Goal: Task Accomplishment & Management: Manage account settings

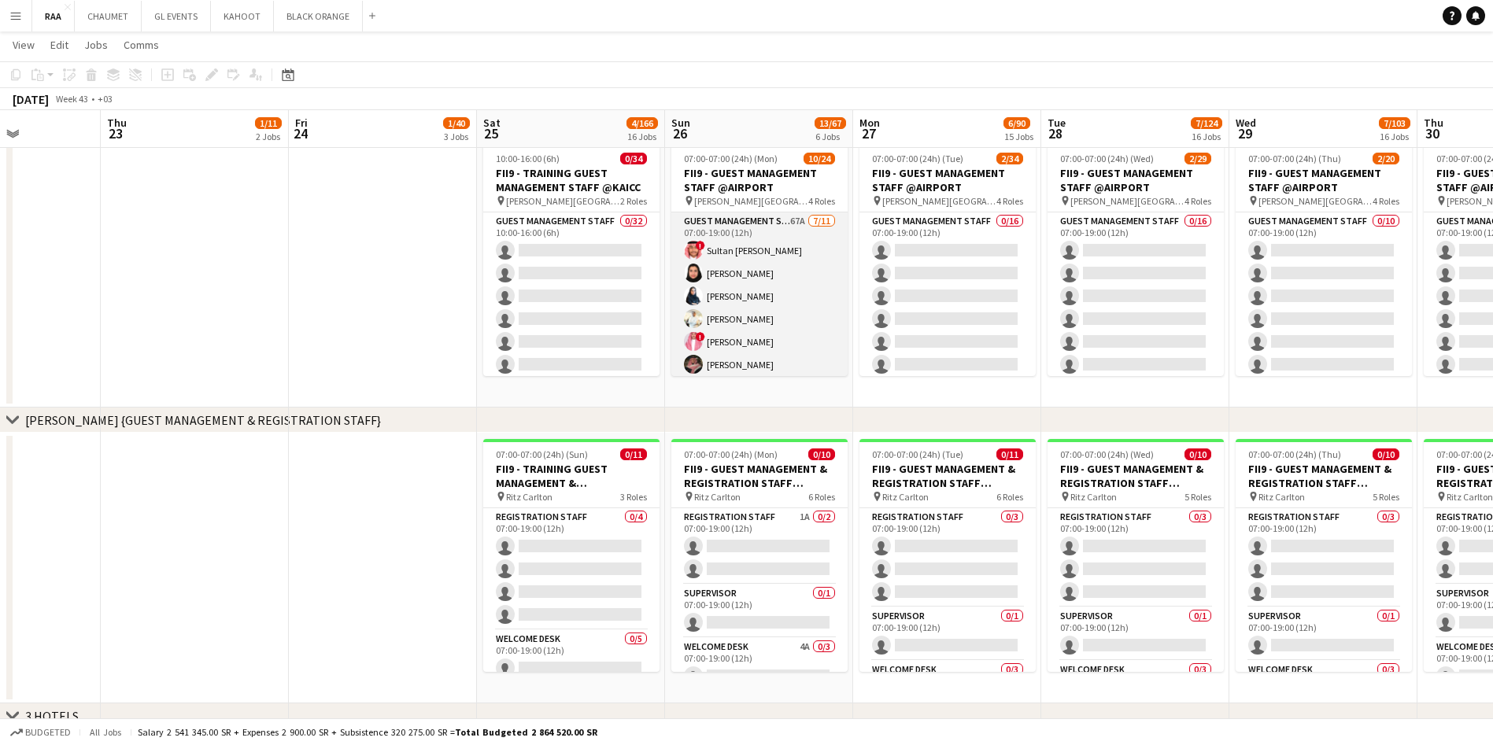
click at [726, 299] on app-card-role "Guest Management Staff 67A [DATE] 07:00-19:00 (12h) ! Sultan Bin Turki Alageefi…" at bounding box center [759, 353] width 176 height 282
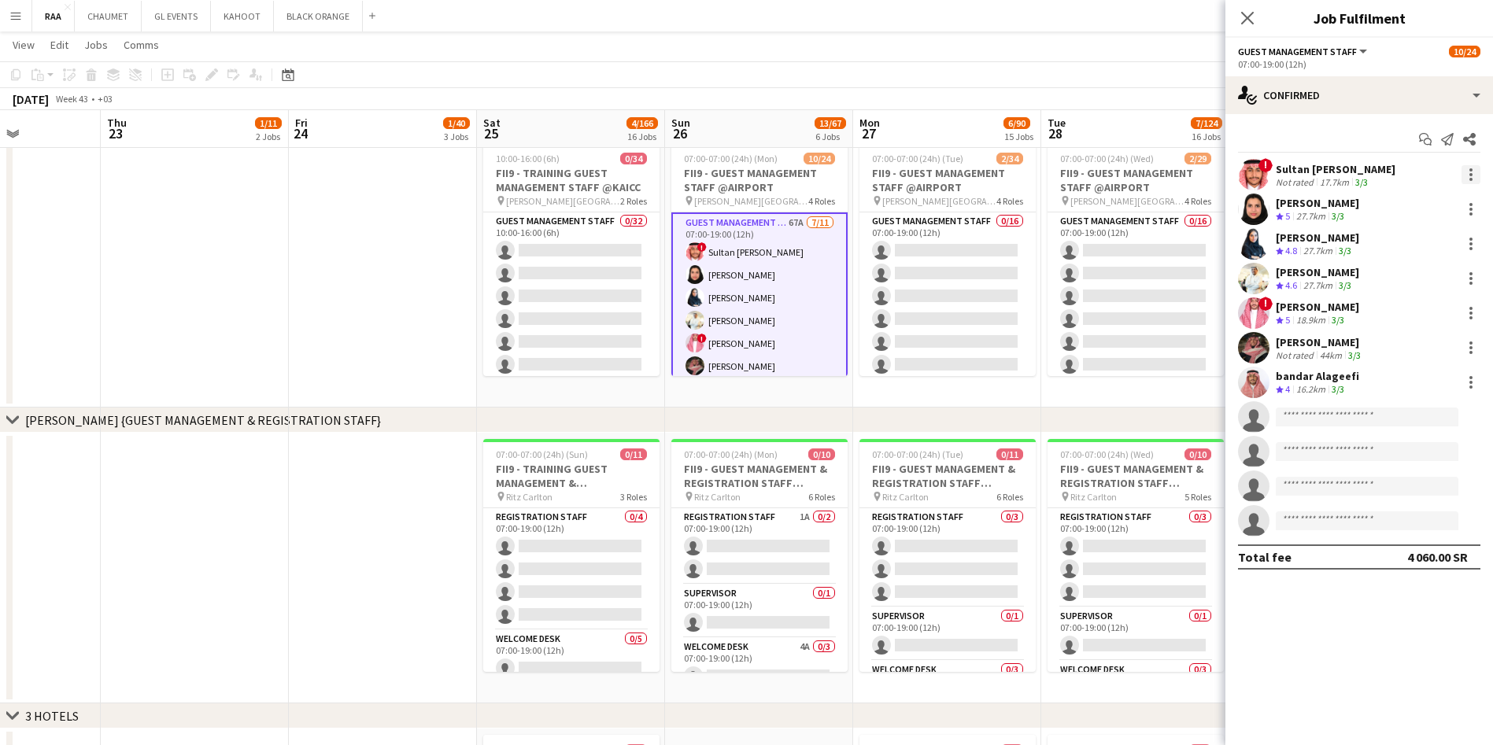
click at [1468, 175] on div at bounding box center [1470, 174] width 19 height 19
click at [1415, 248] on span "Switch crew" at bounding box center [1419, 242] width 98 height 14
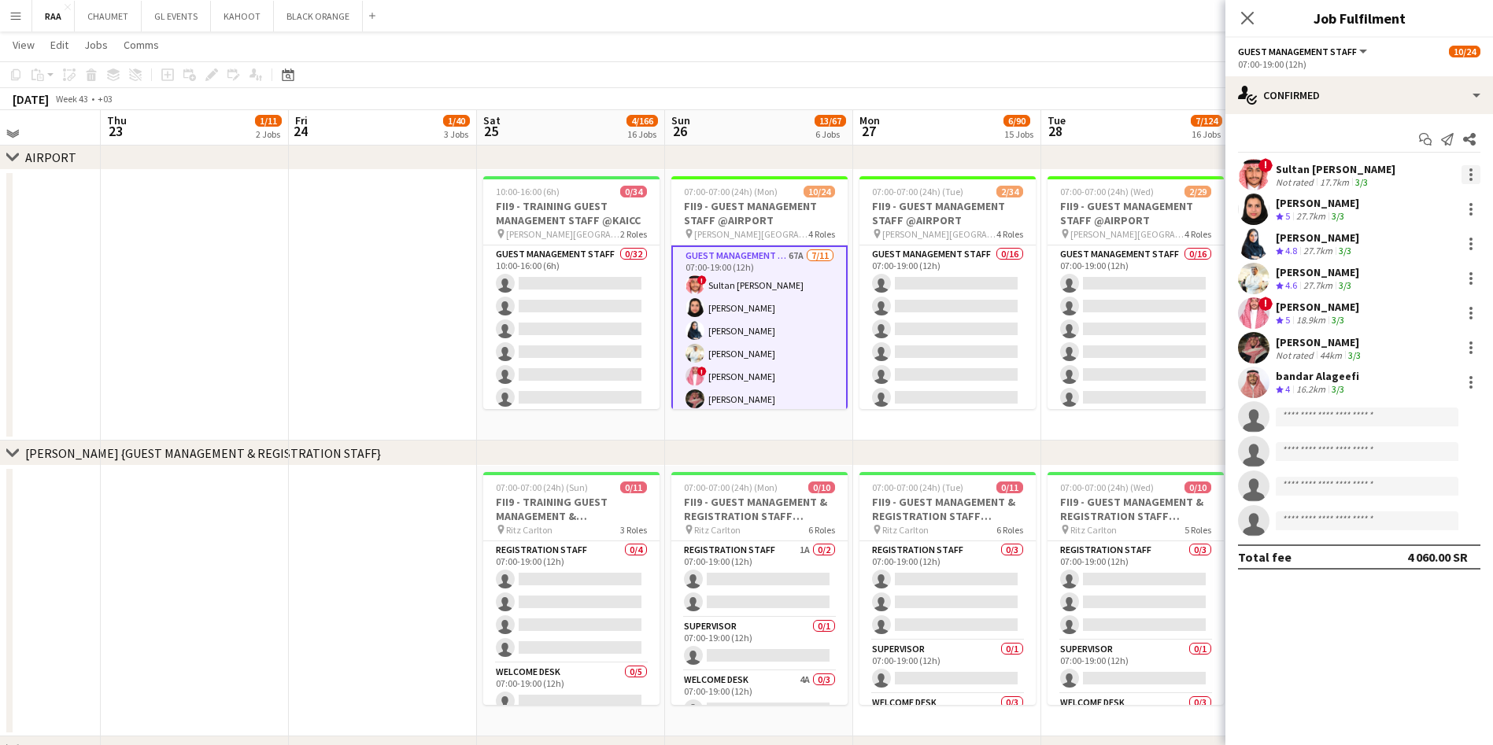
click at [1473, 175] on div at bounding box center [1470, 174] width 19 height 19
click at [550, 326] on div at bounding box center [746, 372] width 1493 height 745
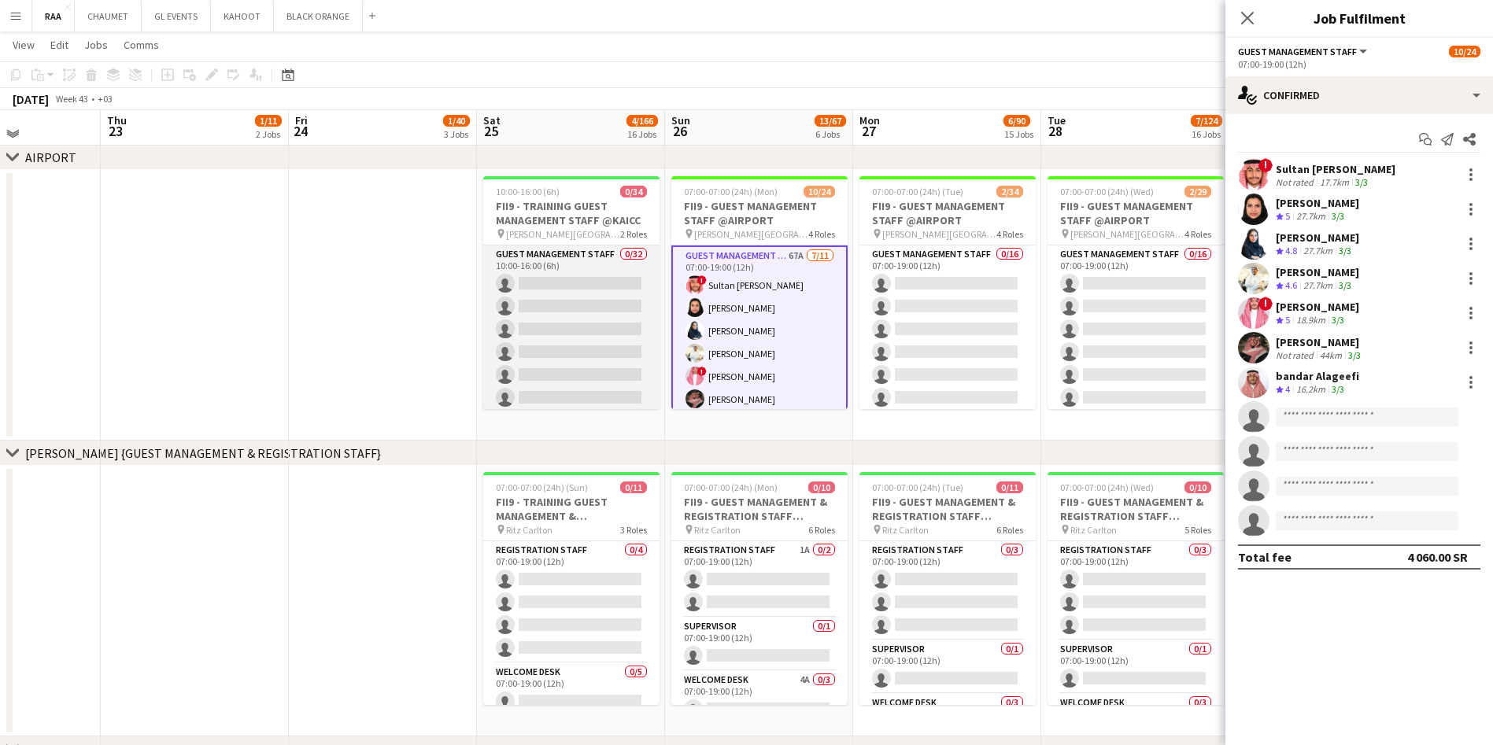
click at [604, 325] on app-card-role "Guest Management Staff 0/32 10:00-16:00 (6h) single-neutral-actions single-neut…" at bounding box center [571, 626] width 176 height 761
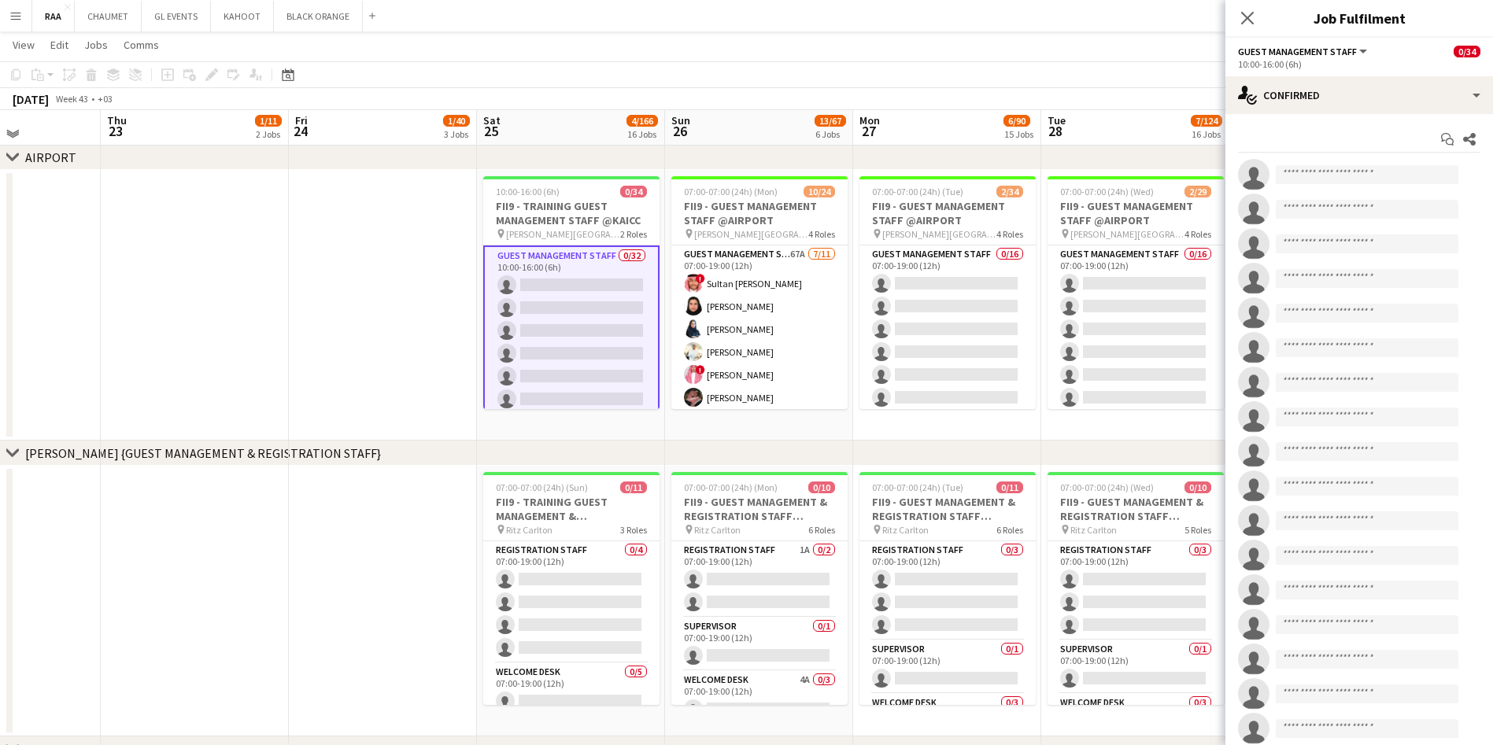
scroll to position [611, 0]
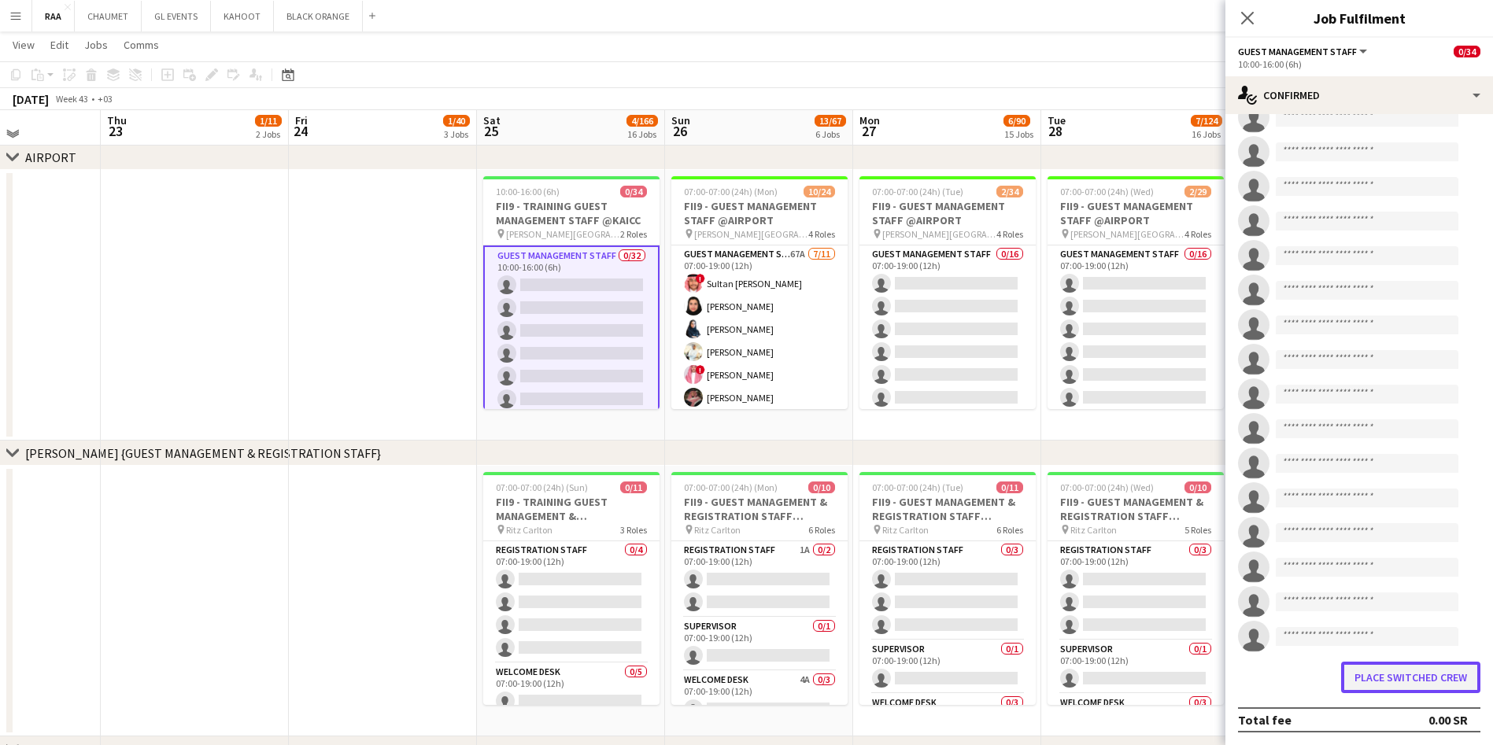
click at [1383, 687] on button "Place switched crew" at bounding box center [1410, 677] width 139 height 31
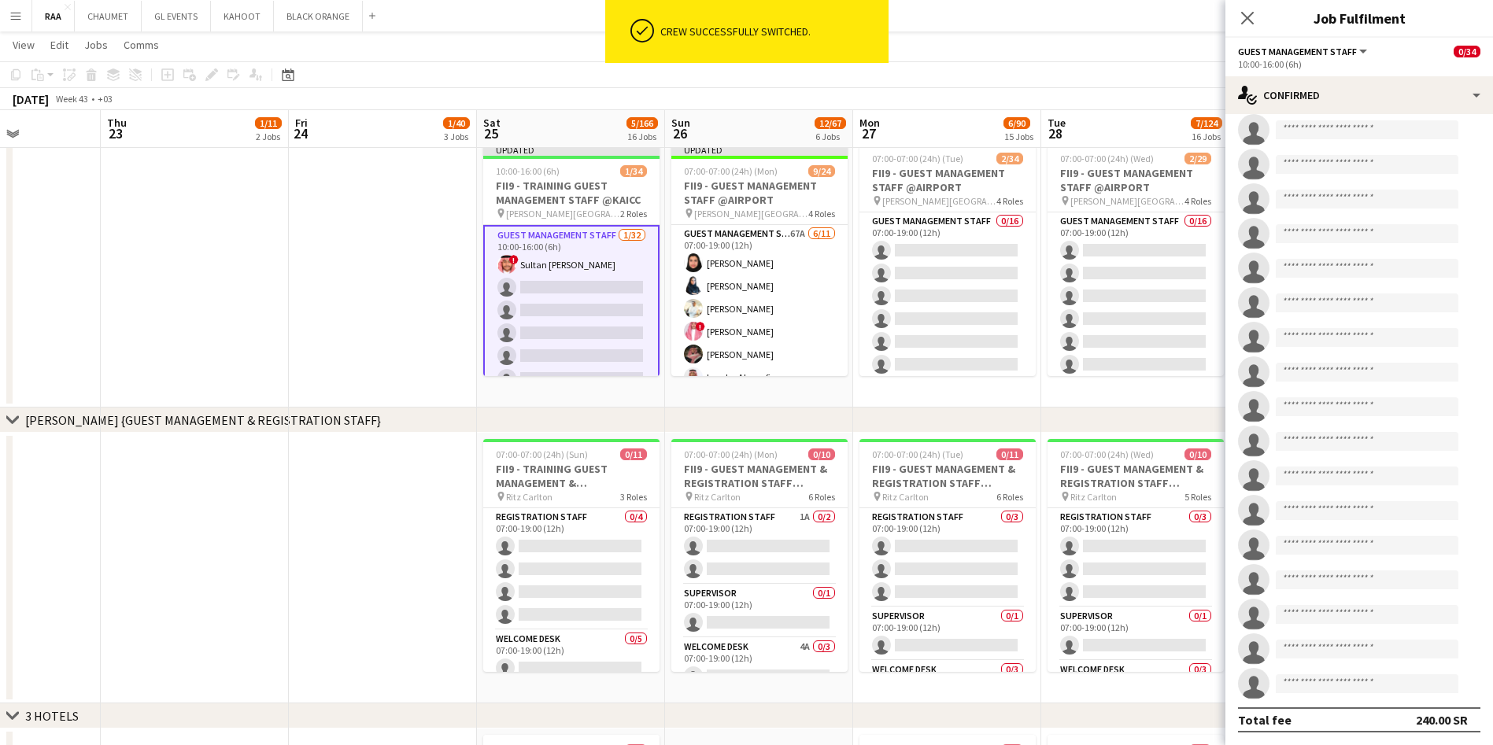
scroll to position [564, 0]
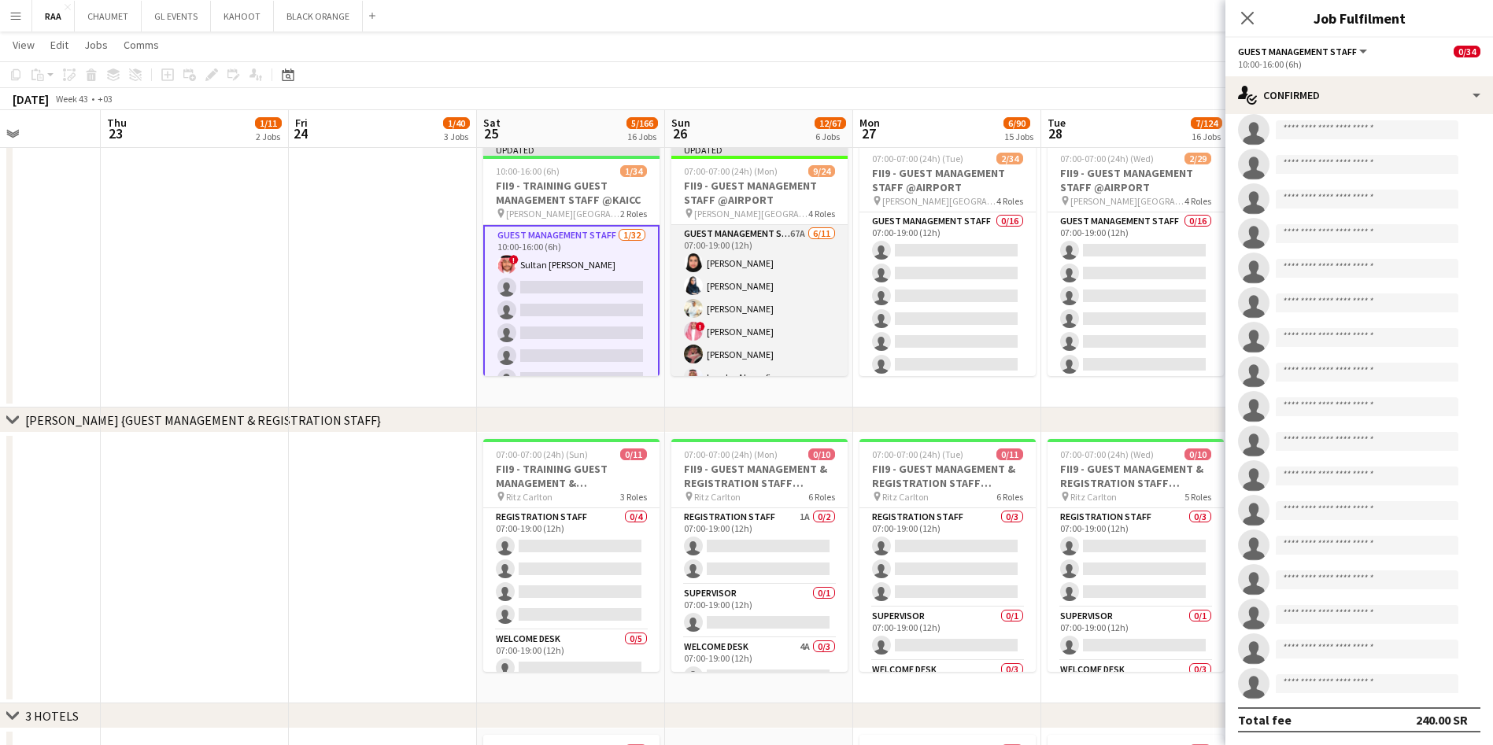
click at [750, 267] on app-card-role "Guest Management Staff 67A [DATE] 07:00-19:00 (12h) [PERSON_NAME] [PERSON_NAME]…" at bounding box center [759, 366] width 176 height 282
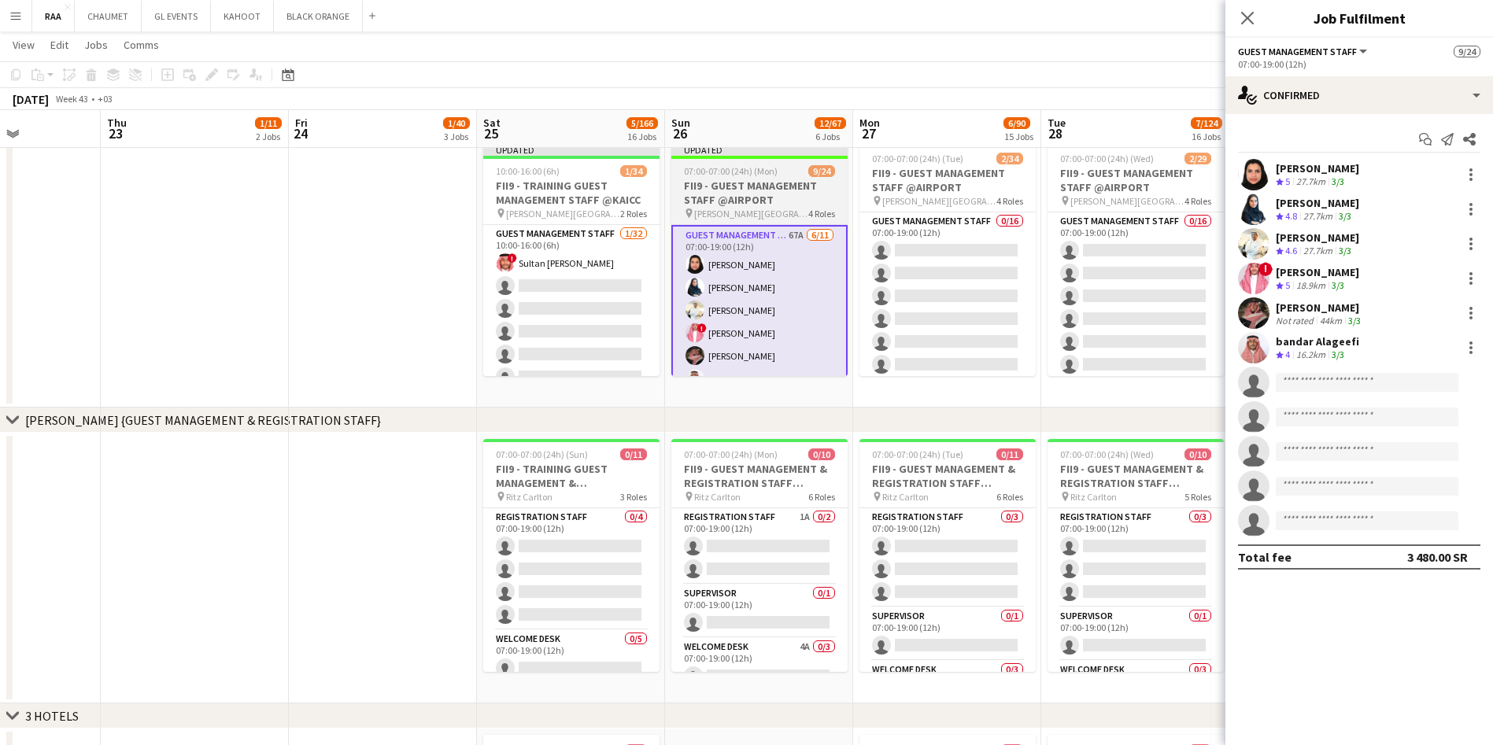
scroll to position [0, 0]
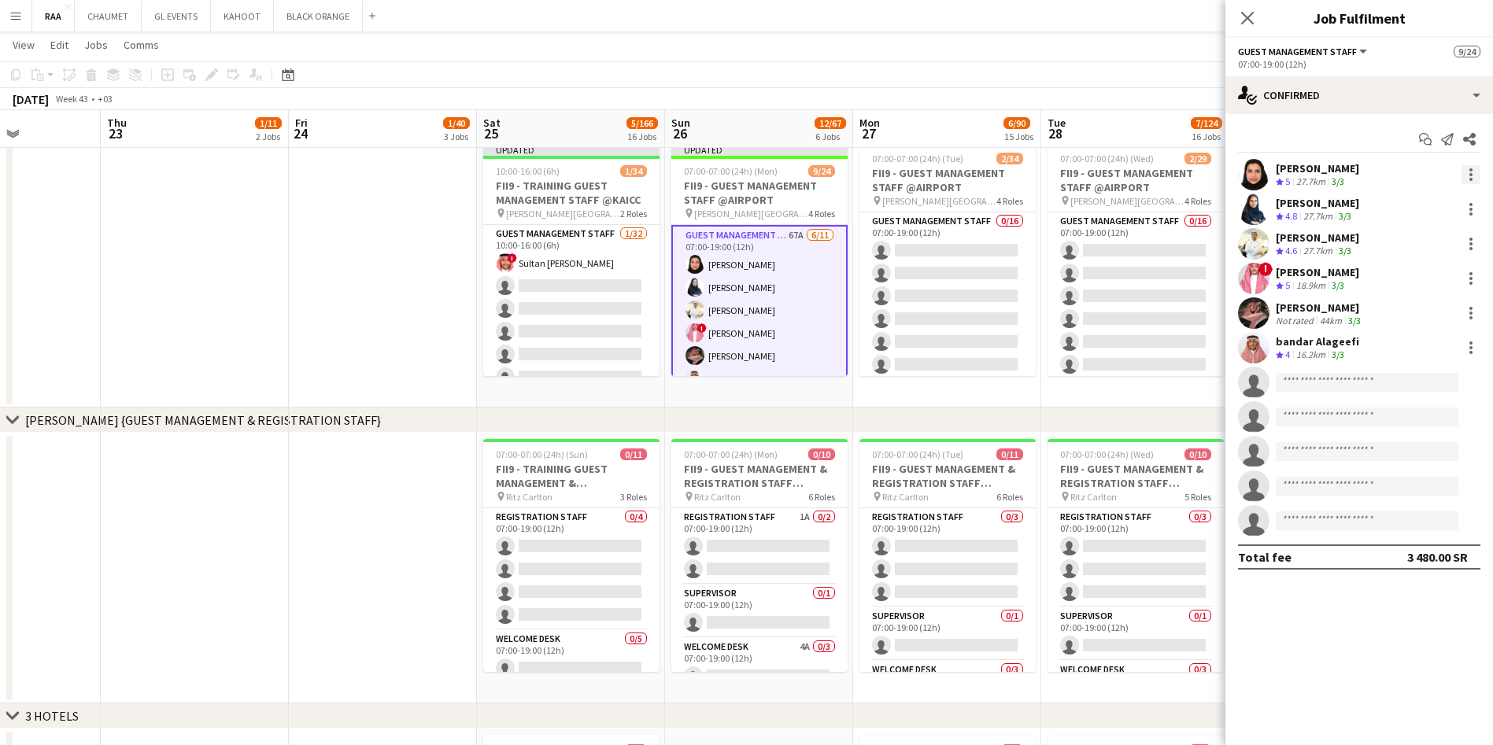
click at [1474, 171] on div at bounding box center [1470, 174] width 19 height 19
click at [1417, 239] on span "Switch crew" at bounding box center [1403, 241] width 67 height 13
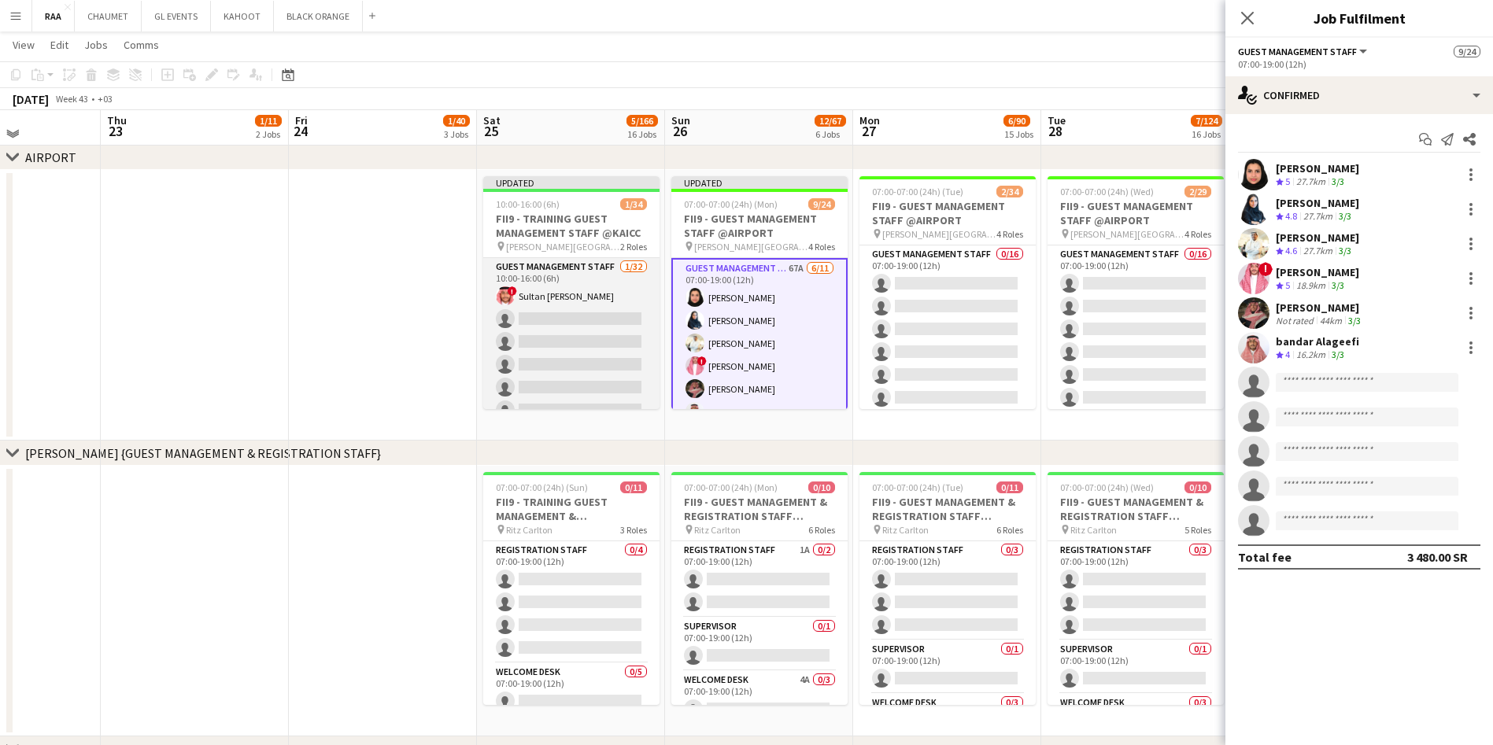
click at [590, 365] on app-card-role "Guest Management Staff 1/32 10:00-16:00 (6h) ! Sultan Bin Turki Alageefi single…" at bounding box center [571, 638] width 176 height 761
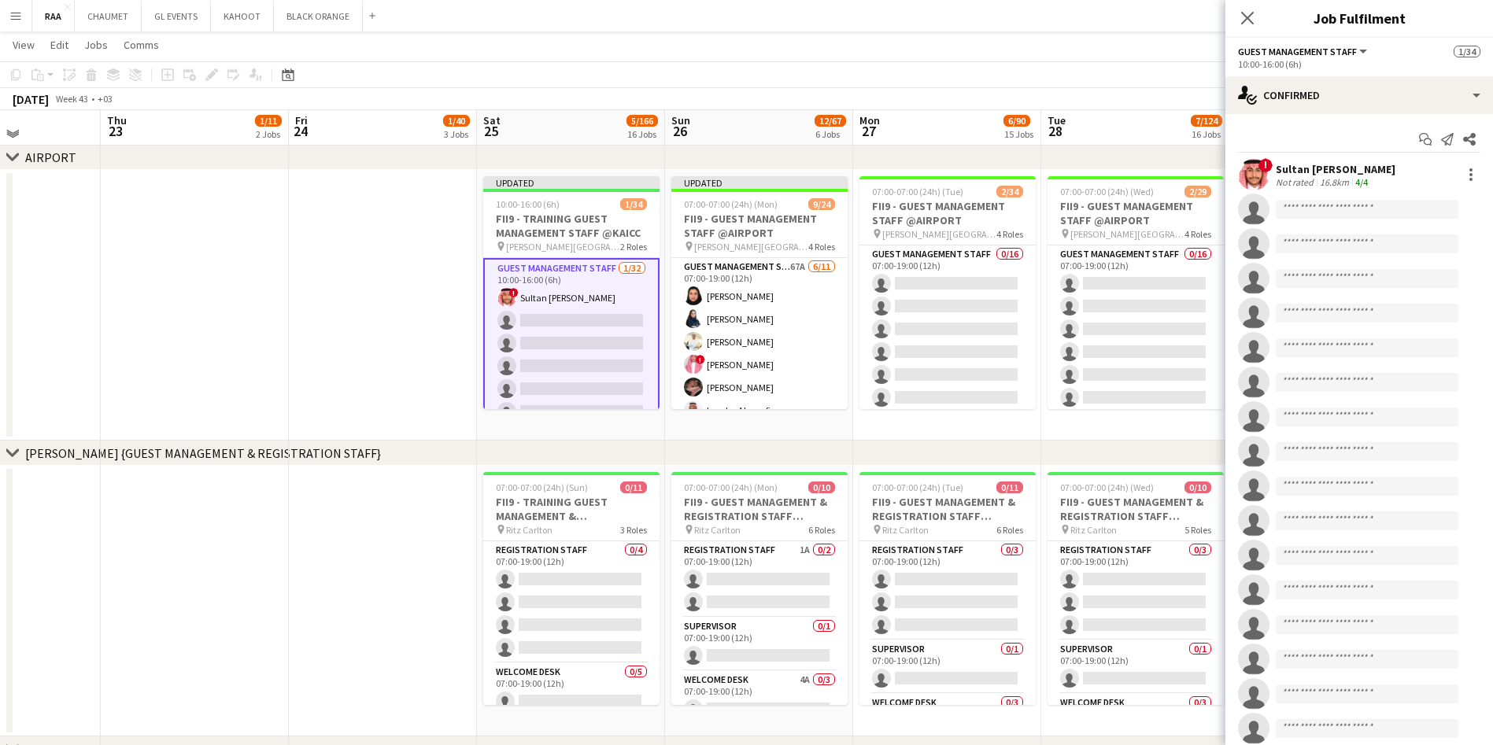
scroll to position [611, 0]
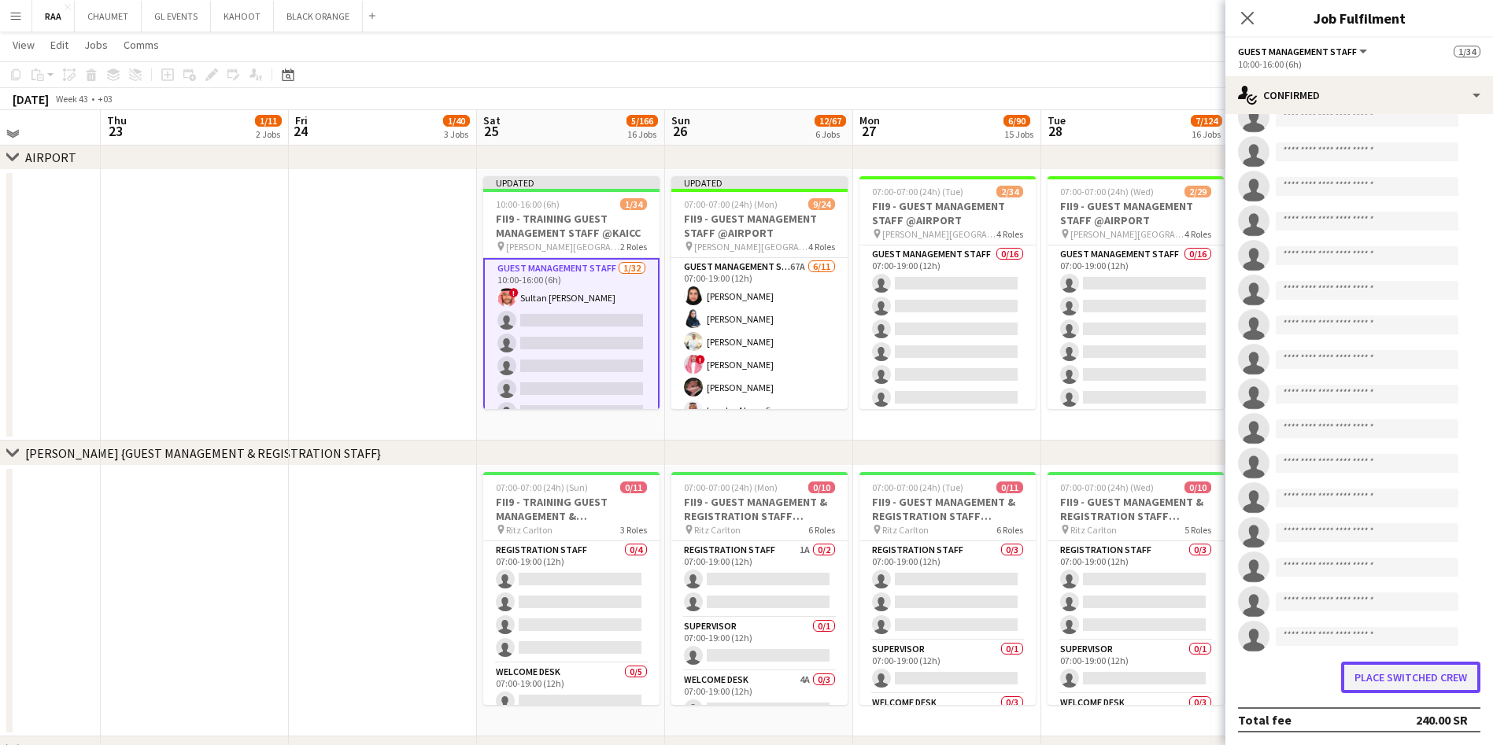
click at [1383, 684] on button "Place switched crew" at bounding box center [1410, 677] width 139 height 31
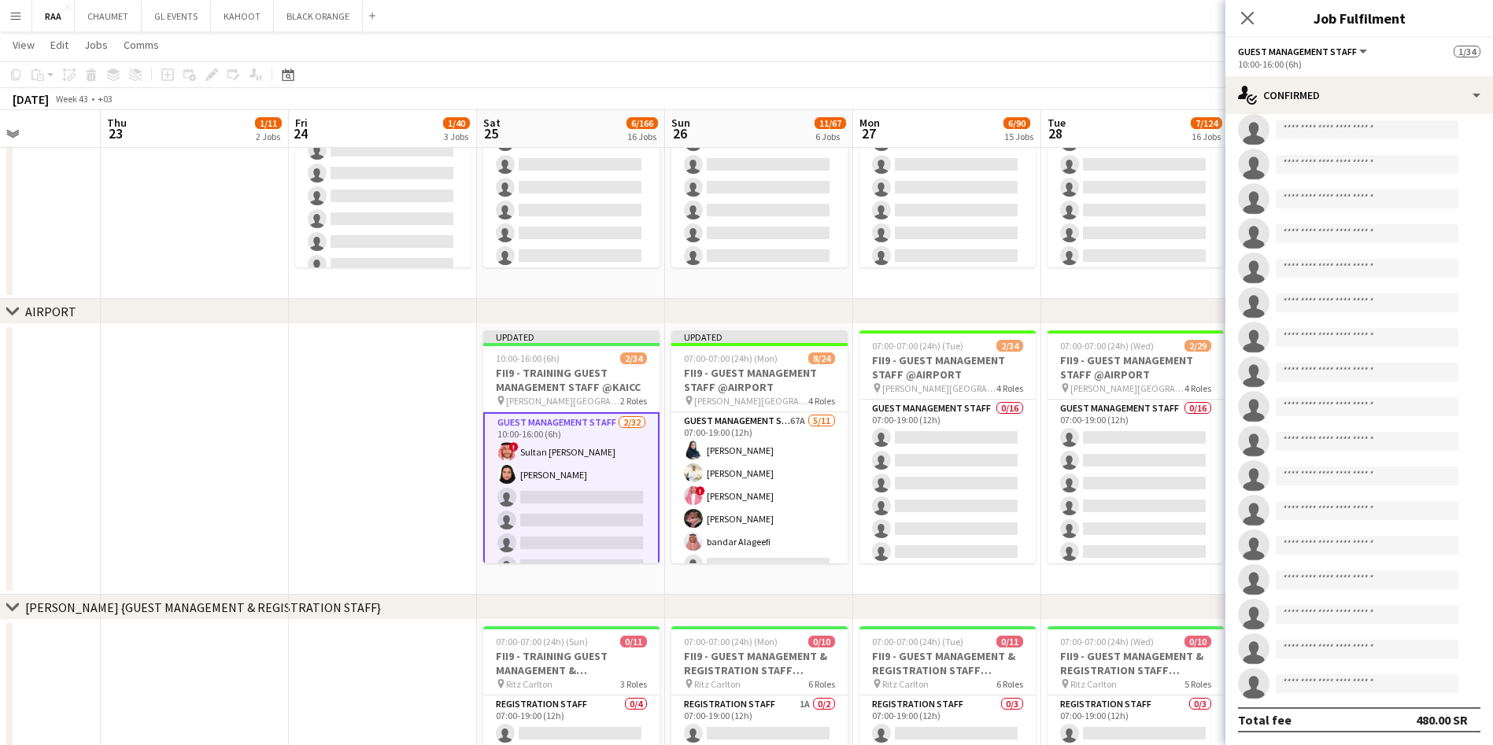
scroll to position [0, 0]
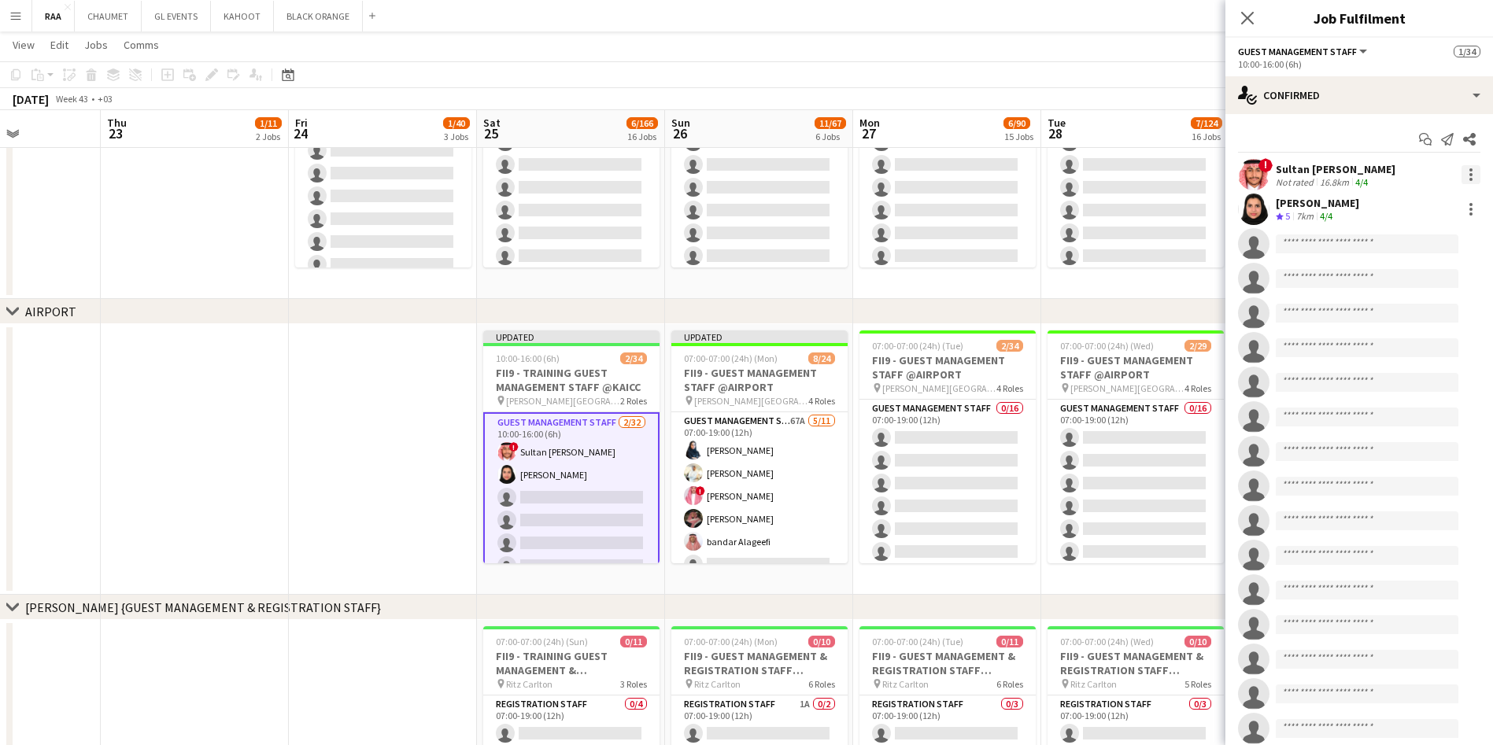
click at [1469, 179] on div at bounding box center [1470, 179] width 3 height 3
click at [1380, 231] on button "Switch crew" at bounding box center [1400, 242] width 123 height 38
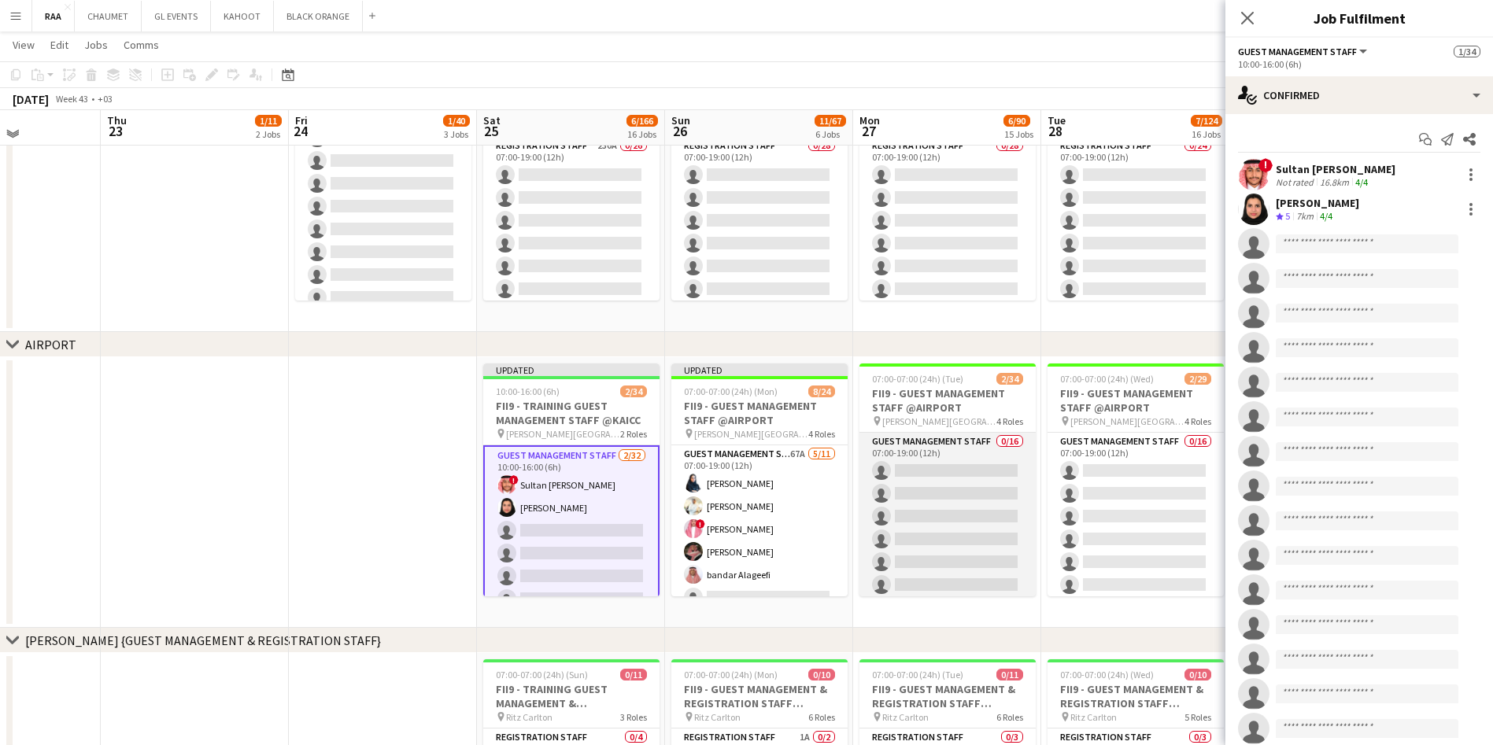
click at [962, 449] on app-card-role "Guest Management Staff 0/16 07:00-19:00 (12h) single-neutral-actions single-neu…" at bounding box center [947, 631] width 176 height 396
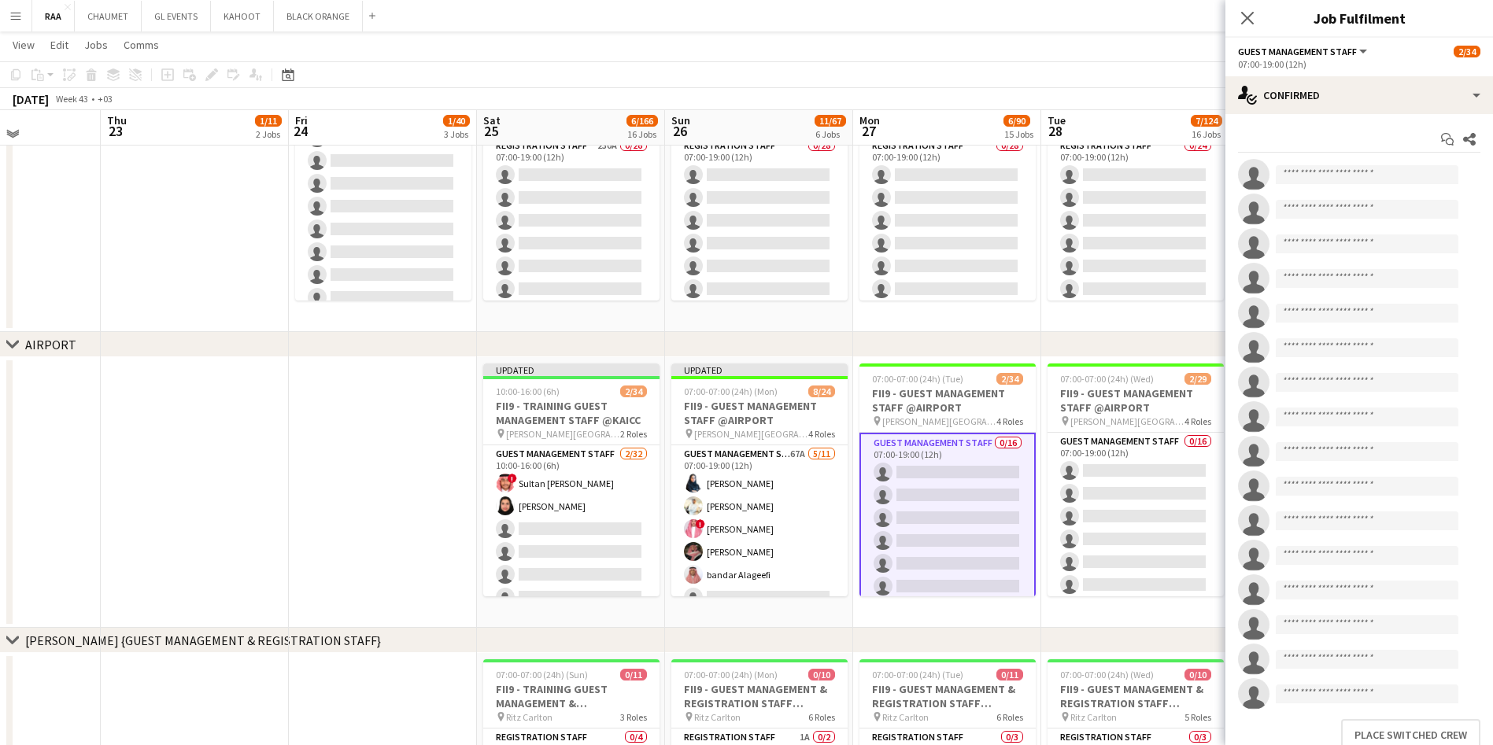
scroll to position [57, 0]
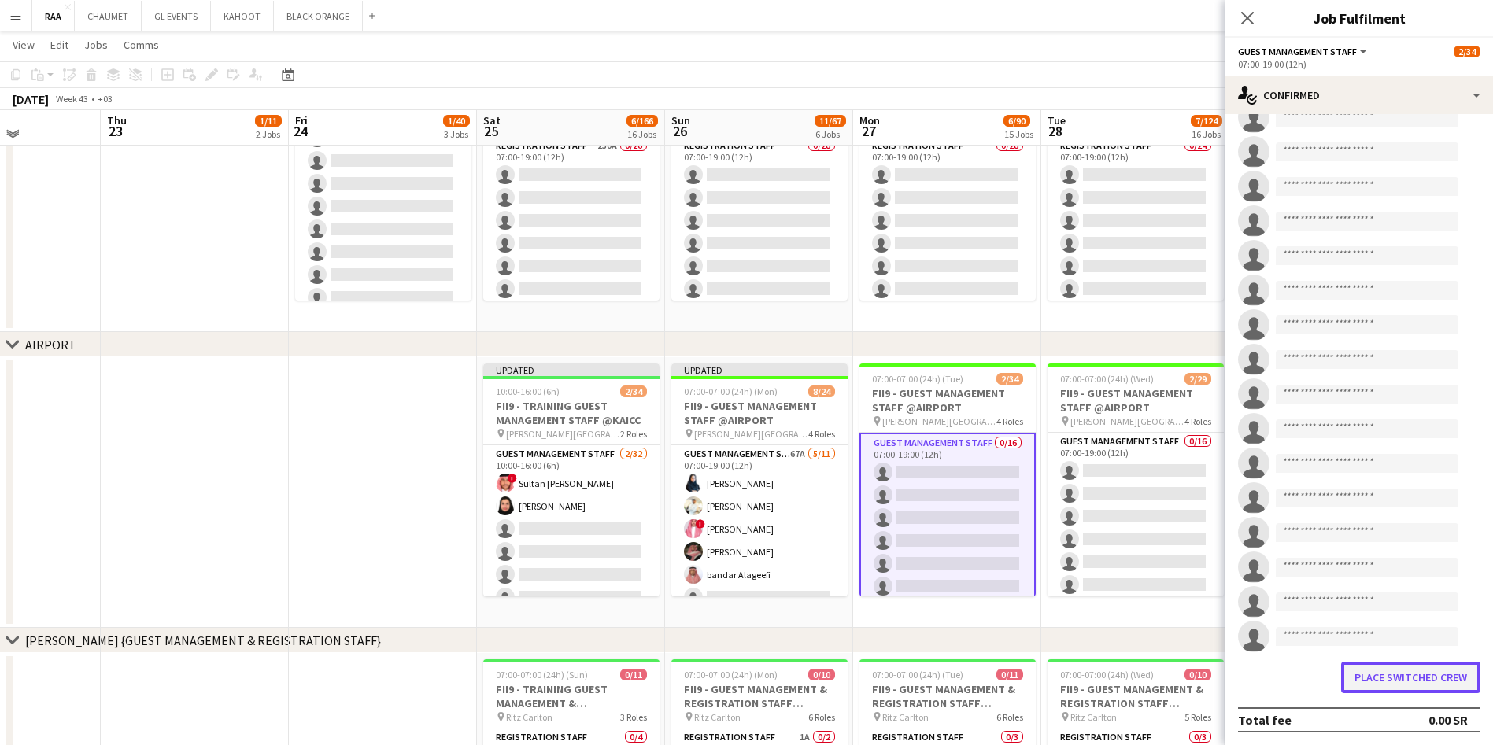
click at [1398, 673] on button "Place switched crew" at bounding box center [1410, 677] width 139 height 31
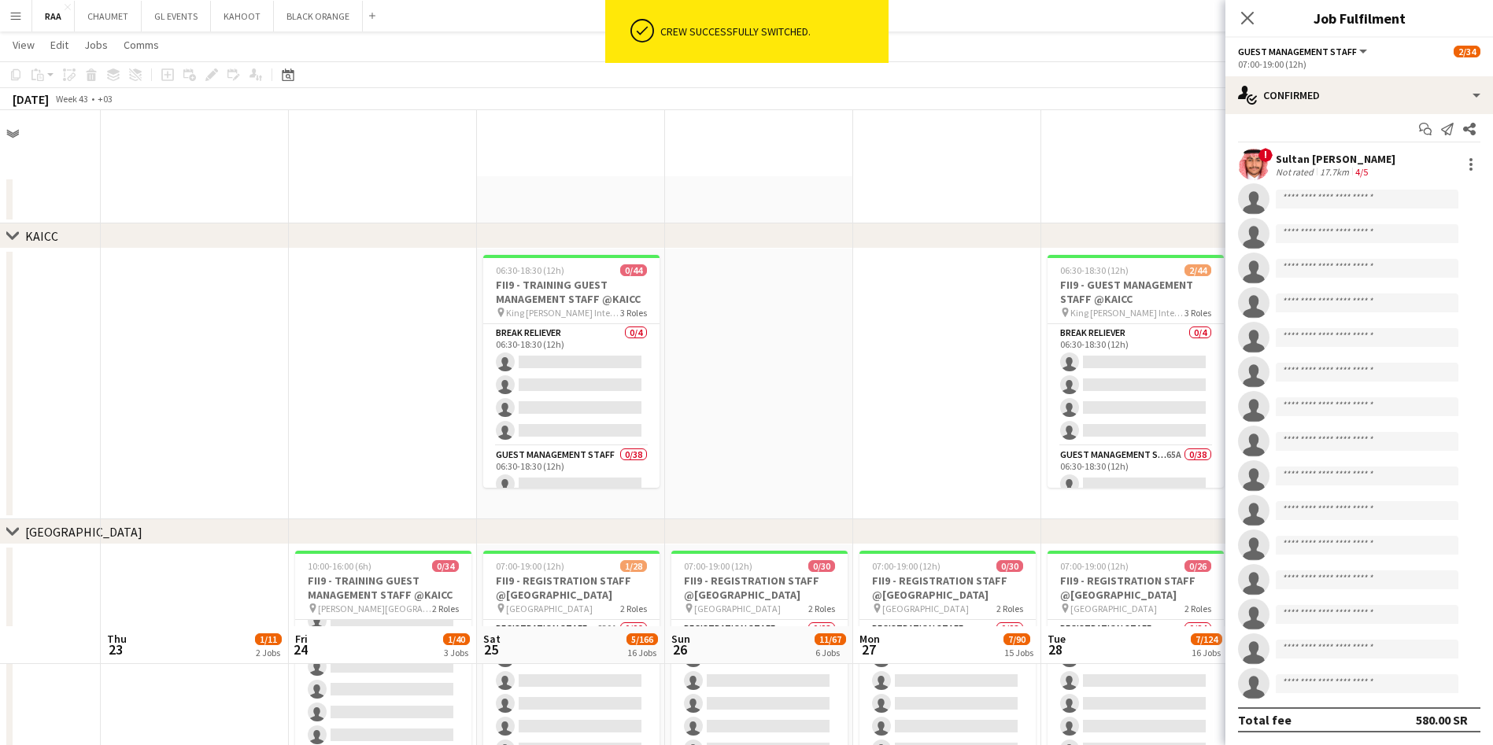
scroll to position [10, 0]
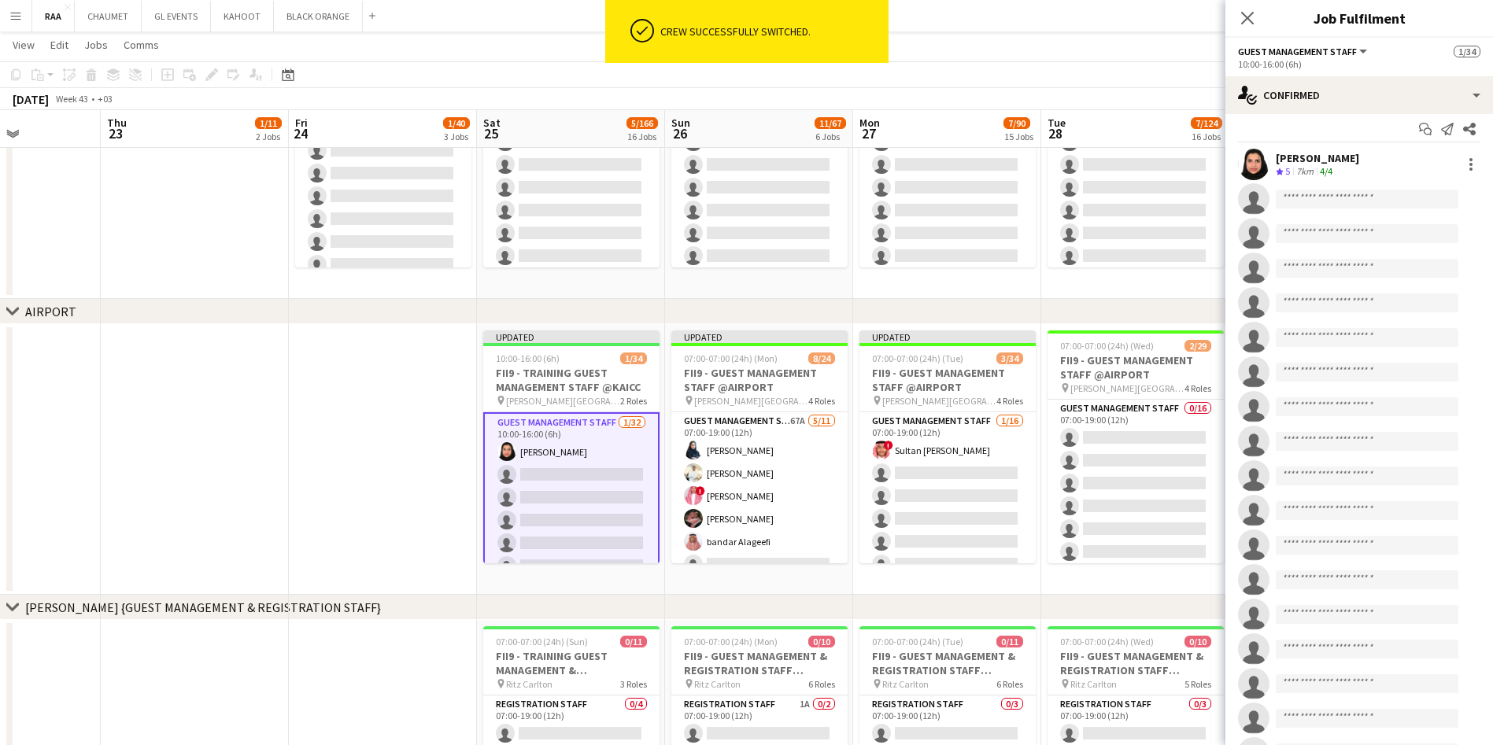
click at [1453, 153] on div "[PERSON_NAME] Crew rating 5 7km 4/4" at bounding box center [1359, 164] width 268 height 31
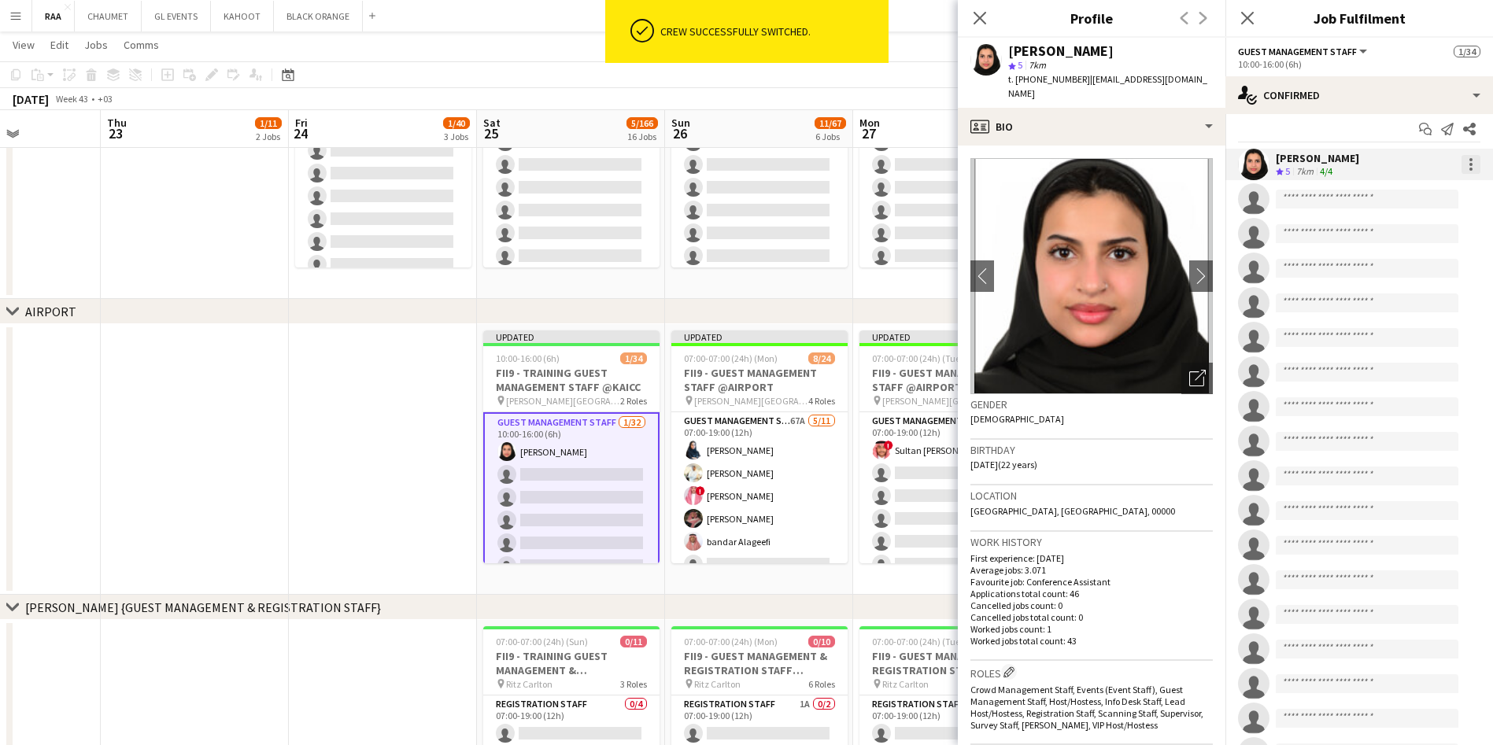
click at [1469, 159] on div at bounding box center [1470, 159] width 3 height 3
click at [1391, 241] on button "Switch crew" at bounding box center [1400, 231] width 123 height 38
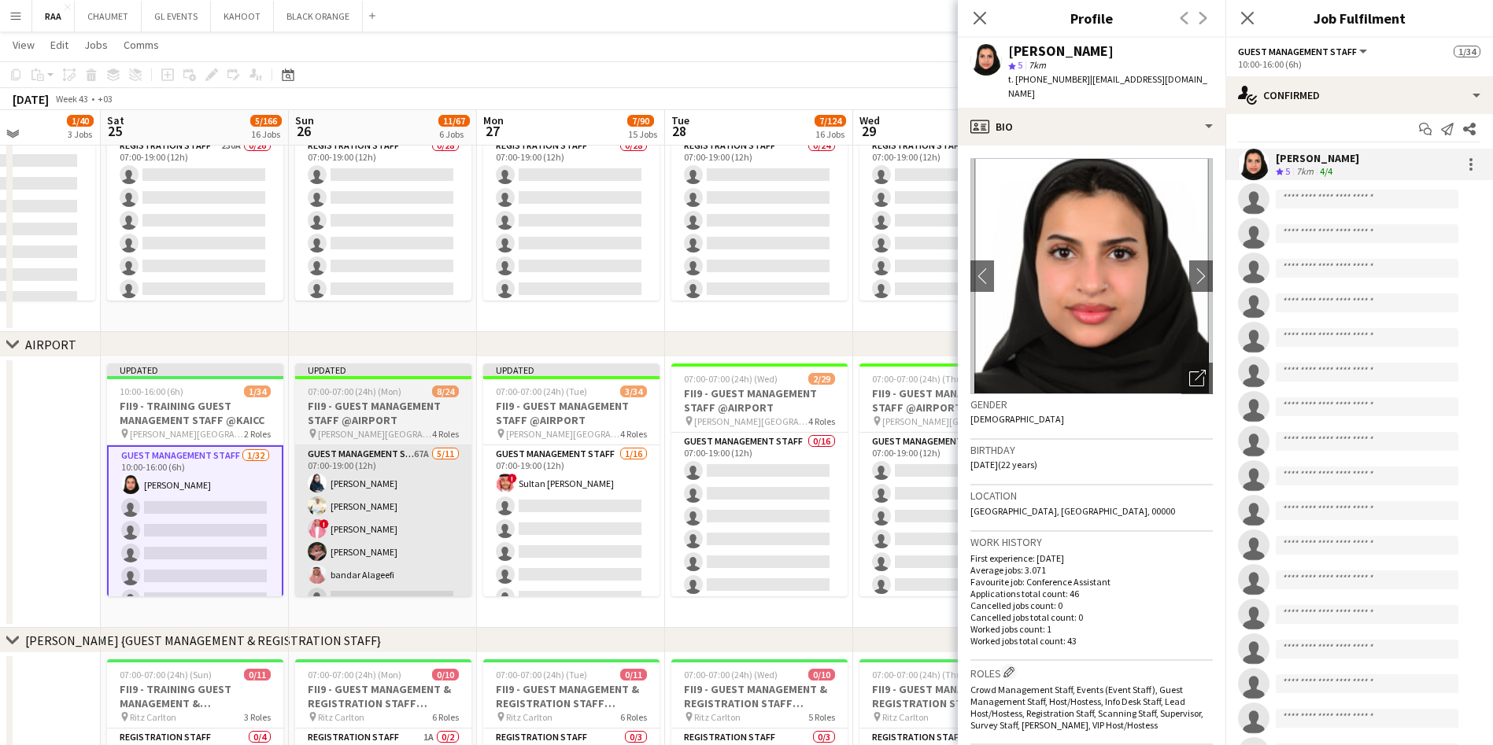
scroll to position [0, 533]
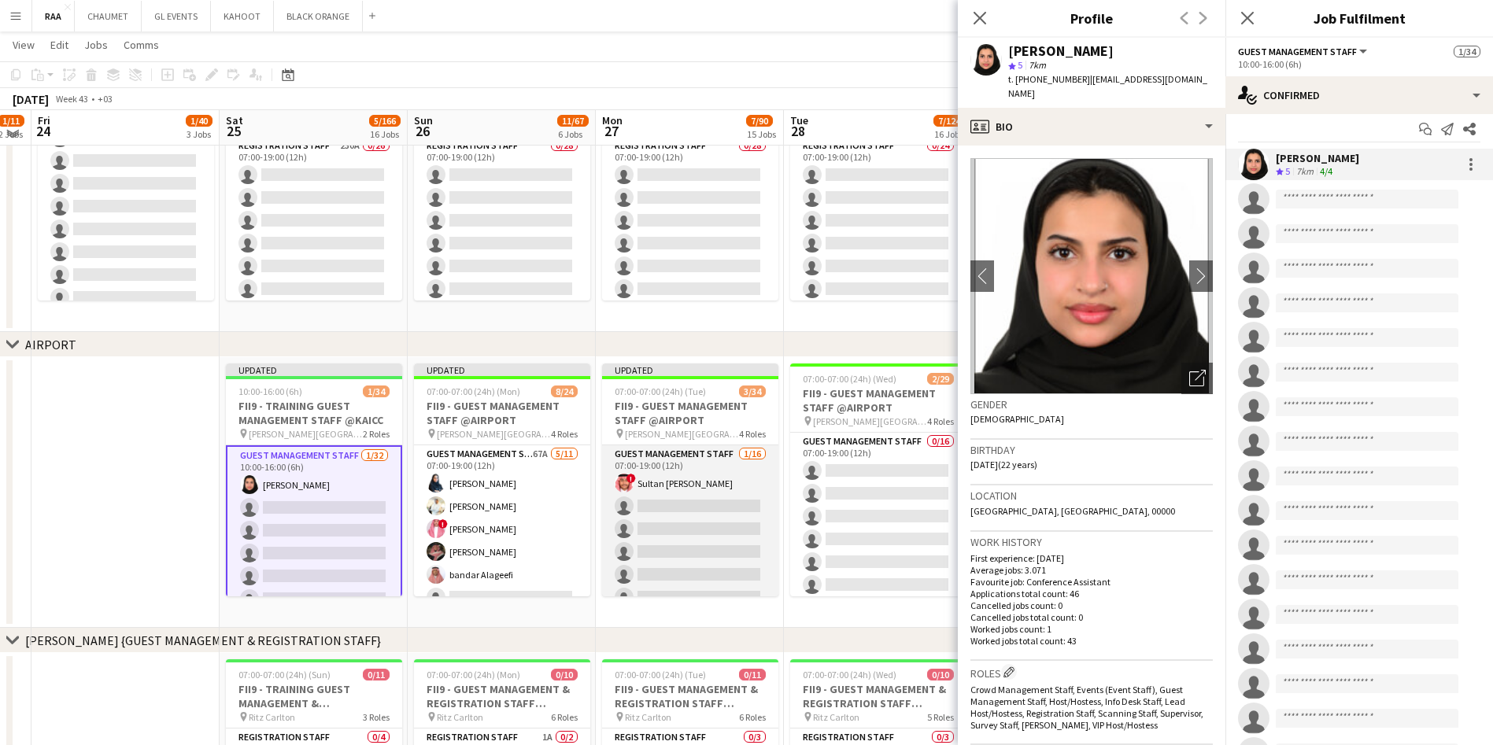
click at [697, 526] on app-card-role "Guest Management Staff [DATE] 07:00-19:00 (12h) ! Sultan Bin Turki Alageefi sin…" at bounding box center [690, 643] width 176 height 396
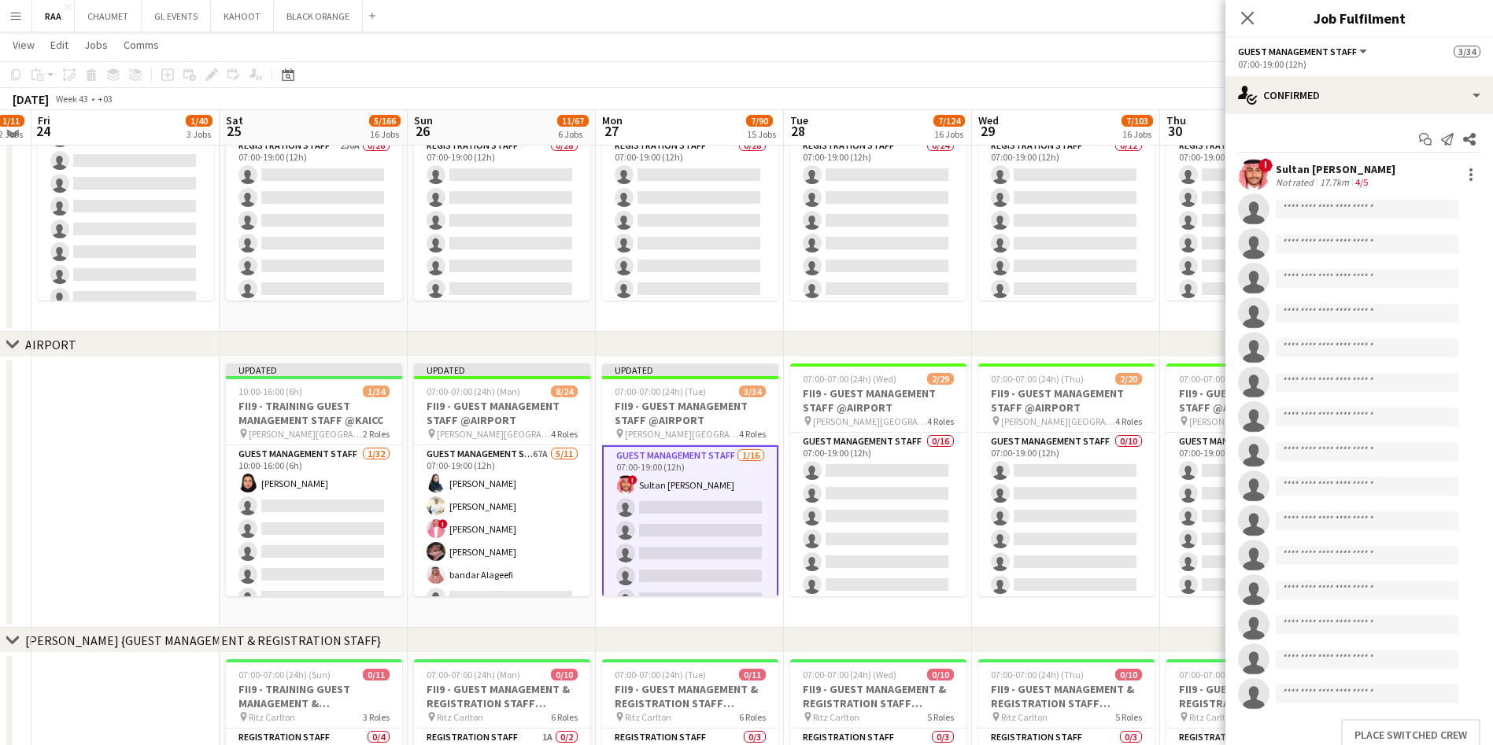
scroll to position [57, 0]
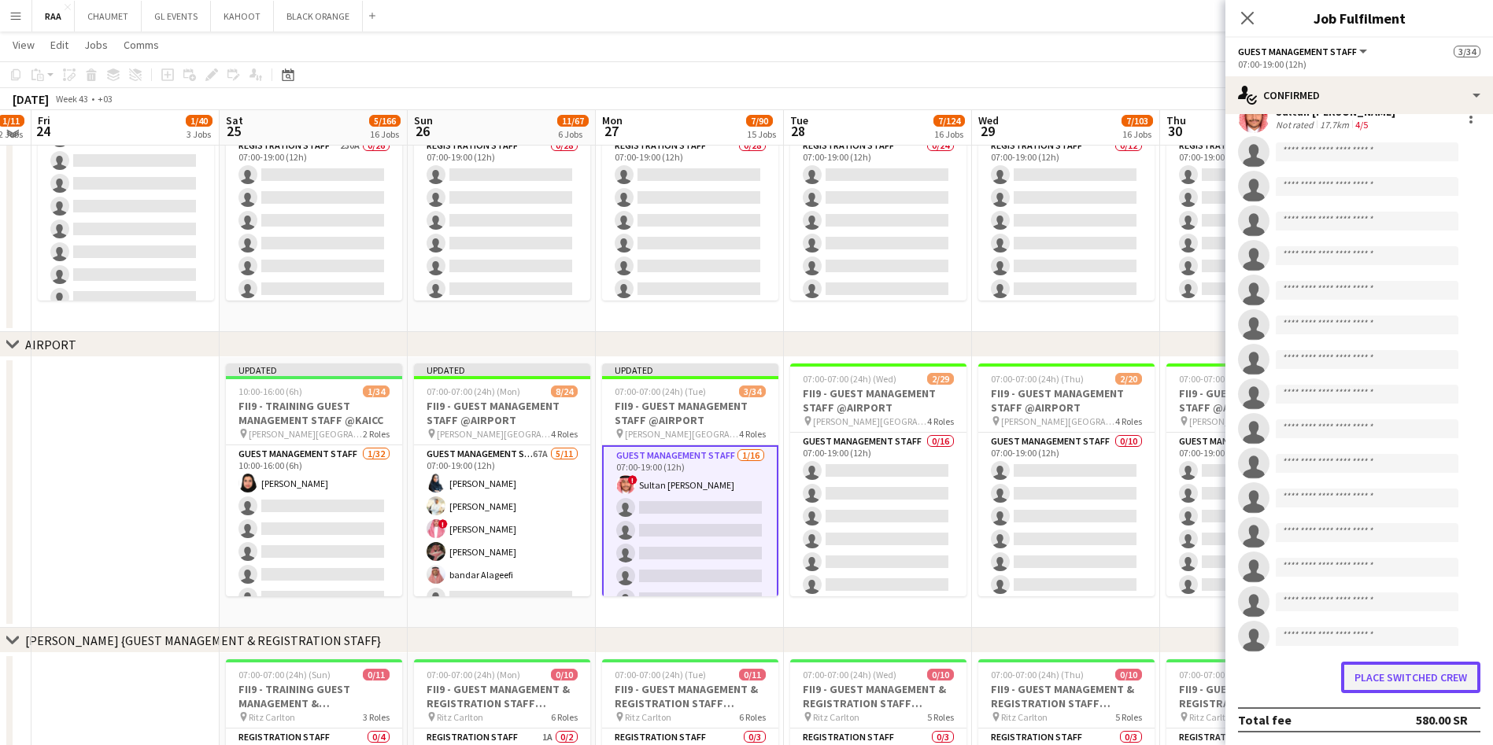
click at [1394, 681] on button "Place switched crew" at bounding box center [1410, 677] width 139 height 31
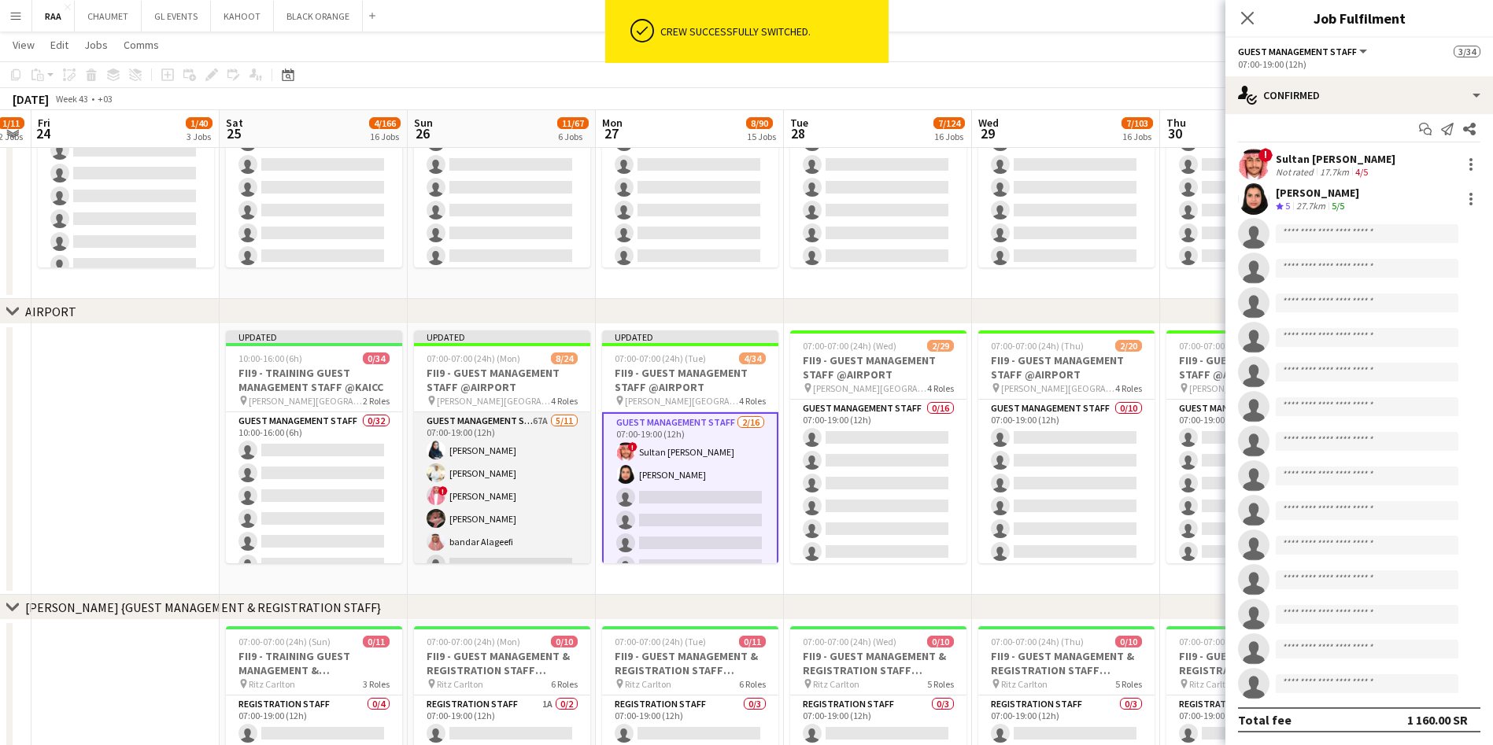
scroll to position [10, 0]
click at [489, 493] on app-card-role "Guest Management Staff 67A [DATE] 07:00-19:00 (12h) [PERSON_NAME] [PERSON_NAME]…" at bounding box center [502, 553] width 176 height 282
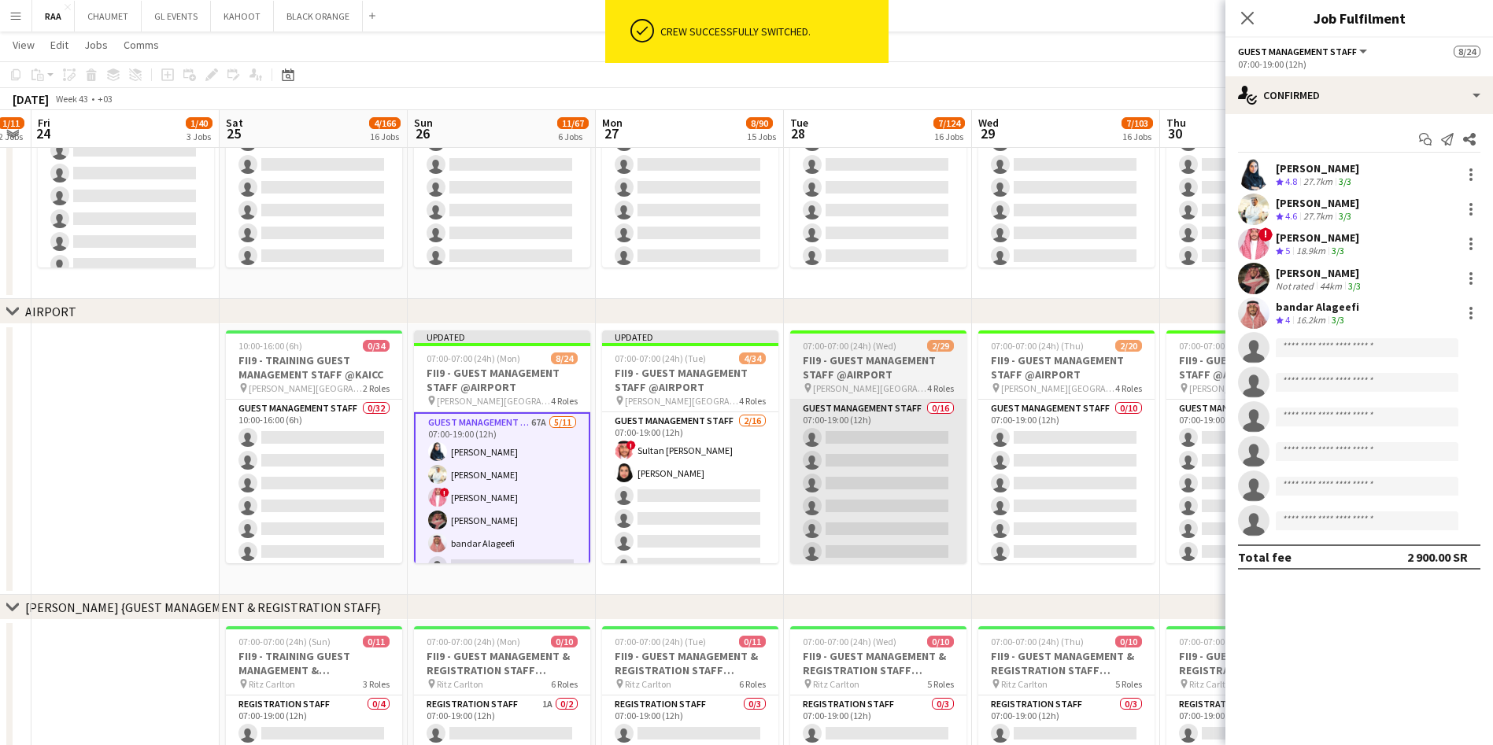
scroll to position [0, 0]
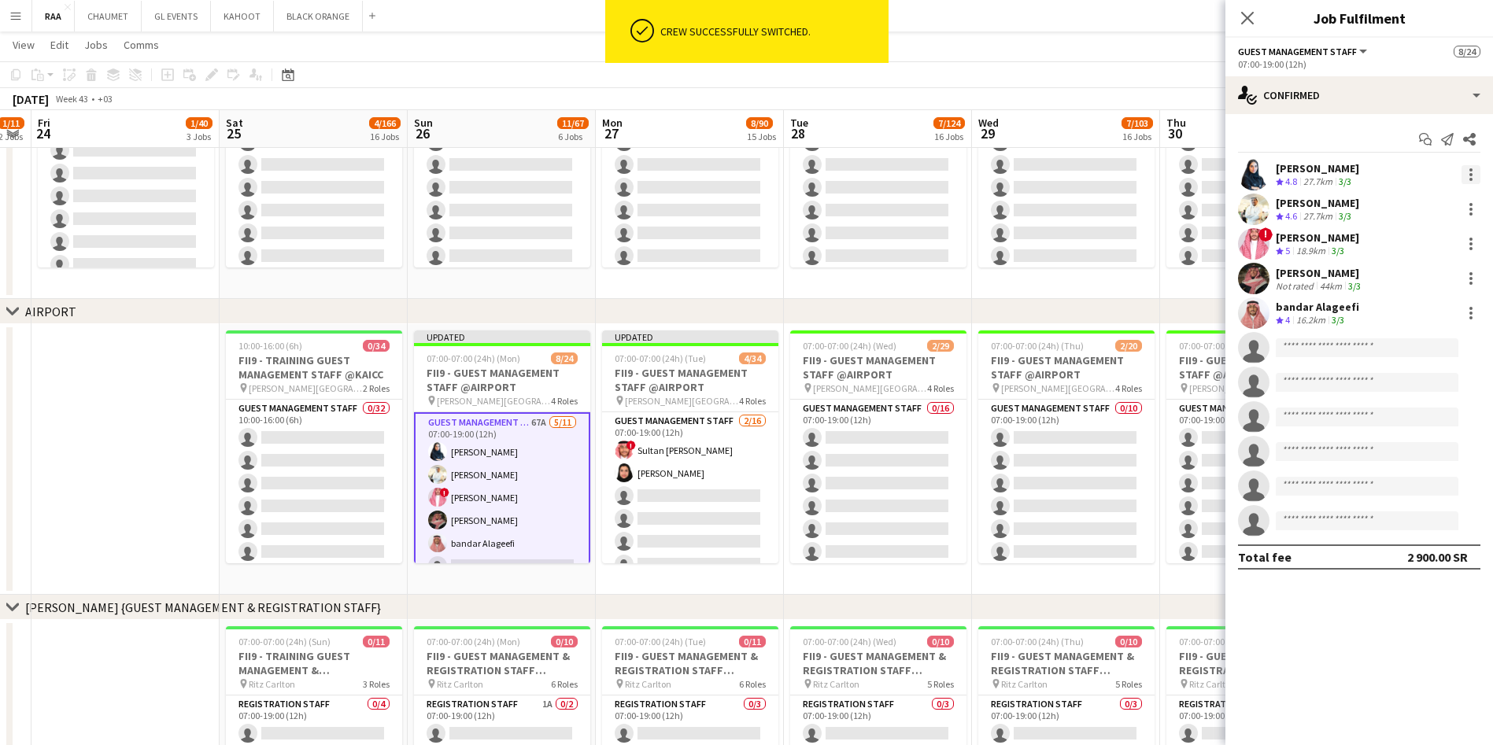
click at [1468, 172] on div at bounding box center [1470, 174] width 19 height 19
click at [1411, 251] on button "Switch crew" at bounding box center [1418, 242] width 123 height 38
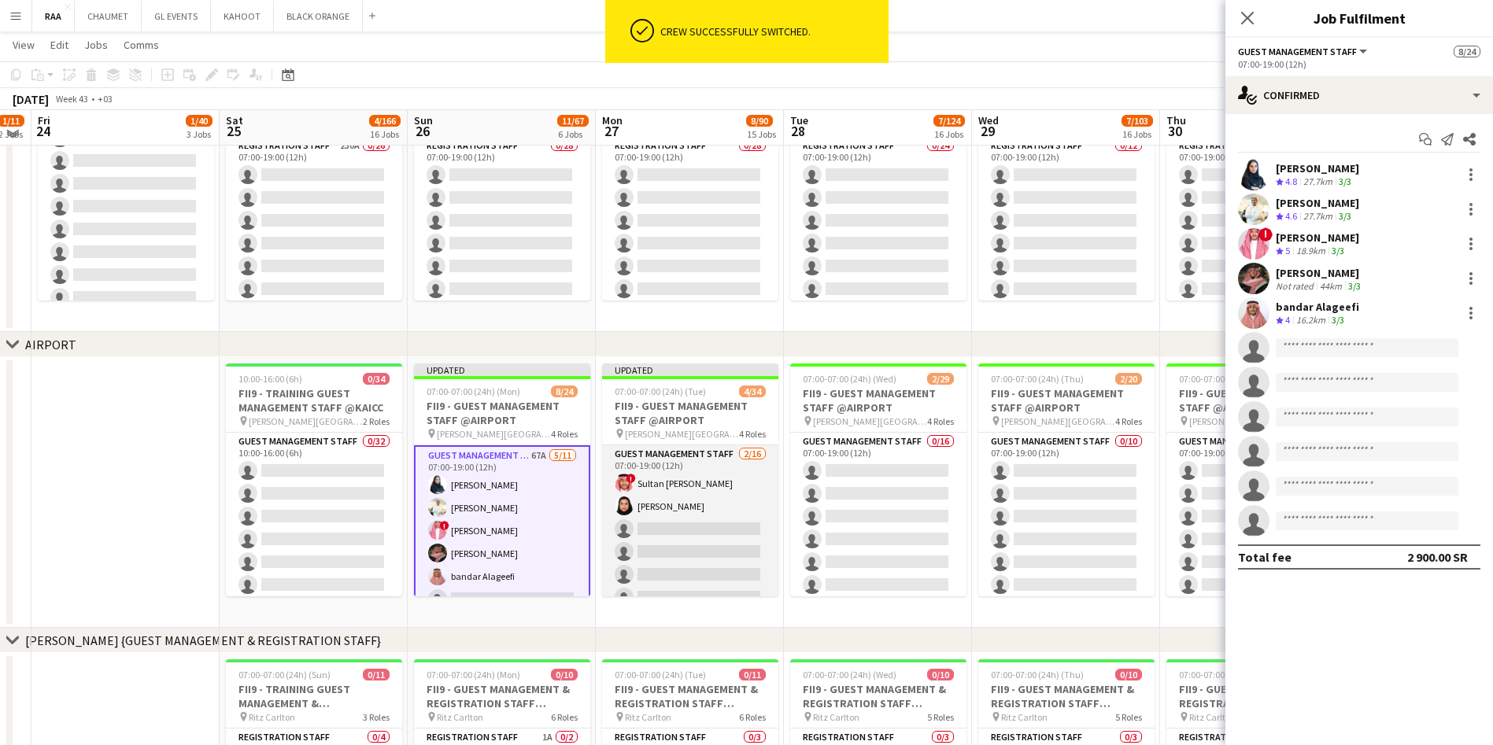
click at [670, 545] on app-card-role "Guest Management Staff [DATE] 07:00-19:00 (12h) ! Sultan Bin Turki Alageefi [PE…" at bounding box center [690, 643] width 176 height 396
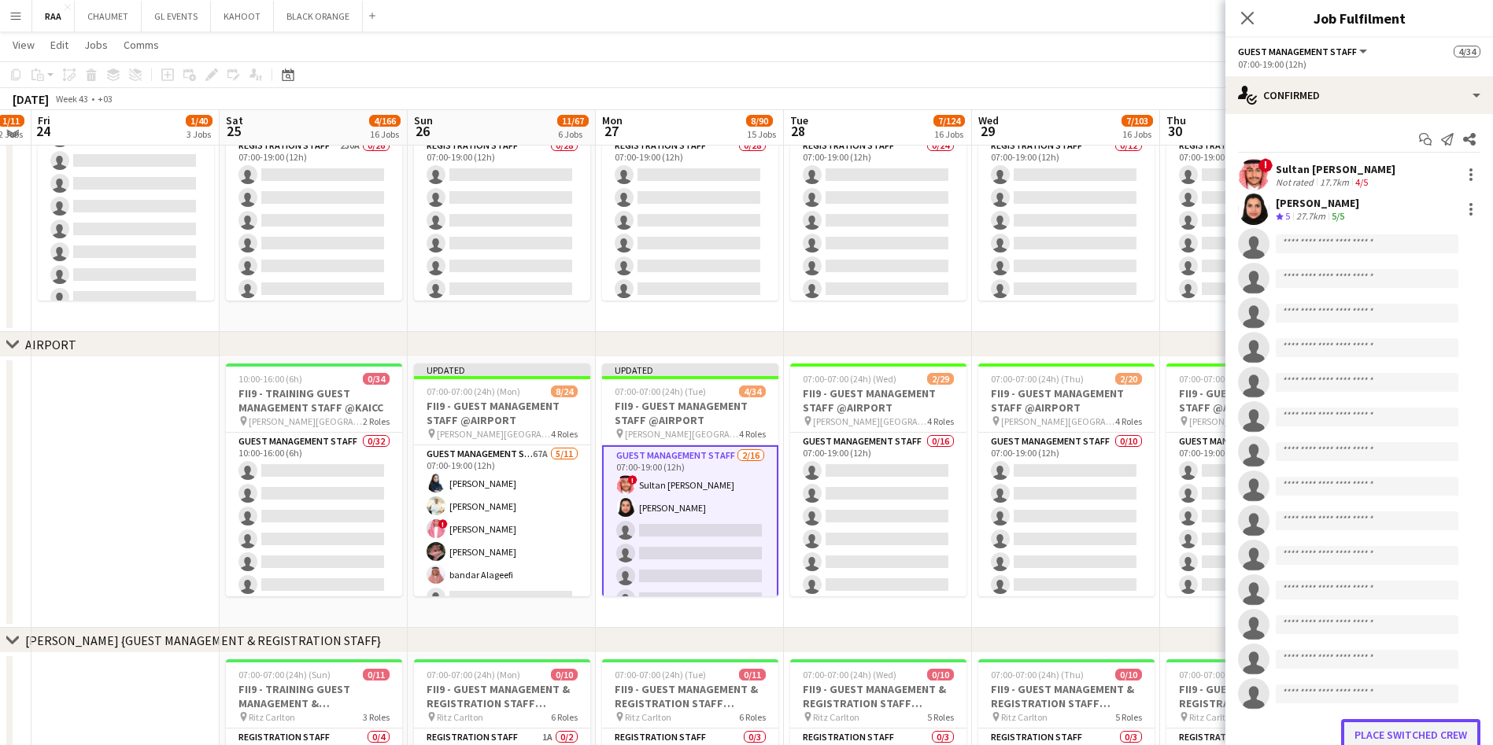
click at [1422, 735] on button "Place switched crew" at bounding box center [1410, 734] width 139 height 31
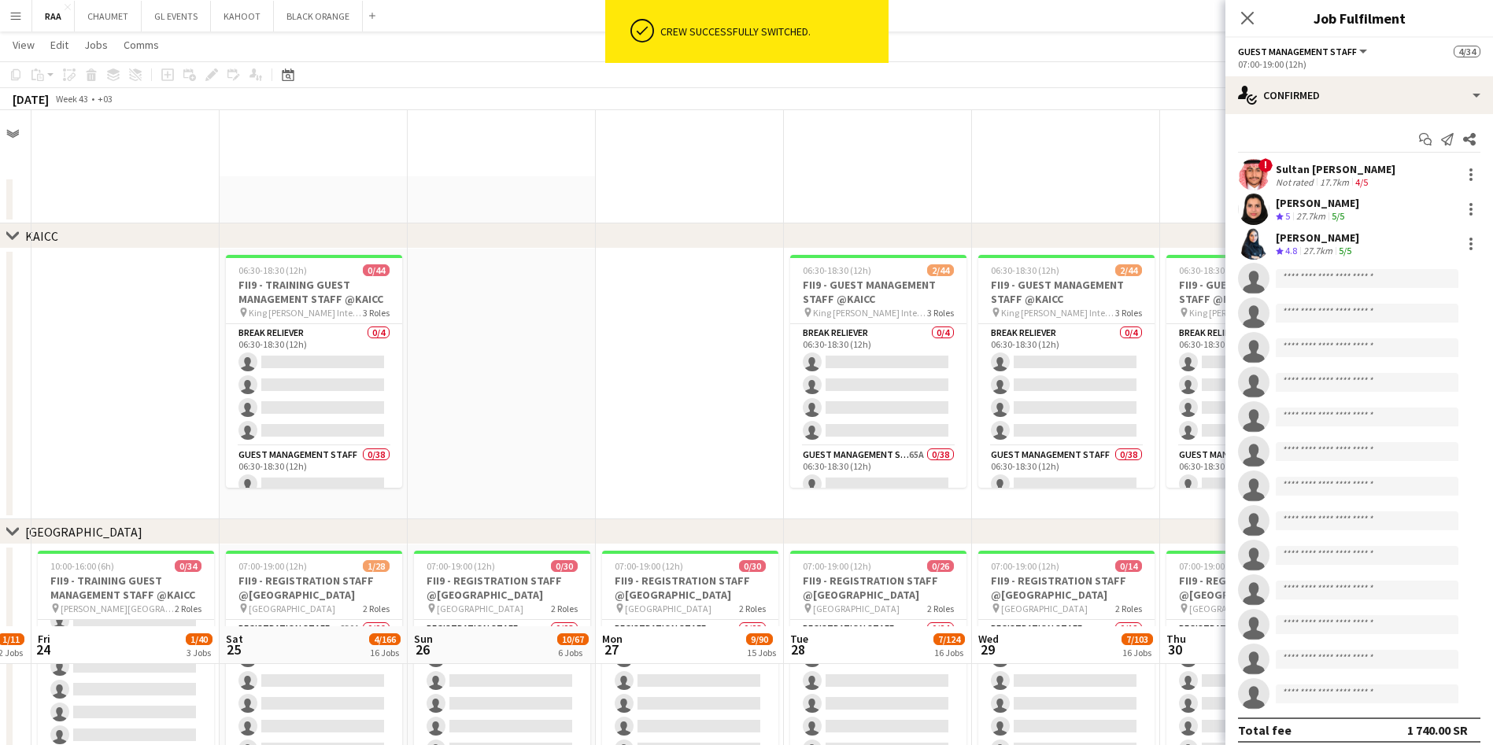
scroll to position [516, 0]
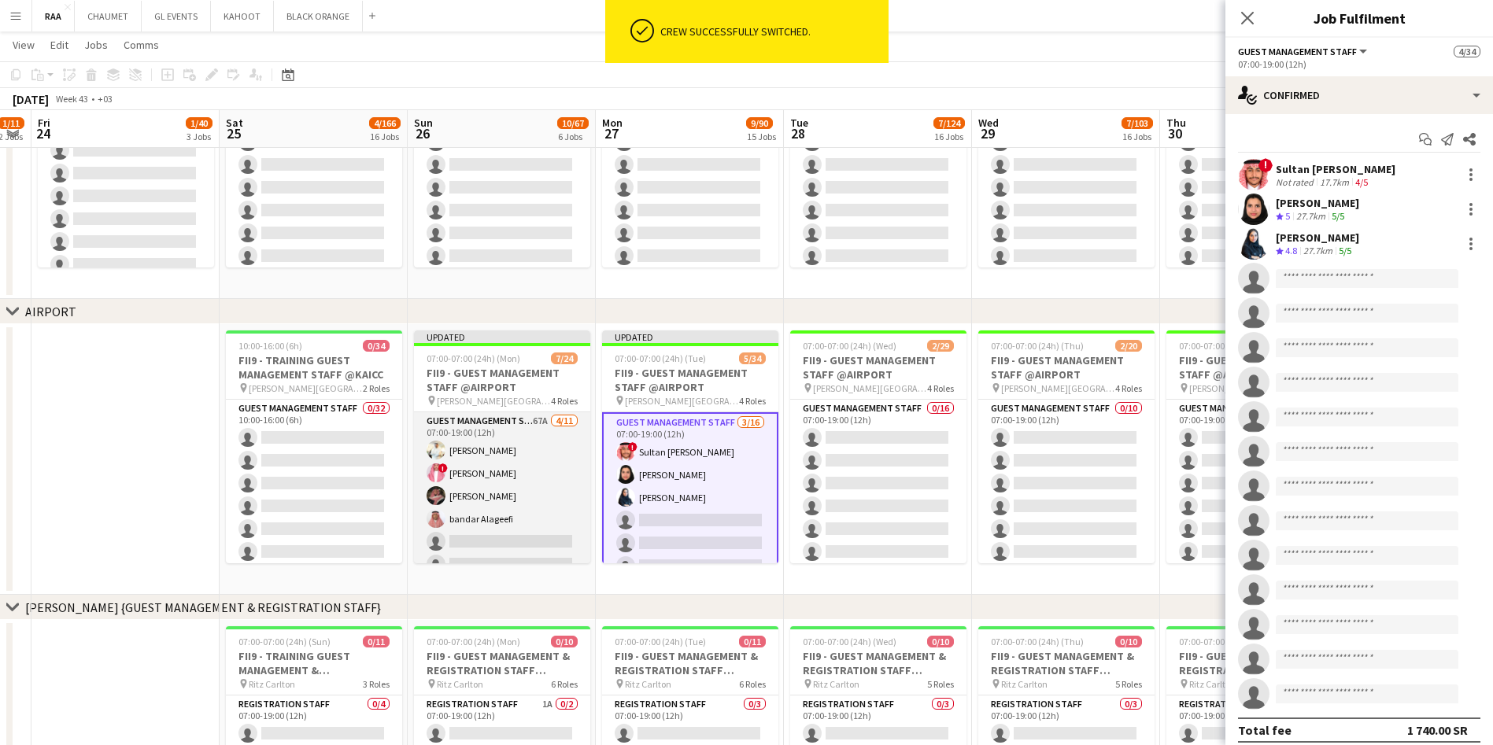
click at [507, 530] on app-card-role "Guest Management Staff 67A [DATE] 07:00-19:00 (12h) [PERSON_NAME] ! [PERSON_NAM…" at bounding box center [502, 553] width 176 height 282
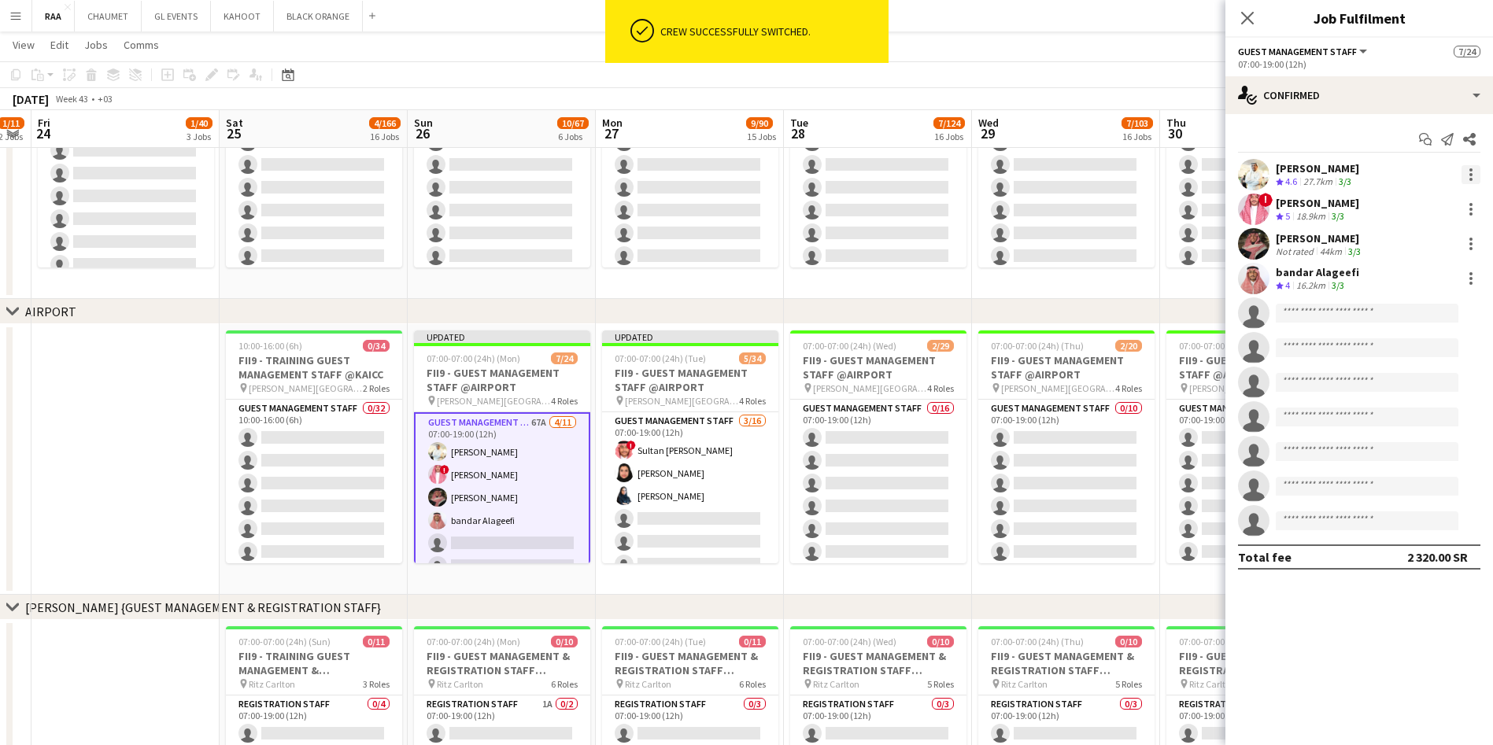
click at [1475, 174] on div at bounding box center [1470, 174] width 19 height 19
click at [1432, 242] on span "Switch crew" at bounding box center [1403, 241] width 67 height 13
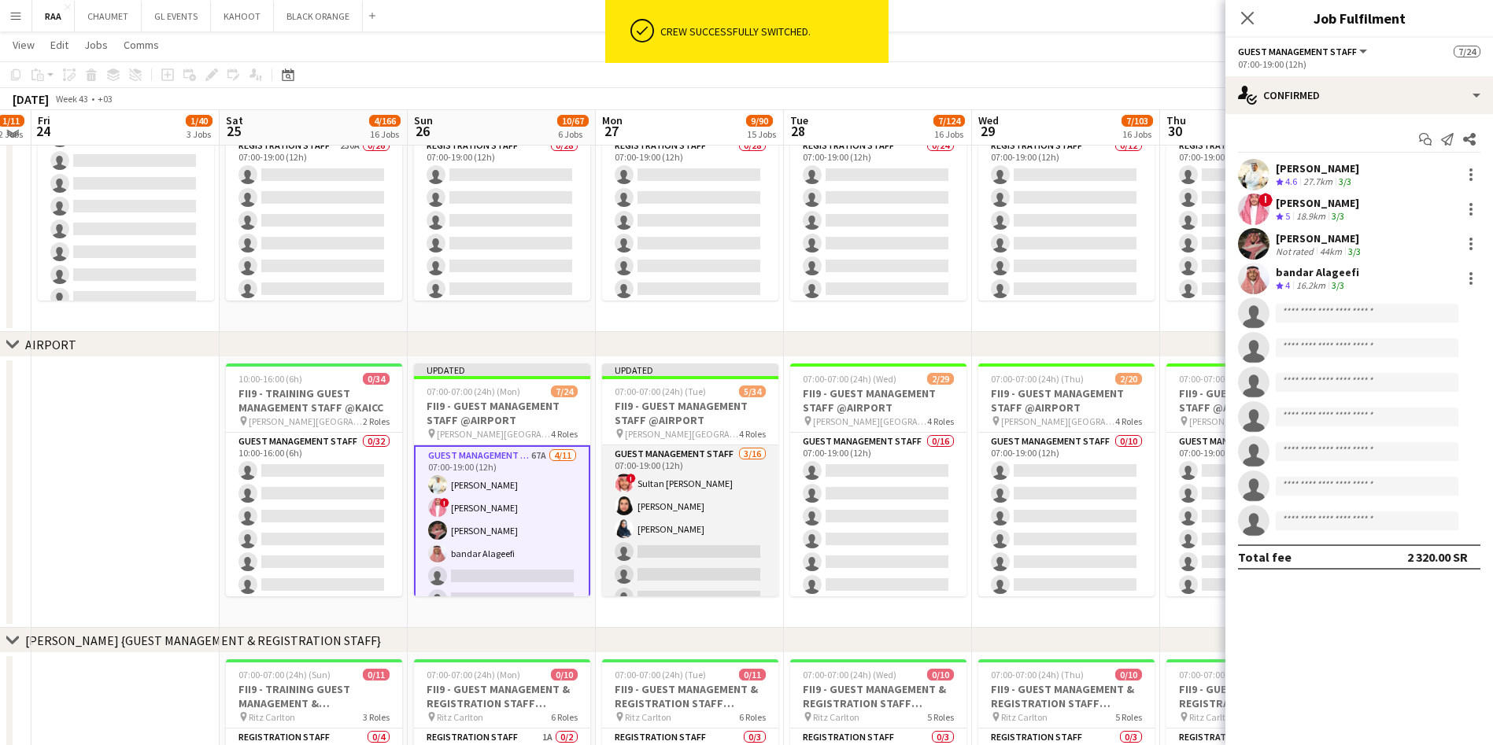
click at [681, 548] on app-card-role "Guest Management Staff [DATE] 07:00-19:00 (12h) ! Sultan Bin Turki Alageefi [PE…" at bounding box center [690, 643] width 176 height 396
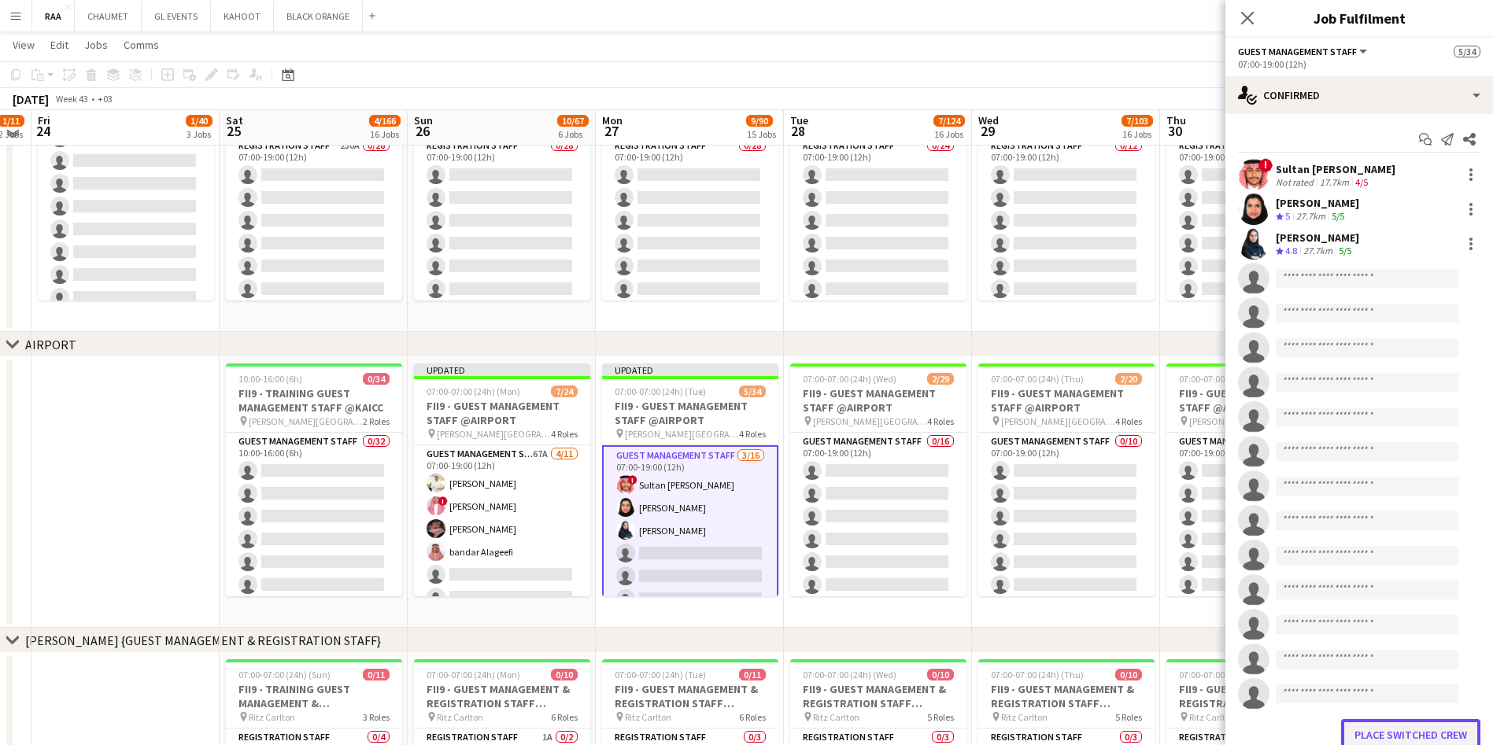
click at [1359, 734] on button "Place switched crew" at bounding box center [1410, 734] width 139 height 31
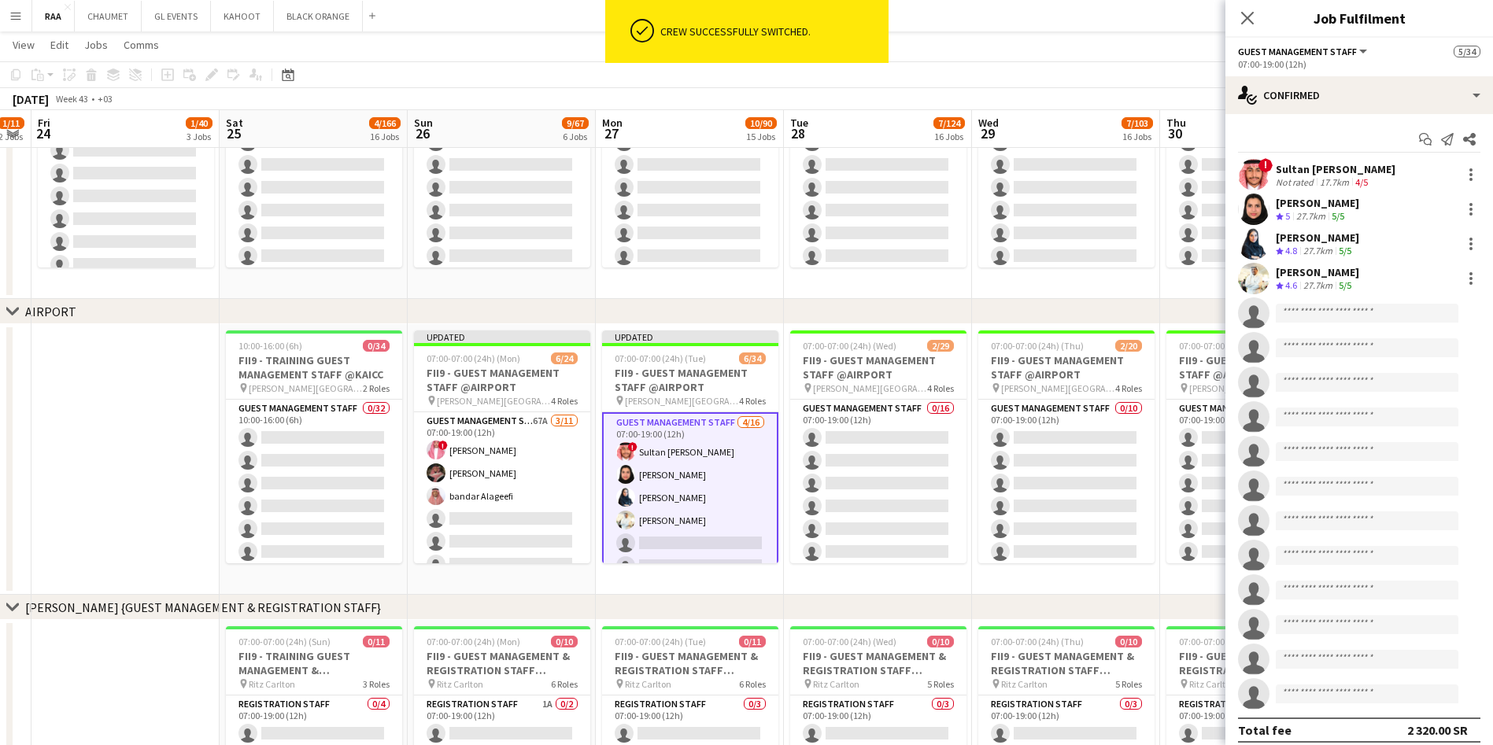
click at [711, 526] on app-card-role "Guest Management Staff [DATE] 07:00-19:00 (12h) ! Sultan Bin Turki Alageefi [PE…" at bounding box center [690, 611] width 176 height 399
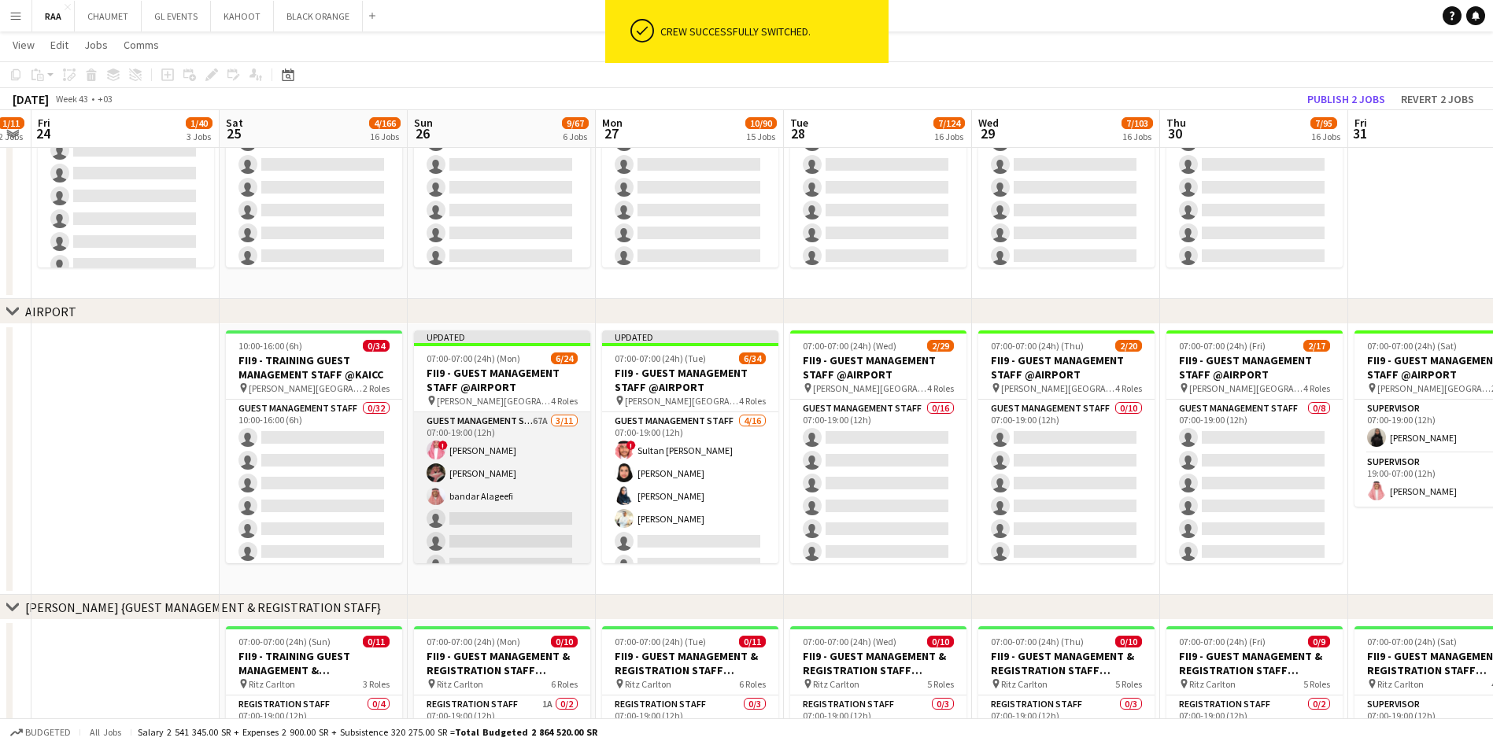
click at [451, 504] on app-card-role "Guest Management Staff 67A [DATE] 07:00-19:00 (12h) ! [PERSON_NAME] [PERSON_NAM…" at bounding box center [502, 553] width 176 height 282
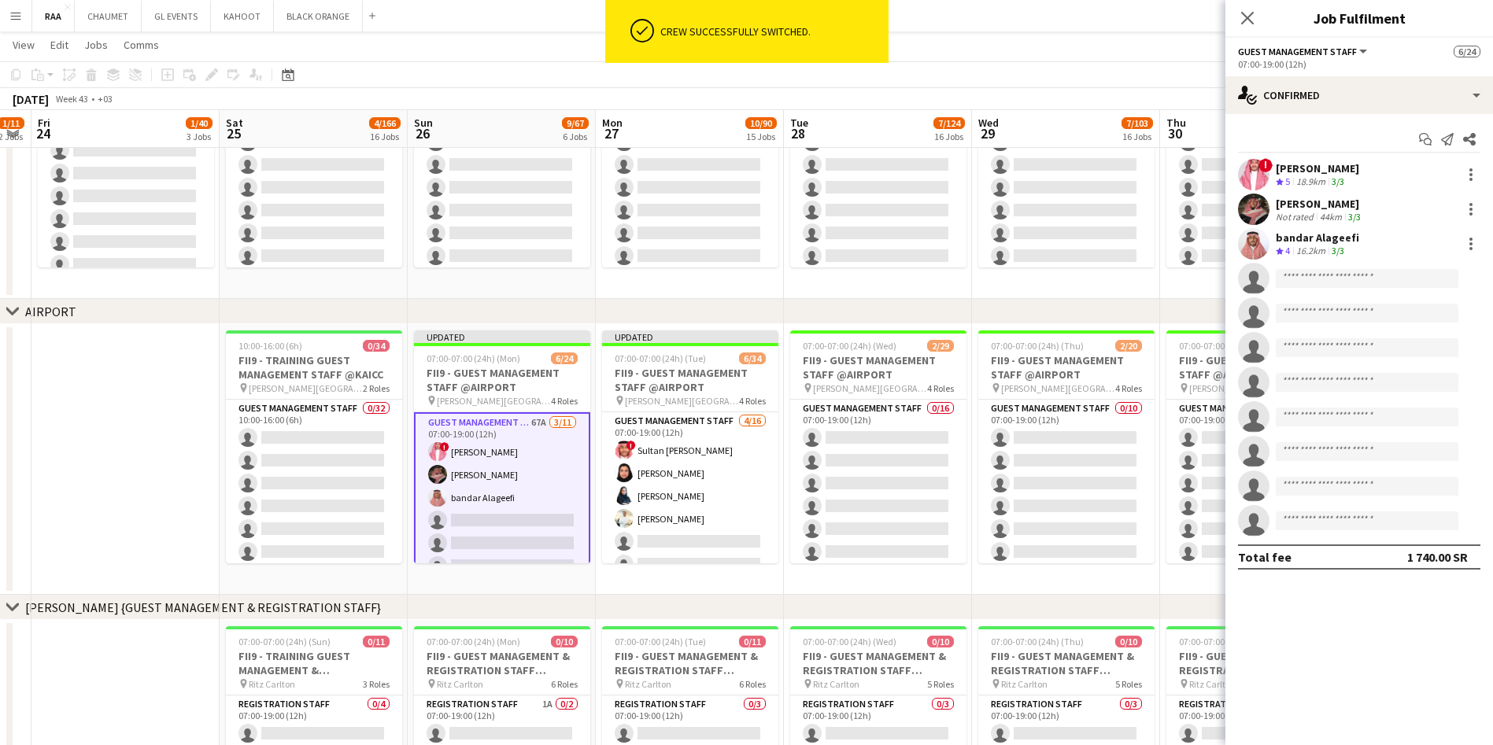
click at [1463, 164] on div "! [PERSON_NAME] Crew rating 5 18.9km 3/3" at bounding box center [1359, 174] width 268 height 31
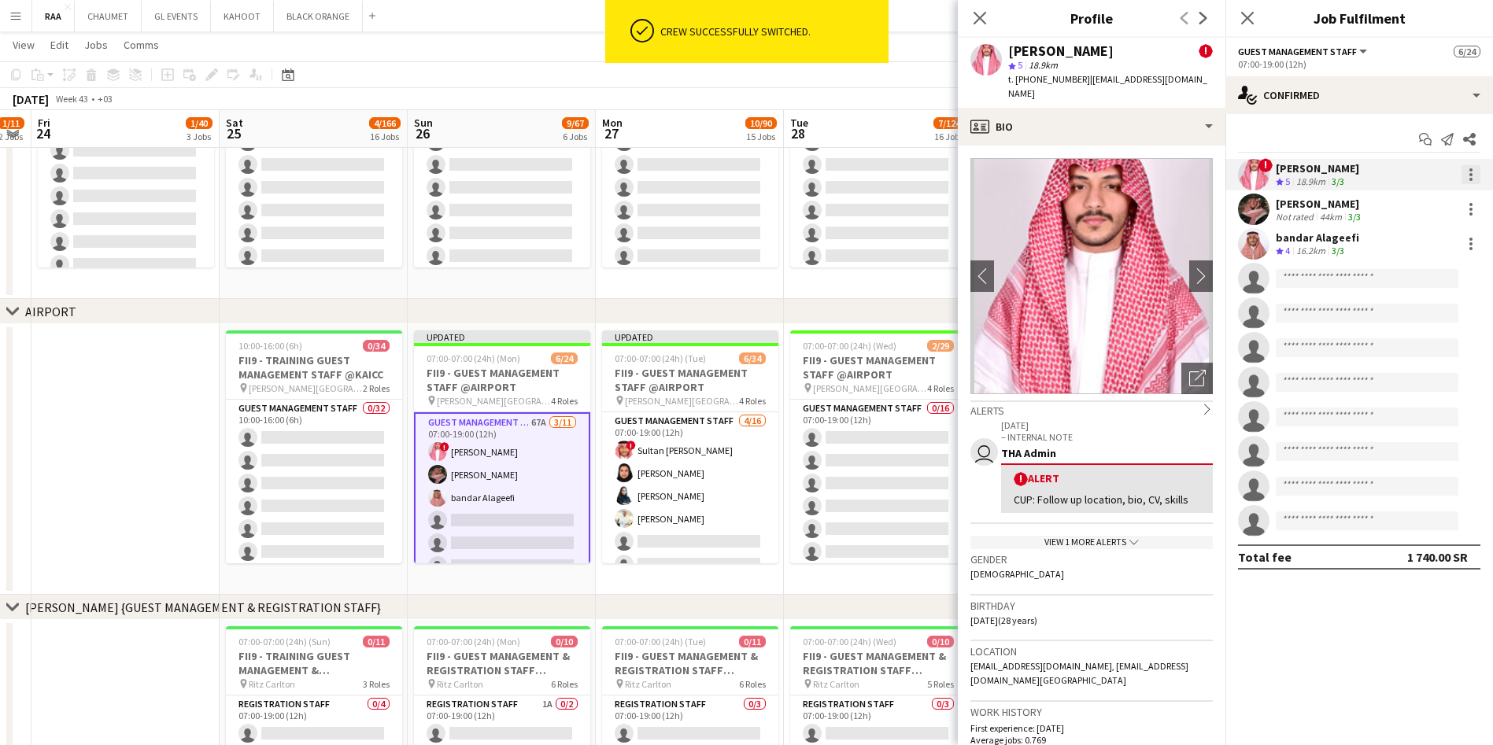
click at [1470, 169] on div at bounding box center [1470, 169] width 3 height 3
click at [1406, 241] on span "Switch crew" at bounding box center [1403, 241] width 67 height 13
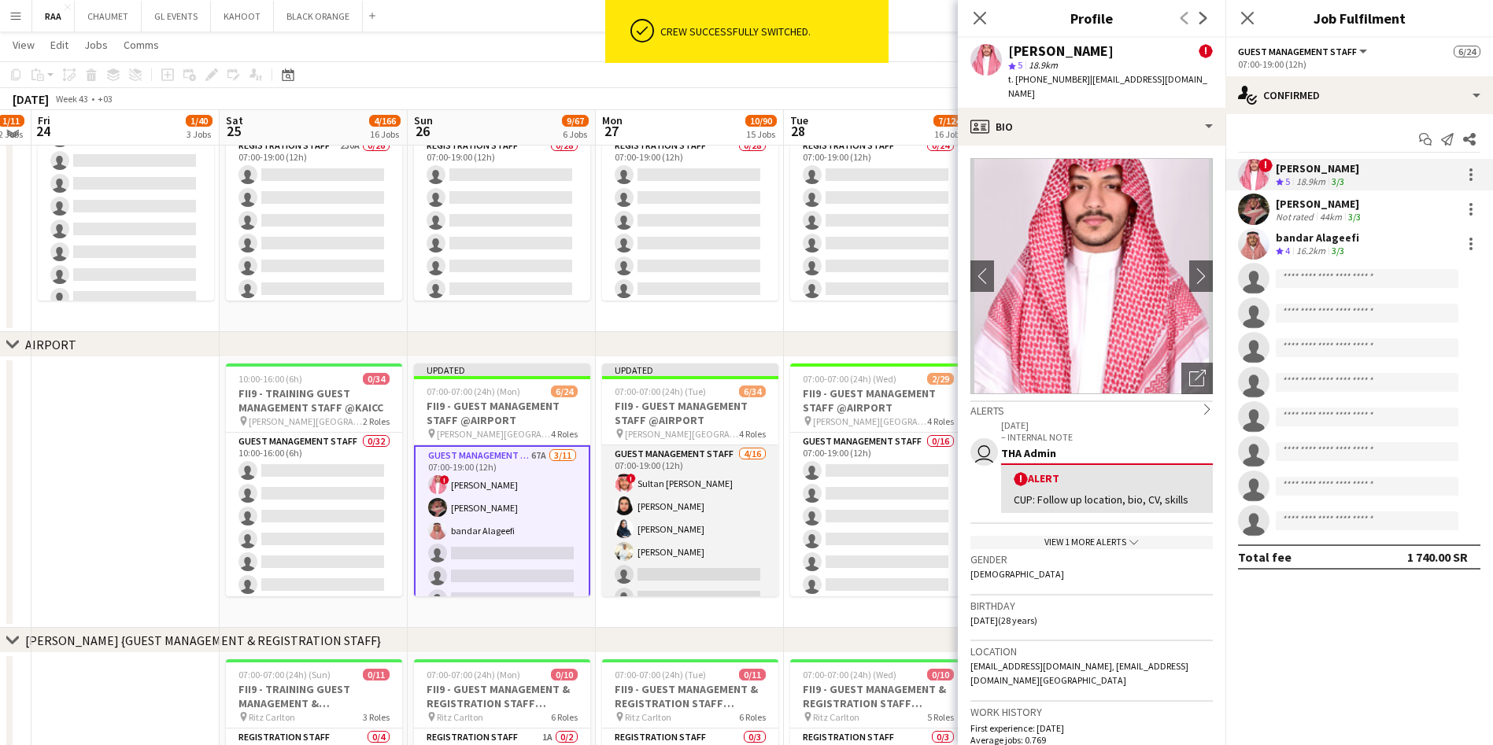
click at [718, 504] on app-card-role "Guest Management Staff [DATE] 07:00-19:00 (12h) ! Sultan Bin Turki Alageefi [PE…" at bounding box center [690, 643] width 176 height 396
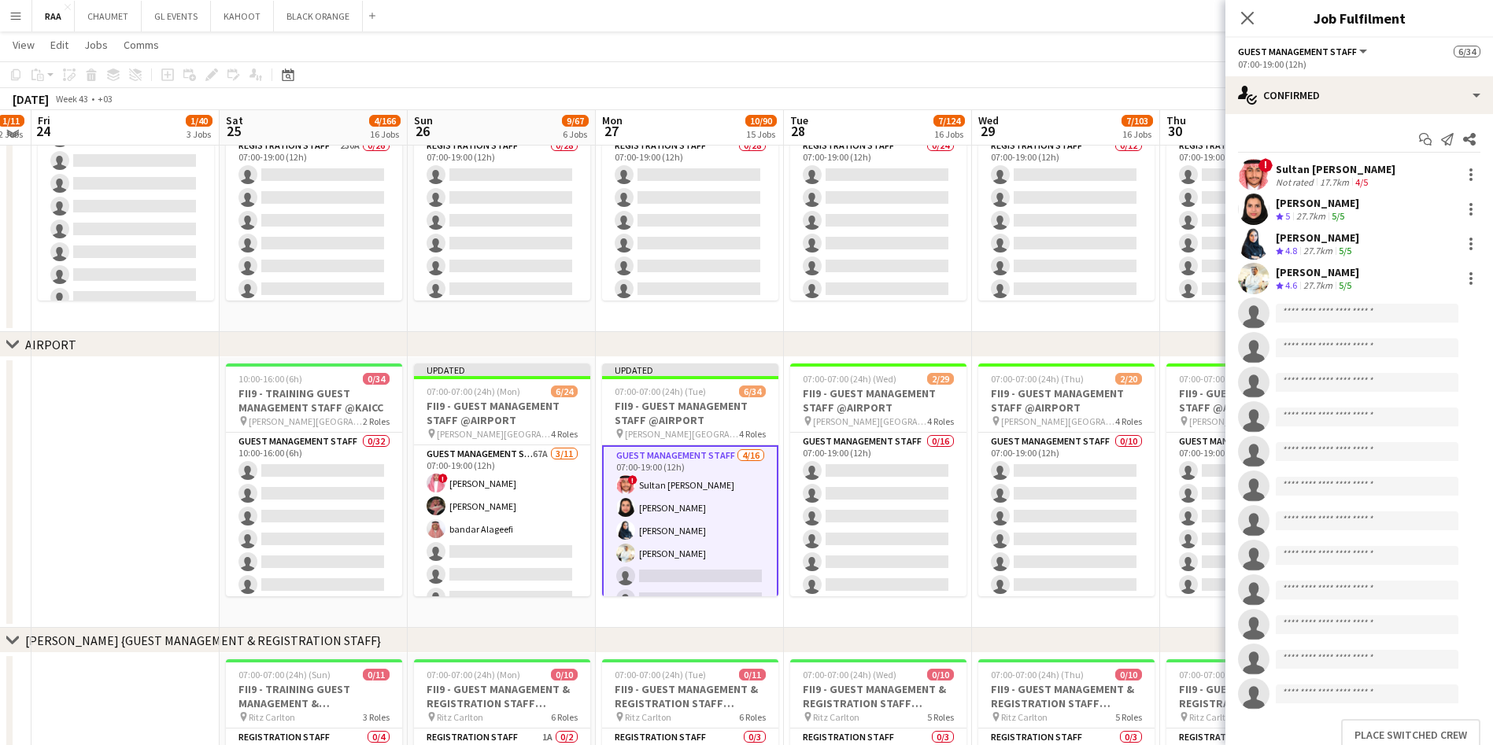
scroll to position [57, 0]
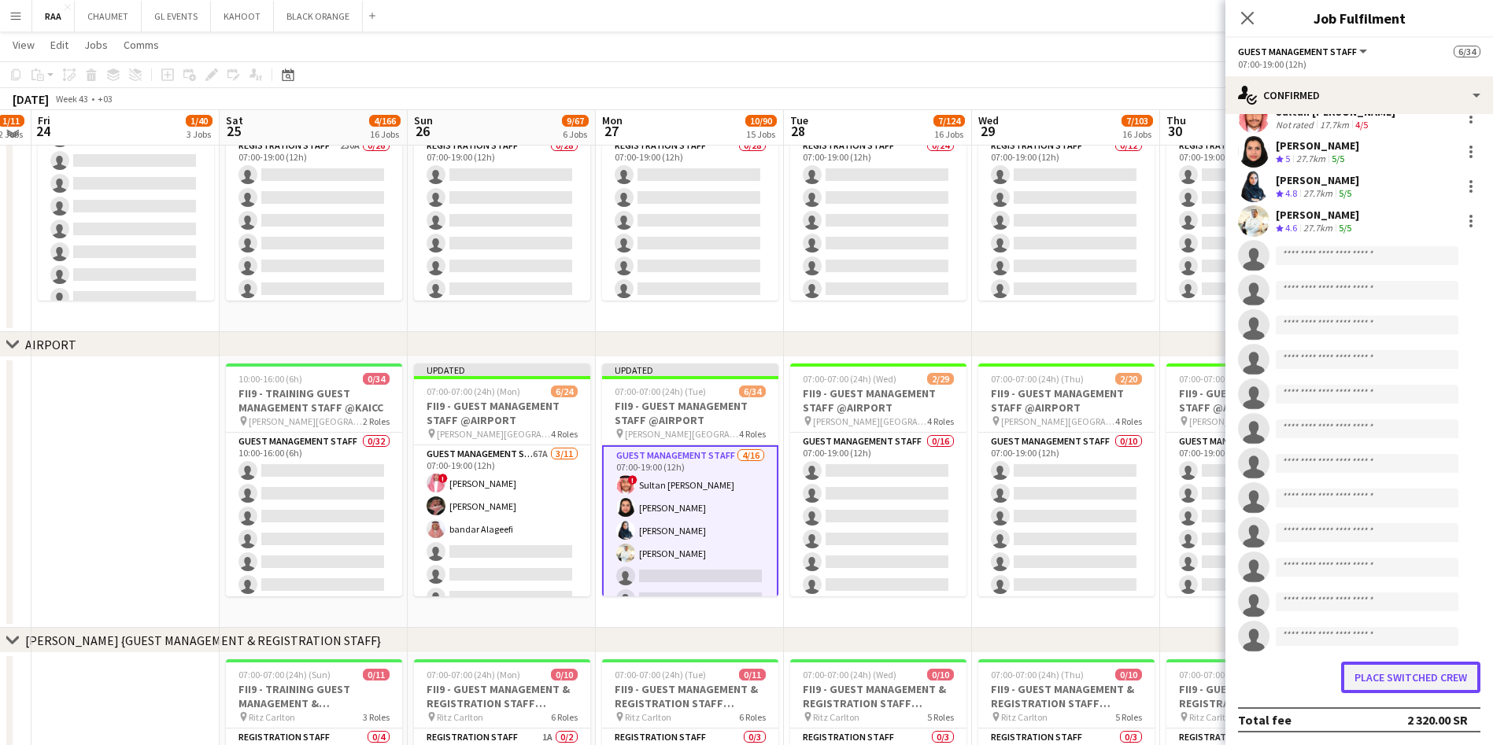
click at [1392, 678] on button "Place switched crew" at bounding box center [1410, 677] width 139 height 31
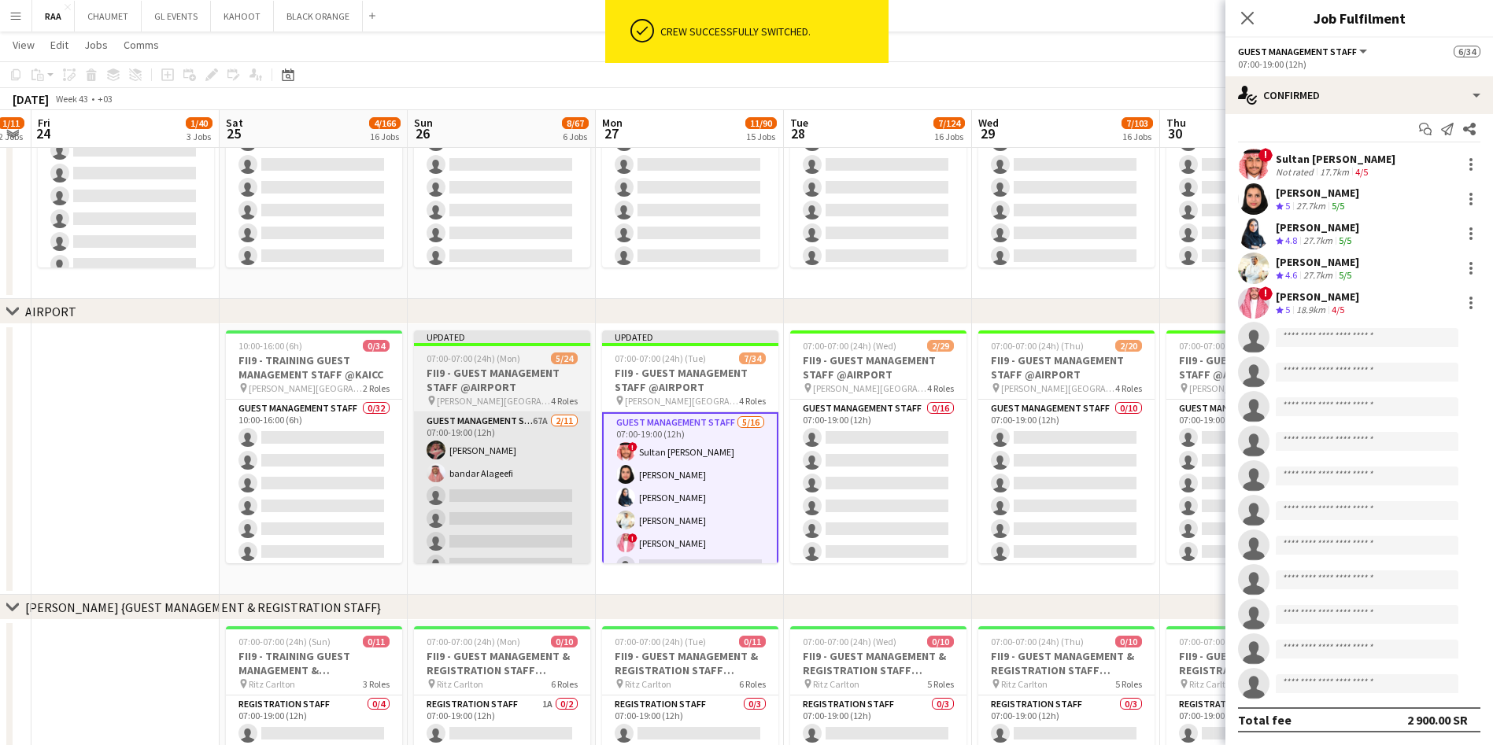
scroll to position [10, 0]
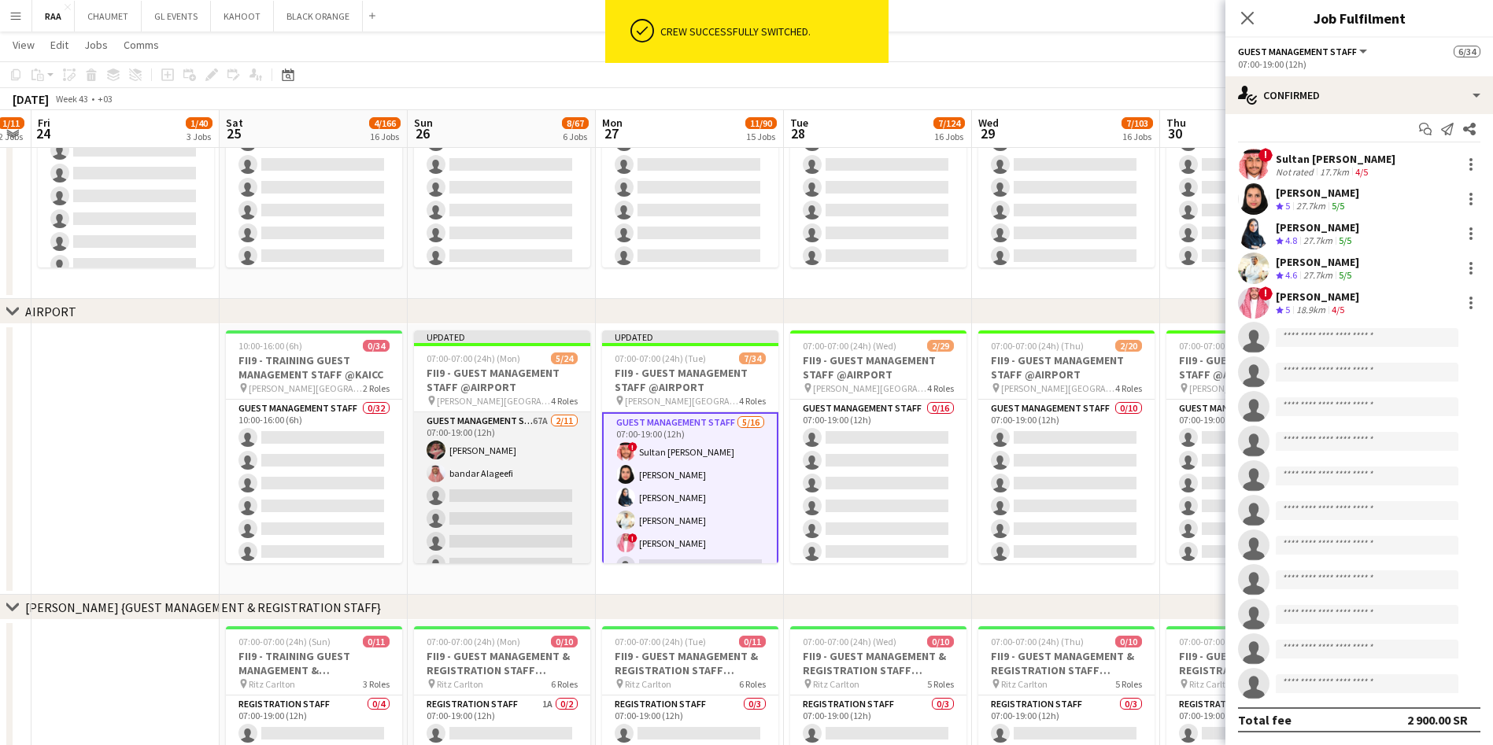
click at [560, 553] on app-card-role "Guest Management Staff 67A [DATE] 07:00-19:00 (12h) [PERSON_NAME] bandar [GEOGR…" at bounding box center [502, 553] width 176 height 282
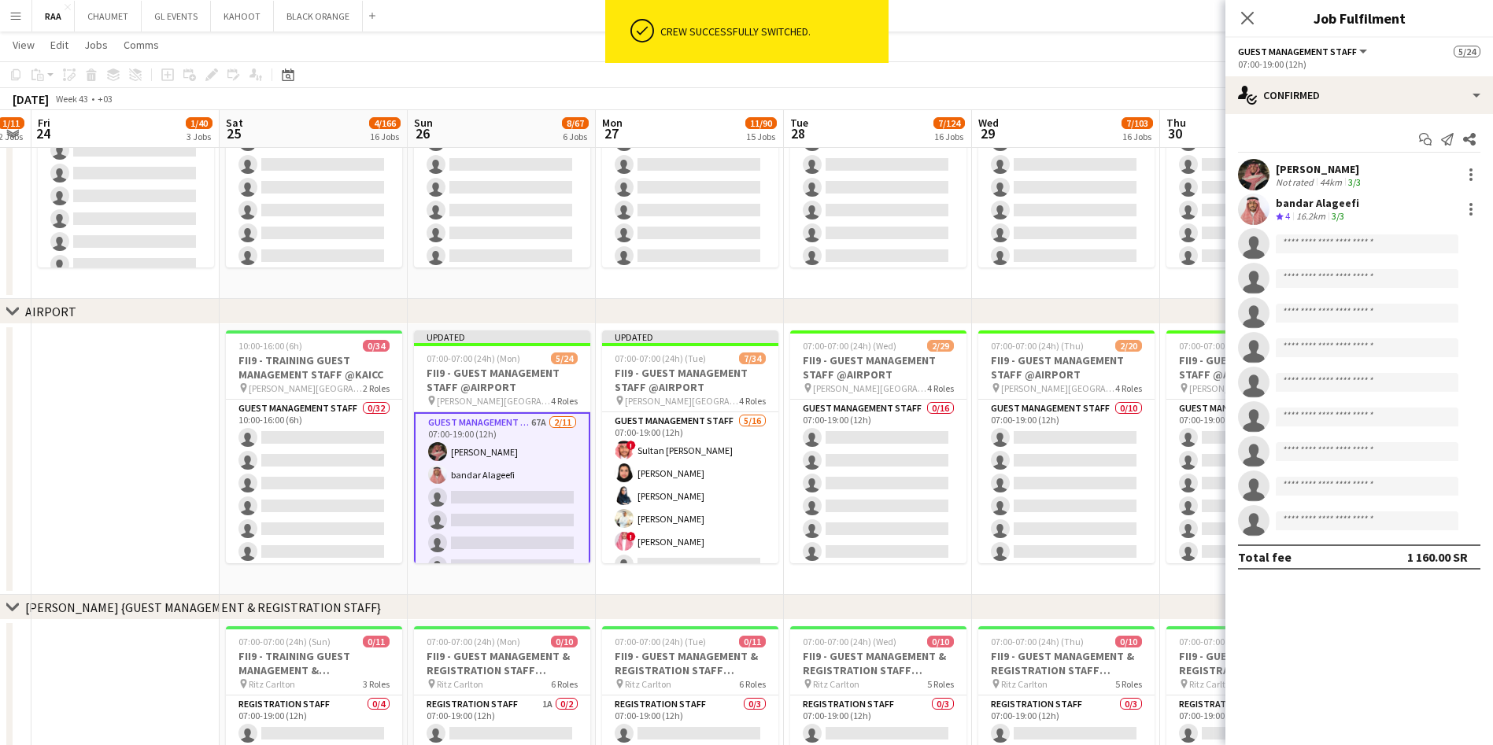
scroll to position [0, 0]
click at [1464, 176] on div at bounding box center [1470, 174] width 19 height 19
click at [1421, 231] on button "Switch crew" at bounding box center [1418, 242] width 123 height 38
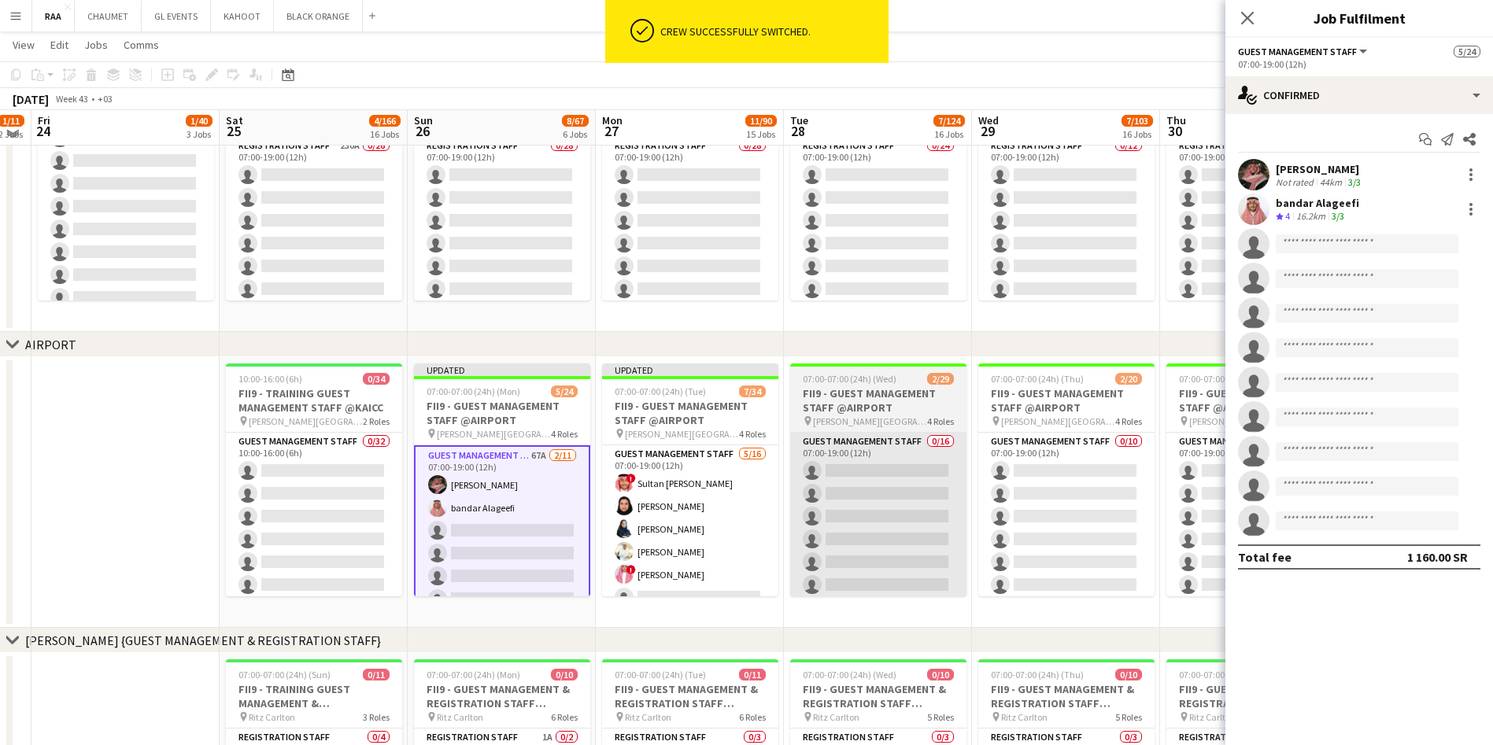
click at [674, 557] on app-card-role "Guest Management Staff [DATE] 07:00-19:00 (12h) ! Sultan Bin Turki Alageefi [PE…" at bounding box center [690, 643] width 176 height 396
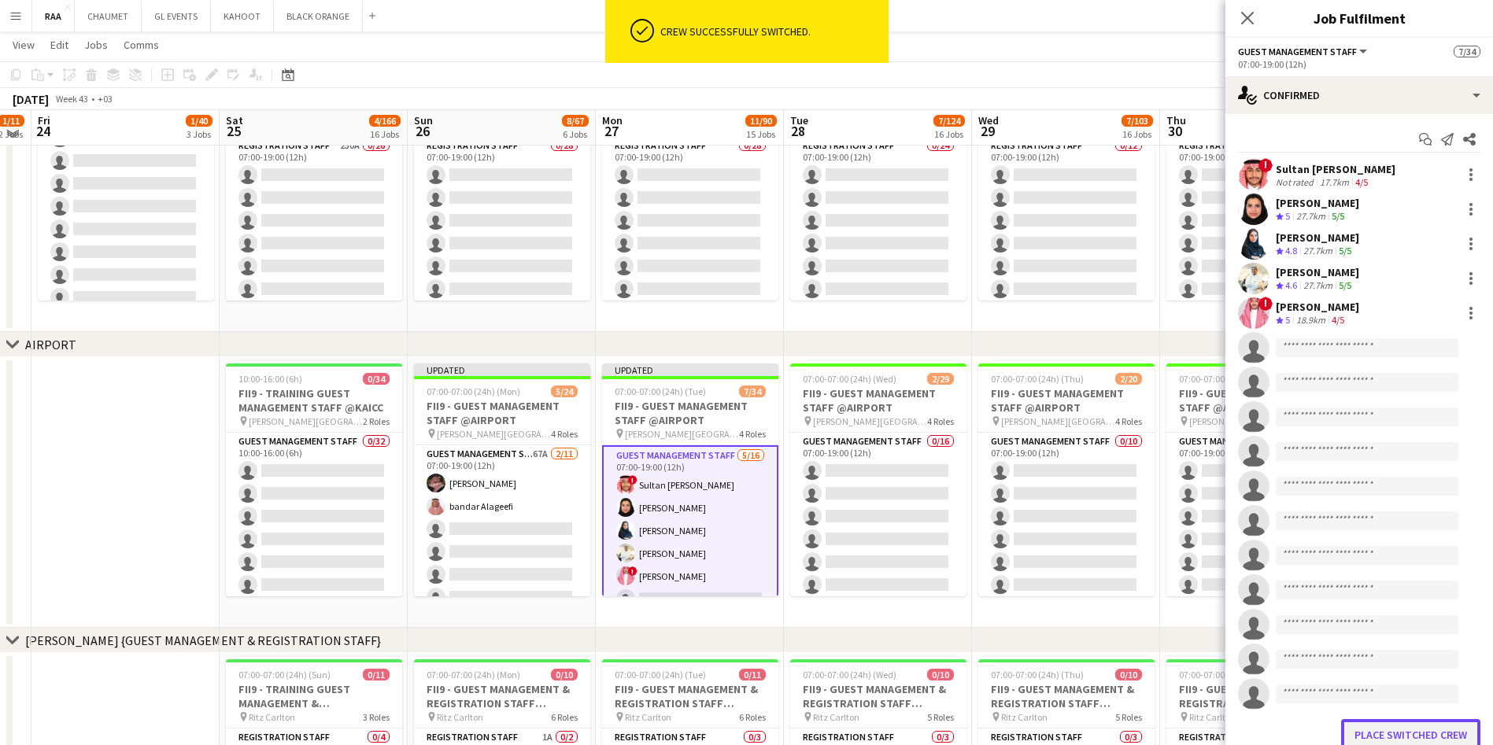
click at [1375, 729] on button "Place switched crew" at bounding box center [1410, 734] width 139 height 31
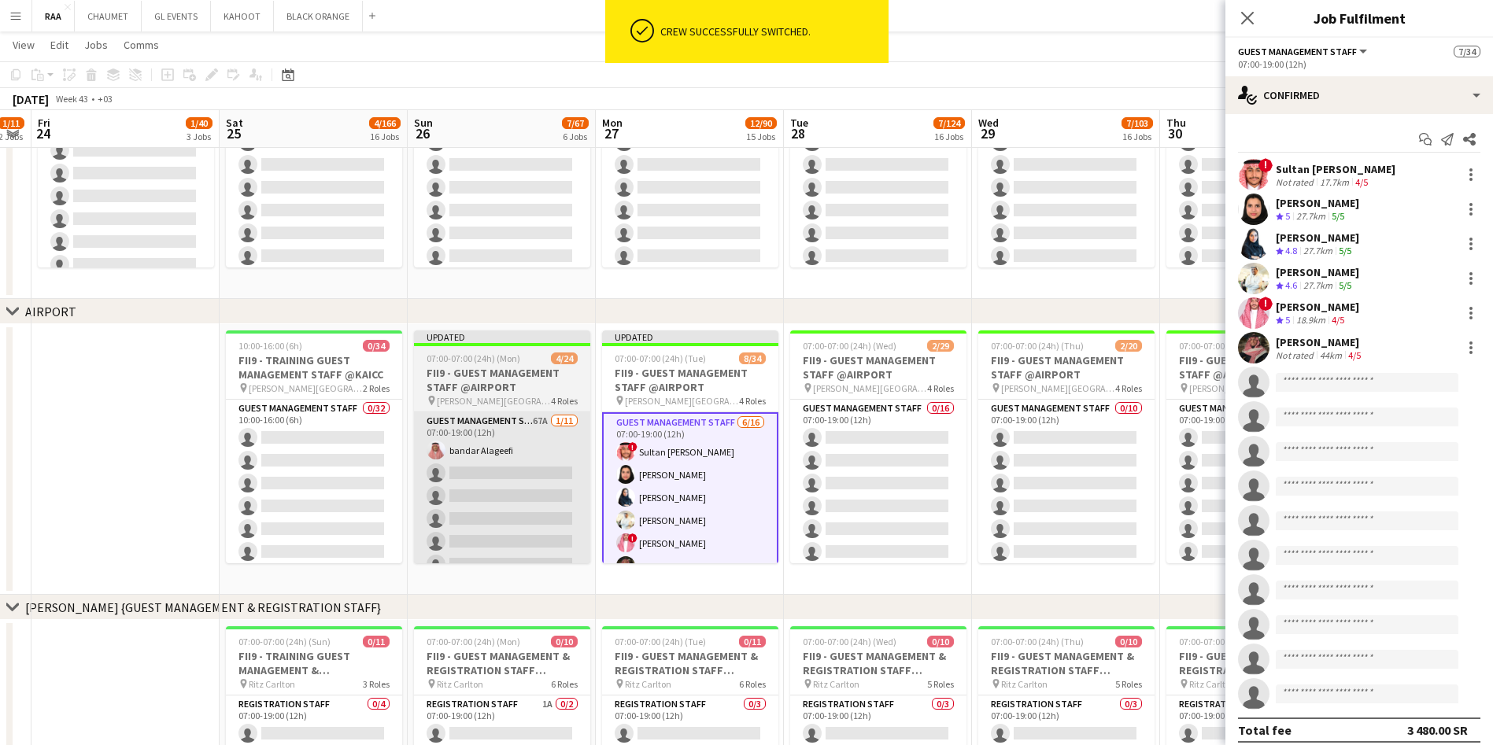
scroll to position [516, 0]
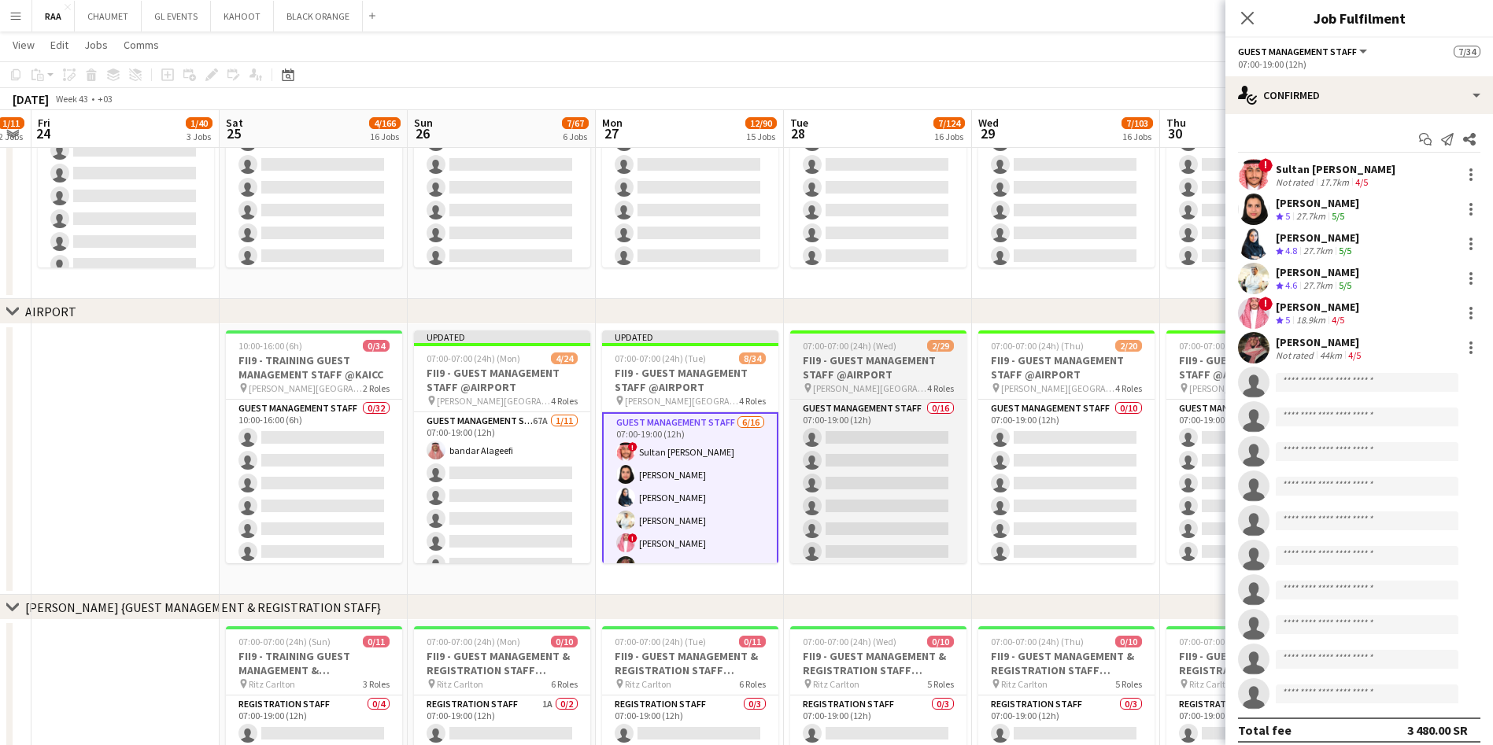
click at [526, 519] on app-card-role "Guest Management Staff 67A [DATE] 07:00-19:00 (12h) [GEOGRAPHIC_DATA] single-ne…" at bounding box center [502, 553] width 176 height 282
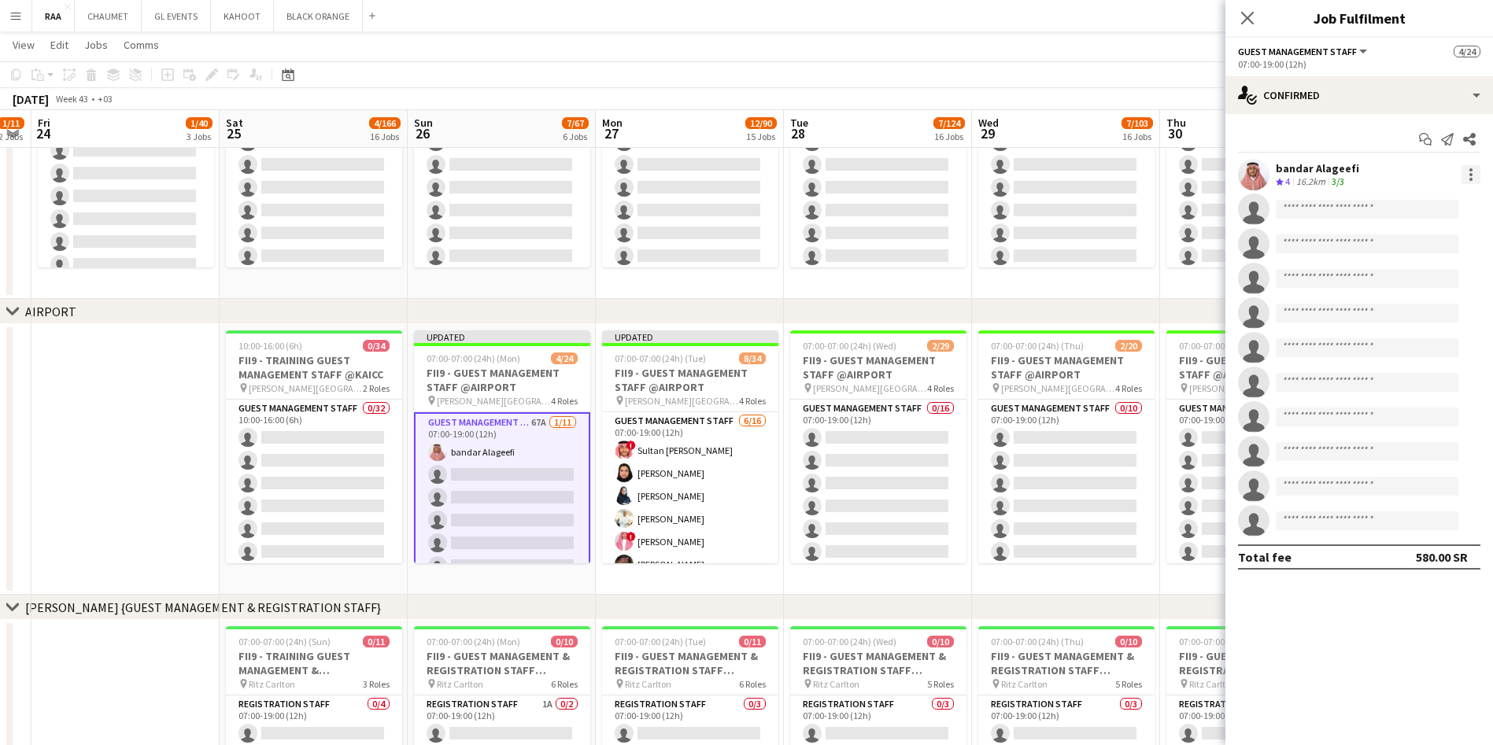
click at [1471, 175] on div at bounding box center [1470, 174] width 3 height 3
click at [1433, 235] on span "Switch crew" at bounding box center [1403, 241] width 67 height 13
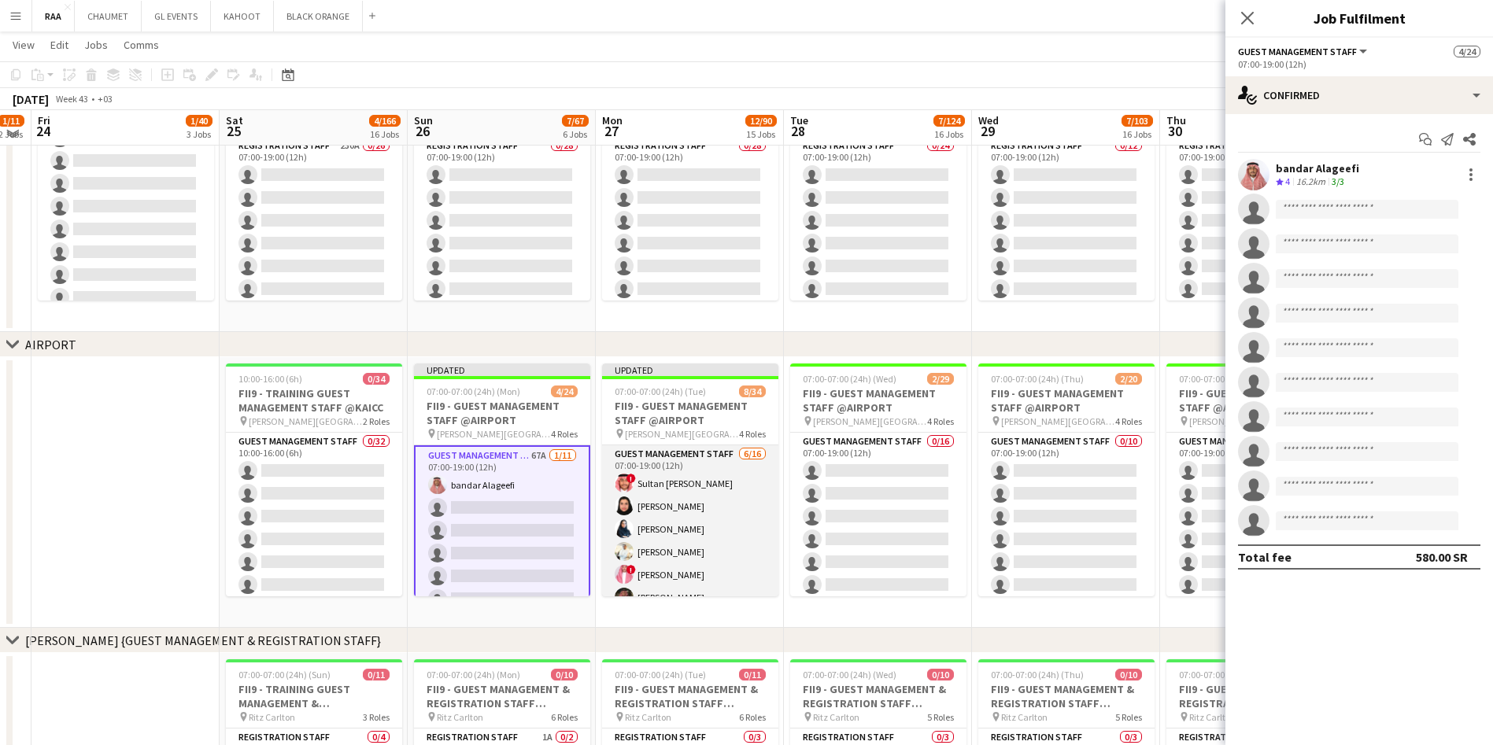
click at [709, 543] on app-card-role "Guest Management Staff [DATE] 07:00-19:00 (12h) ! Sultan Bin Turki Alageefi [PE…" at bounding box center [690, 643] width 176 height 396
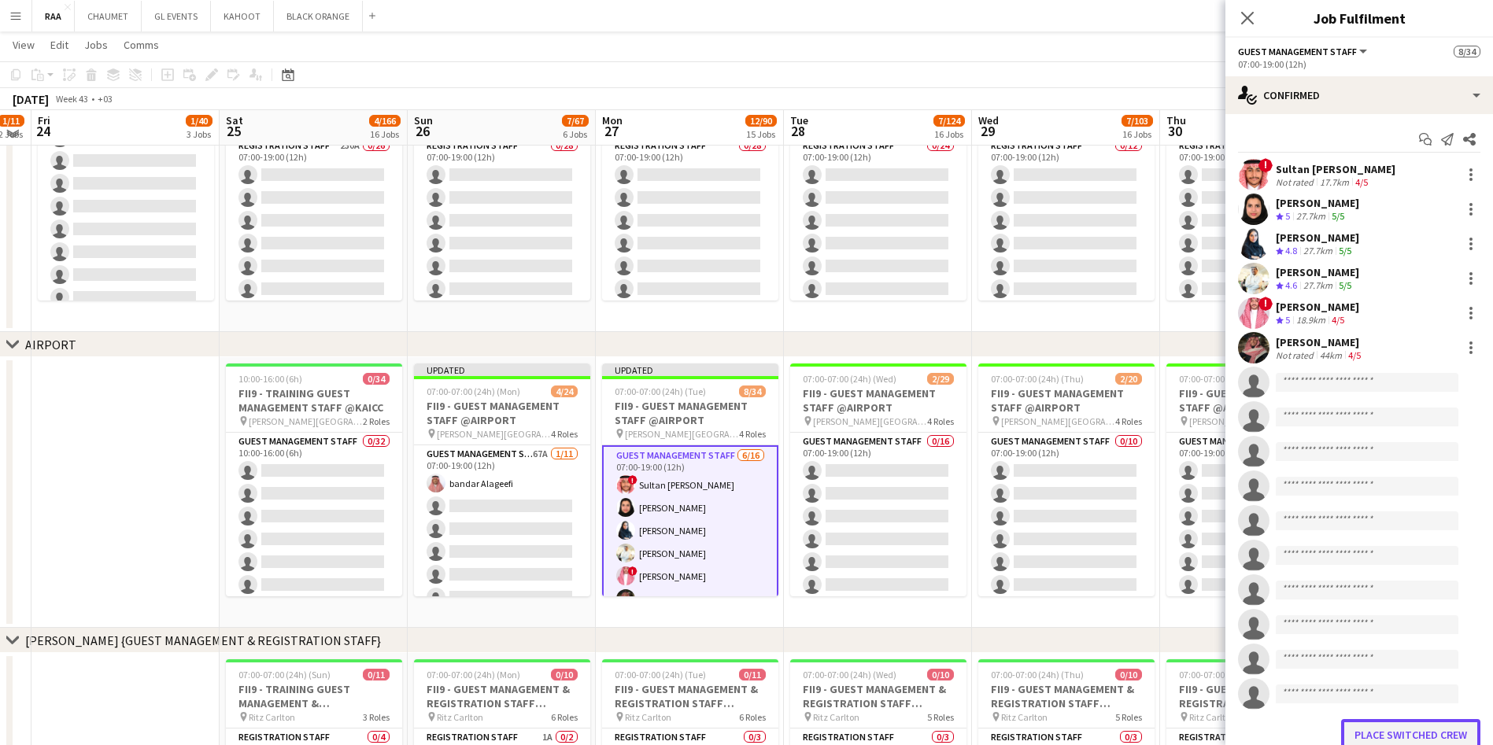
click at [1366, 729] on button "Place switched crew" at bounding box center [1410, 734] width 139 height 31
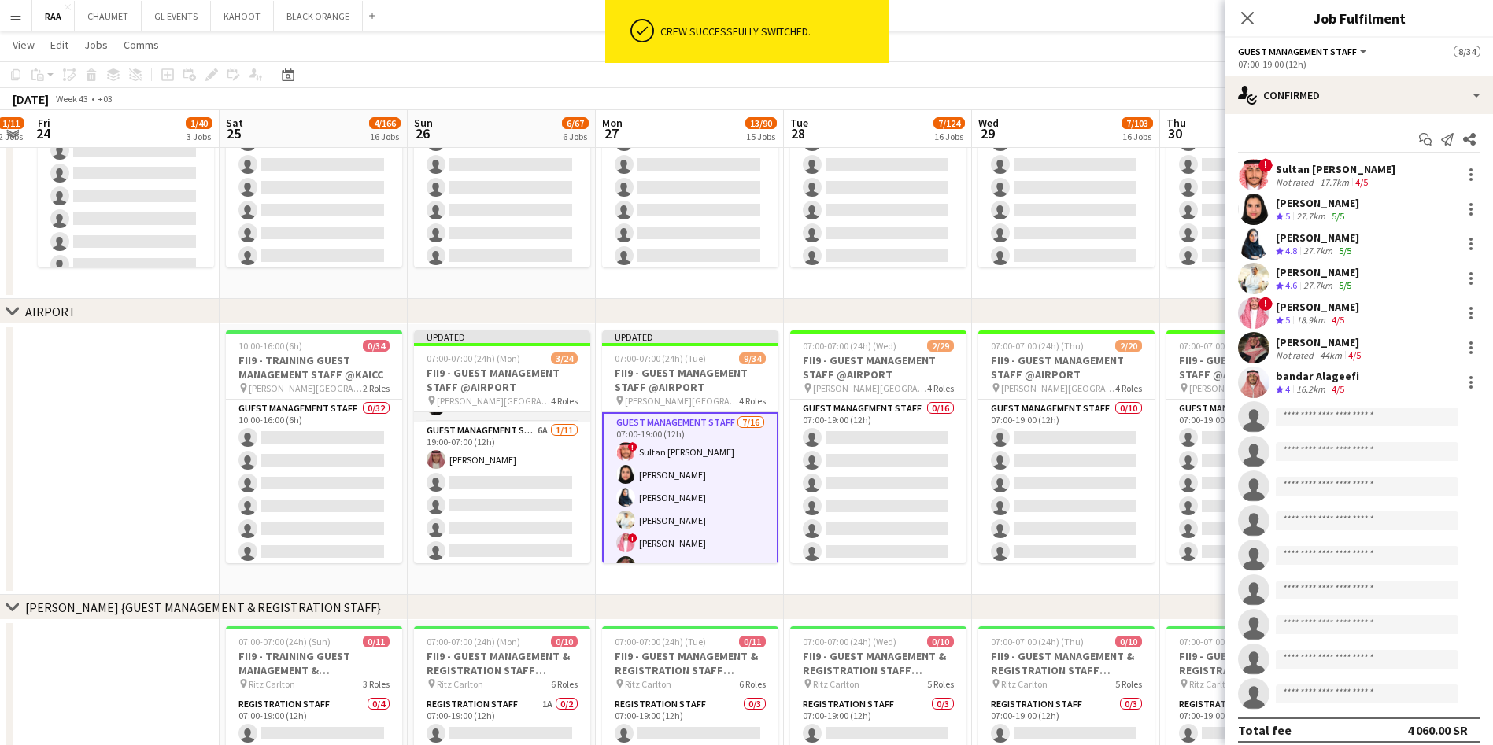
scroll to position [327, 0]
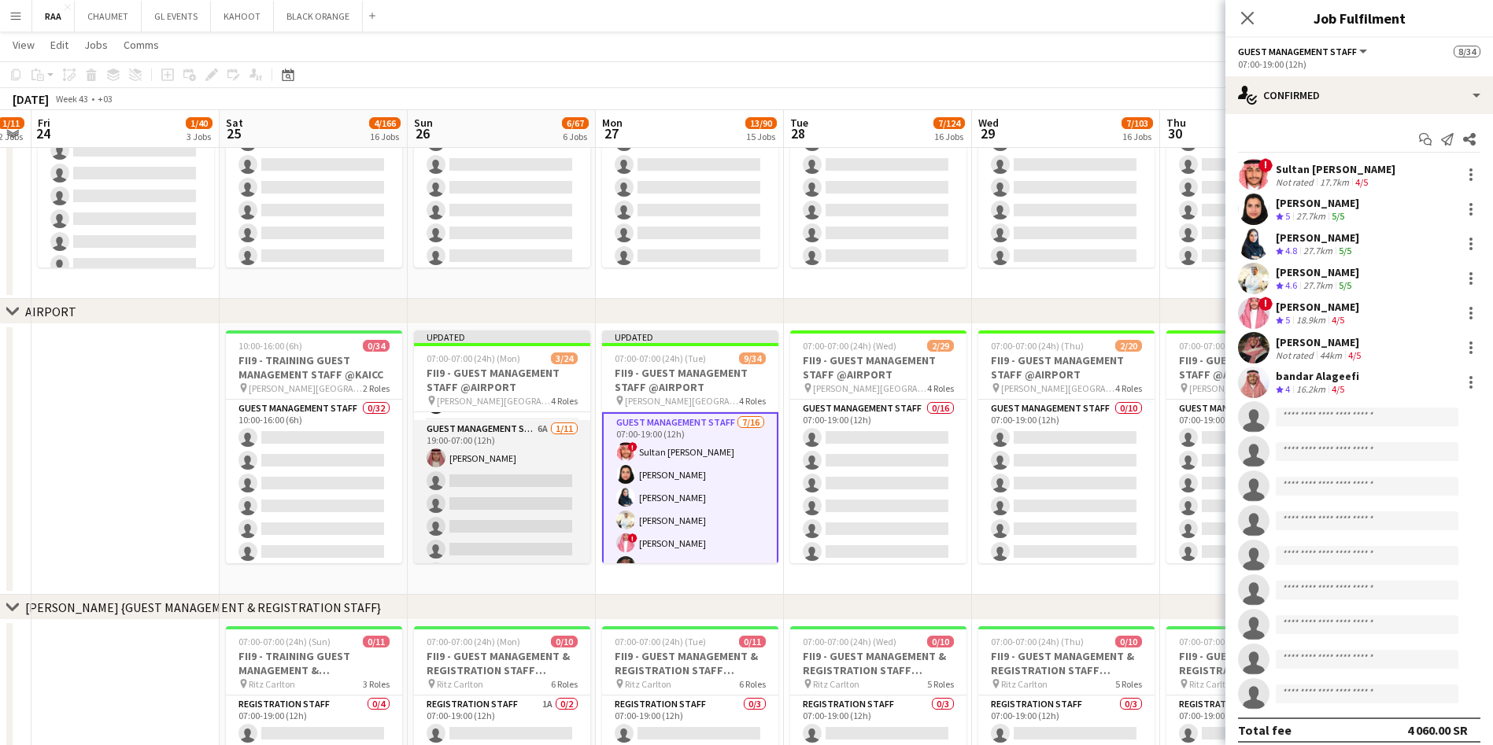
click at [482, 464] on app-card-role "Guest Management Staff 6A [DATE] 19:00-07:00 (12h) [PERSON_NAME] single-neutral…" at bounding box center [502, 561] width 176 height 282
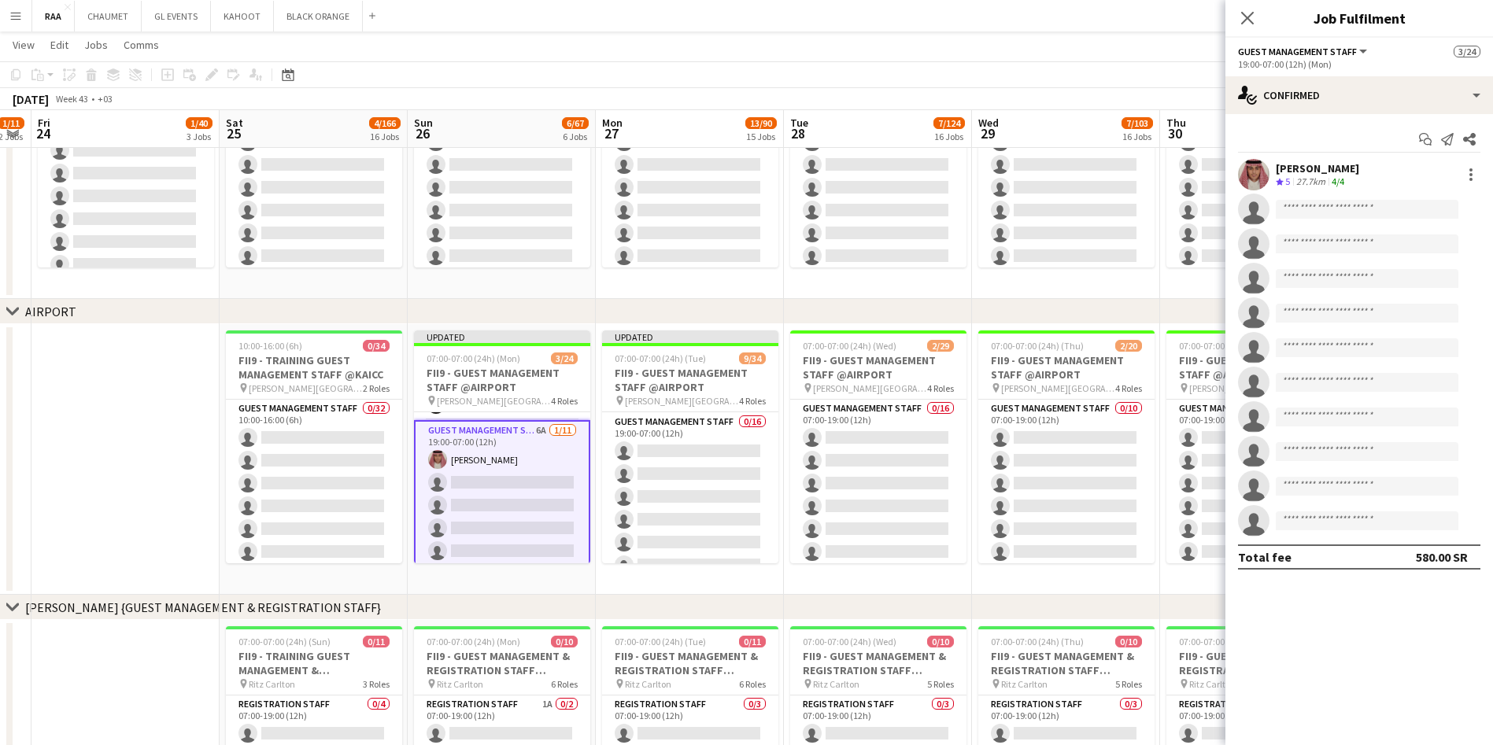
scroll to position [451, 0]
click at [1469, 176] on div at bounding box center [1470, 174] width 19 height 19
click at [1416, 248] on span "Switch crew" at bounding box center [1419, 242] width 98 height 14
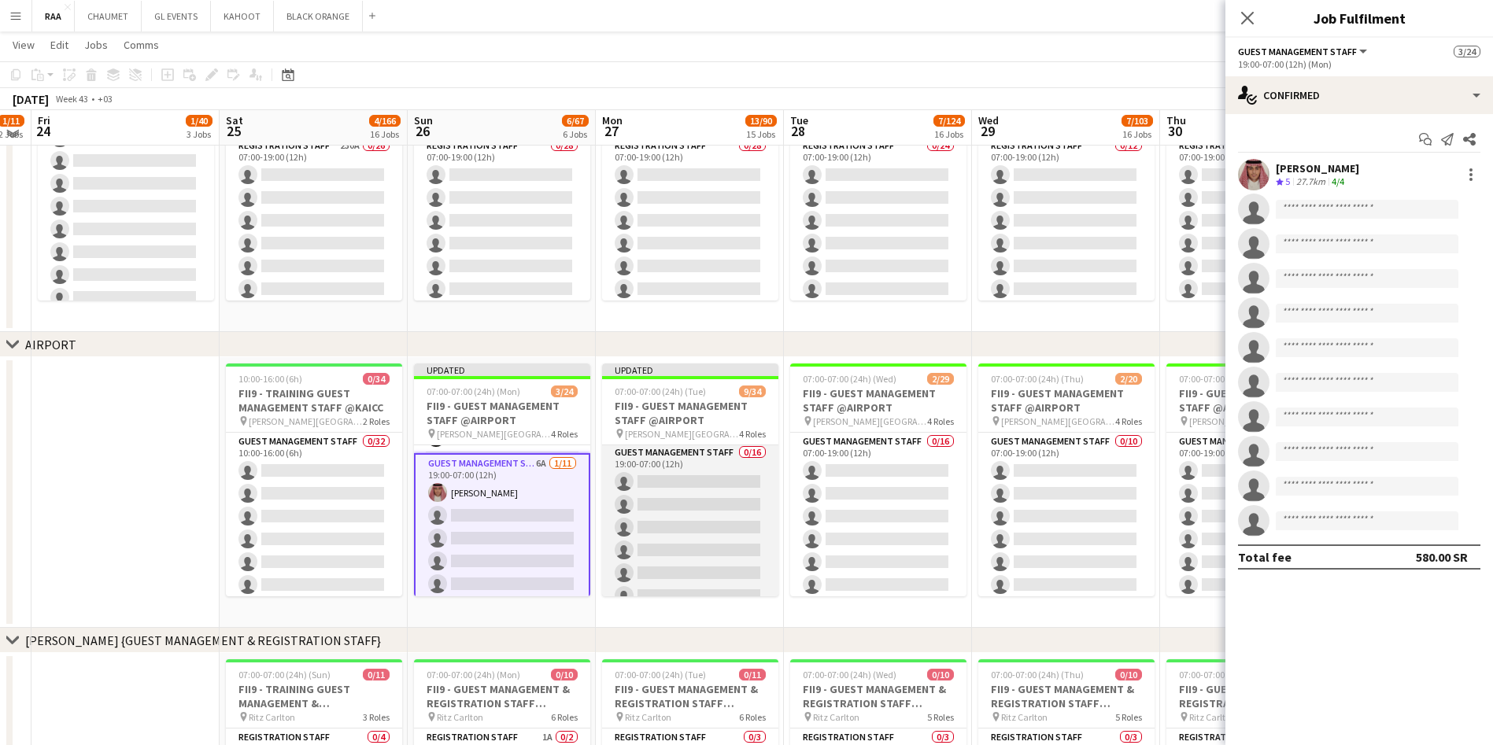
click at [619, 523] on app-card-role "Guest Management Staff 0/16 19:00-07:00 (12h) single-neutral-actions single-neu…" at bounding box center [690, 642] width 176 height 396
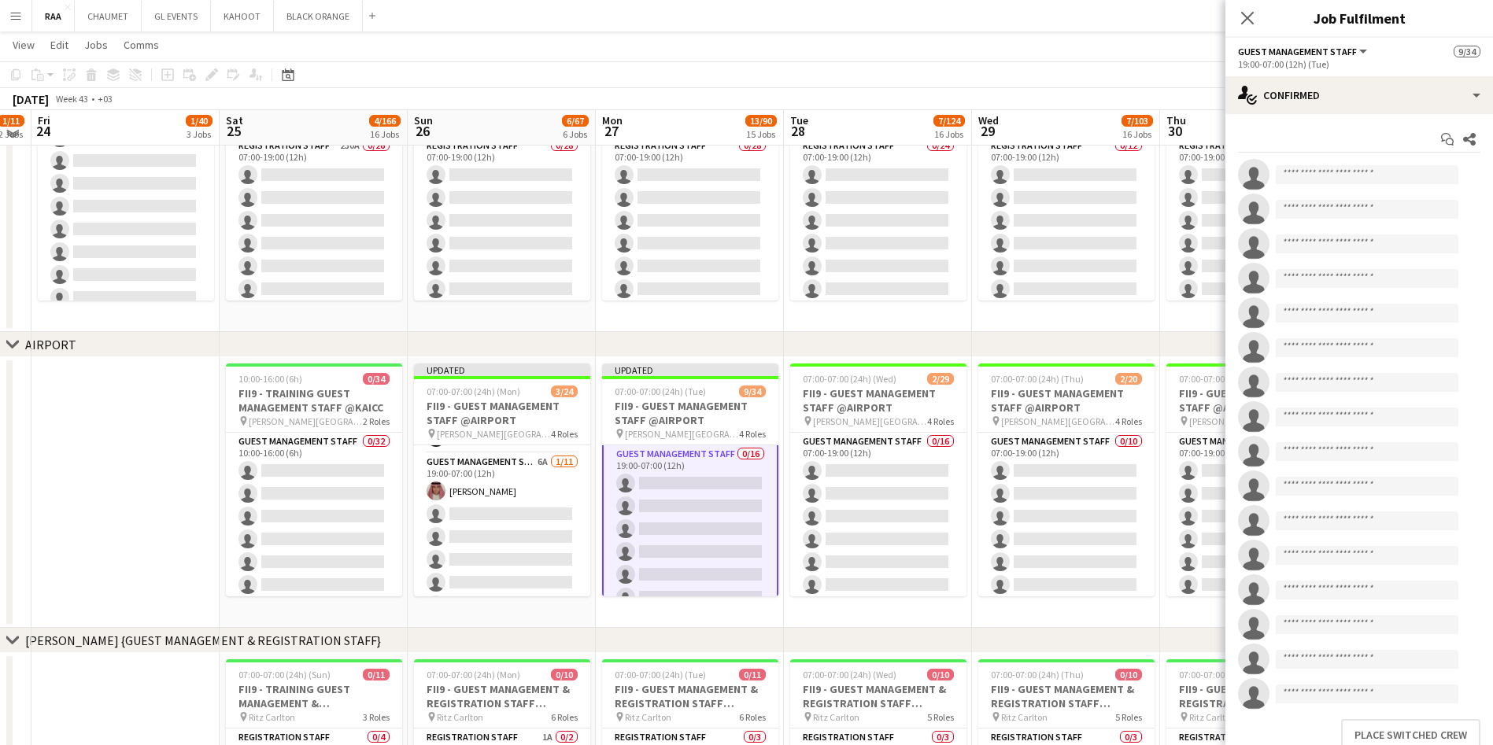
scroll to position [452, 0]
click at [1361, 733] on button "Place switched crew" at bounding box center [1410, 734] width 139 height 31
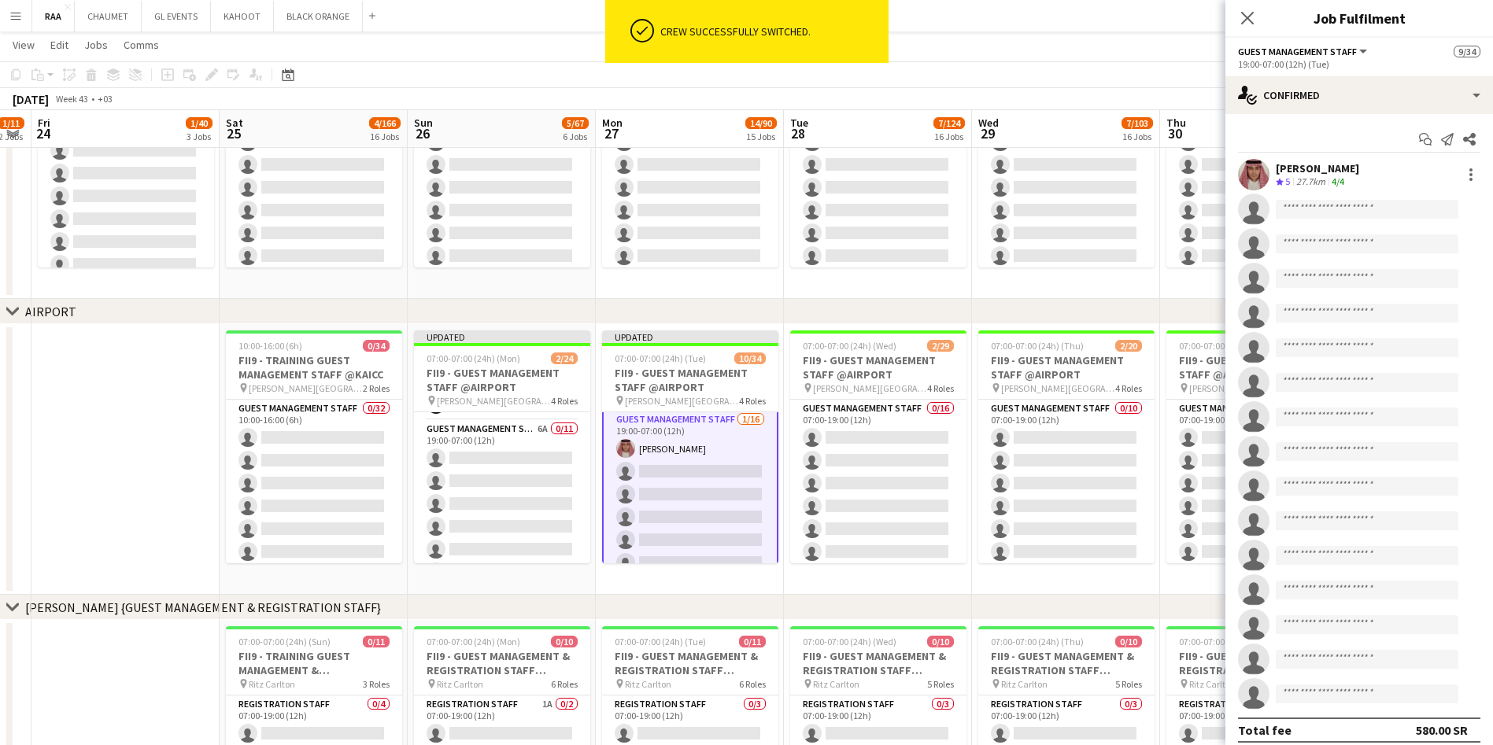
scroll to position [516, 0]
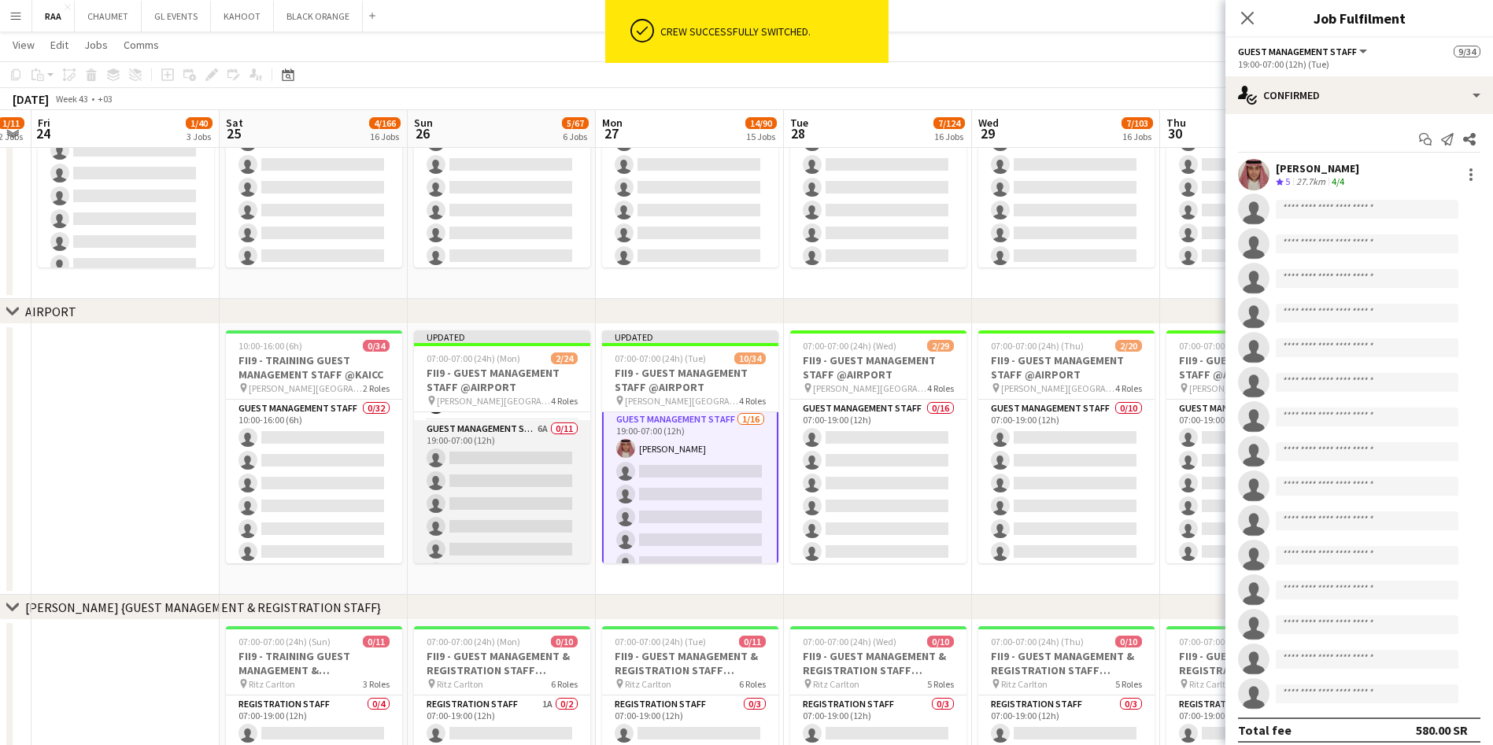
click at [503, 499] on app-card-role "Guest Management Staff 6A 0/11 19:00-07:00 (12h) single-neutral-actions single-…" at bounding box center [502, 561] width 176 height 282
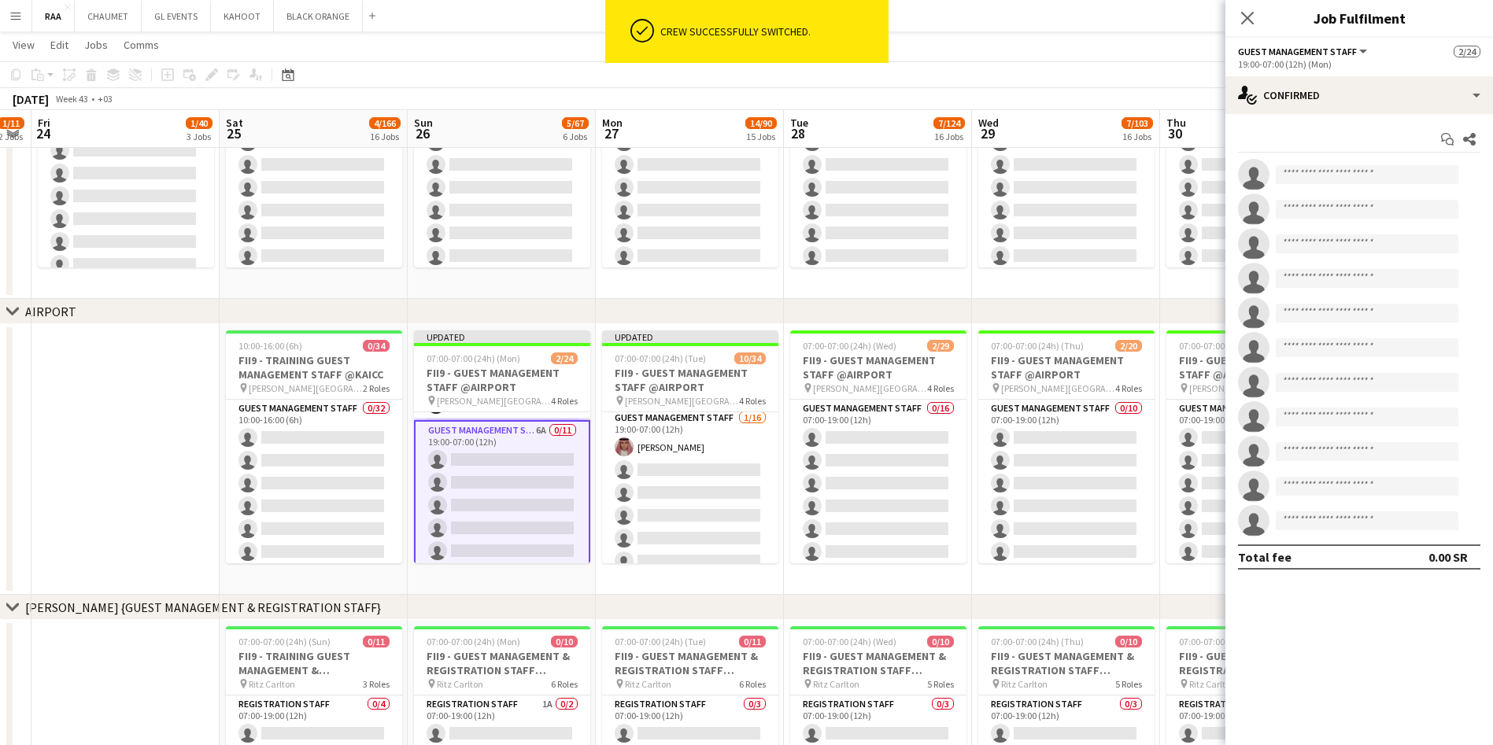
scroll to position [0, 0]
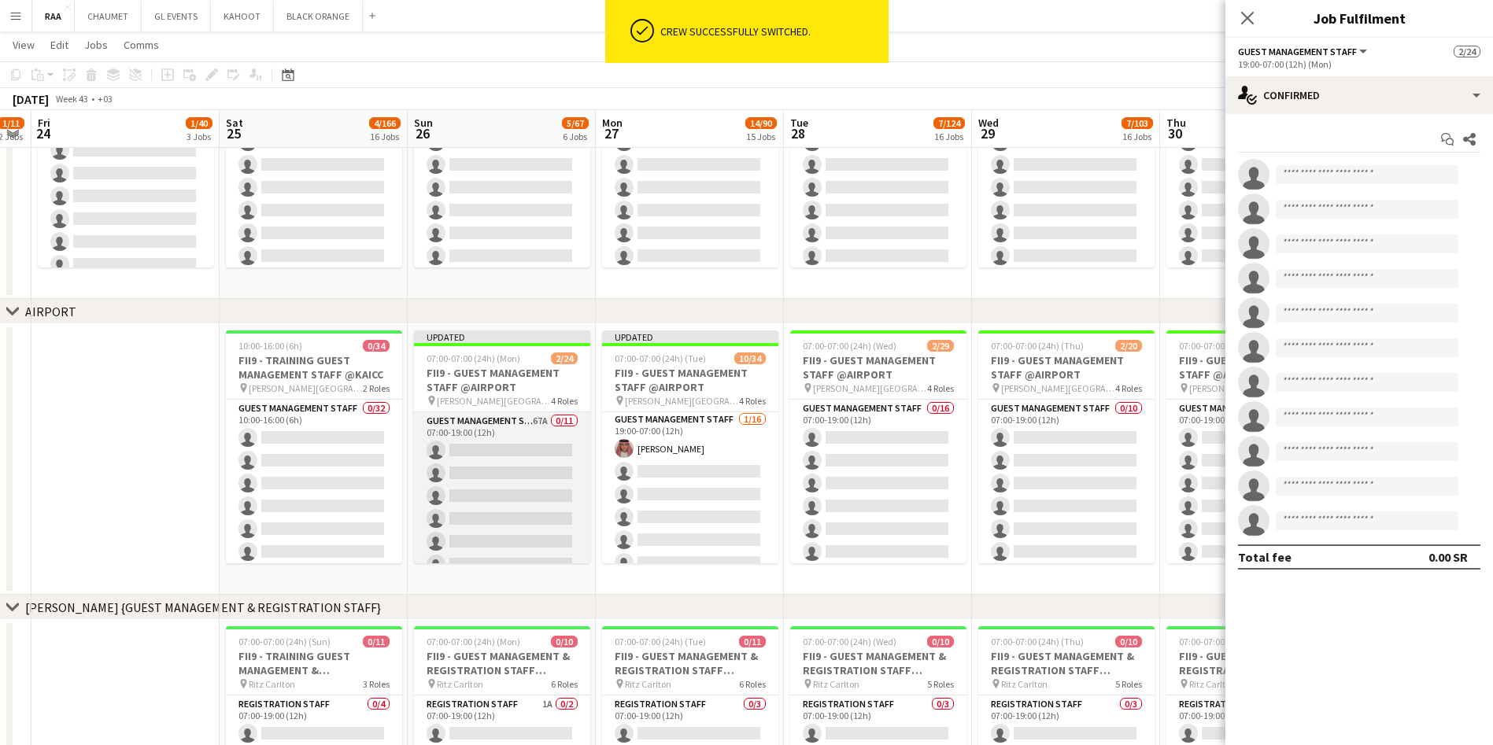
click at [511, 456] on app-card-role "Guest Management Staff 67A 0/11 07:00-19:00 (12h) single-neutral-actions single…" at bounding box center [502, 553] width 176 height 282
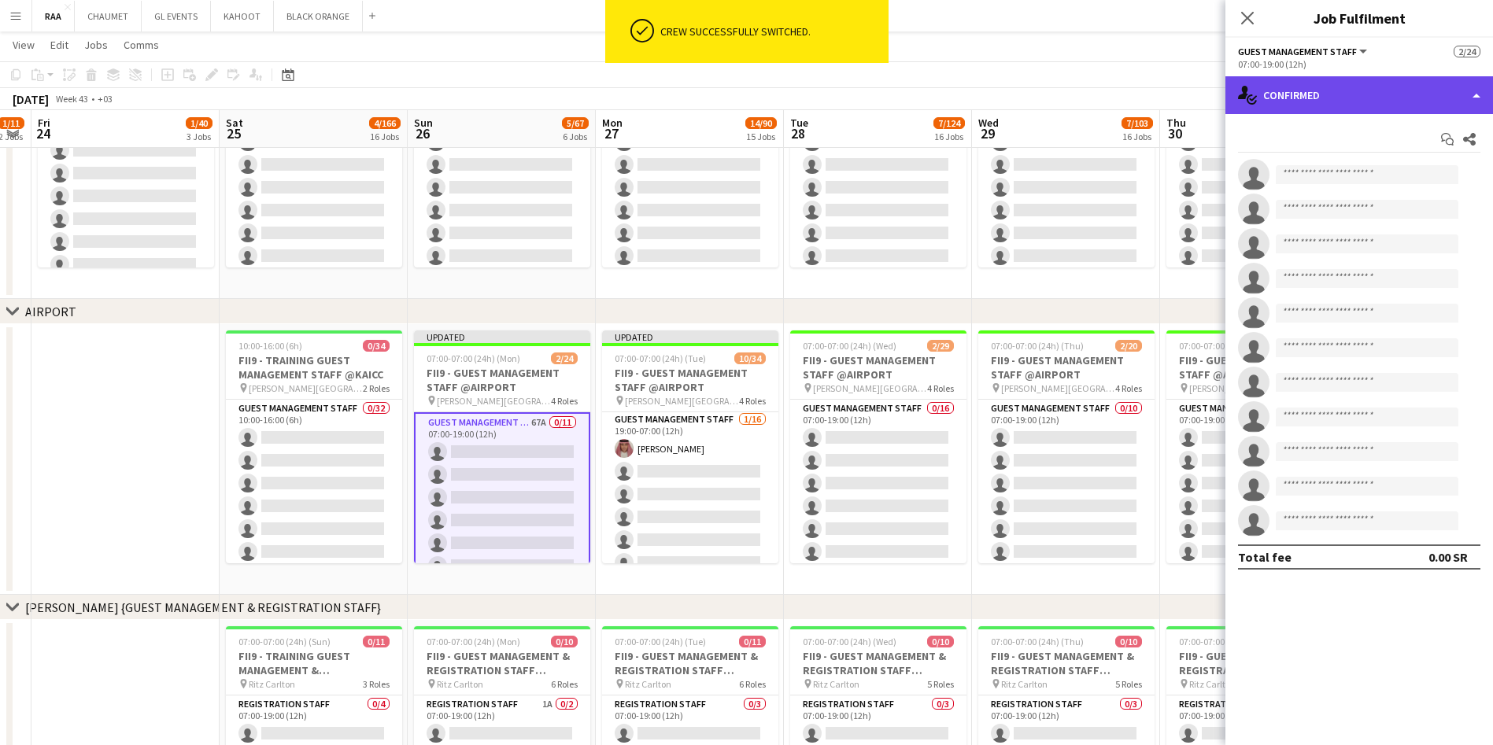
click at [1416, 86] on div "single-neutral-actions-check-2 Confirmed" at bounding box center [1359, 95] width 268 height 38
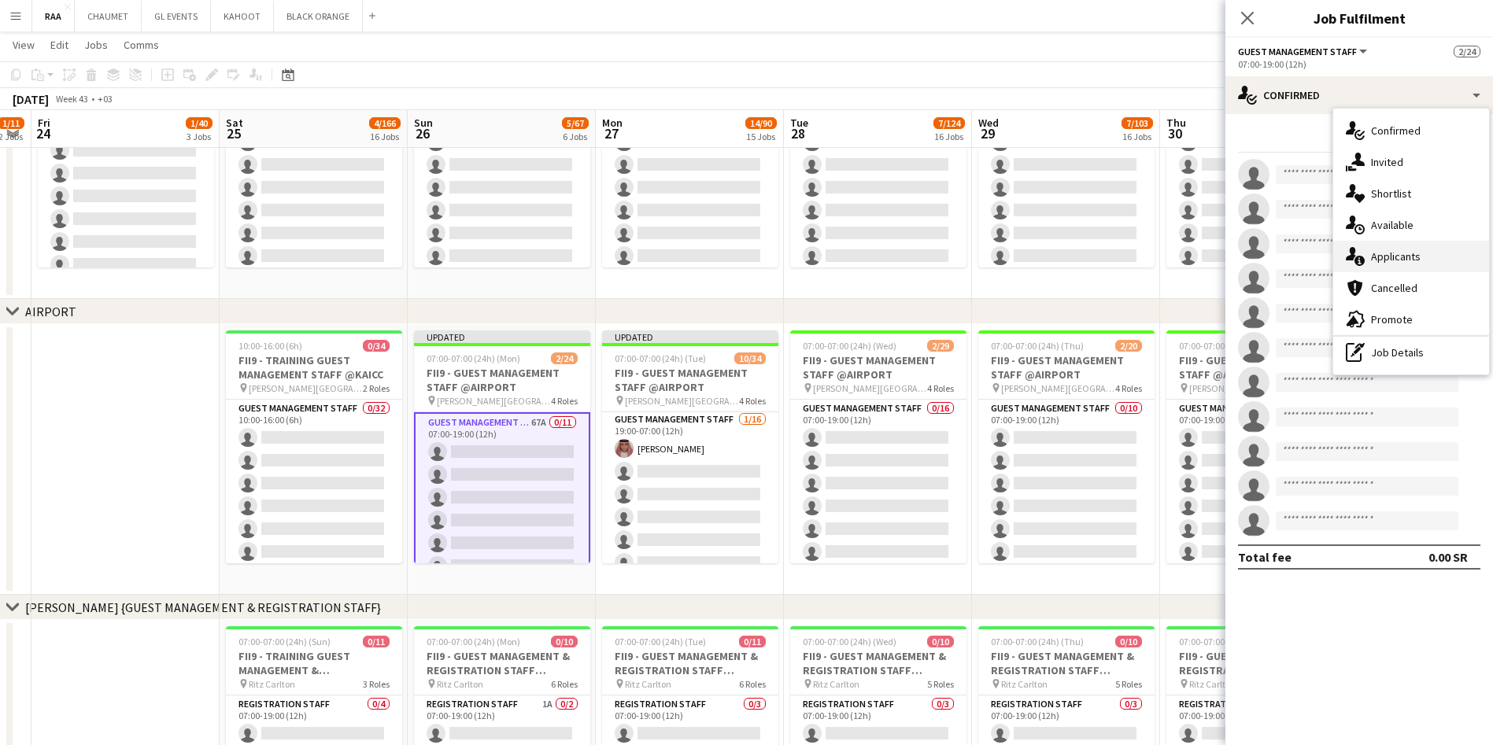
click at [1421, 256] on div "single-neutral-actions-information Applicants" at bounding box center [1411, 256] width 156 height 31
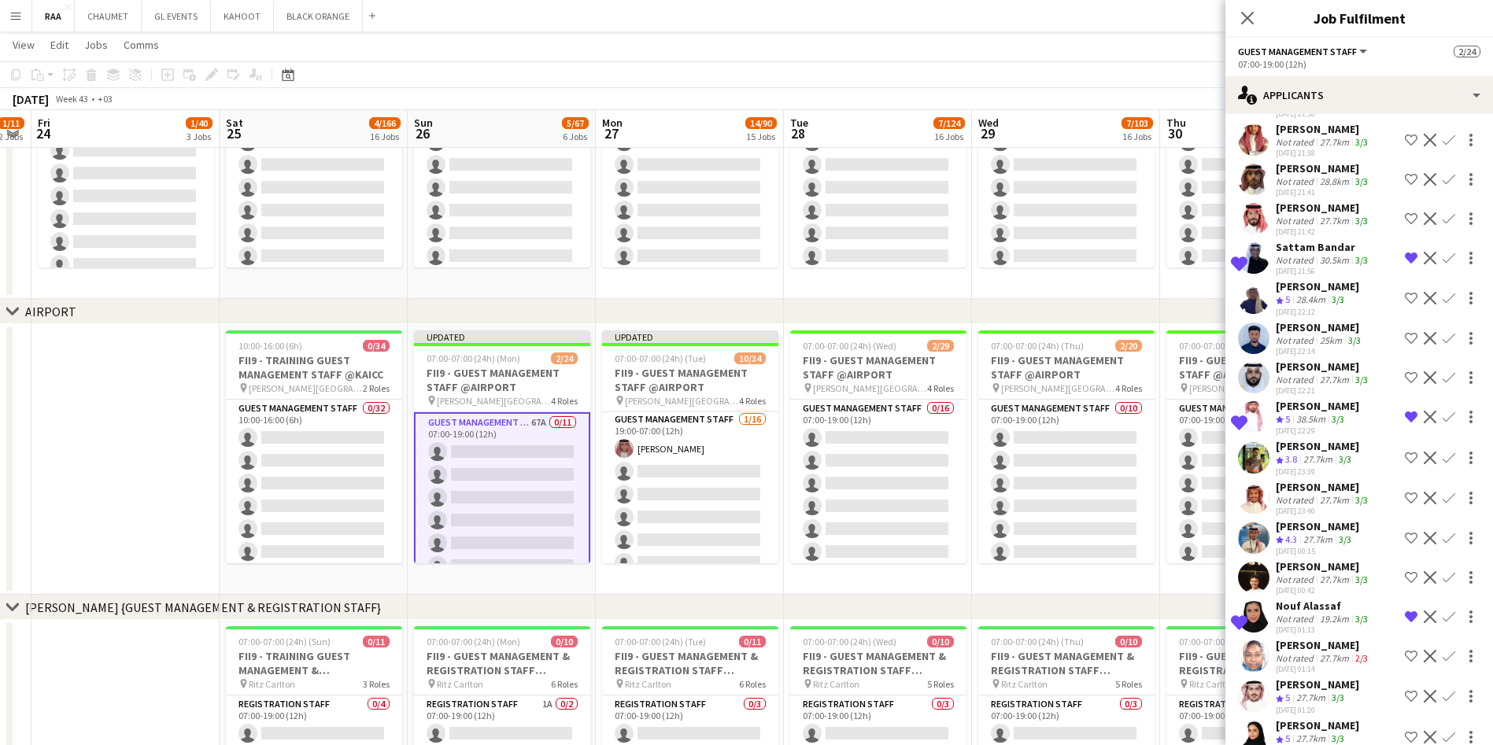
scroll to position [1041, 0]
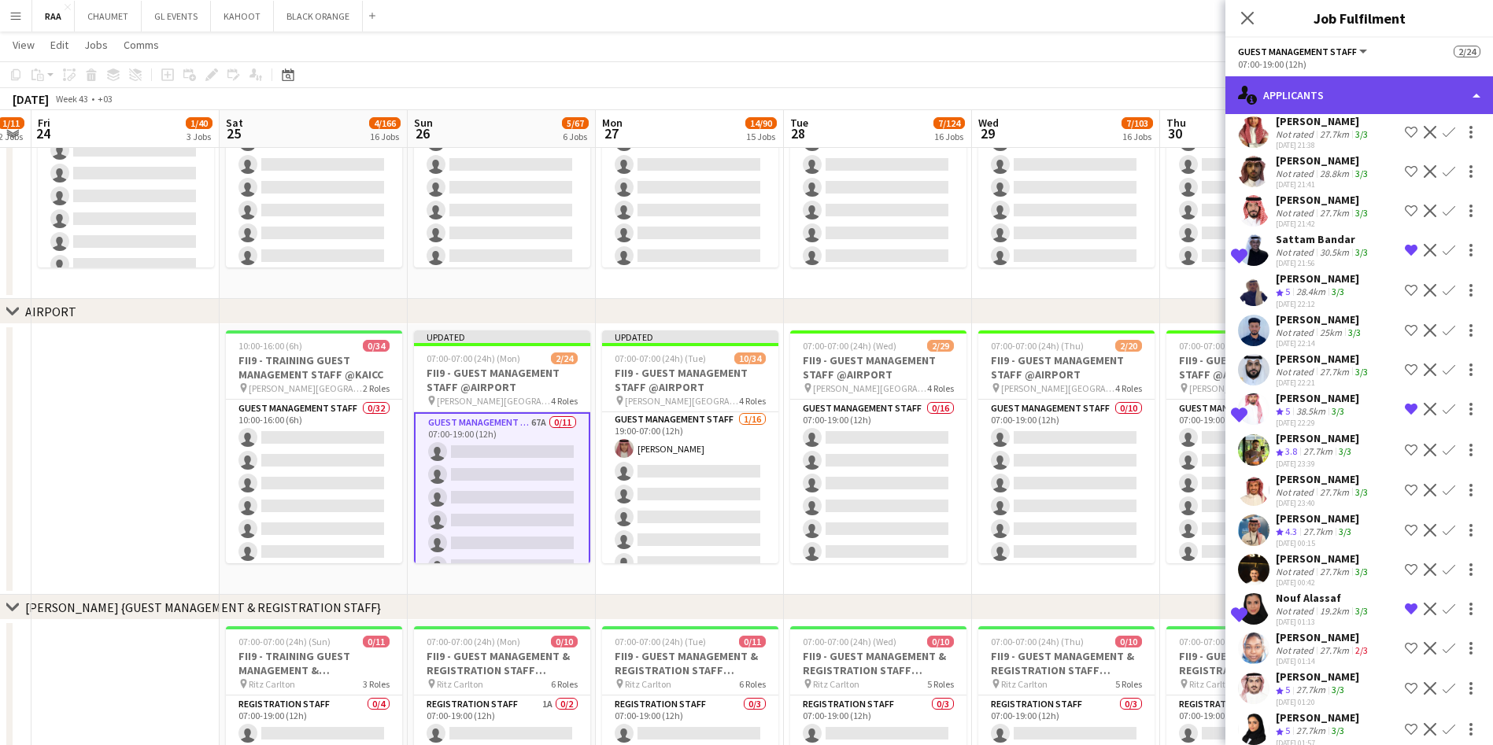
click at [1387, 102] on div "single-neutral-actions-information Applicants" at bounding box center [1359, 95] width 268 height 38
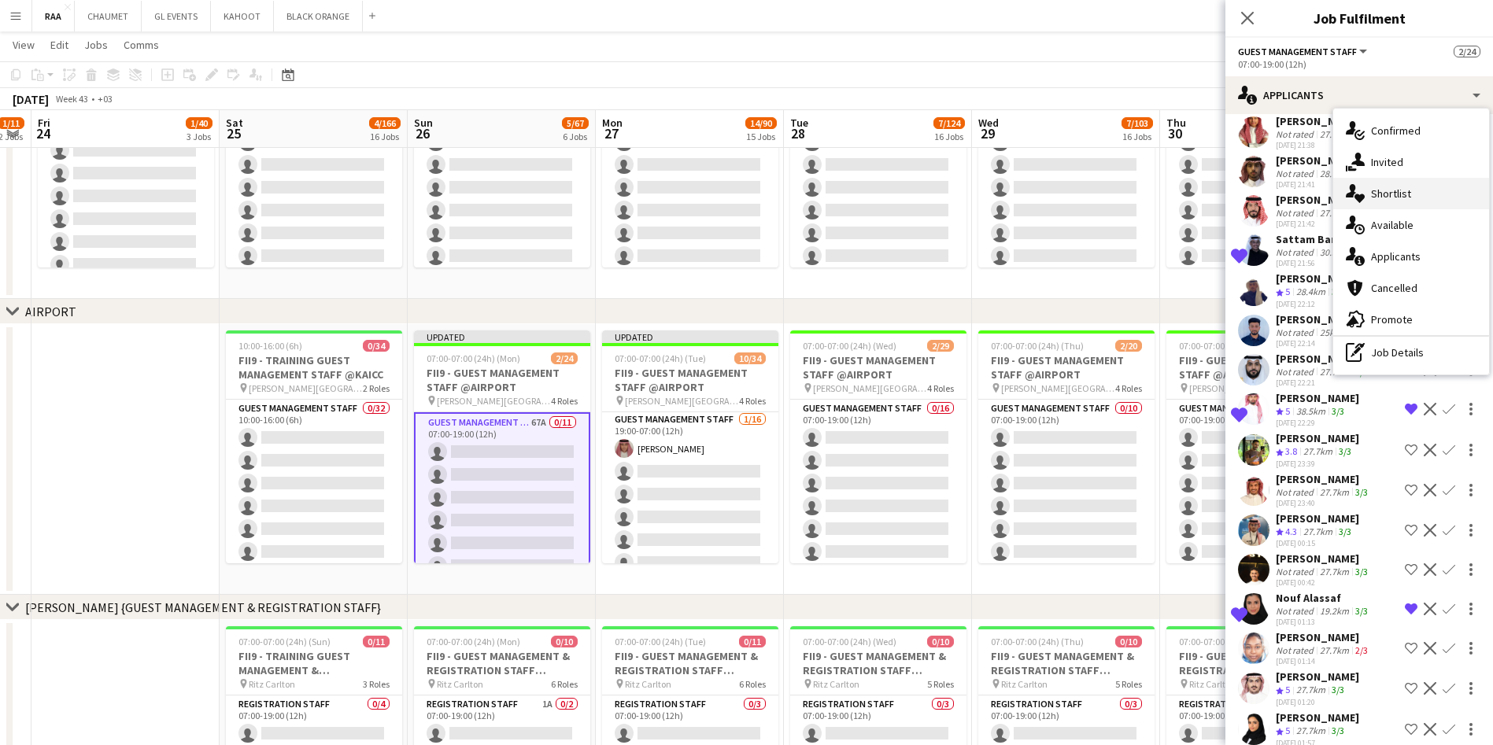
click at [1417, 199] on div "single-neutral-actions-heart Shortlist" at bounding box center [1411, 193] width 156 height 31
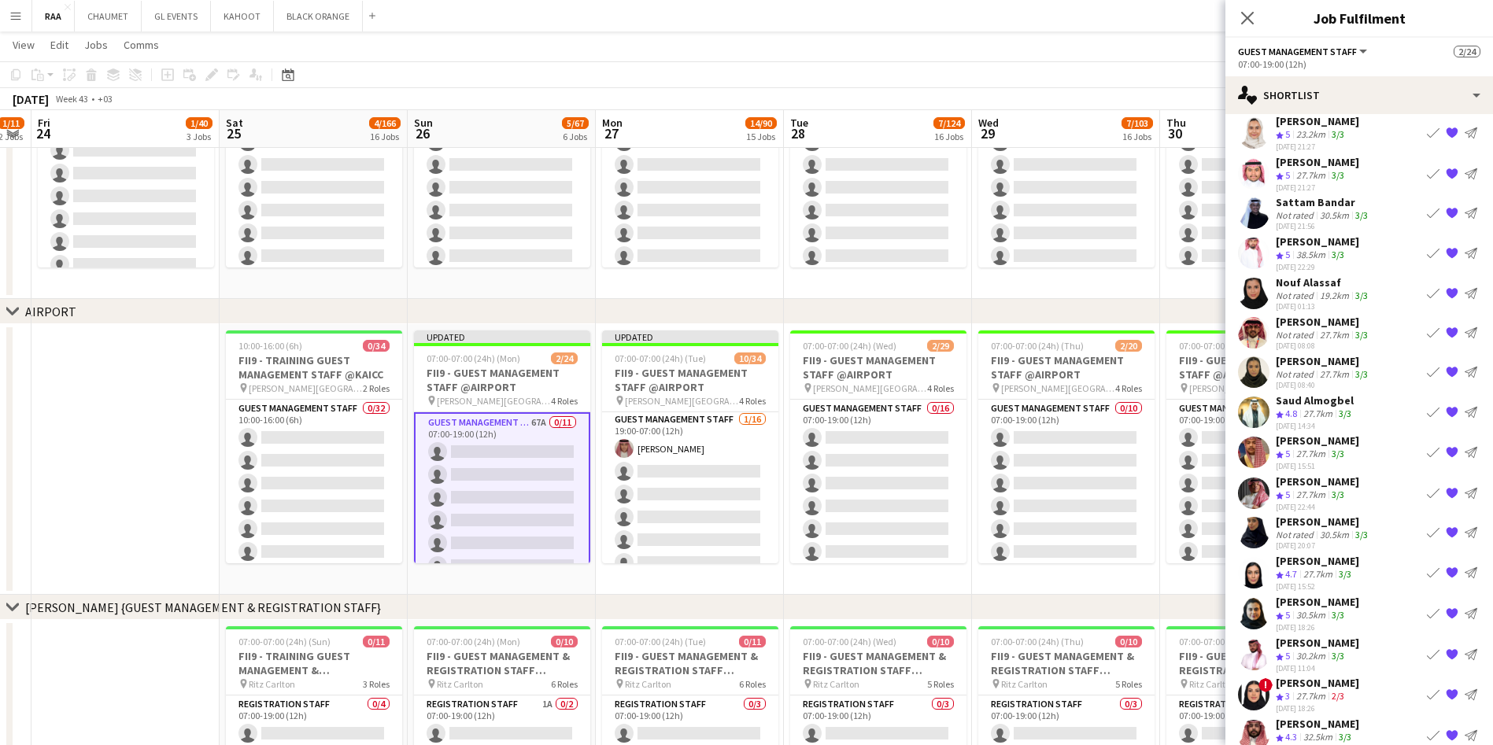
scroll to position [232, 0]
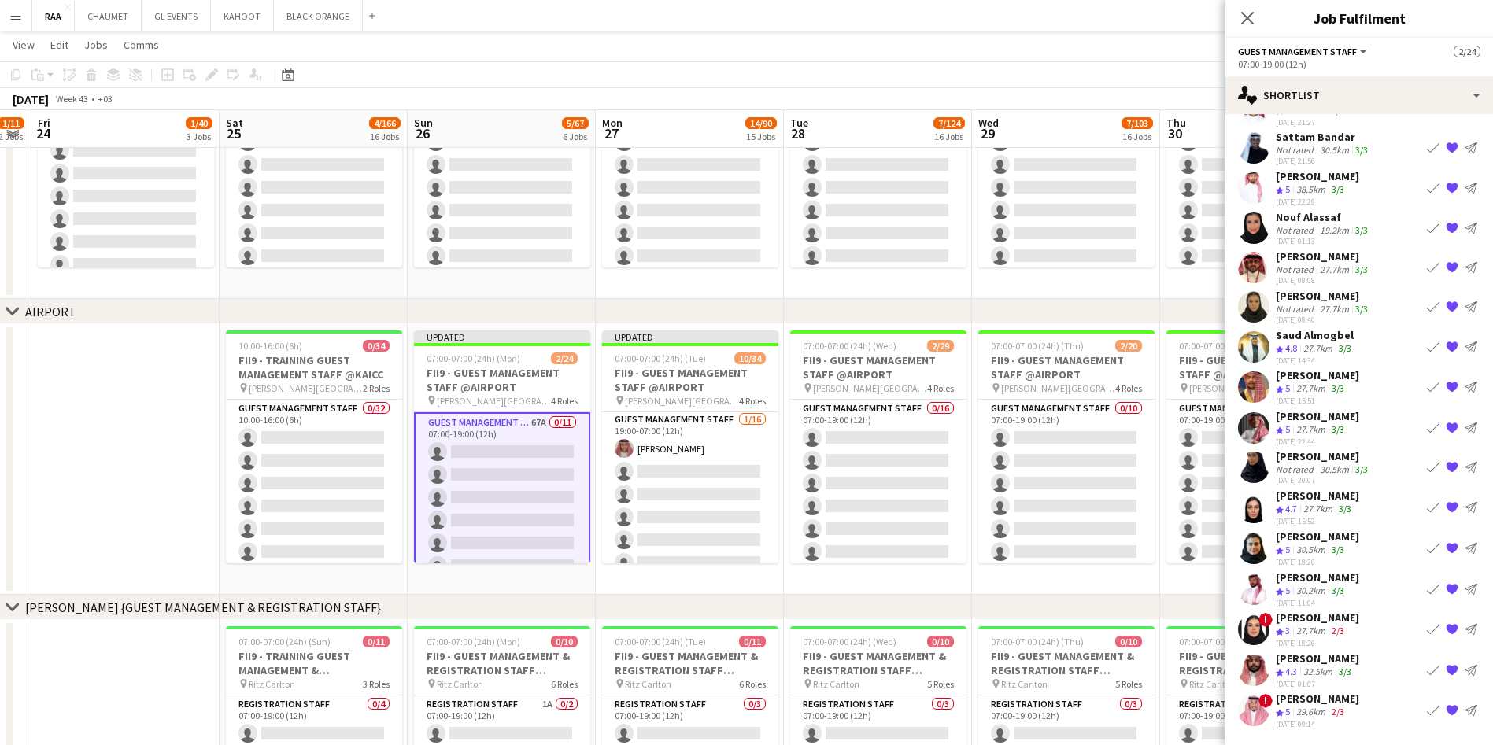
click at [1334, 427] on app-skills-label "3/3" at bounding box center [1337, 429] width 13 height 12
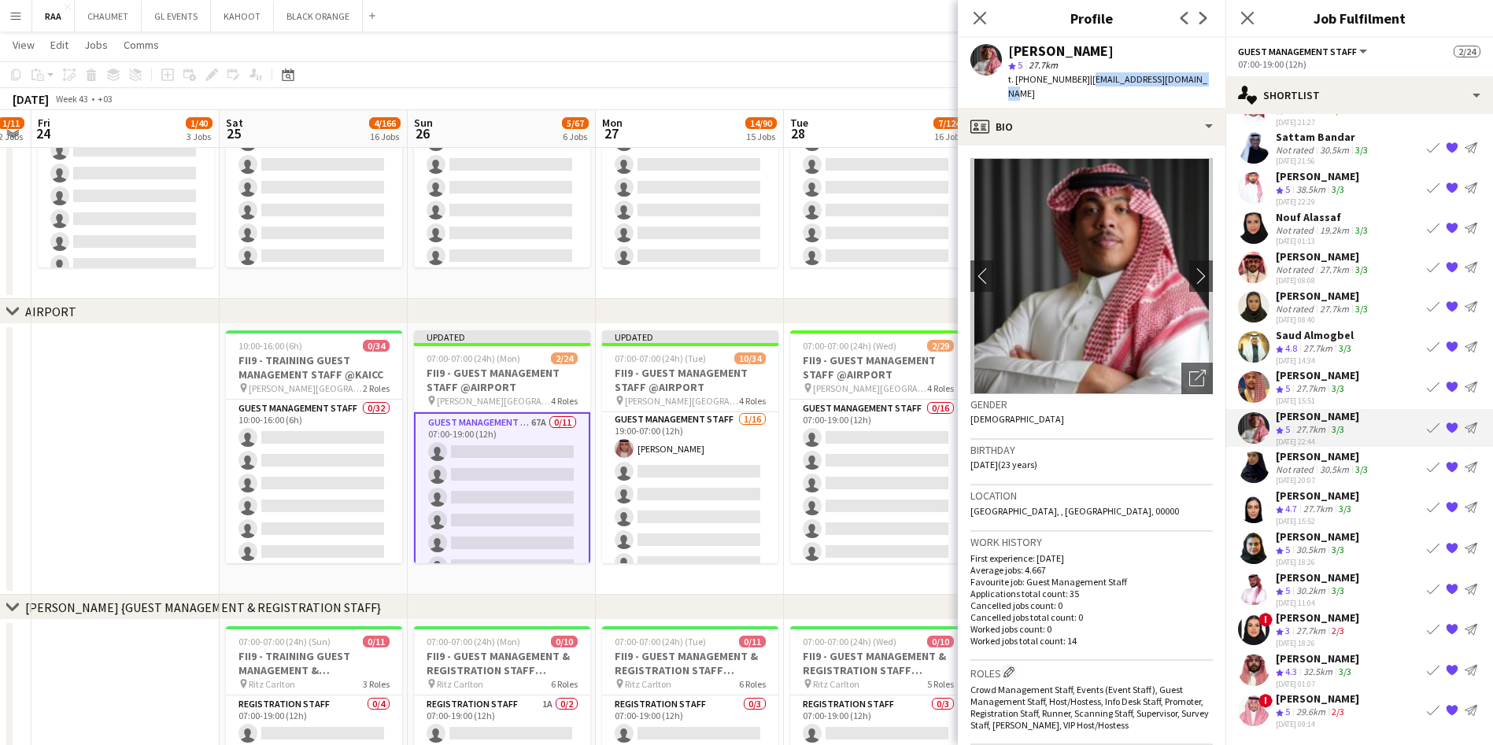
drag, startPoint x: 1196, startPoint y: 77, endPoint x: 1084, endPoint y: 83, distance: 112.7
click at [1084, 83] on div "[PERSON_NAME] star 5 27.7km t. [PHONE_NUMBER] | [EMAIL_ADDRESS][DOMAIN_NAME]" at bounding box center [1092, 73] width 268 height 70
copy span "[EMAIL_ADDRESS][DOMAIN_NAME]"
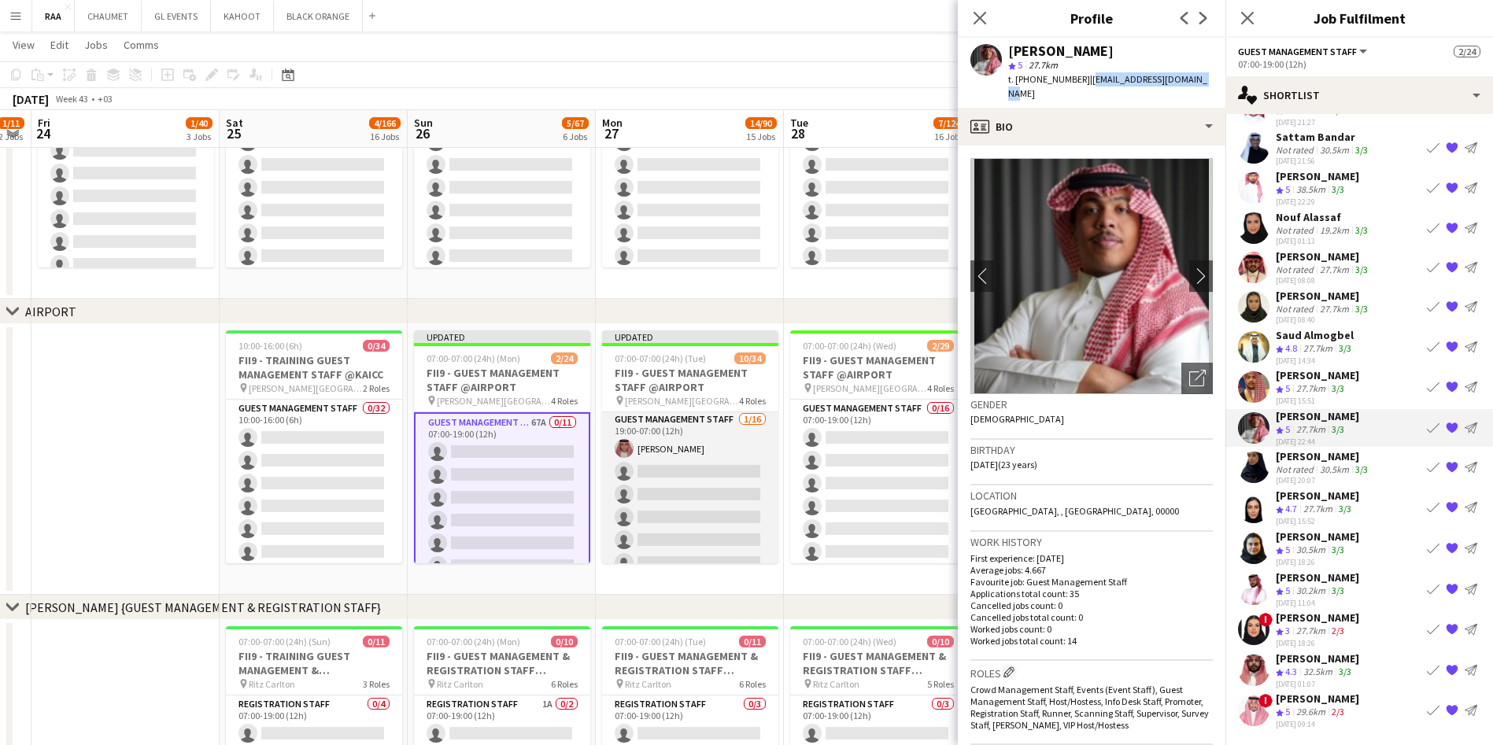
click at [707, 483] on app-card-role "Guest Management Staff [DATE] 19:00-07:00 (12h) [PERSON_NAME] single-neutral-ac…" at bounding box center [690, 609] width 176 height 396
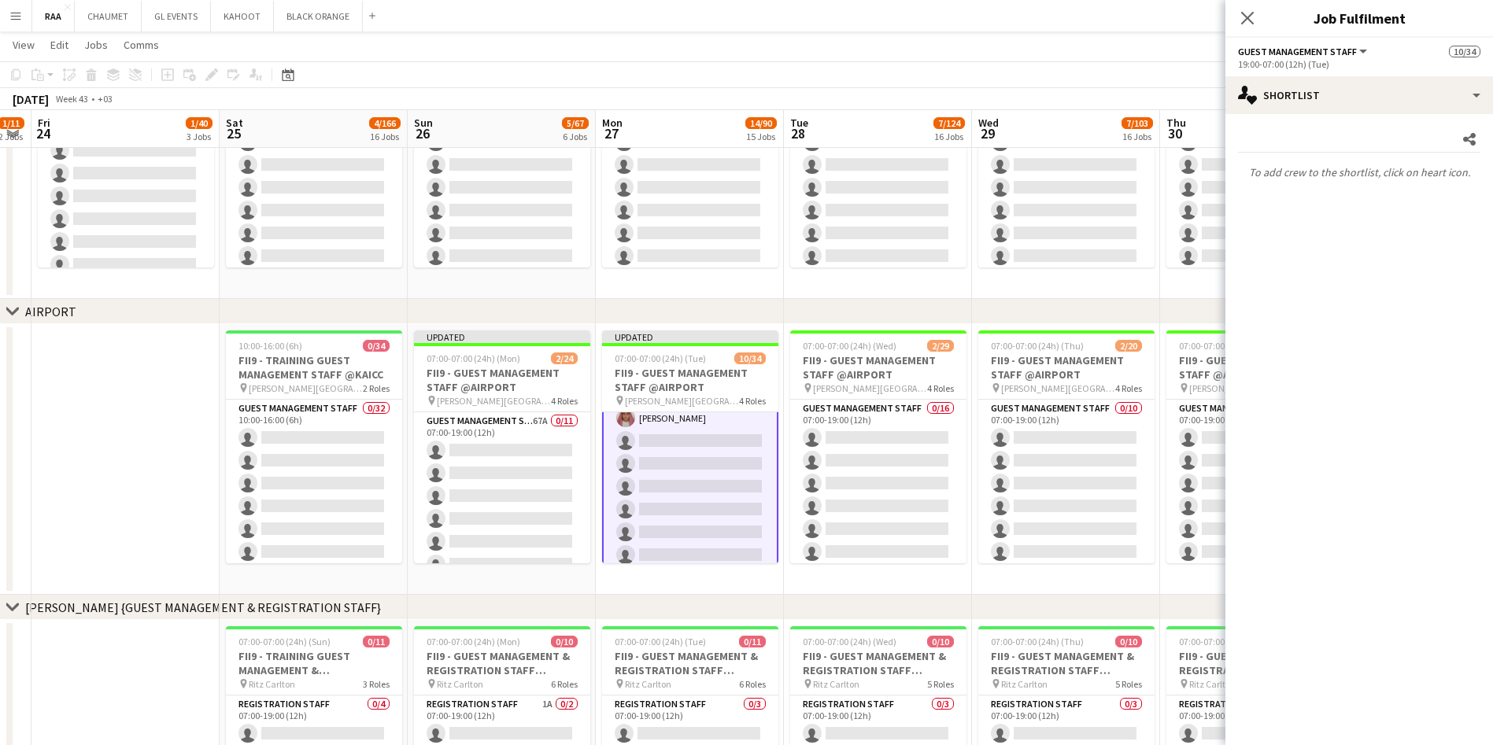
scroll to position [486, 0]
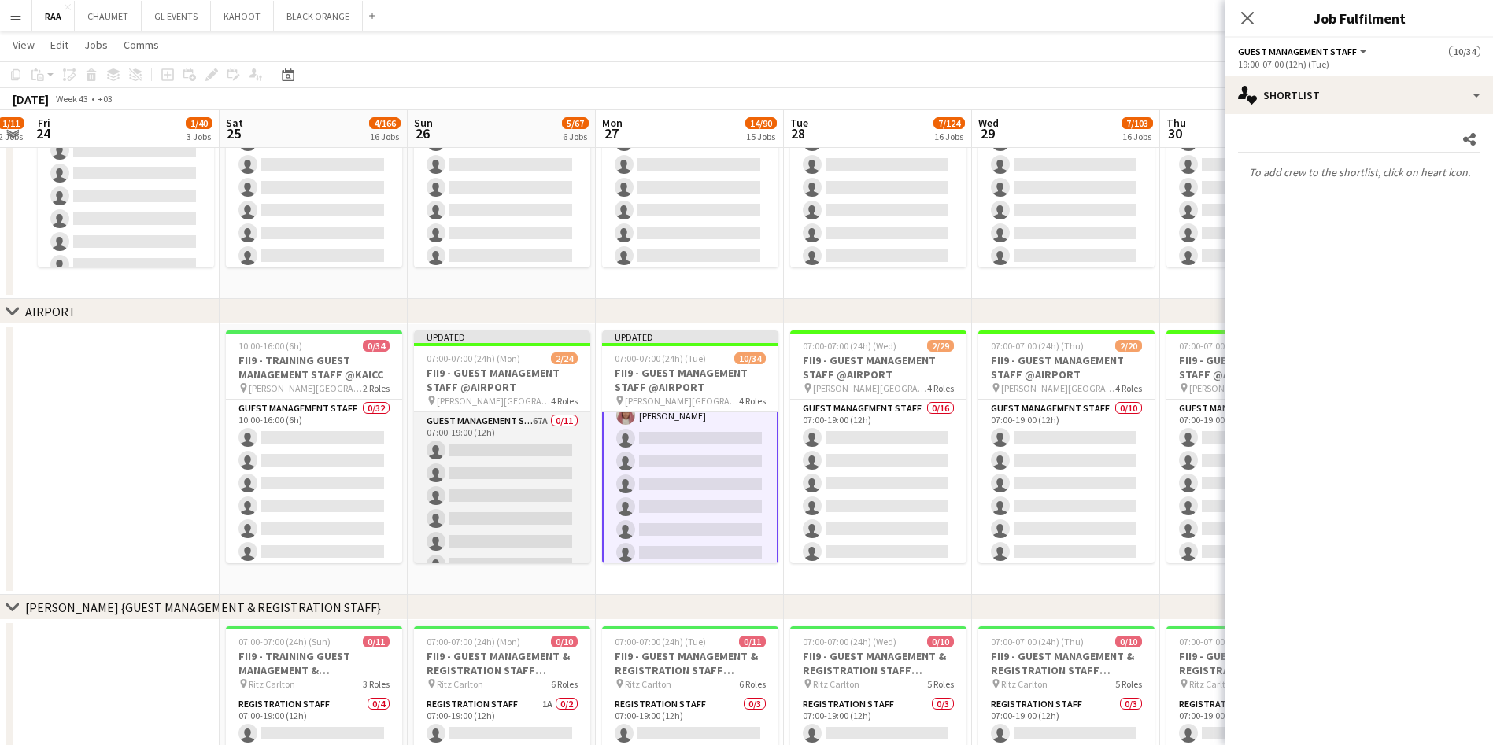
click at [525, 492] on app-card-role "Guest Management Staff 67A 0/11 07:00-19:00 (12h) single-neutral-actions single…" at bounding box center [502, 553] width 176 height 282
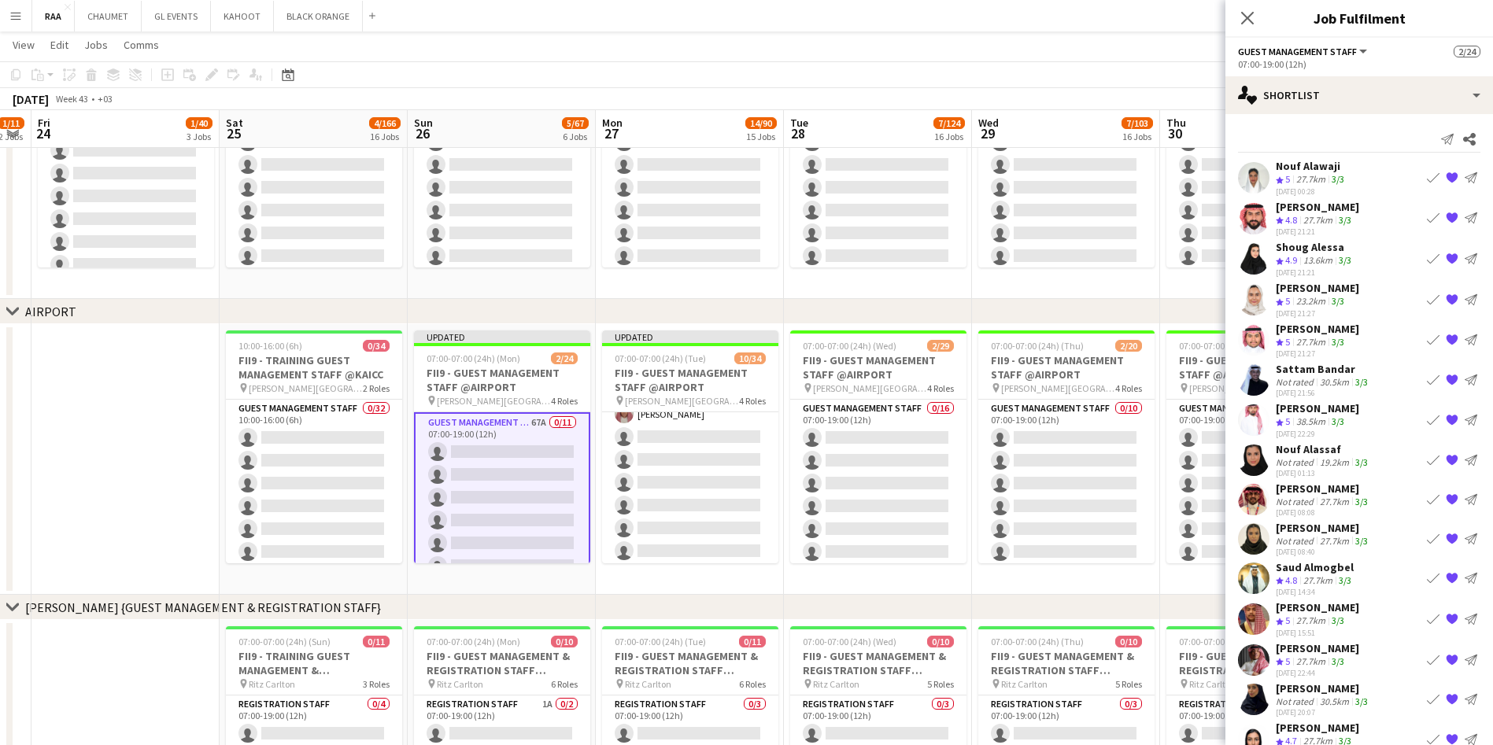
scroll to position [484, 0]
click at [1314, 670] on div "[DATE] 22:44" at bounding box center [1317, 673] width 83 height 10
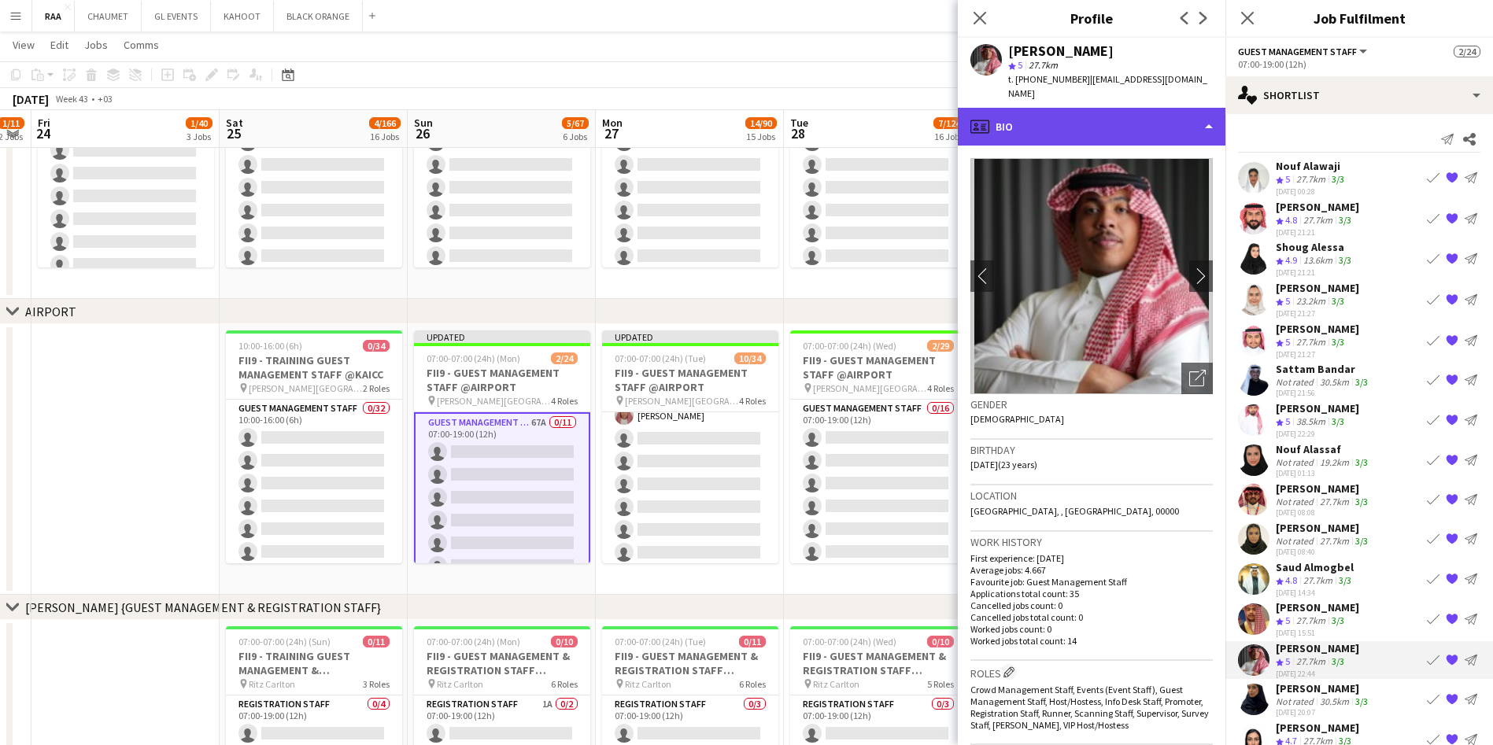
click at [1106, 123] on div "profile Bio" at bounding box center [1092, 127] width 268 height 38
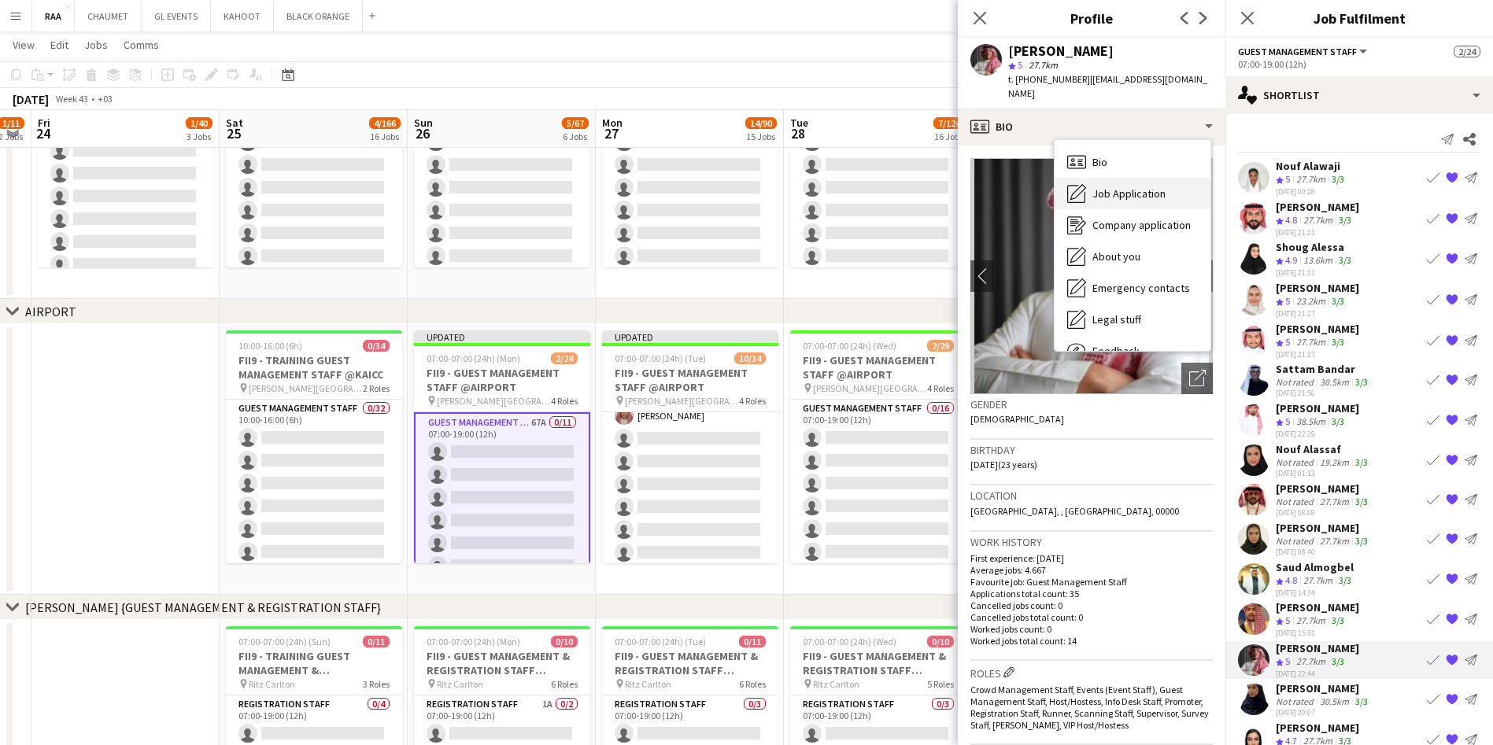
click at [1161, 187] on span "Job Application" at bounding box center [1128, 194] width 73 height 14
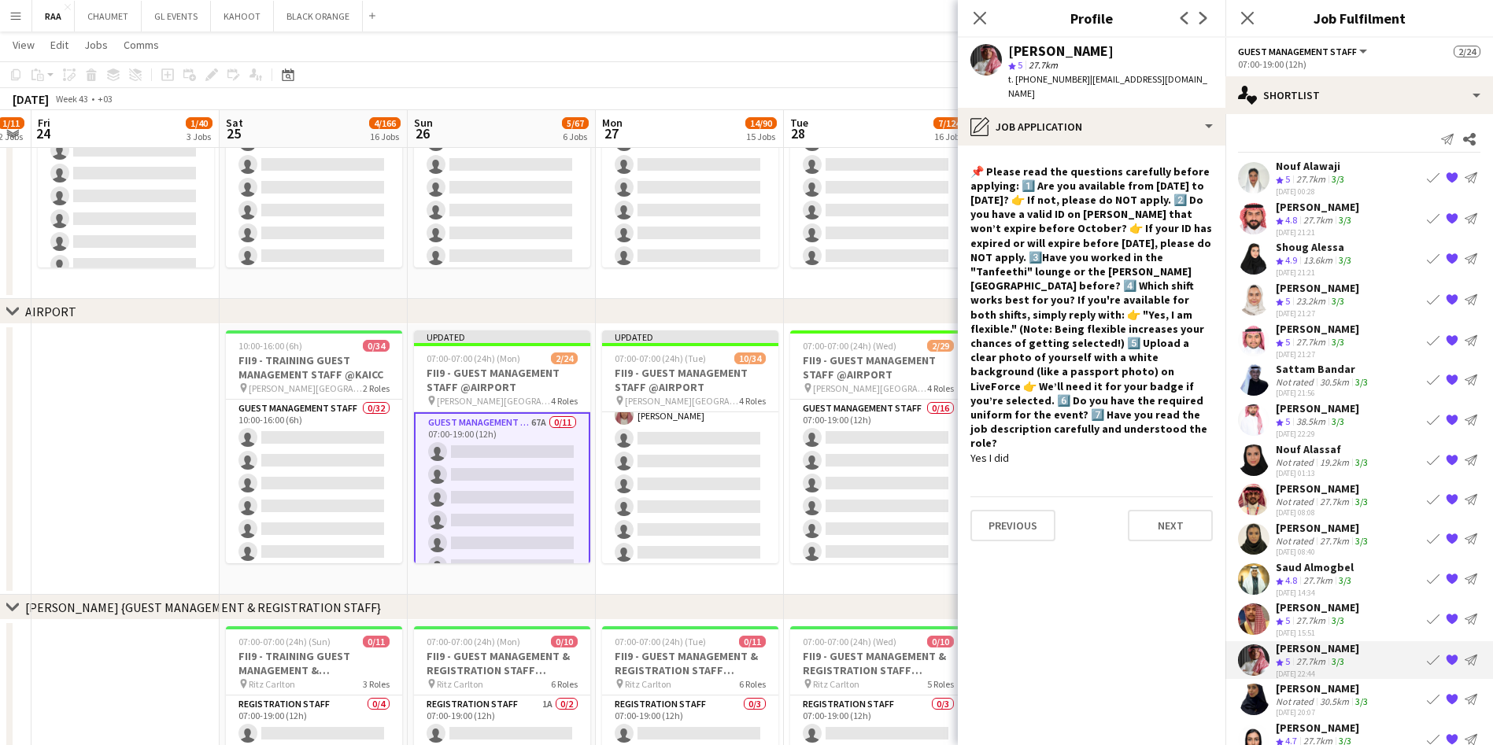
drag, startPoint x: 1082, startPoint y: 445, endPoint x: 972, endPoint y: 135, distance: 329.0
click at [972, 146] on app-crew-profile-role-application "📌 Please read the questions carefully before applying: 1️⃣ Are you available fr…" at bounding box center [1092, 446] width 268 height 600
click at [1117, 439] on app-crew-profile-role-application "📌 Please read the questions carefully before applying: 1️⃣ Are you available fr…" at bounding box center [1092, 446] width 268 height 600
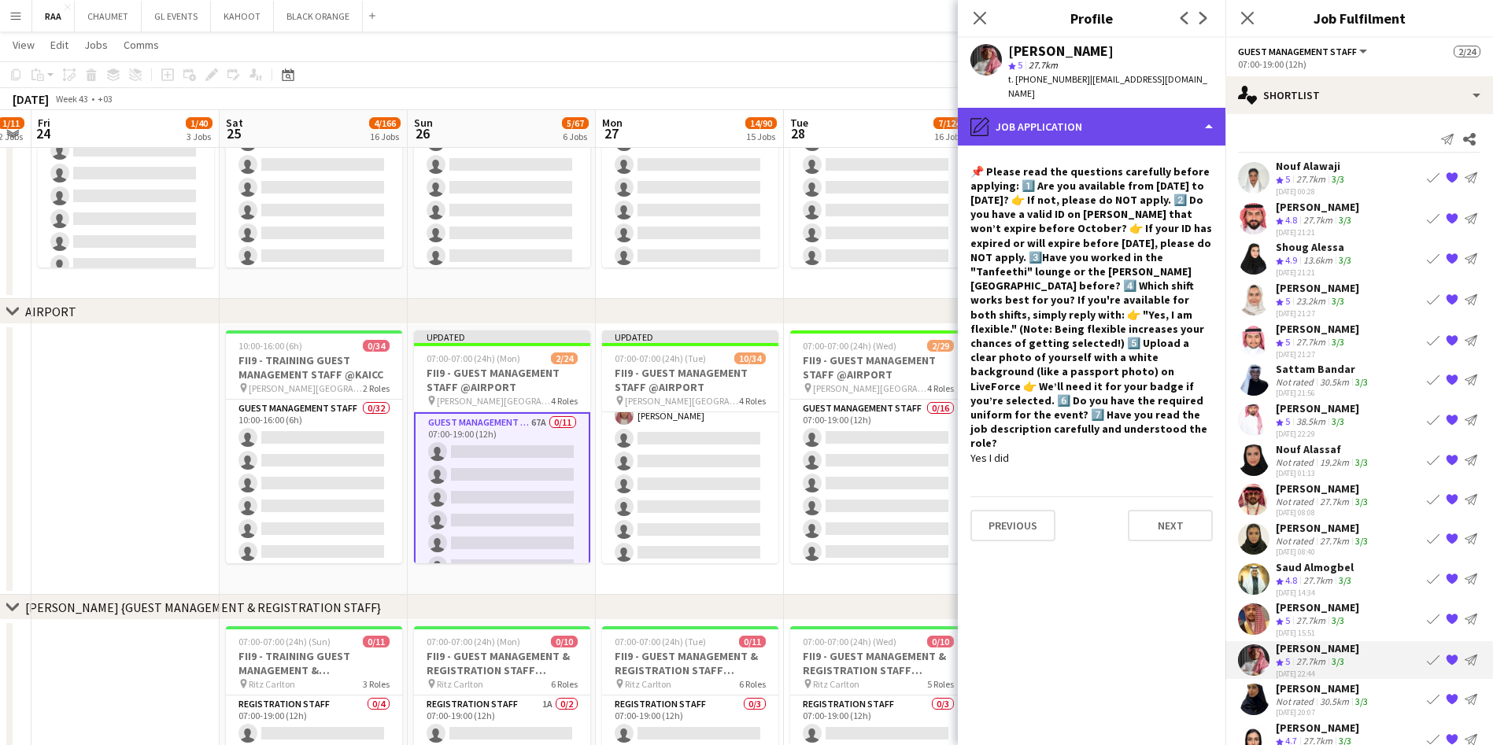
click at [1116, 130] on div "pencil4 Job Application" at bounding box center [1092, 127] width 268 height 38
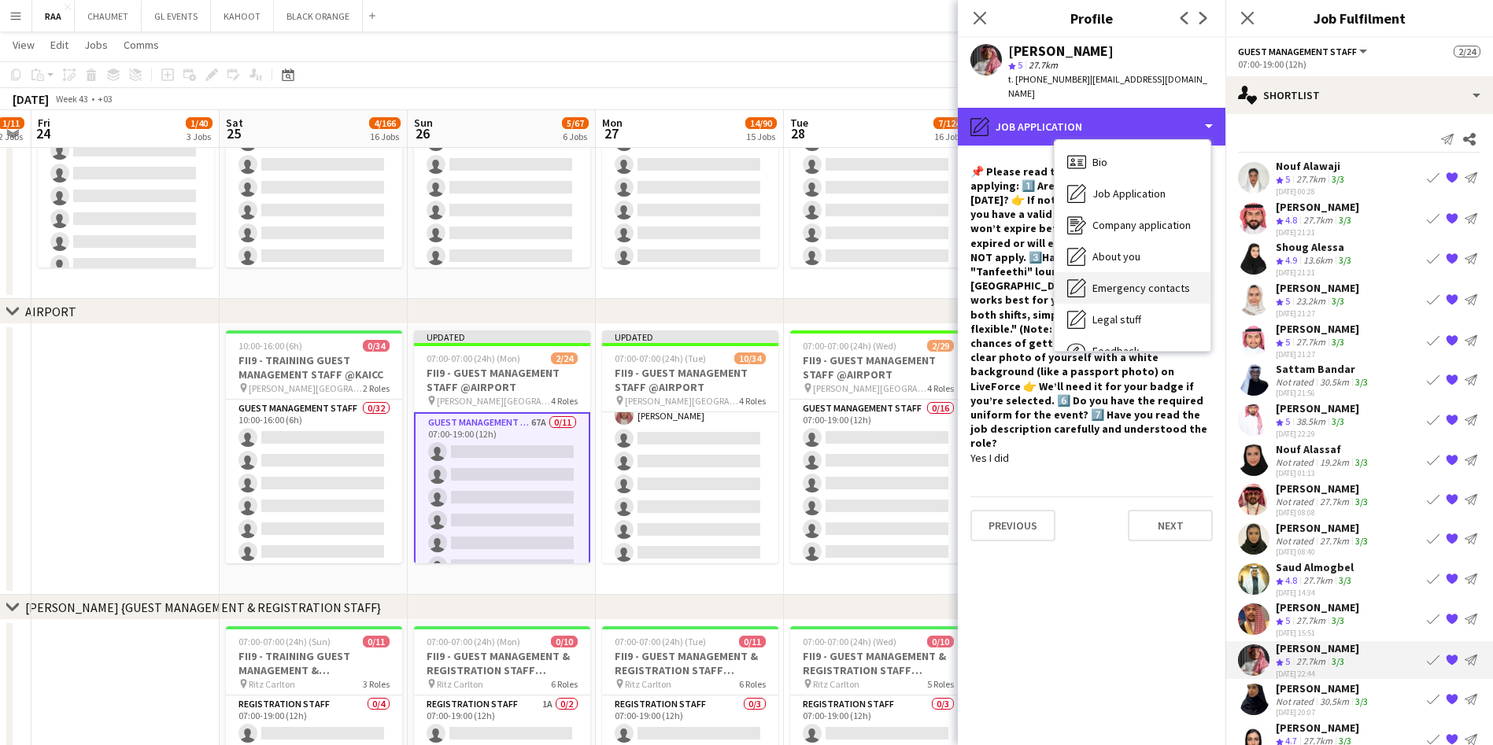
scroll to position [54, 0]
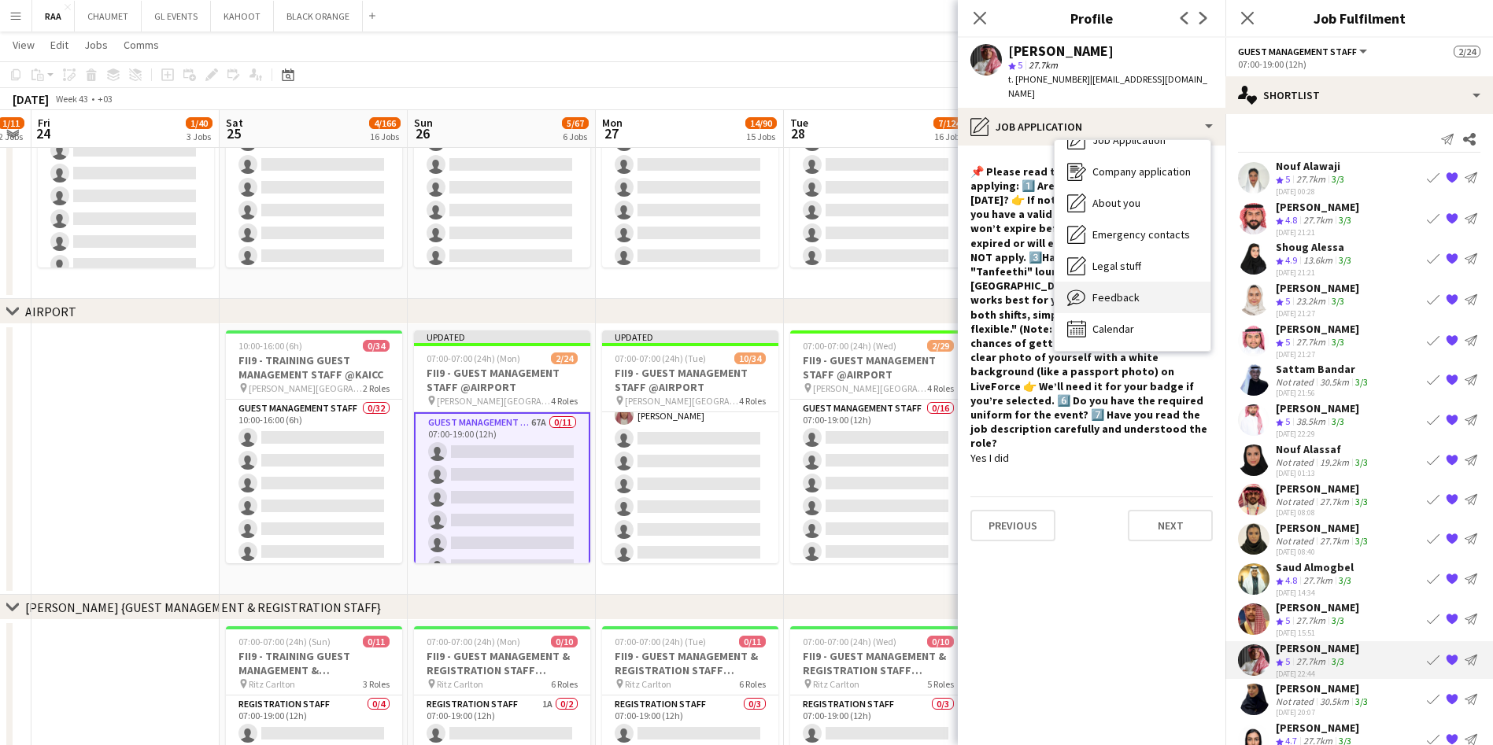
click at [1150, 282] on div "Feedback Feedback" at bounding box center [1132, 297] width 156 height 31
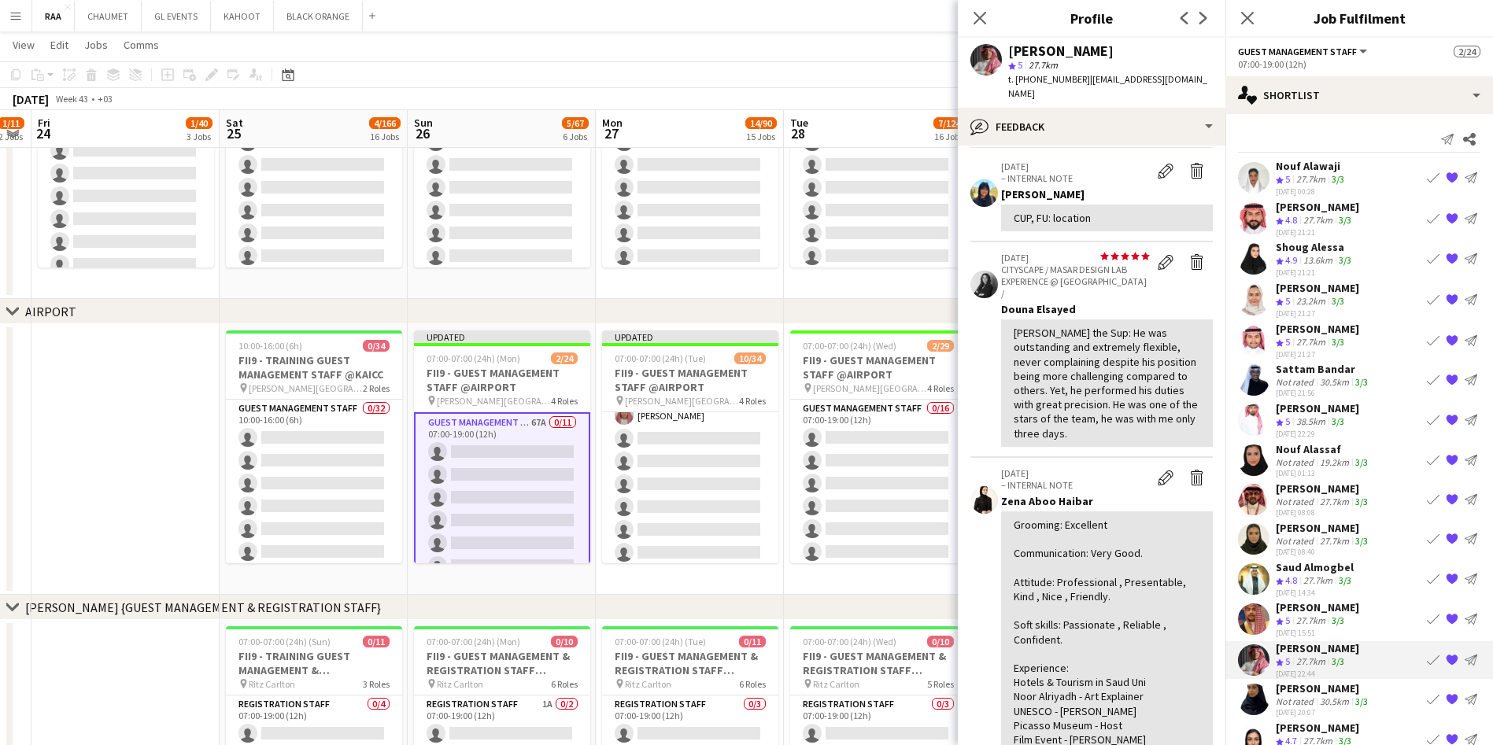
scroll to position [58, 0]
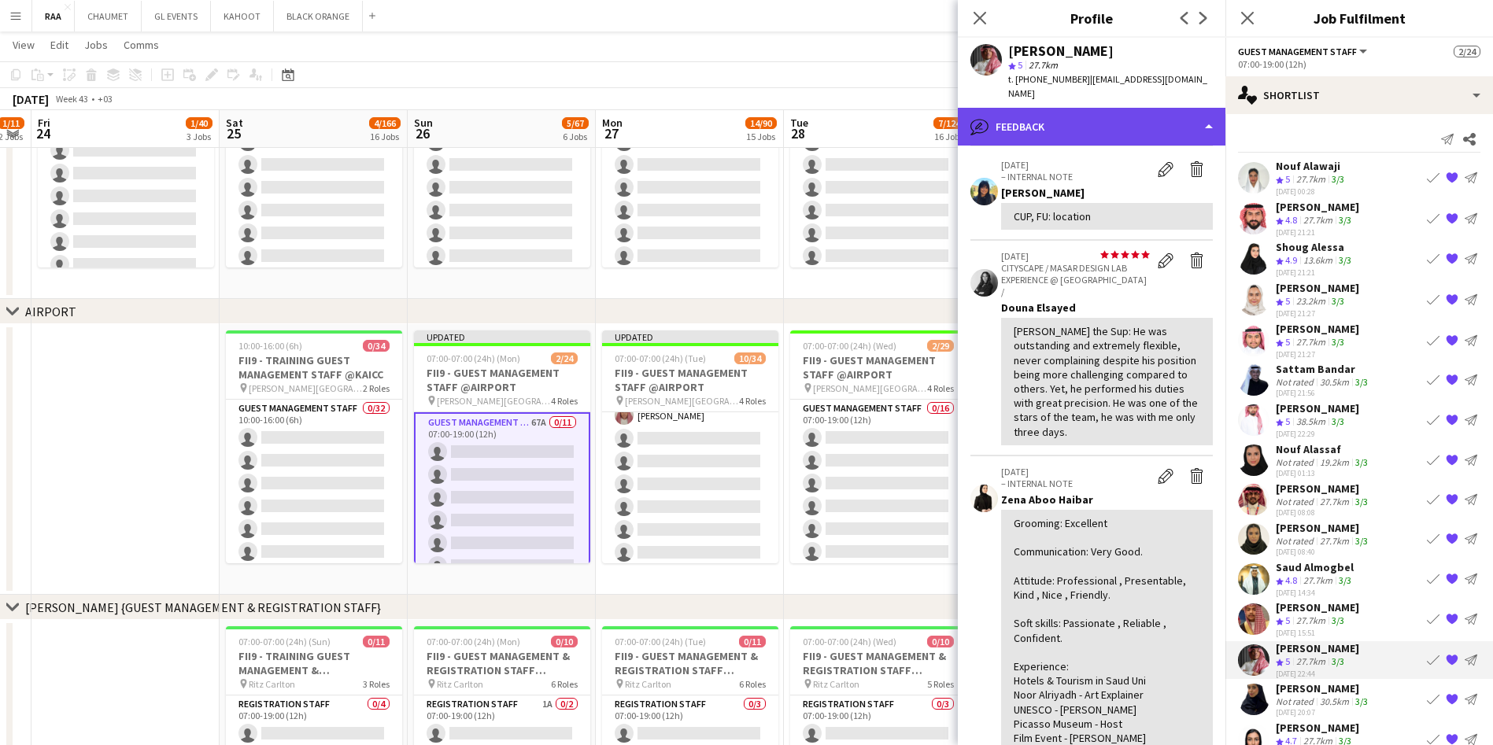
click at [1088, 108] on div "bubble-pencil Feedback" at bounding box center [1092, 127] width 268 height 38
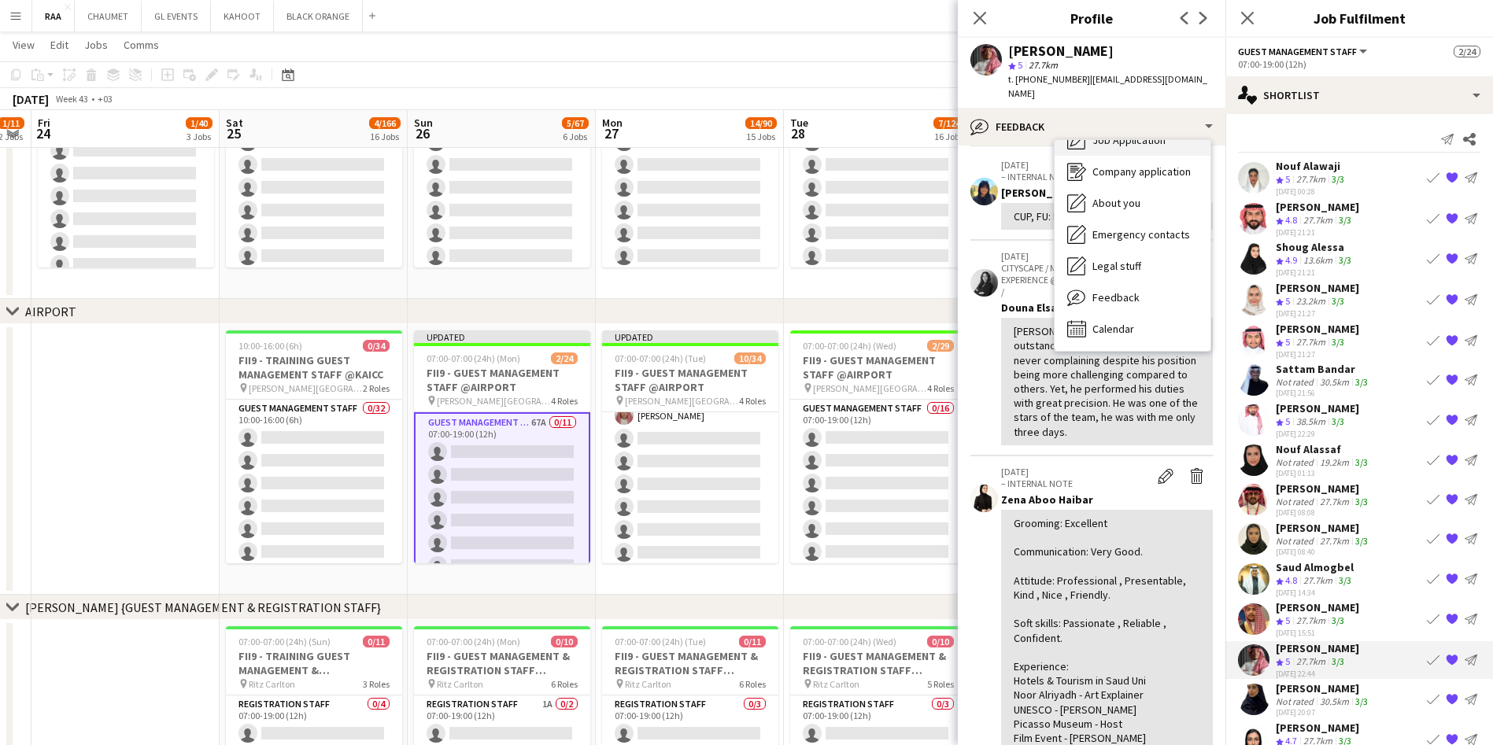
click at [1133, 136] on div "Job Application Job Application" at bounding box center [1132, 139] width 156 height 31
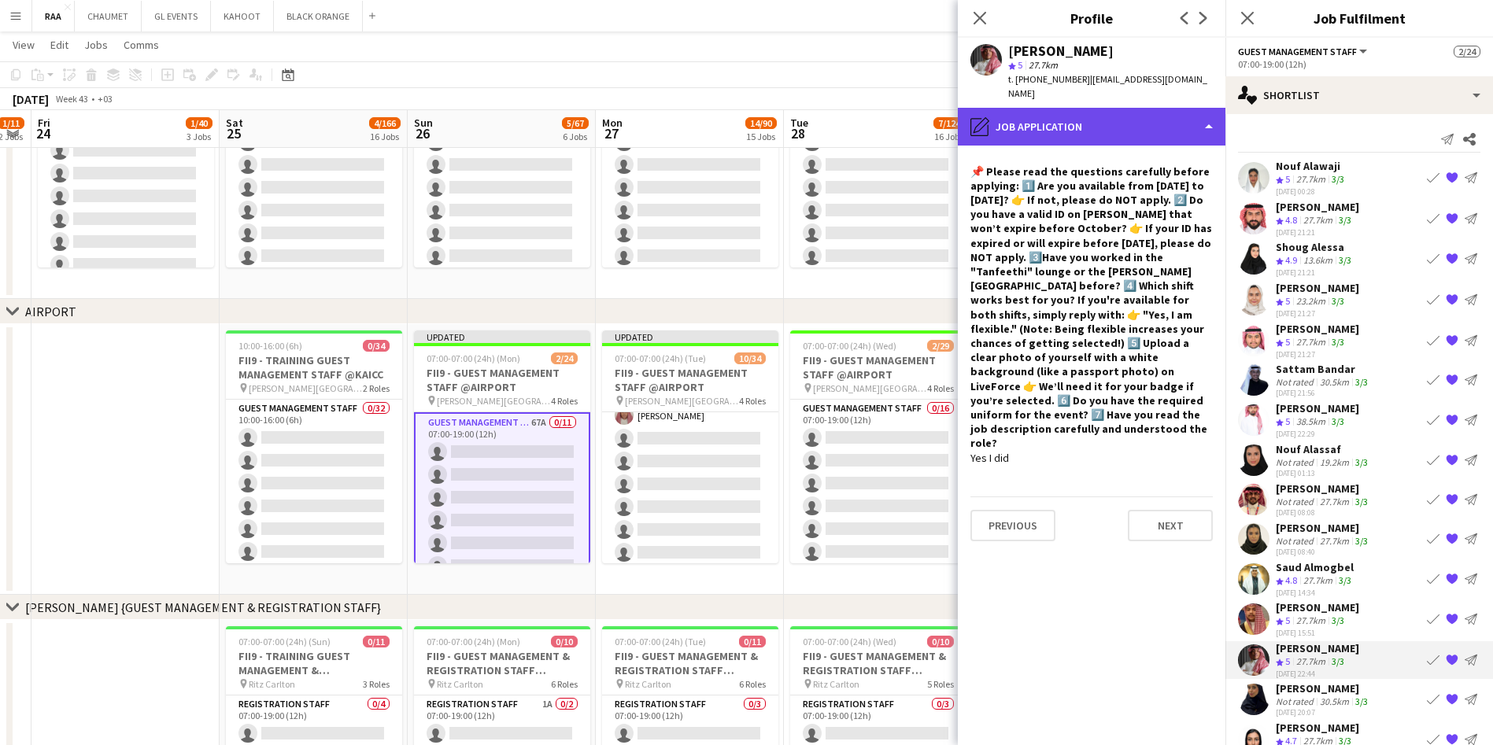
click at [1115, 130] on div "pencil4 Job Application" at bounding box center [1092, 127] width 268 height 38
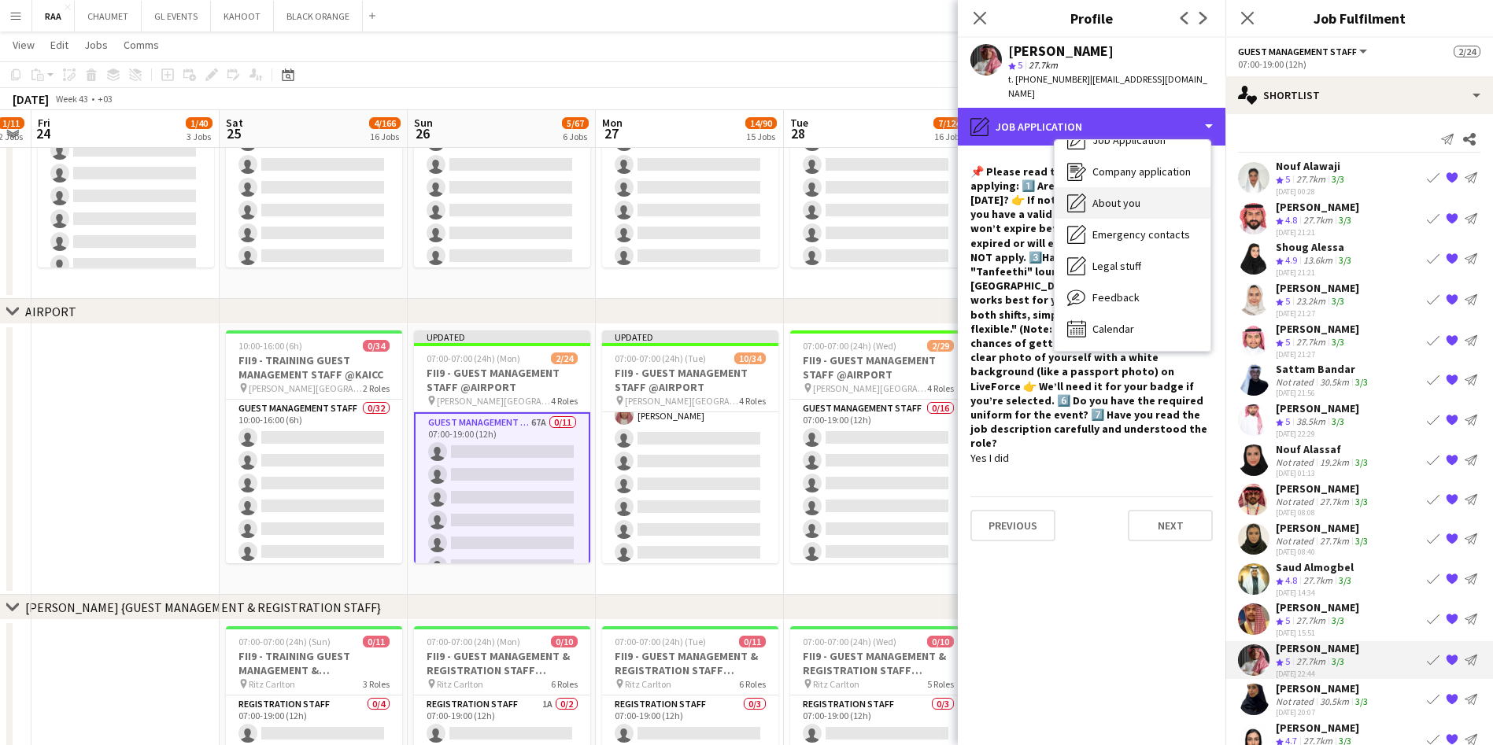
scroll to position [0, 0]
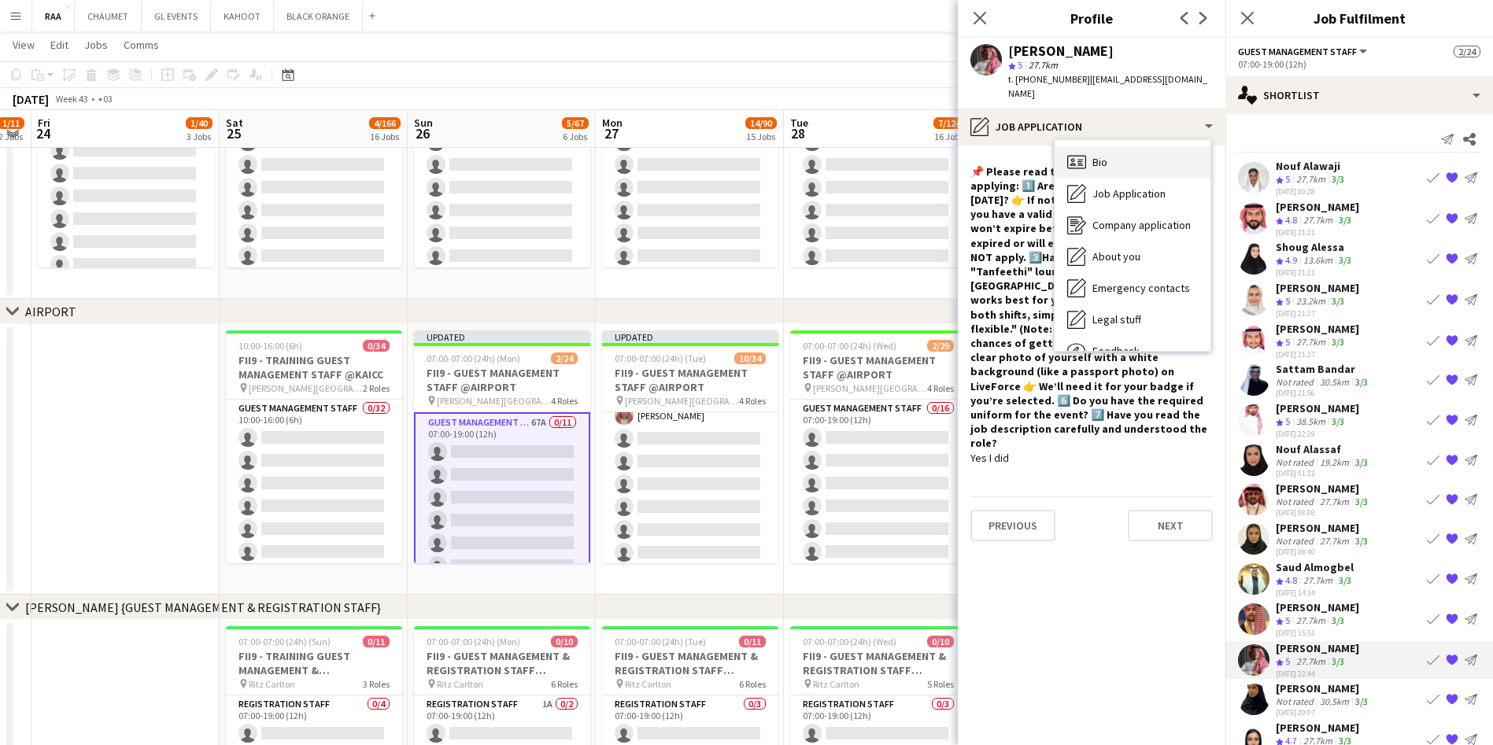
click at [1132, 146] on div "Bio Bio" at bounding box center [1132, 161] width 156 height 31
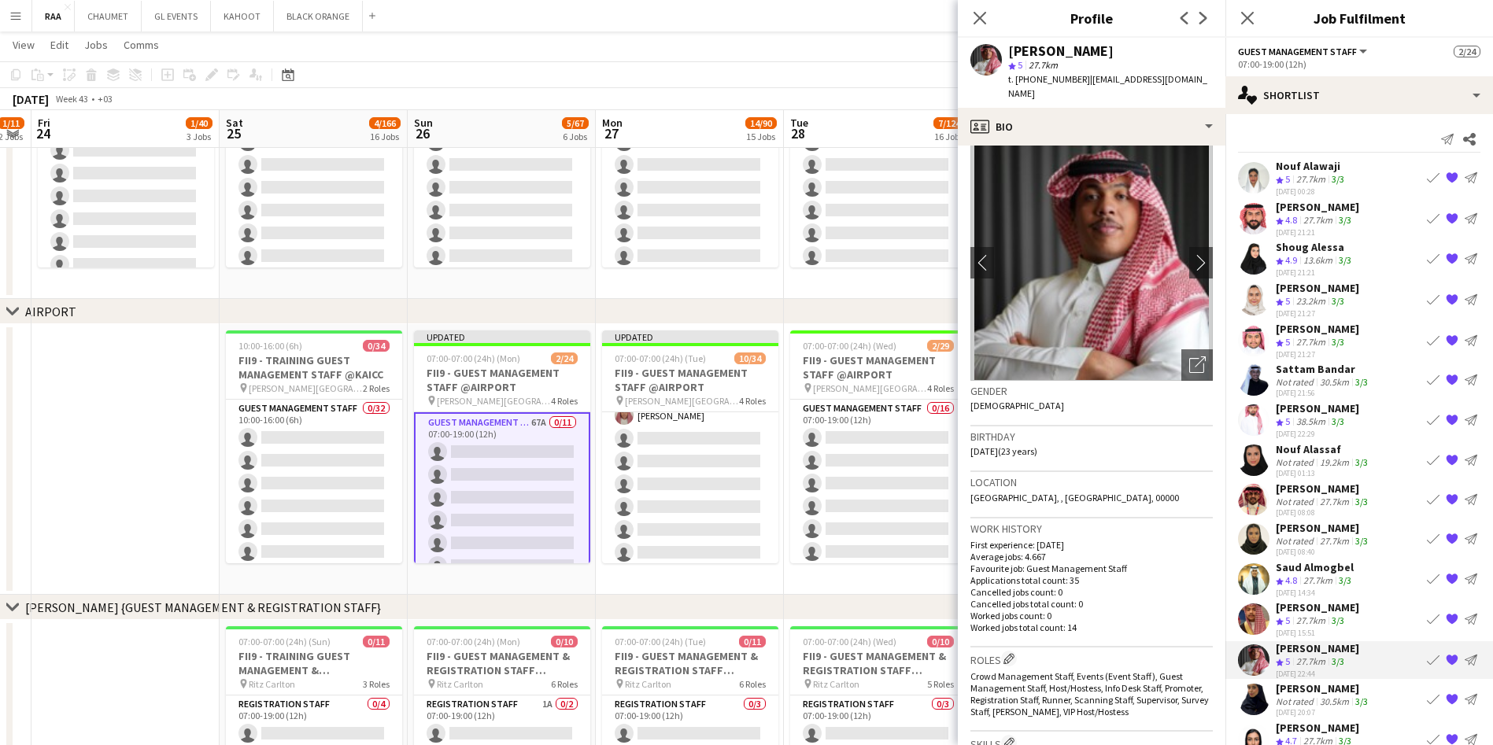
scroll to position [14, 0]
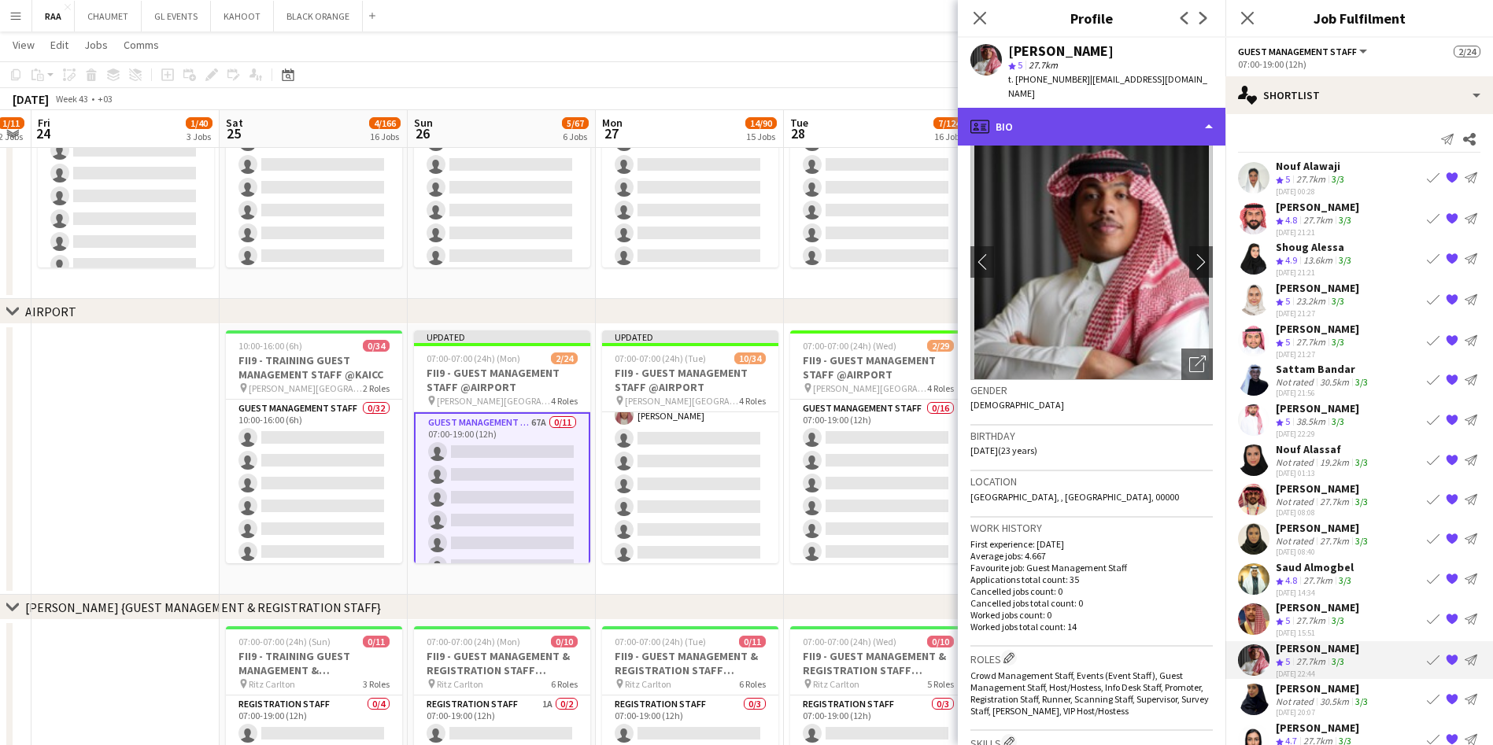
click at [1114, 108] on div "profile Bio" at bounding box center [1092, 127] width 268 height 38
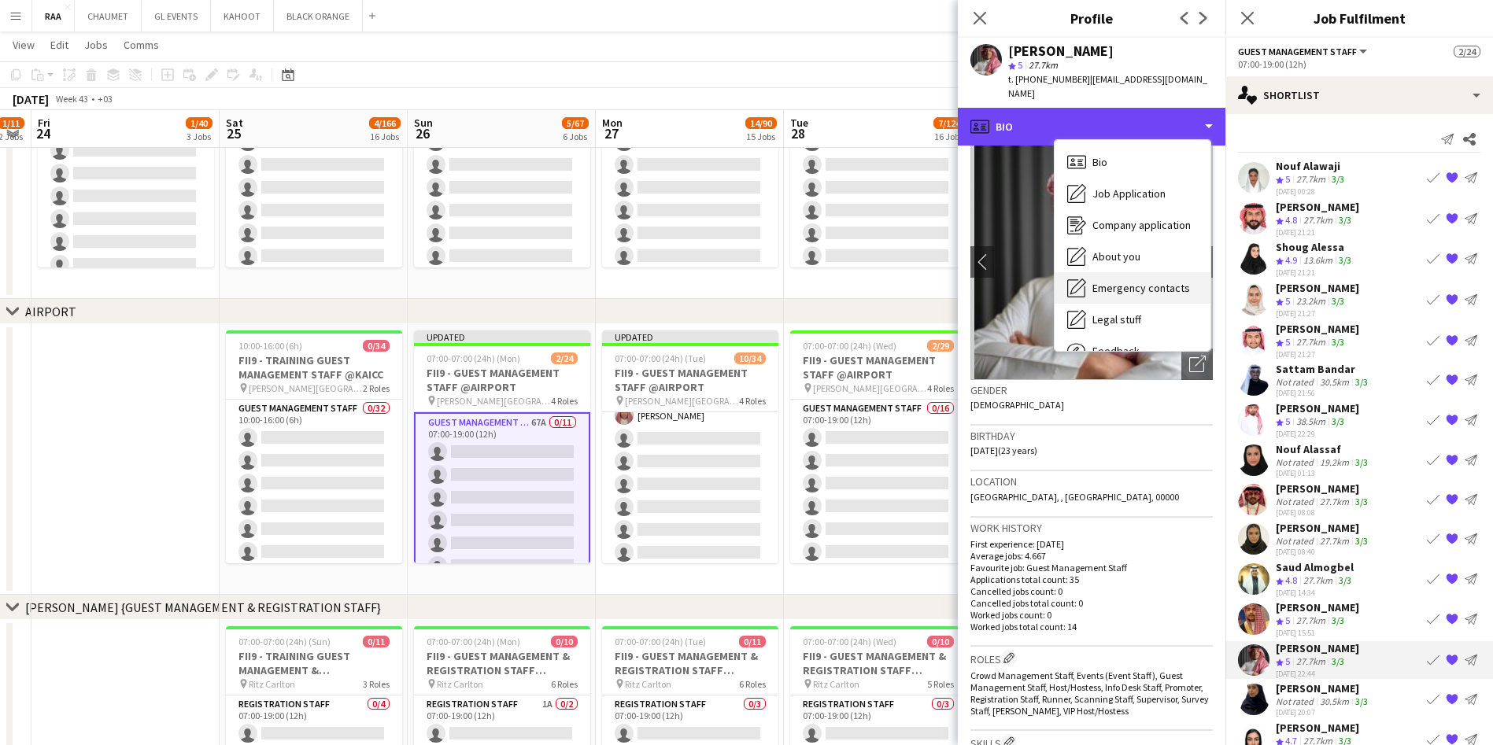
scroll to position [54, 0]
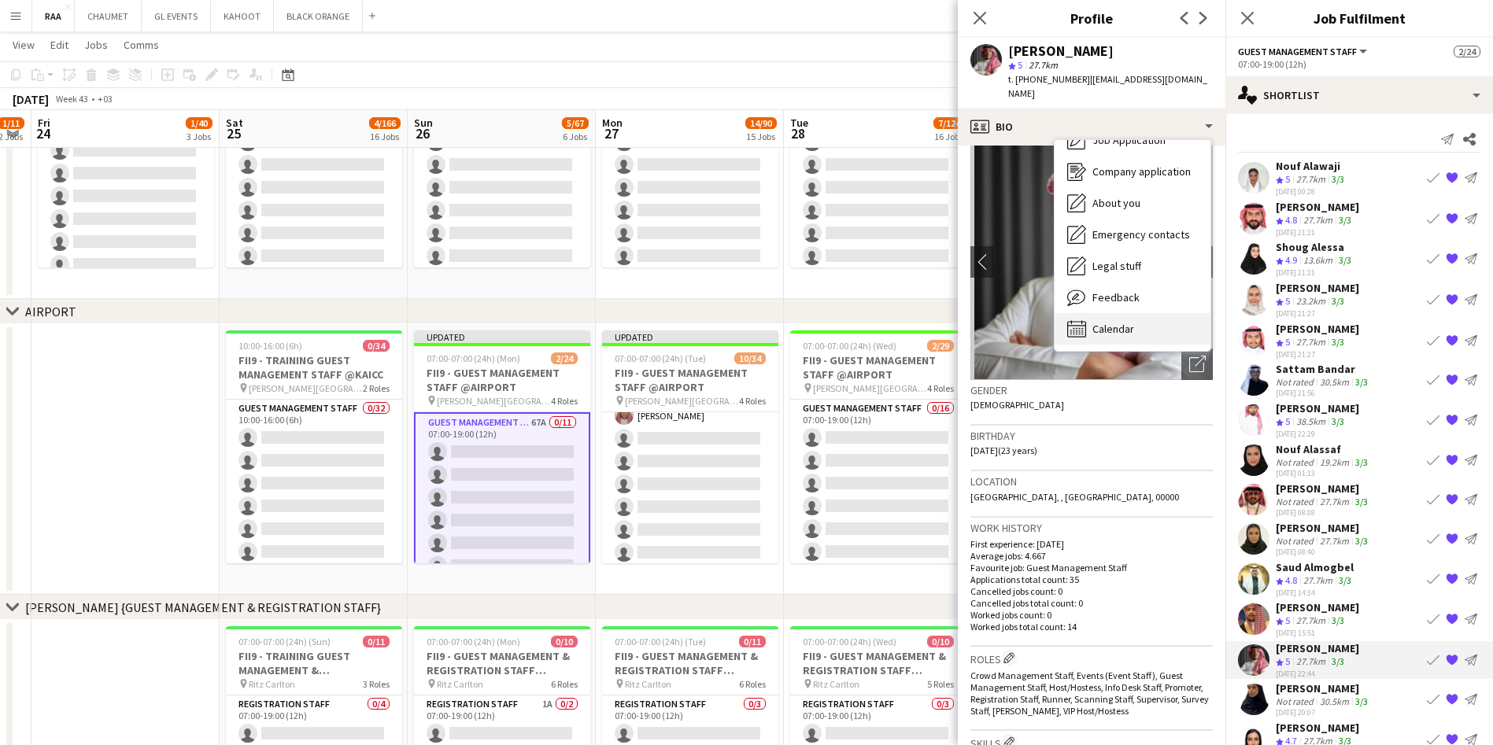
click at [1148, 313] on div "Calendar Calendar" at bounding box center [1132, 328] width 156 height 31
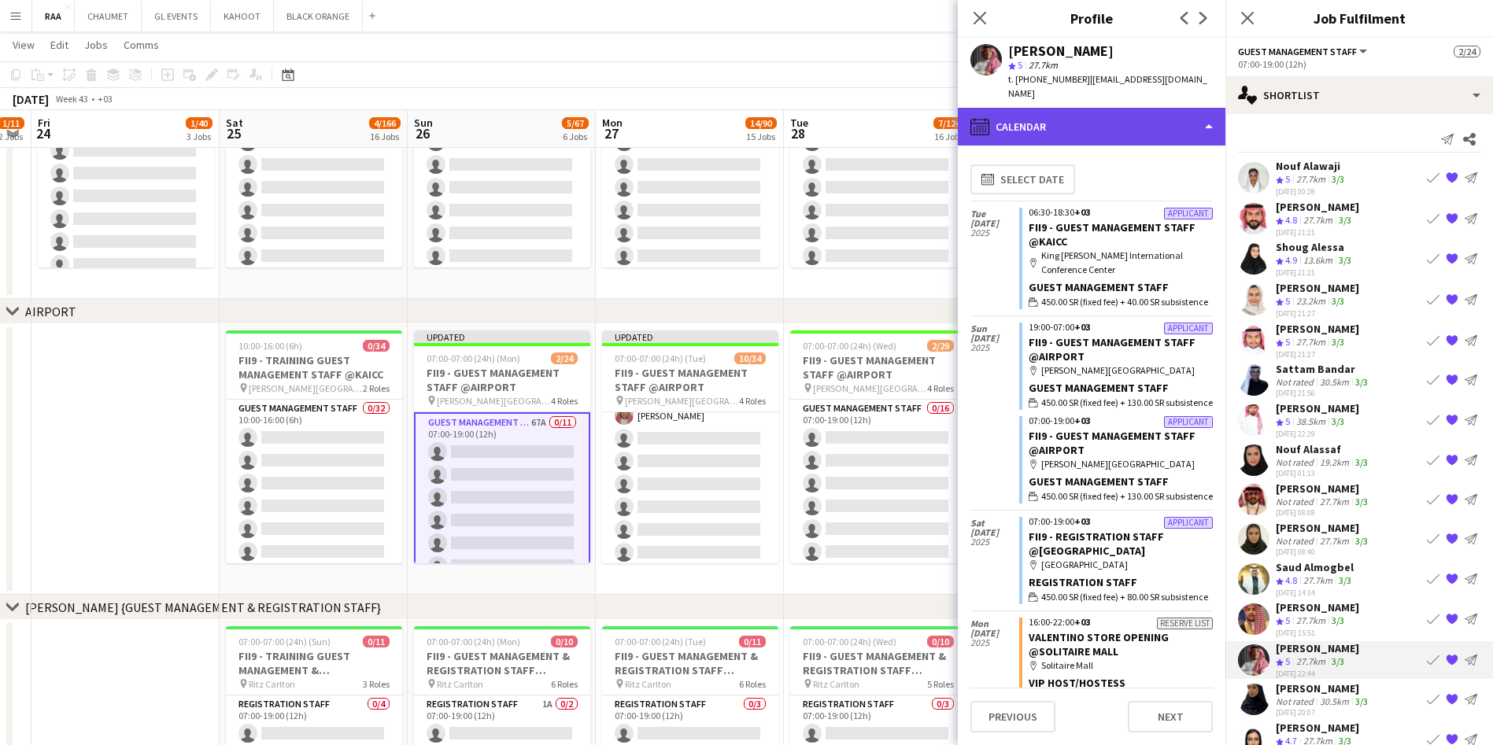
click at [1117, 110] on div "calendar-full Calendar" at bounding box center [1092, 127] width 268 height 38
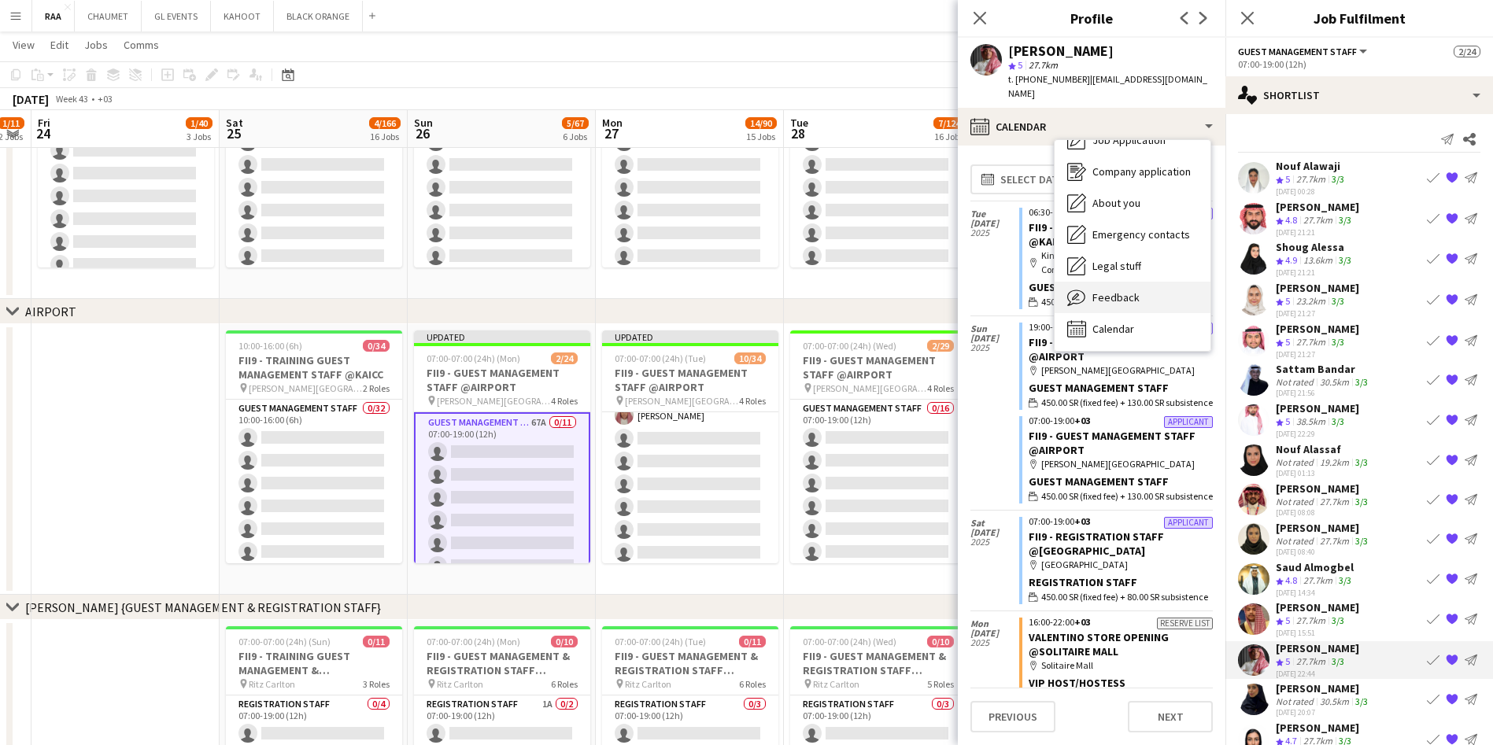
click at [1143, 282] on div "Feedback Feedback" at bounding box center [1132, 297] width 156 height 31
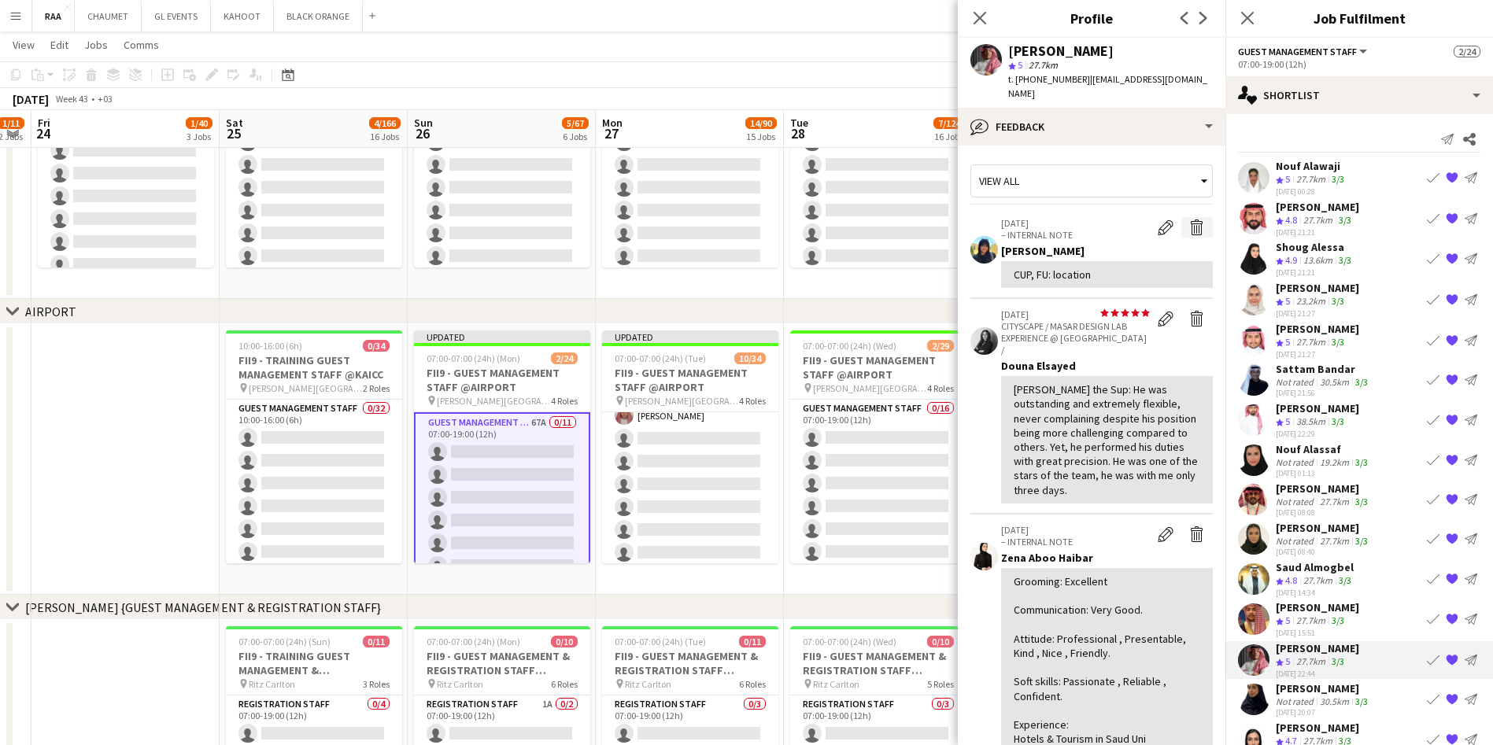
click at [1189, 220] on app-icon "Delete internal note" at bounding box center [1197, 228] width 16 height 16
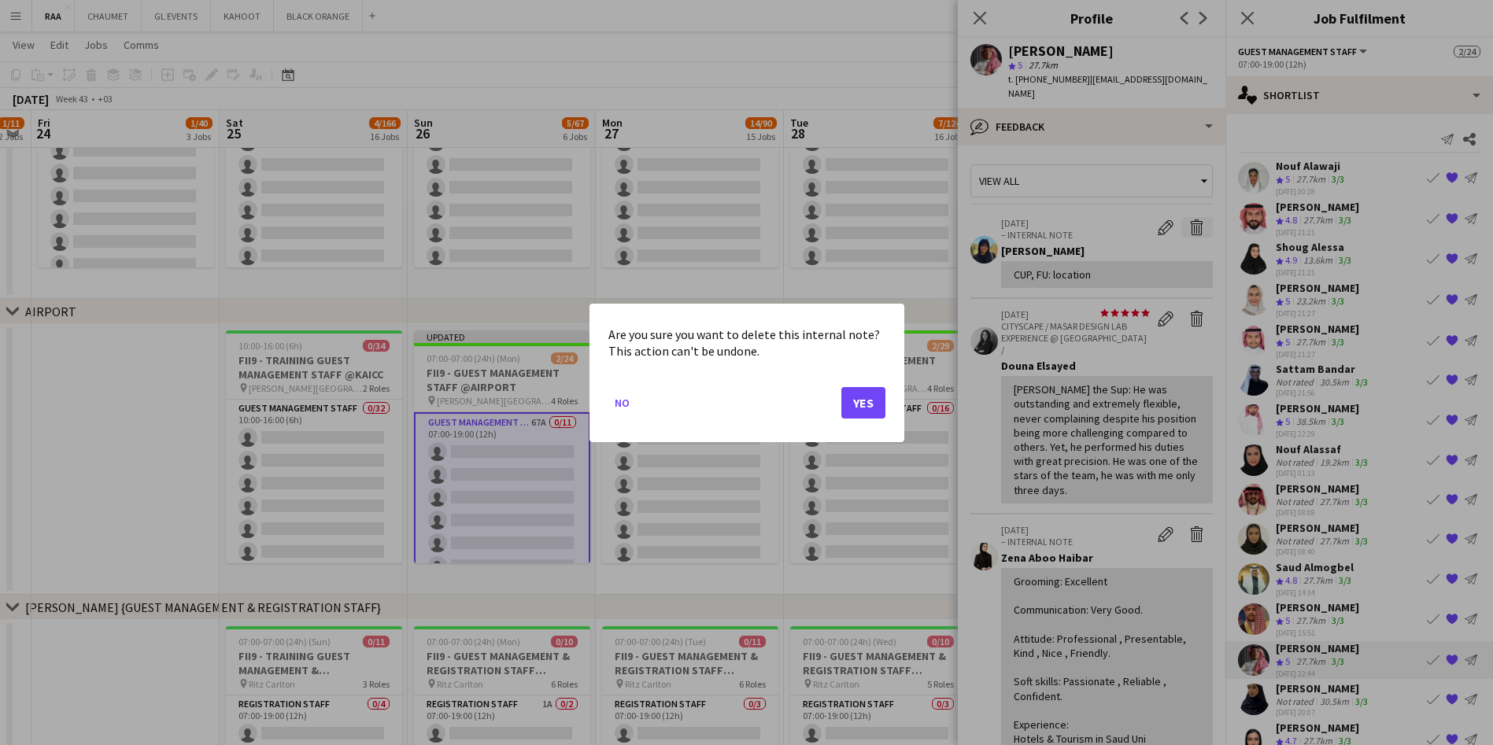
scroll to position [0, 0]
click at [859, 399] on button "Yes" at bounding box center [863, 401] width 44 height 31
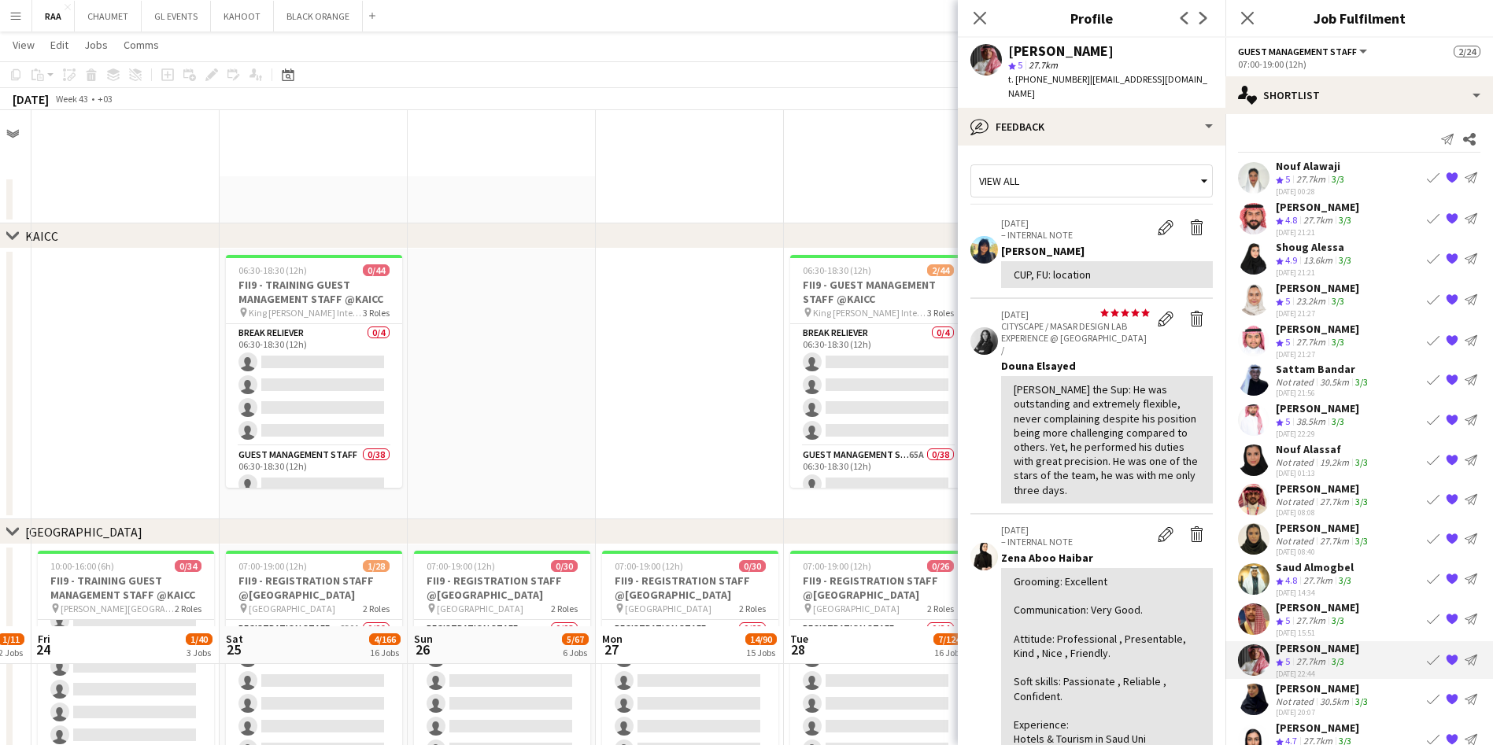
scroll to position [516, 0]
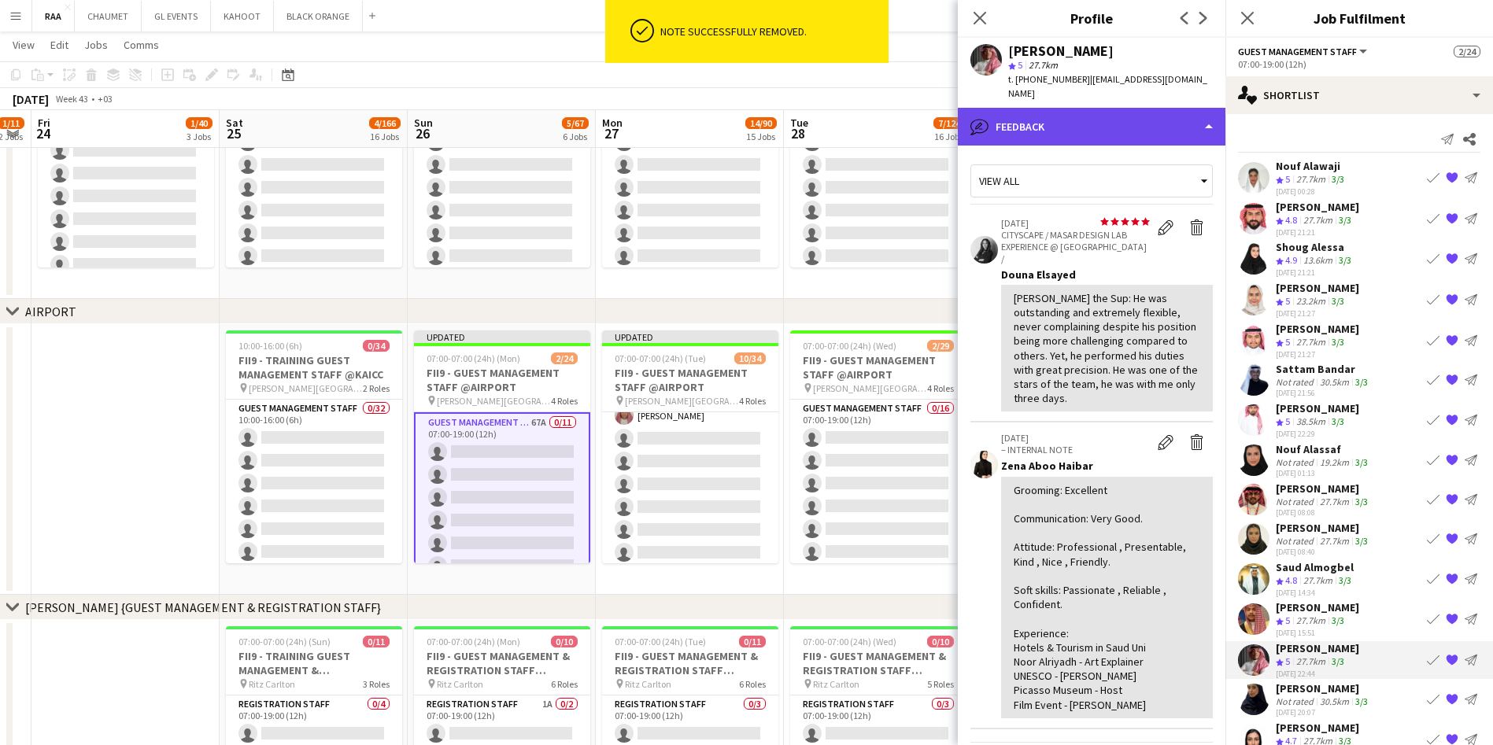
click at [1113, 130] on div "bubble-pencil Feedback" at bounding box center [1092, 127] width 268 height 38
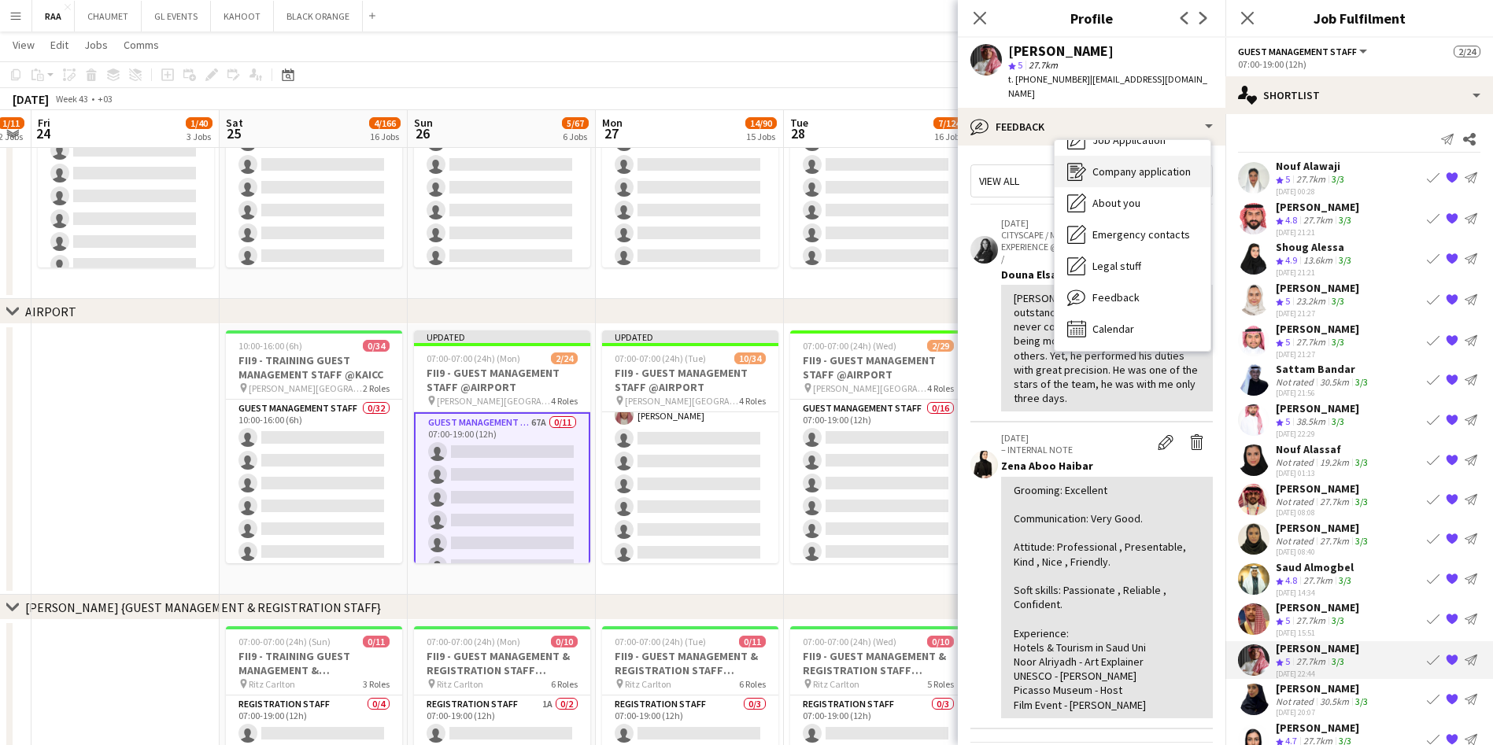
click at [1128, 164] on span "Company application" at bounding box center [1141, 171] width 98 height 14
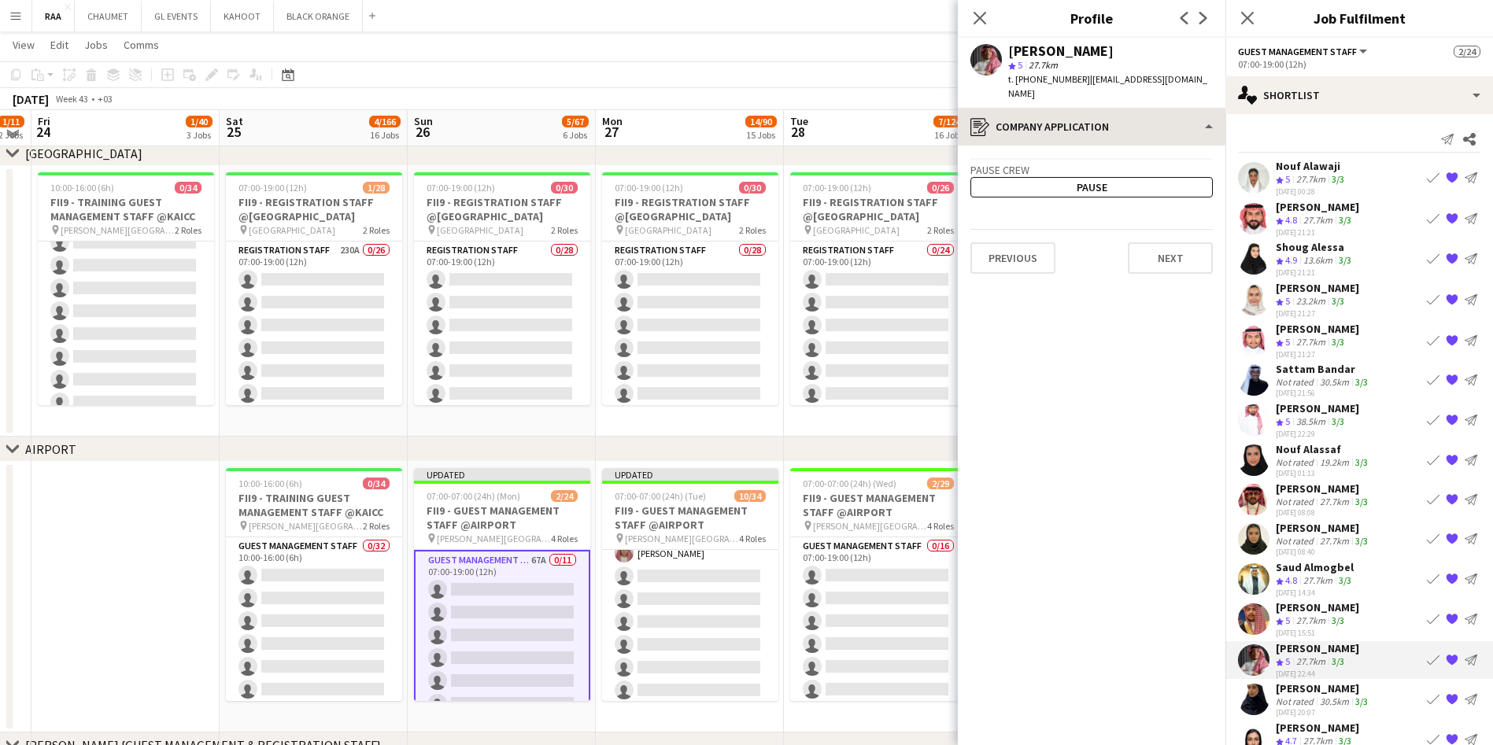
scroll to position [375, 0]
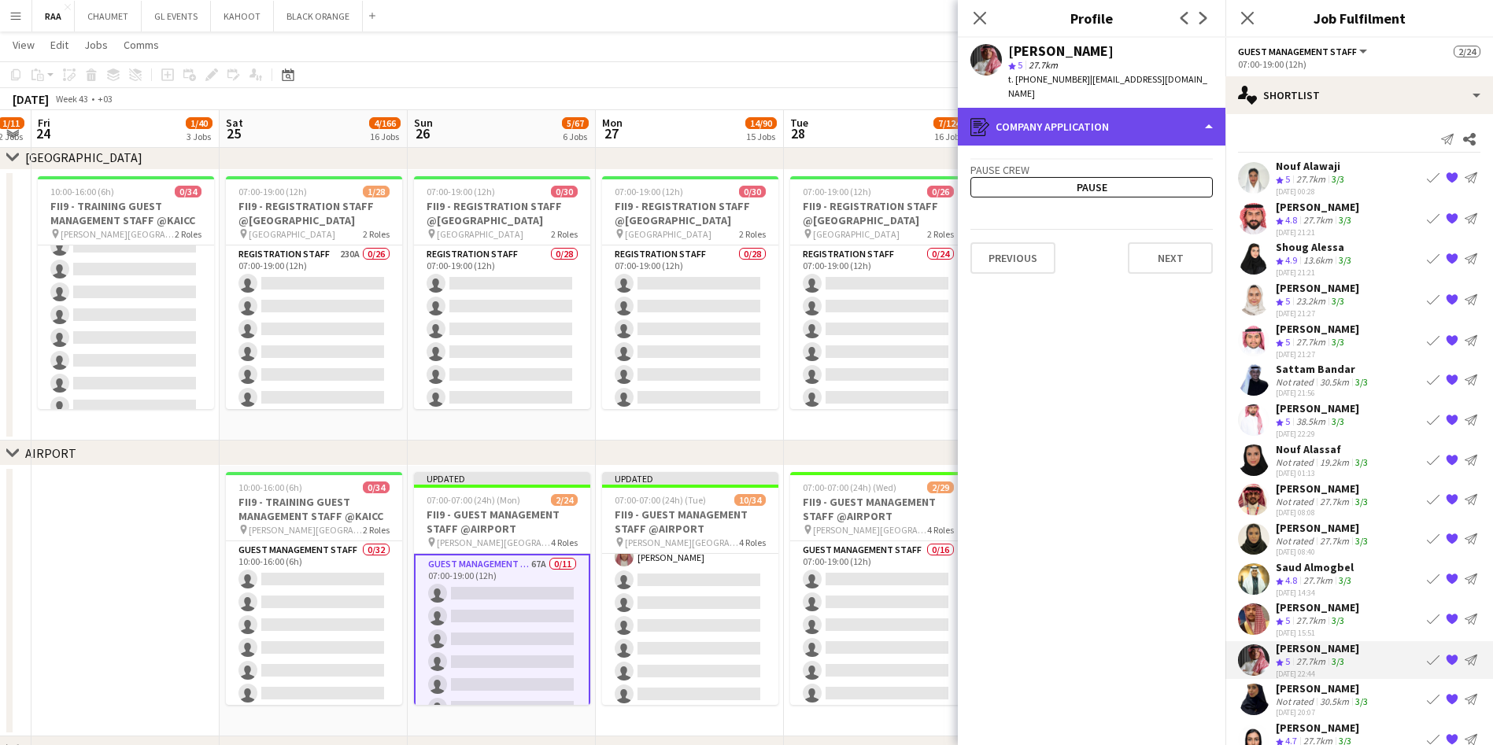
click at [1109, 108] on div "register Company application" at bounding box center [1092, 127] width 268 height 38
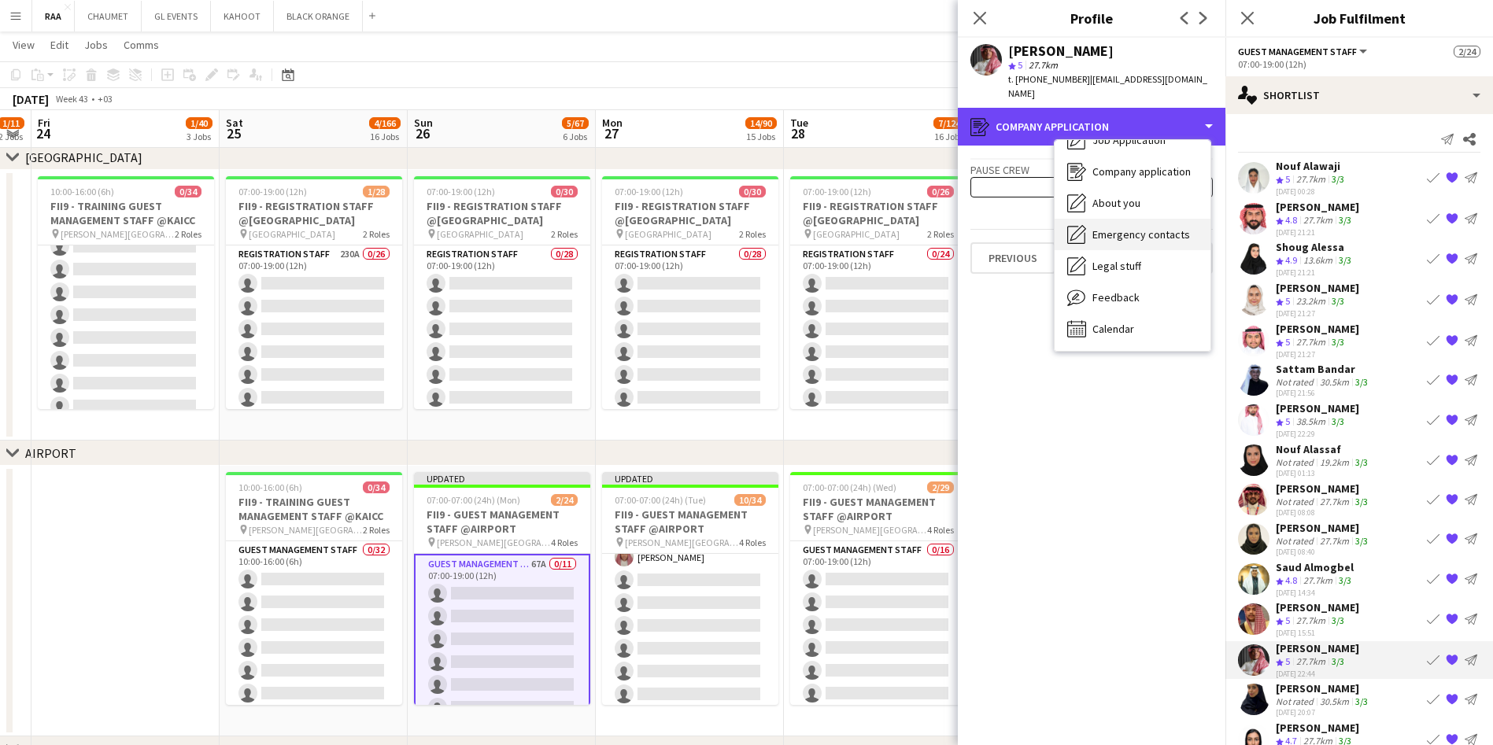
scroll to position [0, 0]
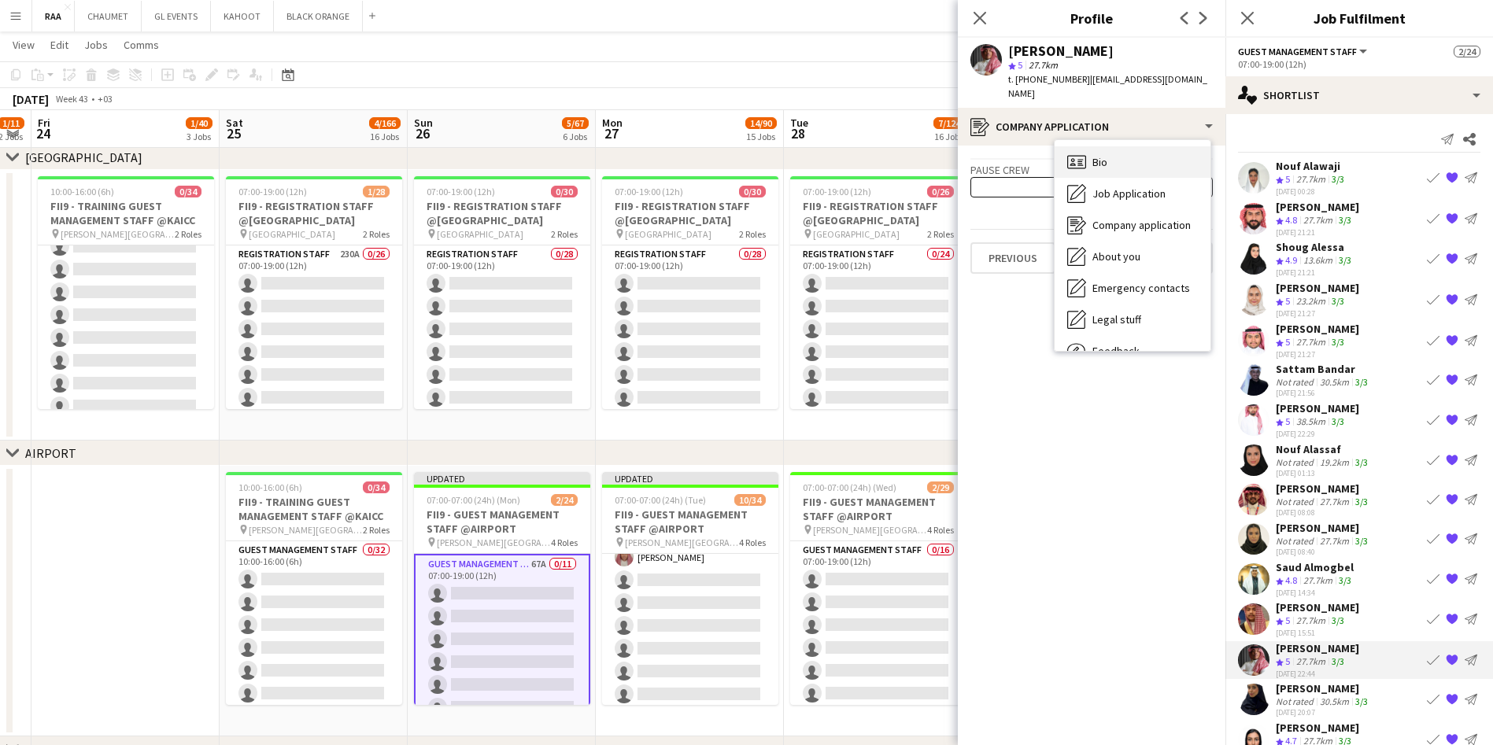
click at [1132, 147] on div "Bio Bio" at bounding box center [1132, 161] width 156 height 31
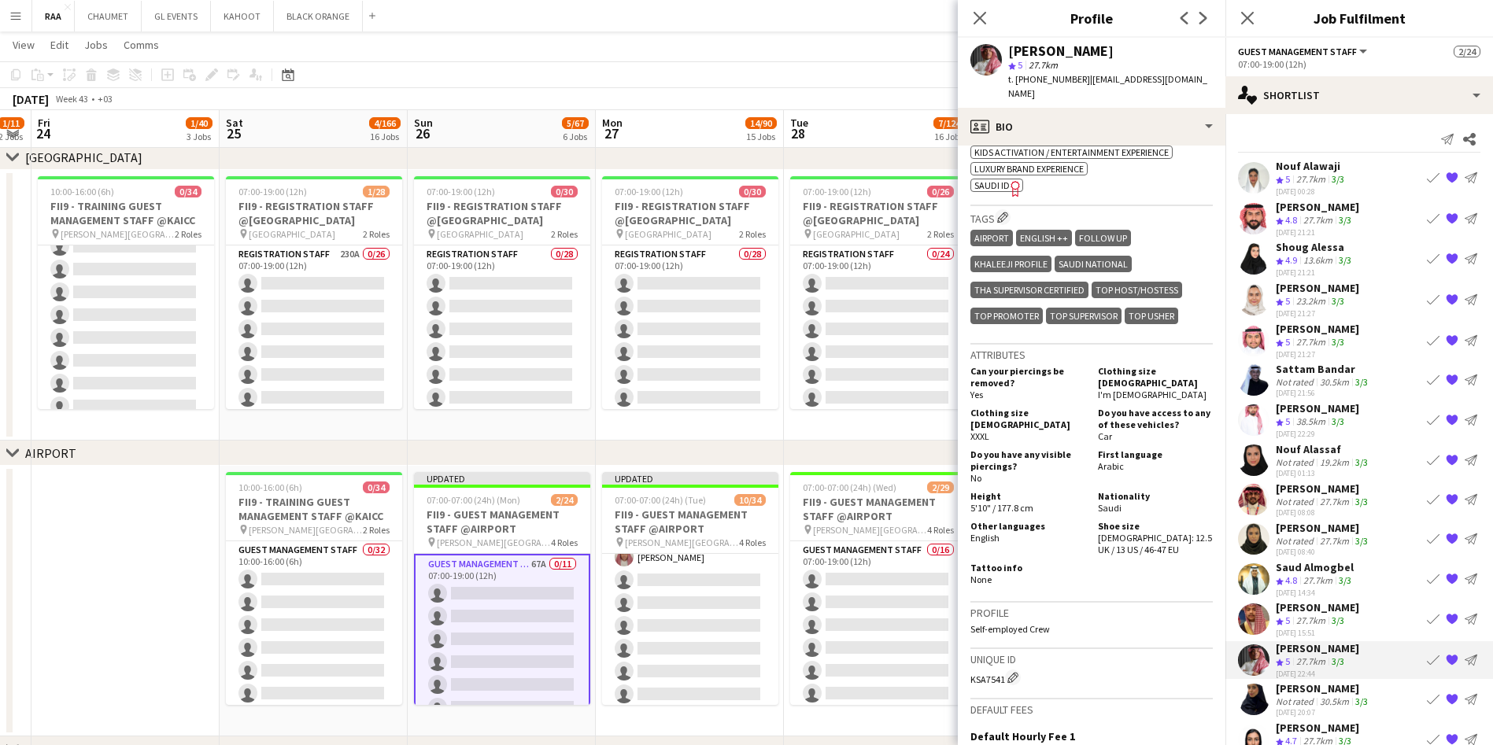
scroll to position [678, 0]
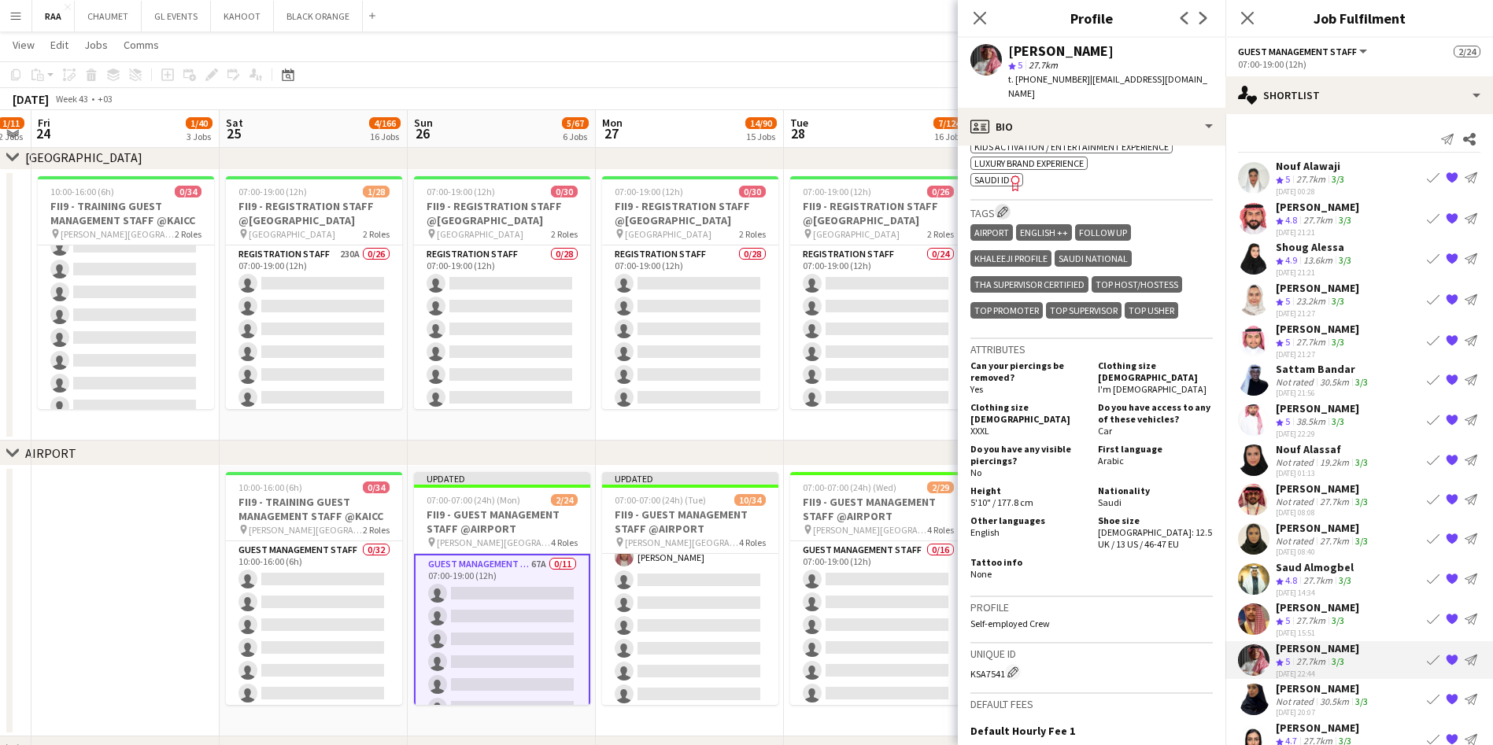
click at [1004, 206] on app-icon "Edit crew company tags" at bounding box center [1002, 211] width 11 height 11
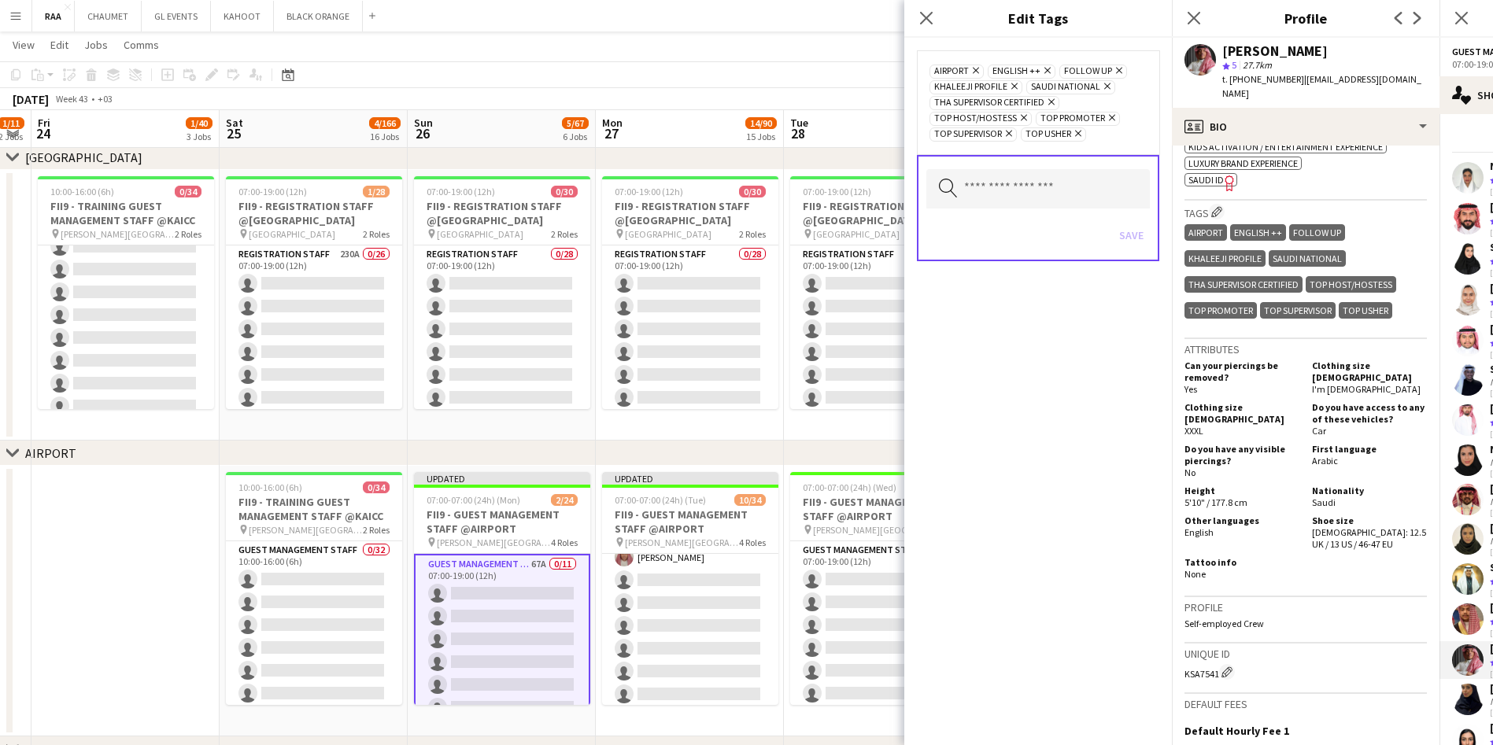
click at [1116, 68] on icon at bounding box center [1119, 71] width 6 height 6
click at [1132, 237] on button "Save" at bounding box center [1131, 235] width 37 height 25
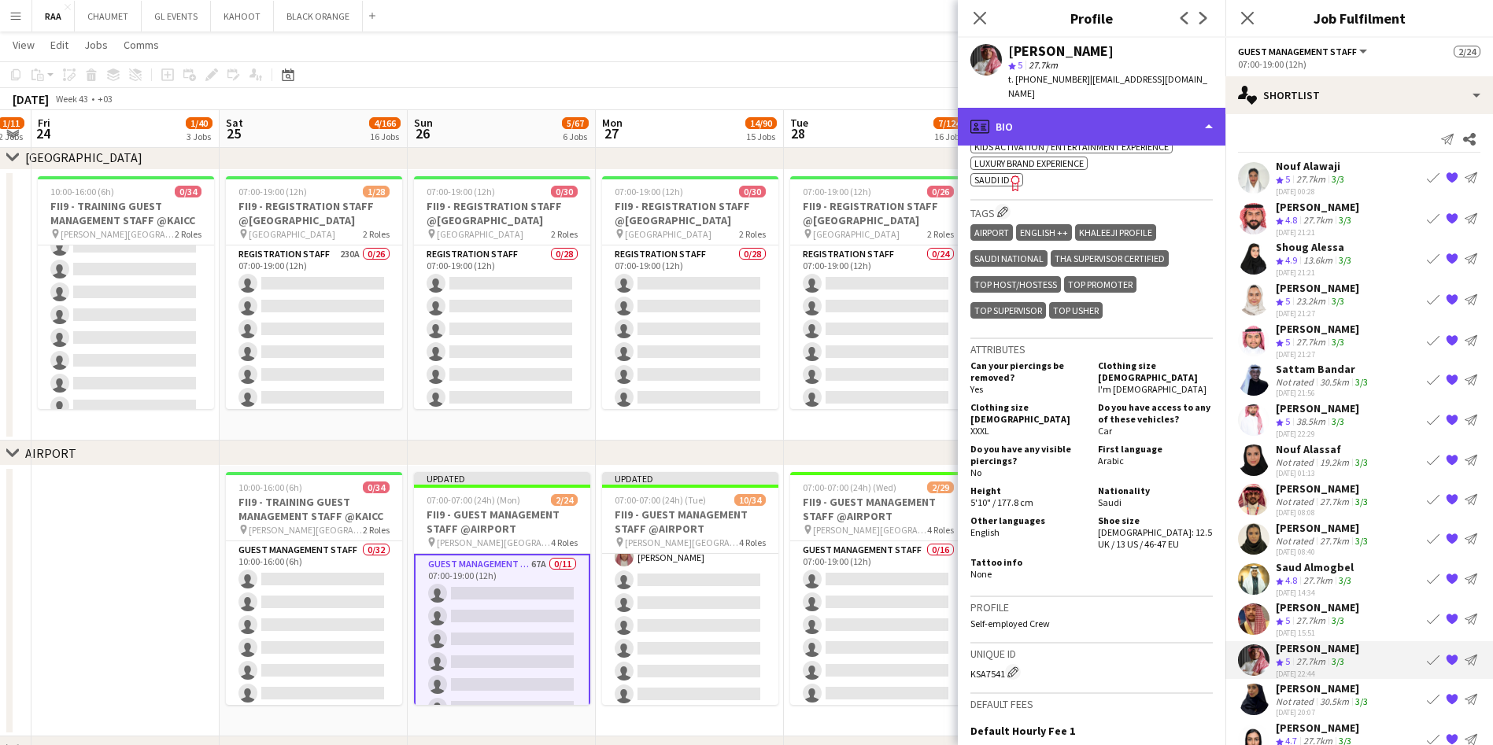
click at [1113, 108] on div "profile Bio" at bounding box center [1092, 127] width 268 height 38
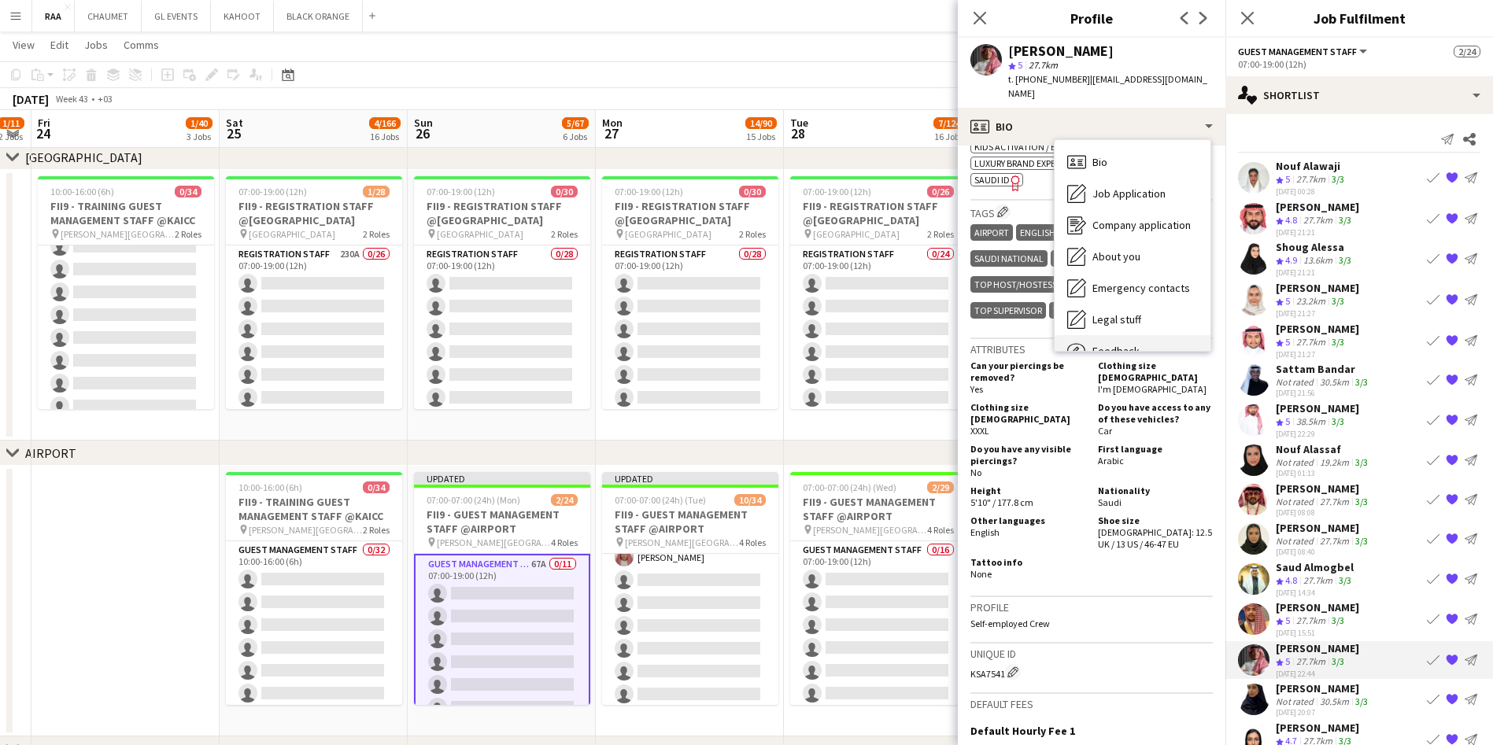
click at [1147, 335] on div "Feedback Feedback" at bounding box center [1132, 350] width 156 height 31
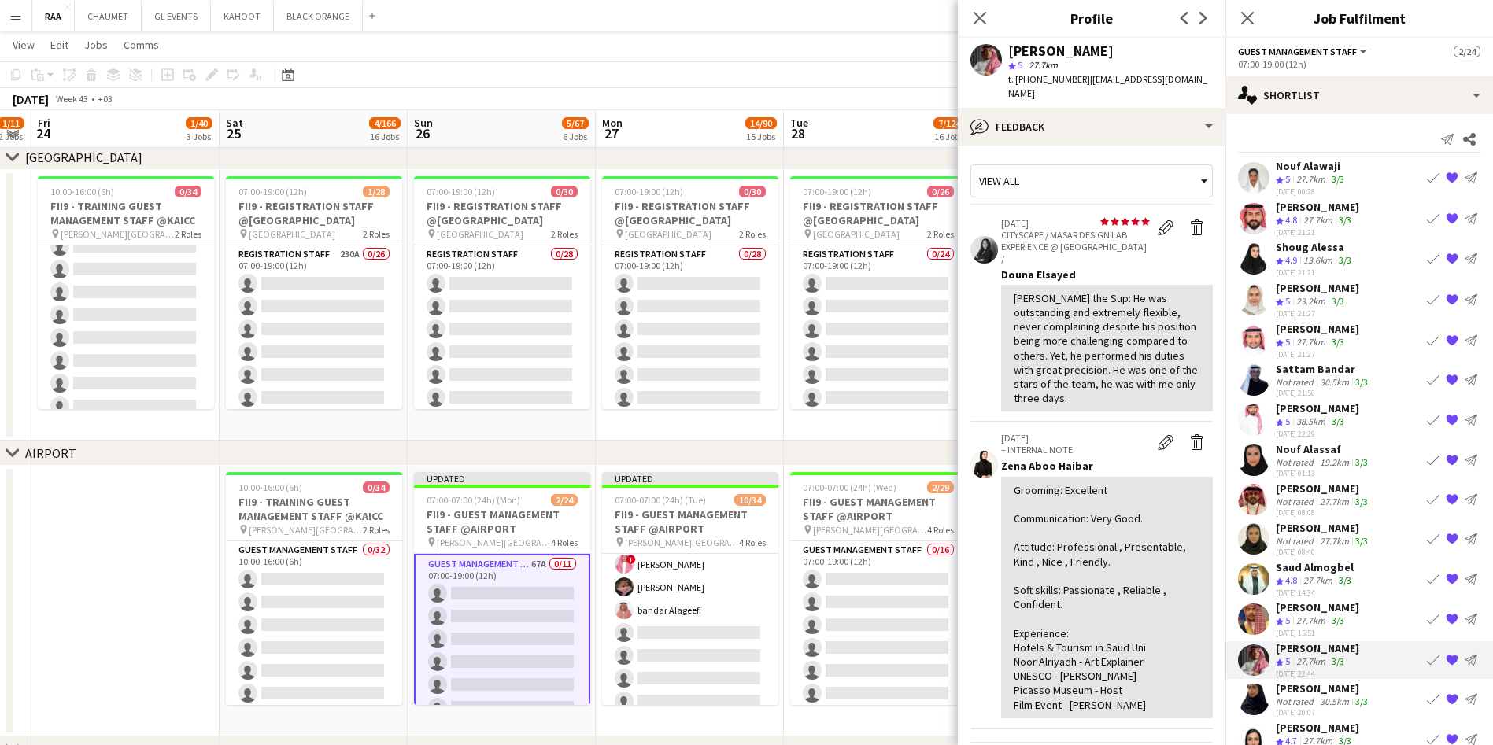
scroll to position [168, 0]
click at [1133, 77] on span "| [EMAIL_ADDRESS][DOMAIN_NAME]" at bounding box center [1107, 86] width 199 height 26
click at [1202, 77] on div "[PERSON_NAME] star 5 27.7km t. [PHONE_NUMBER] | [EMAIL_ADDRESS][DOMAIN_NAME]" at bounding box center [1092, 73] width 268 height 70
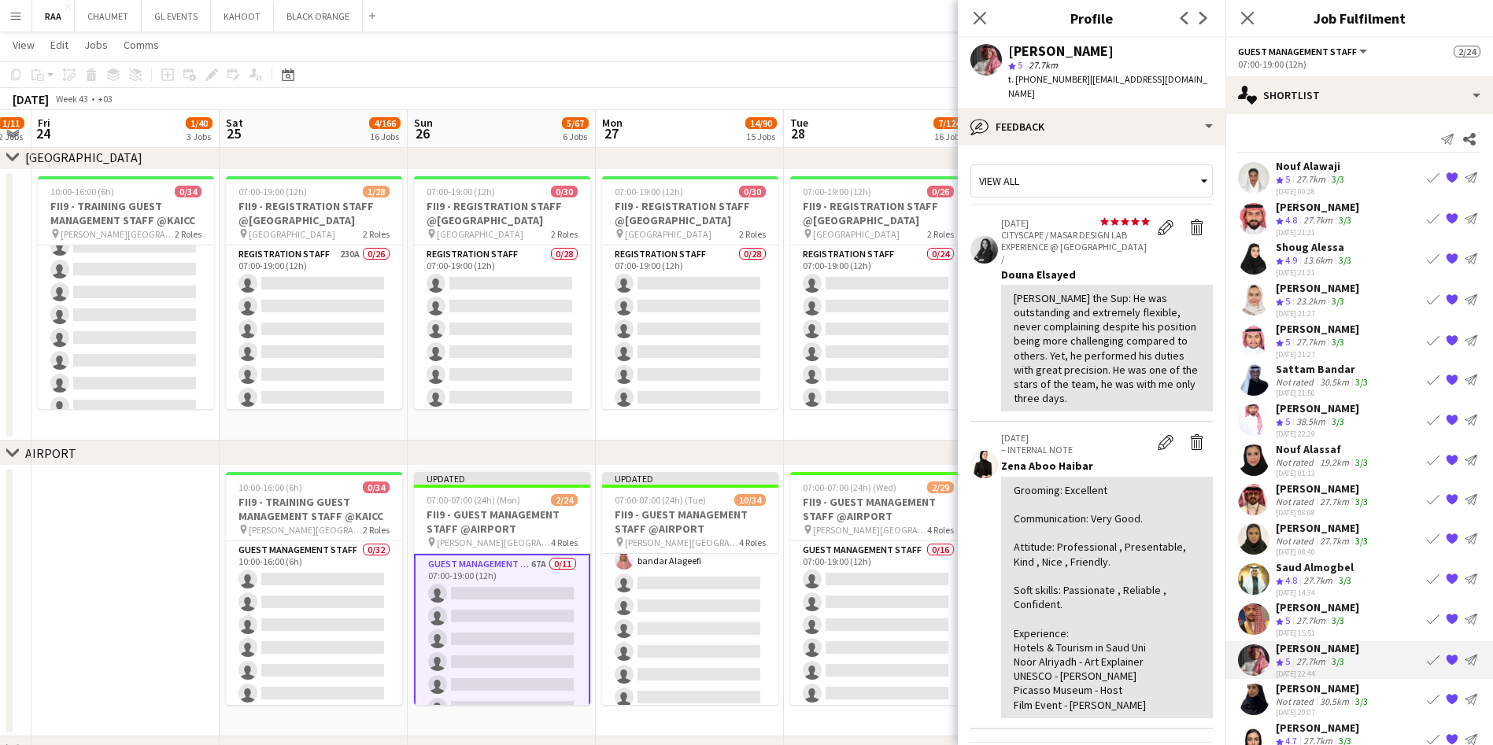
click at [1189, 73] on span "| [EMAIL_ADDRESS][DOMAIN_NAME]" at bounding box center [1107, 86] width 199 height 26
drag, startPoint x: 1190, startPoint y: 74, endPoint x: 1084, endPoint y: 79, distance: 105.6
click at [1084, 79] on span "| [EMAIL_ADDRESS][DOMAIN_NAME]" at bounding box center [1107, 86] width 199 height 26
copy app-crew-profile "[EMAIL_ADDRESS][DOMAIN_NAME] bubble-pencil"
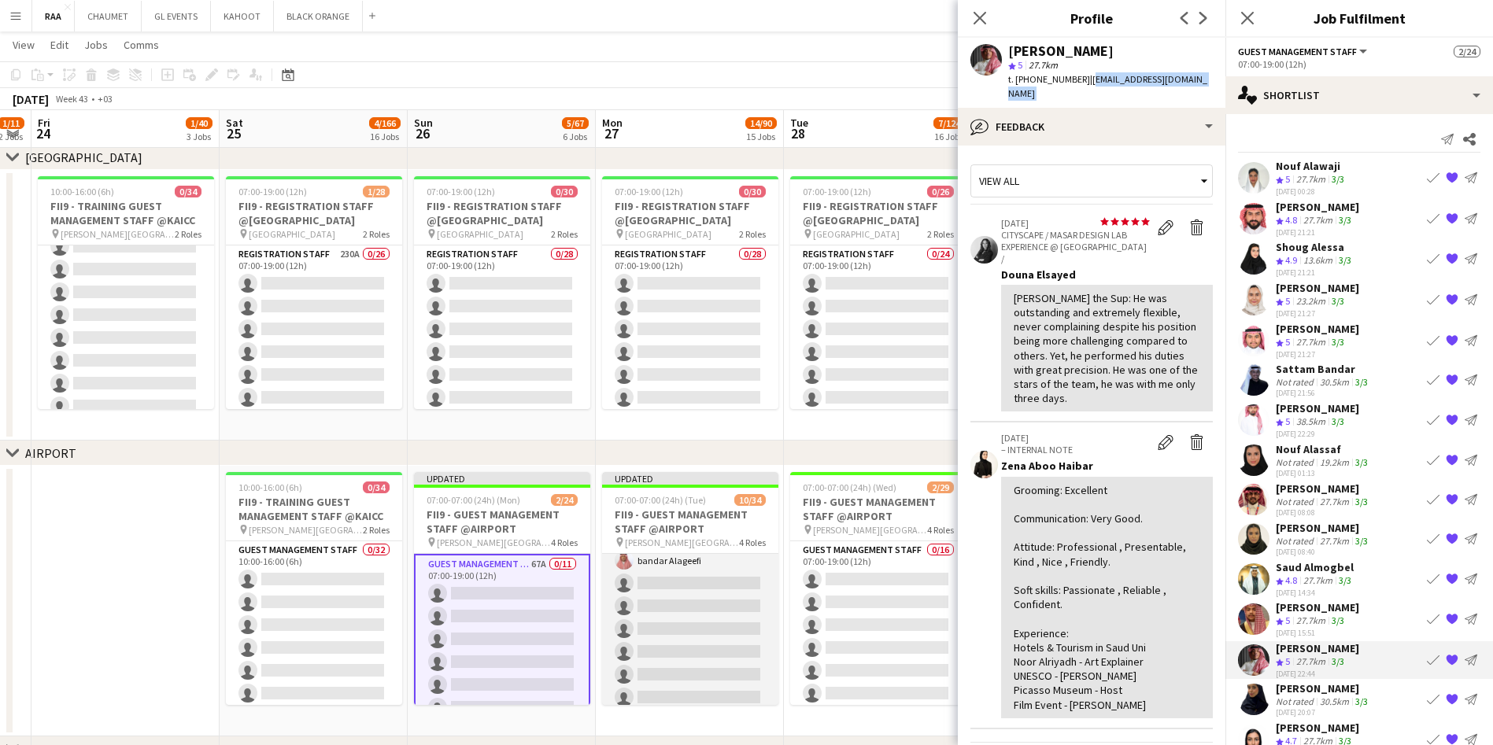
click at [678, 593] on app-card-role "Guest Management Staff [DATE] 07:00-19:00 (12h) ! Sultan Bin Turki Alageefi [PE…" at bounding box center [690, 584] width 176 height 396
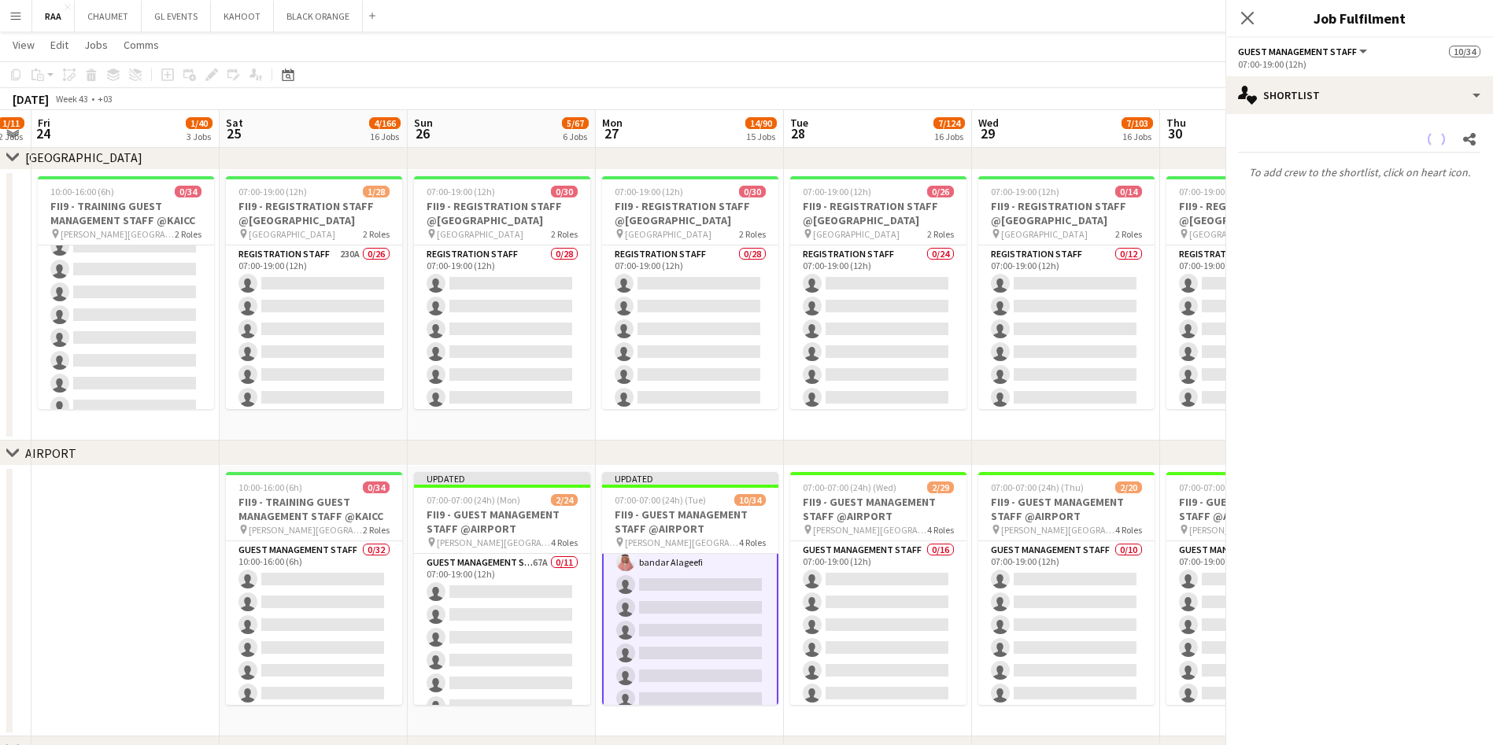
scroll to position [170, 0]
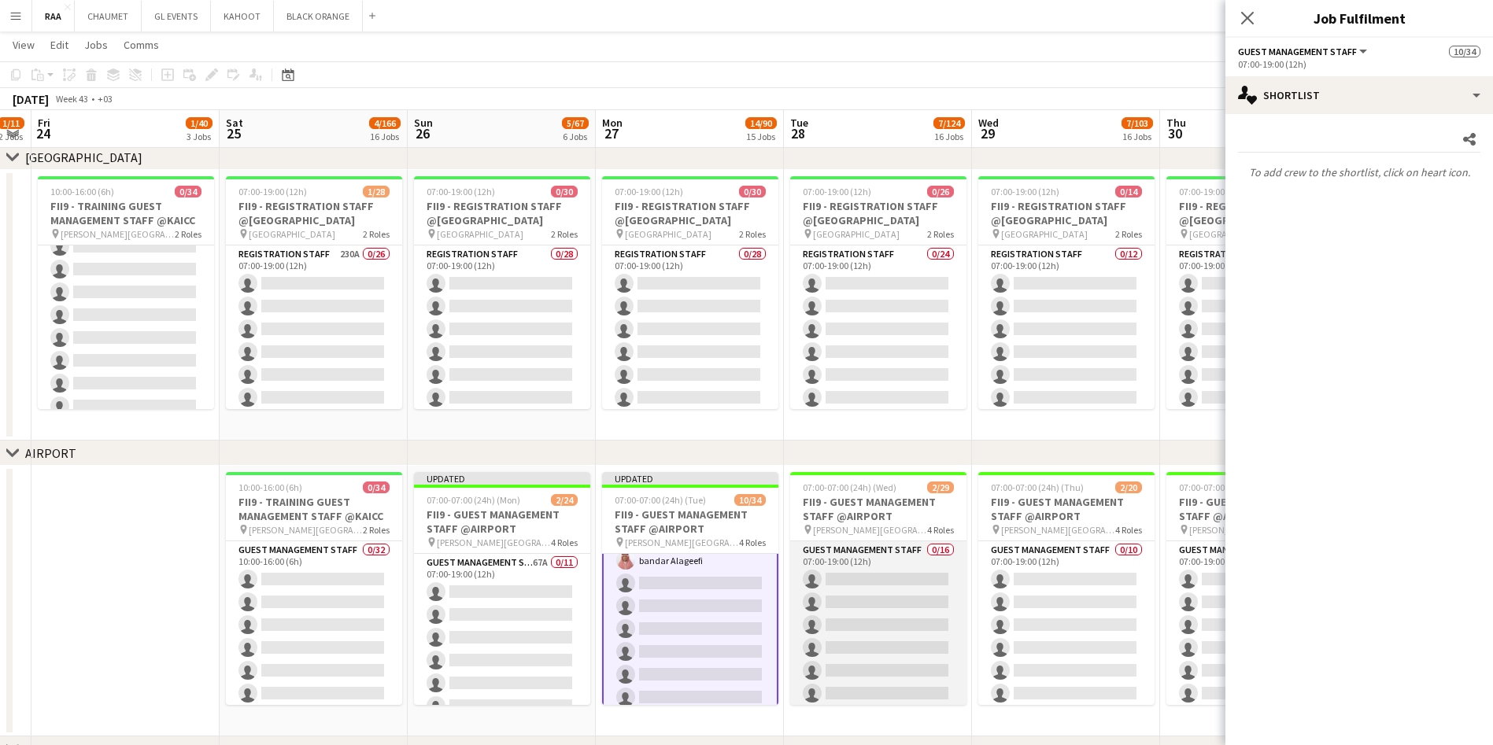
click at [845, 585] on app-card-role "Guest Management Staff 0/16 07:00-19:00 (12h) single-neutral-actions single-neu…" at bounding box center [878, 739] width 176 height 396
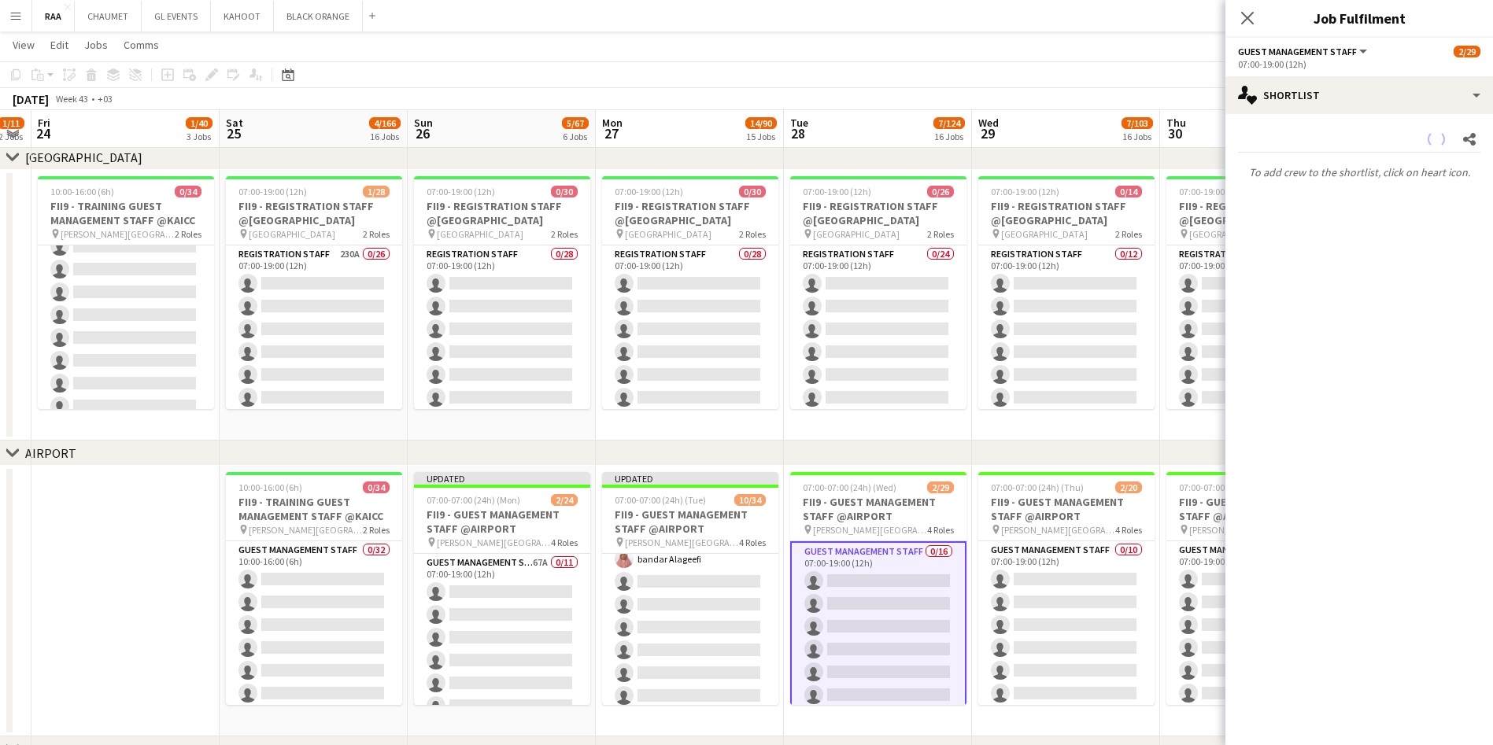
scroll to position [168, 0]
click at [651, 609] on app-card-role "Guest Management Staff [DATE] 07:00-19:00 (12h) ! Sultan Bin Turki Alageefi [PE…" at bounding box center [690, 584] width 176 height 396
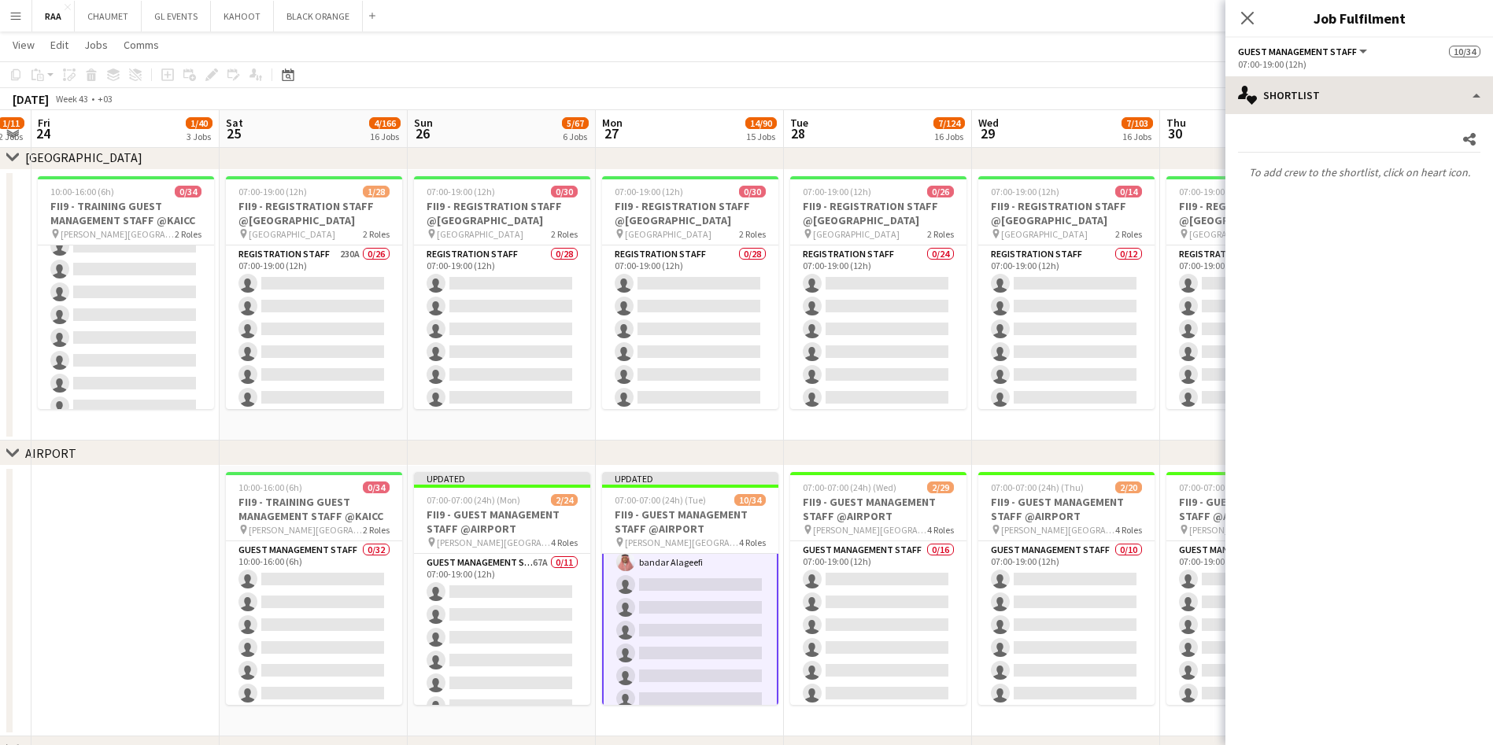
scroll to position [170, 0]
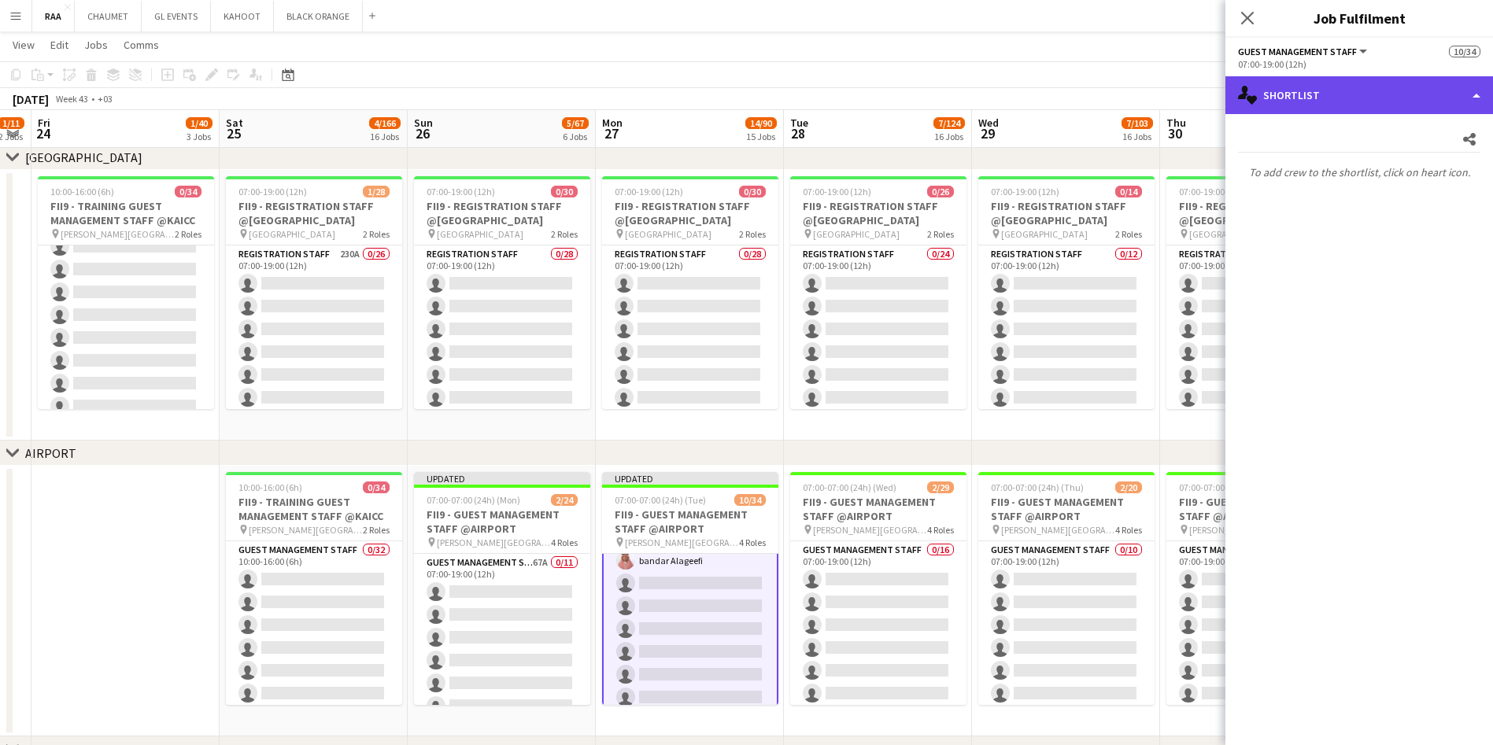
click at [1358, 89] on div "single-neutral-actions-heart Shortlist" at bounding box center [1359, 95] width 268 height 38
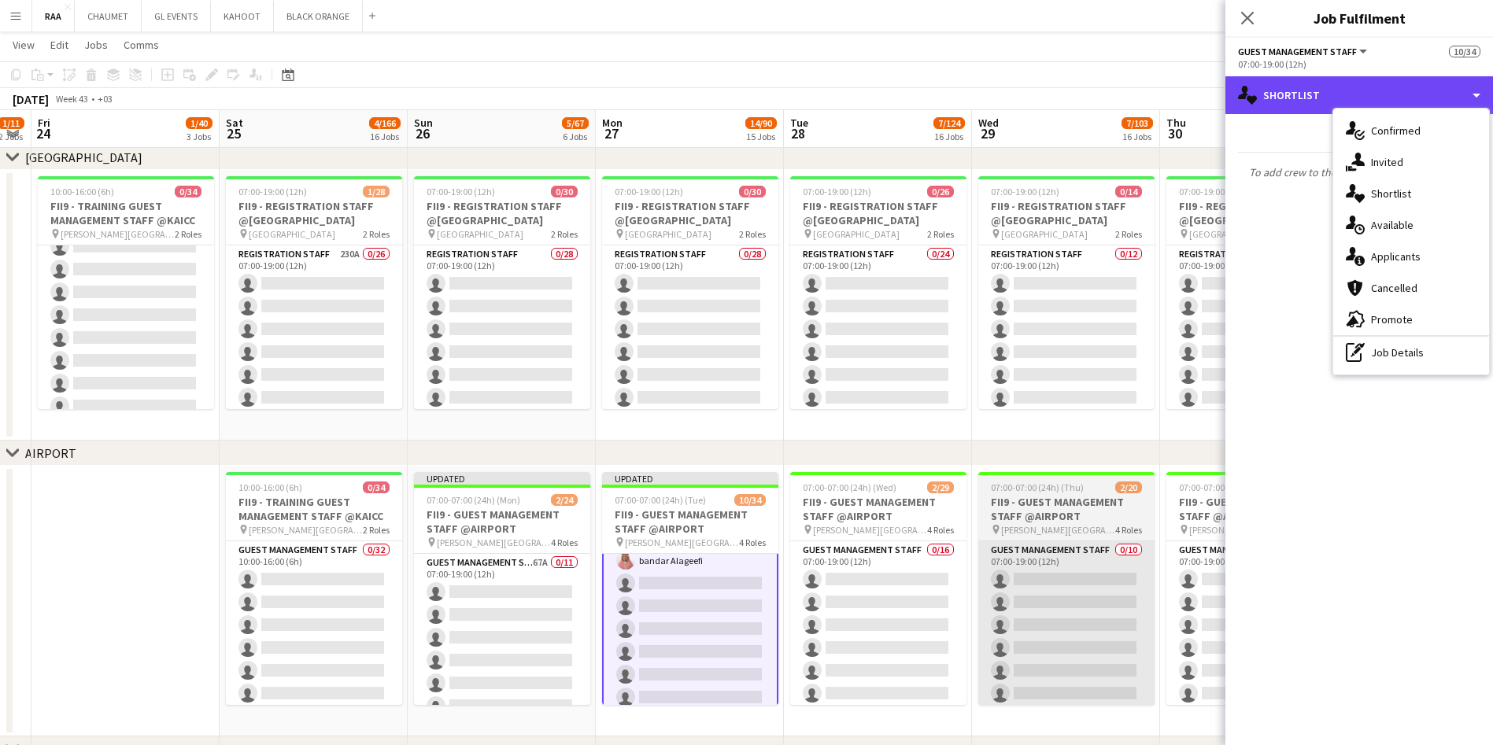
scroll to position [402, 0]
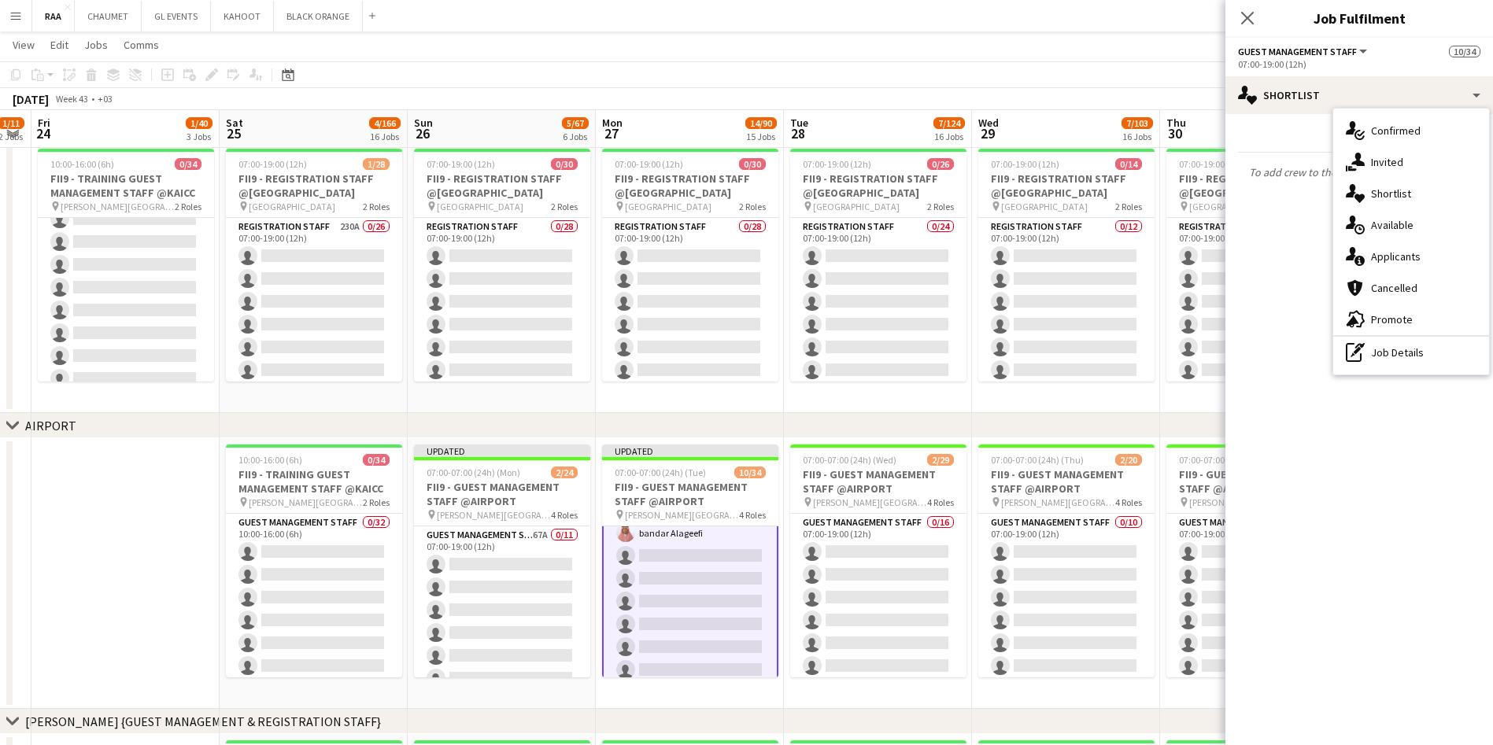
click at [64, 577] on app-date-cell at bounding box center [125, 573] width 188 height 271
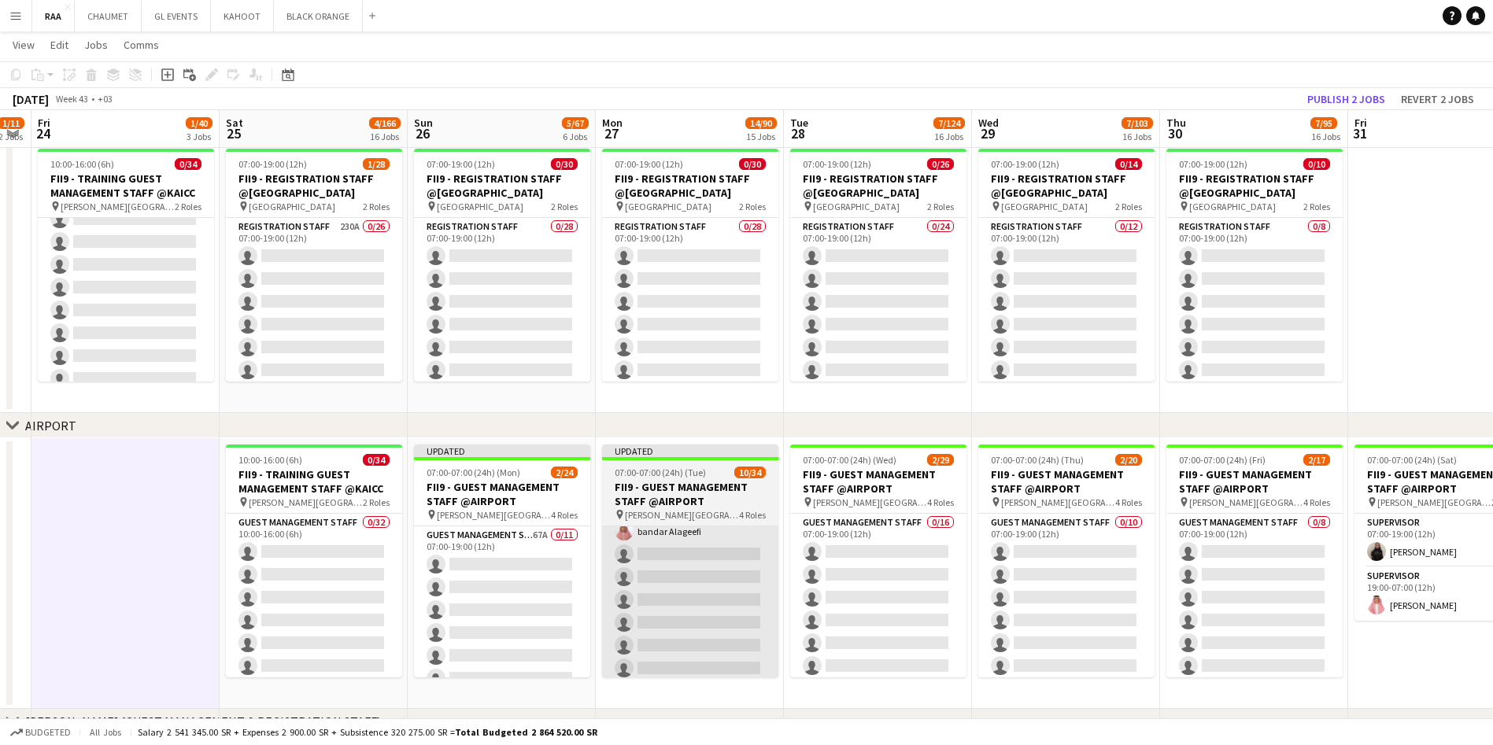
scroll to position [168, 0]
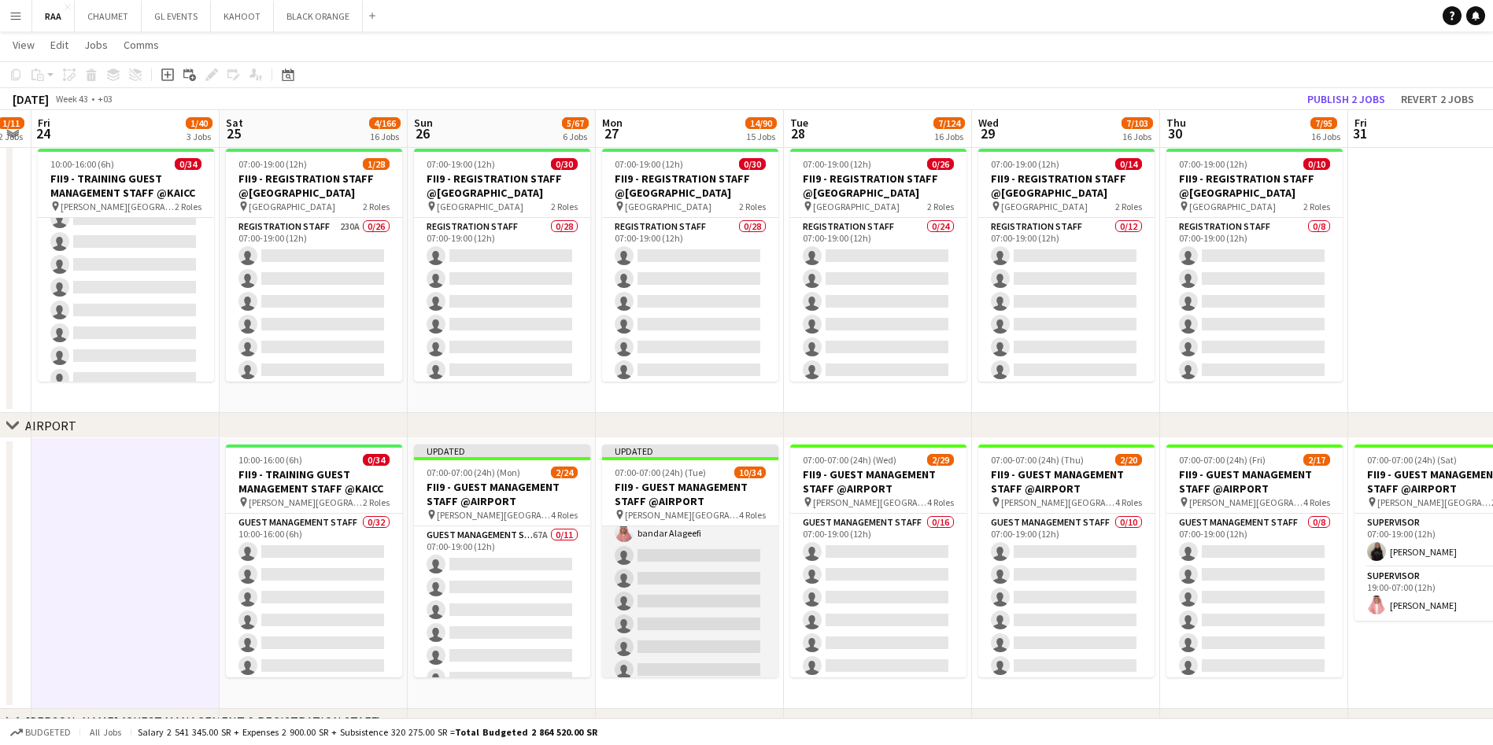
click at [714, 608] on app-card-role "Guest Management Staff [DATE] 07:00-19:00 (12h) ! Sultan Bin Turki Alageefi [PE…" at bounding box center [690, 556] width 176 height 396
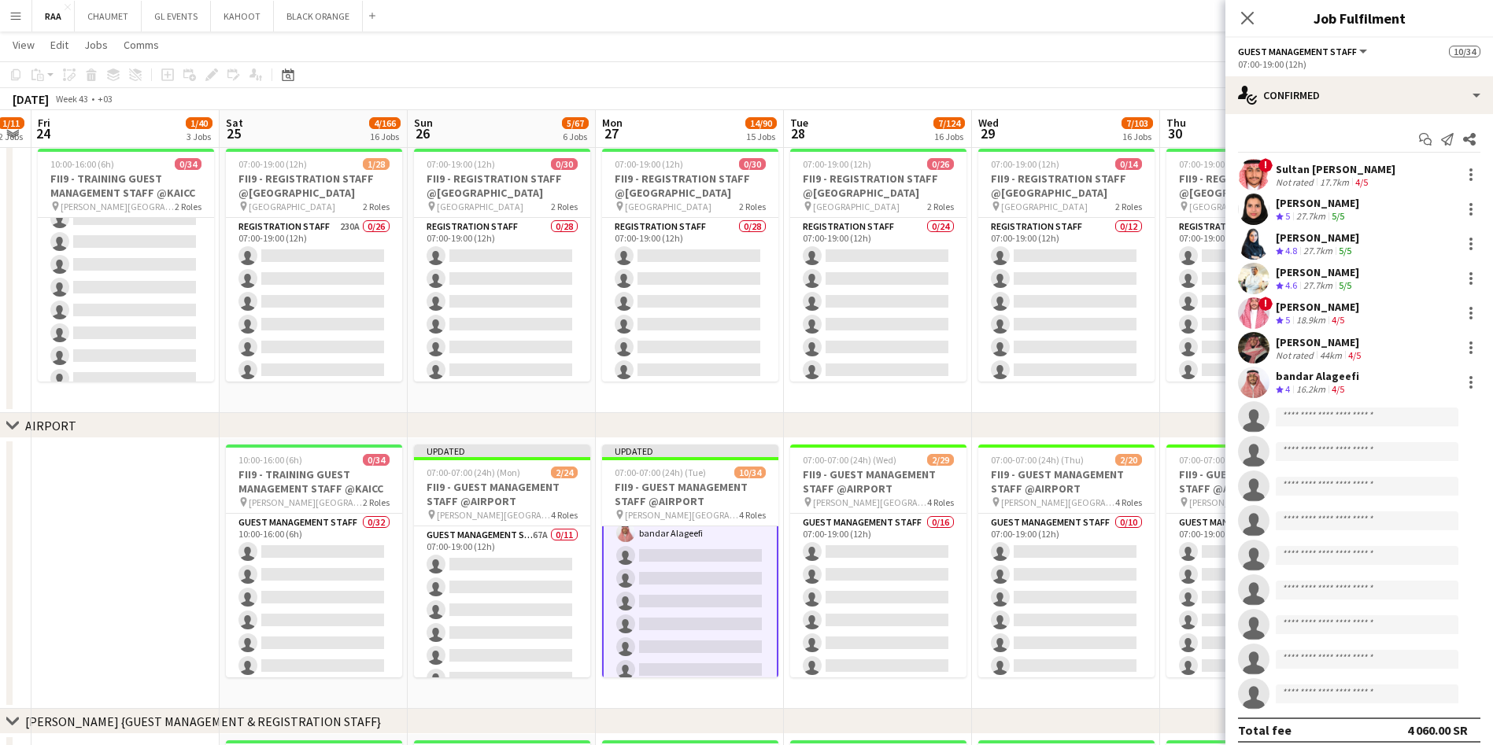
scroll to position [751, 0]
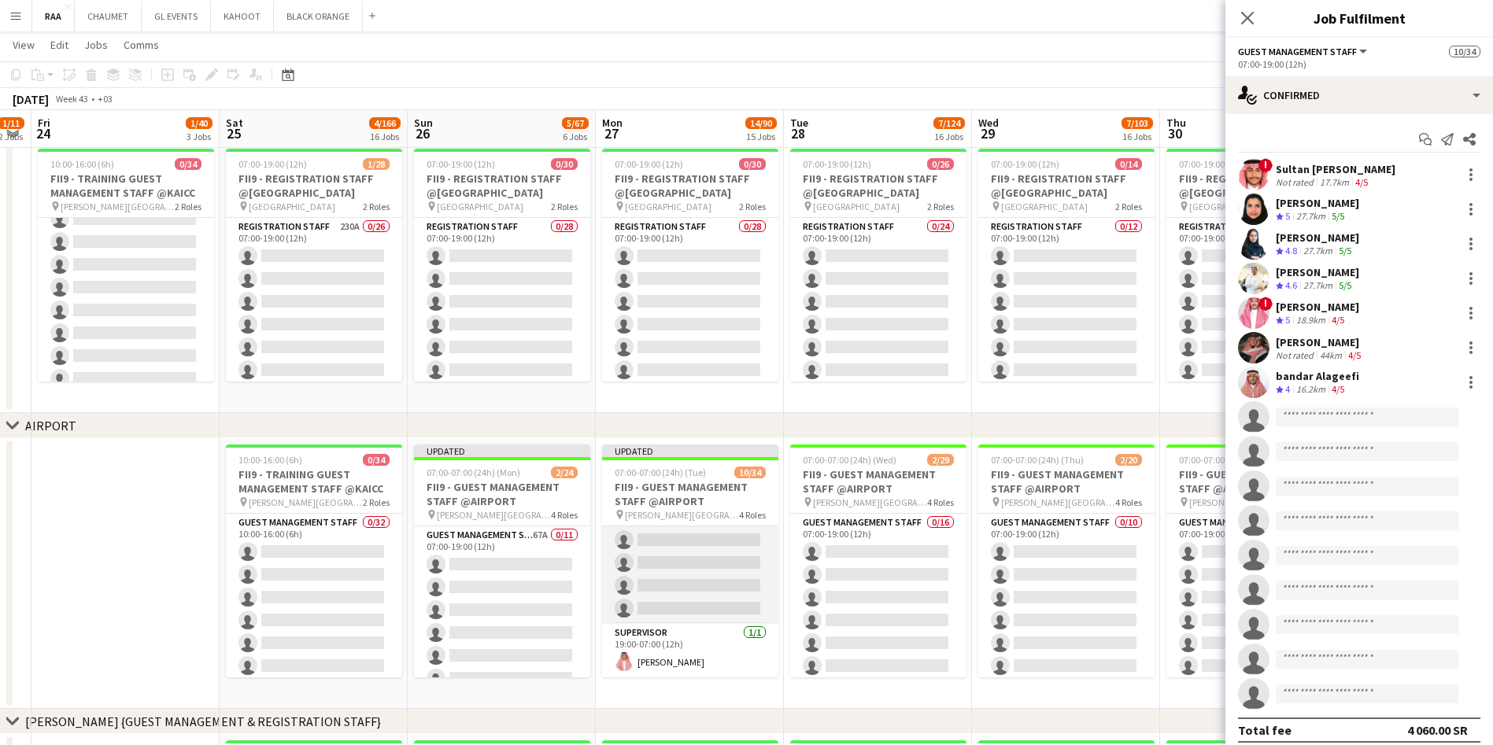
click at [701, 600] on app-card-role "Guest Management Staff [DATE] 19:00-07:00 (12h) [PERSON_NAME] single-neutral-ac…" at bounding box center [690, 426] width 176 height 396
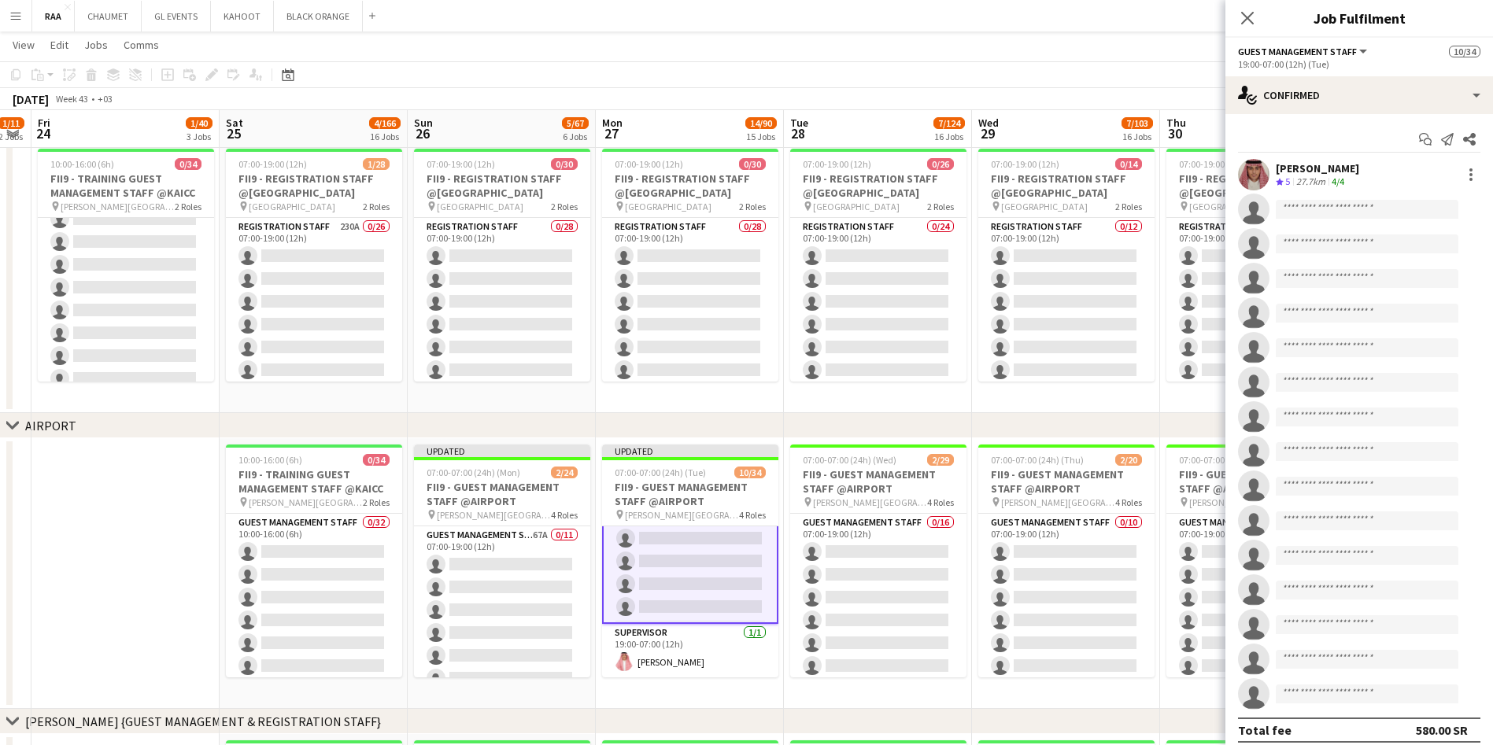
scroll to position [749, 0]
click at [1325, 215] on input at bounding box center [1367, 209] width 183 height 19
paste input "**********"
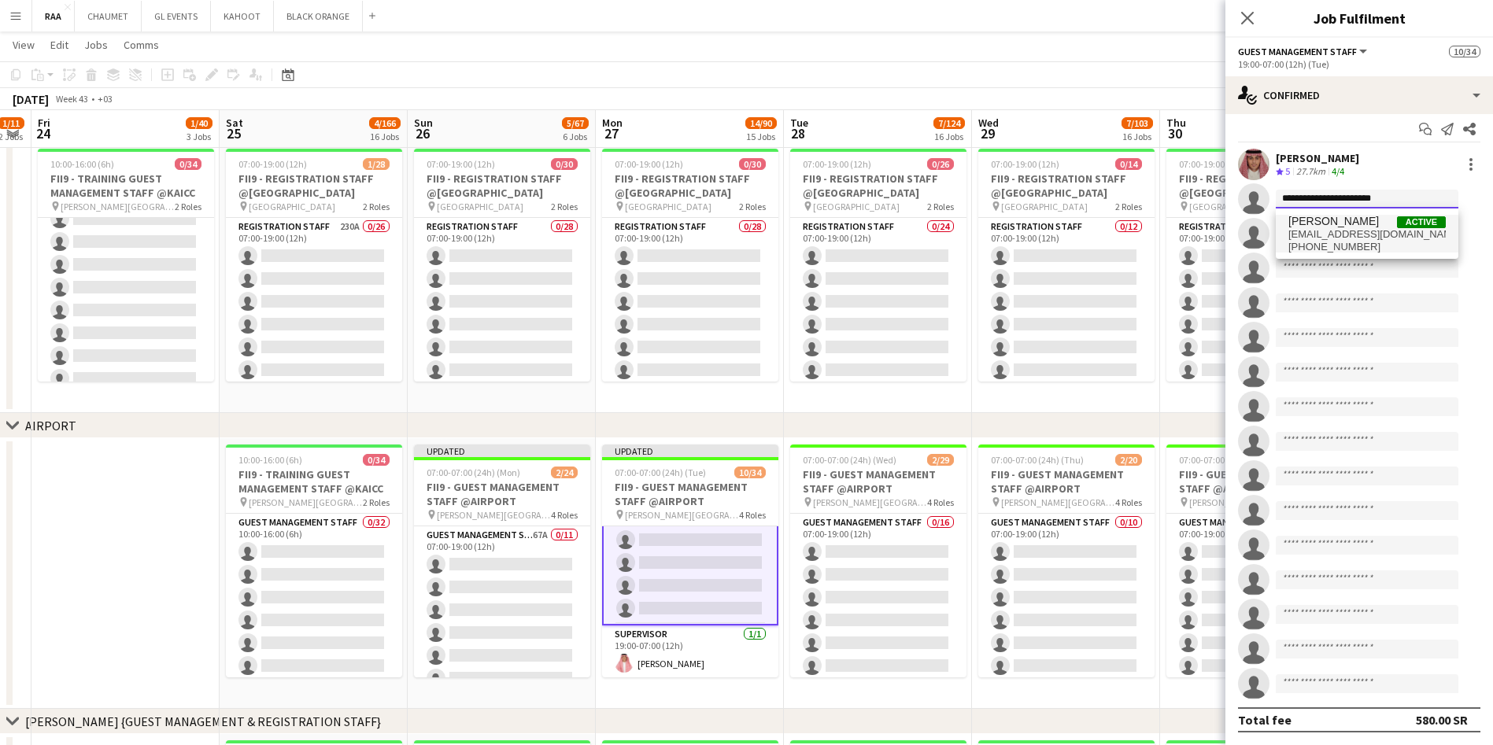
type input "**********"
click at [1362, 237] on span "[EMAIL_ADDRESS][DOMAIN_NAME]" at bounding box center [1366, 234] width 157 height 13
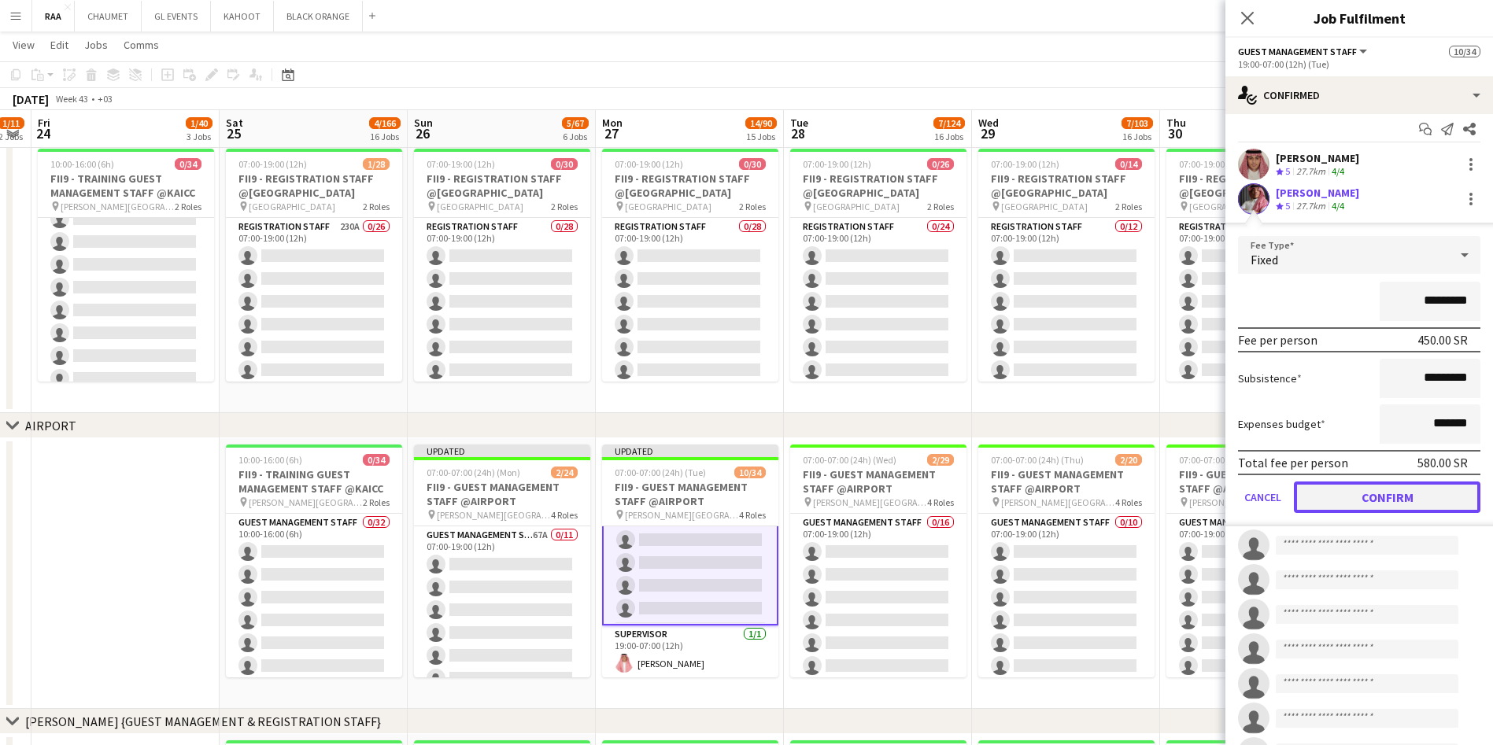
click at [1409, 500] on button "Confirm" at bounding box center [1387, 497] width 187 height 31
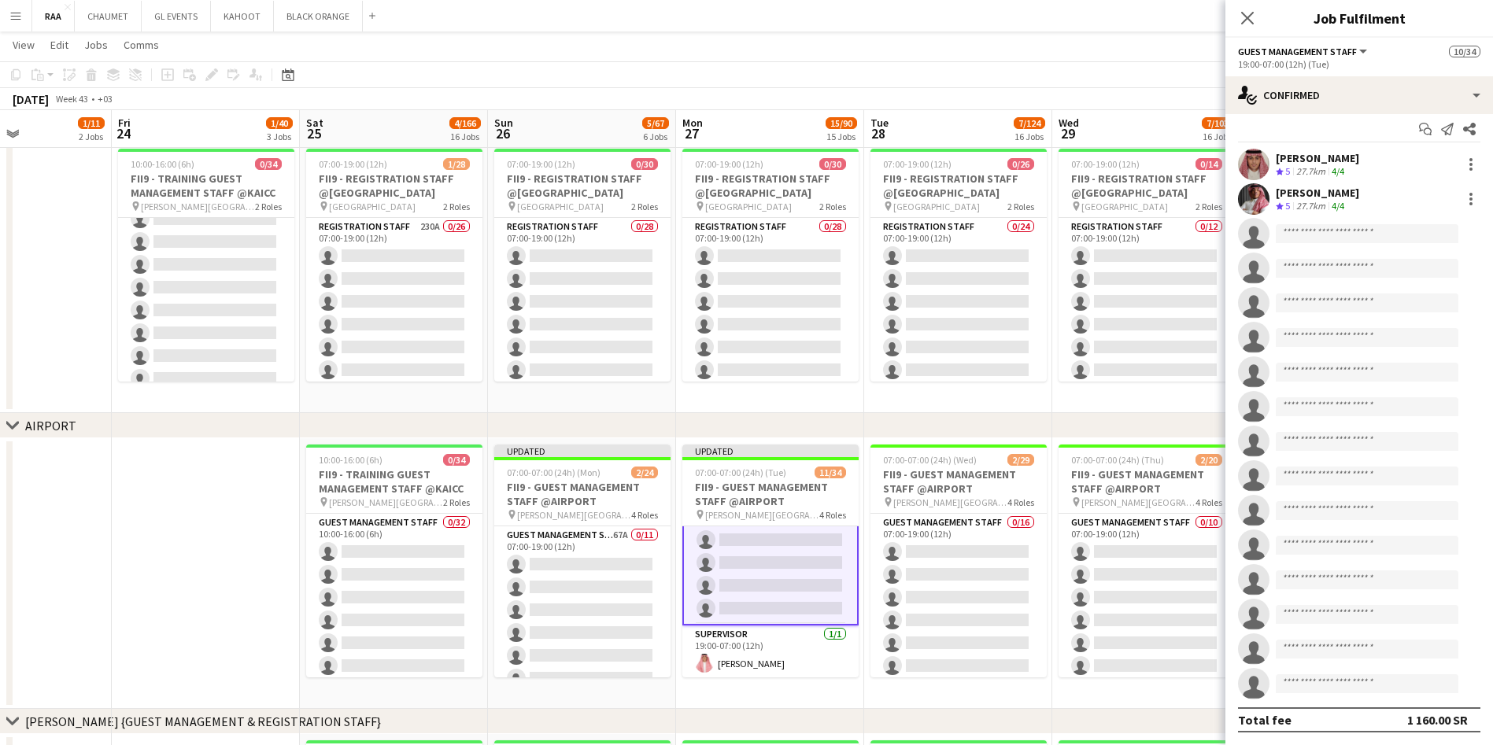
scroll to position [0, 456]
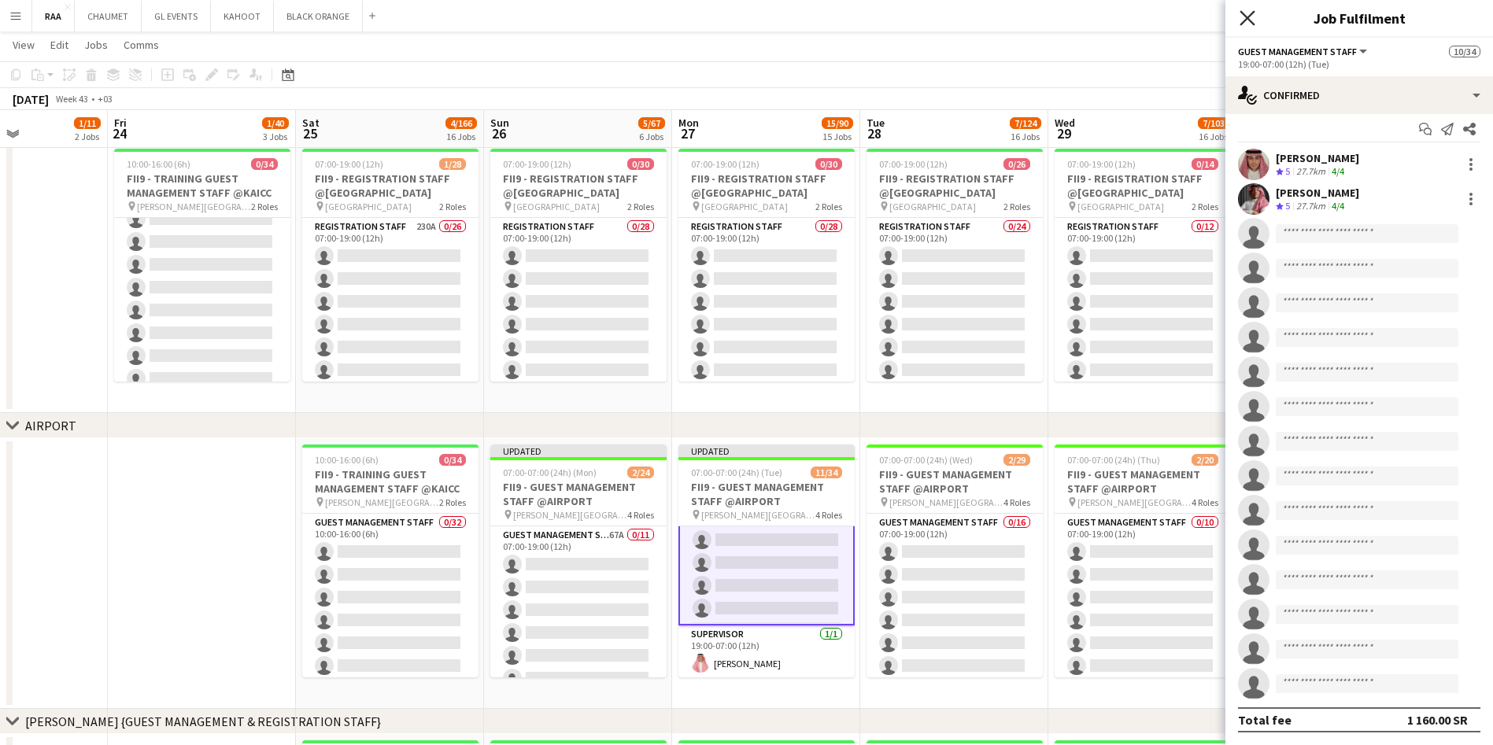
click at [1253, 16] on icon "Close pop-in" at bounding box center [1246, 17] width 15 height 15
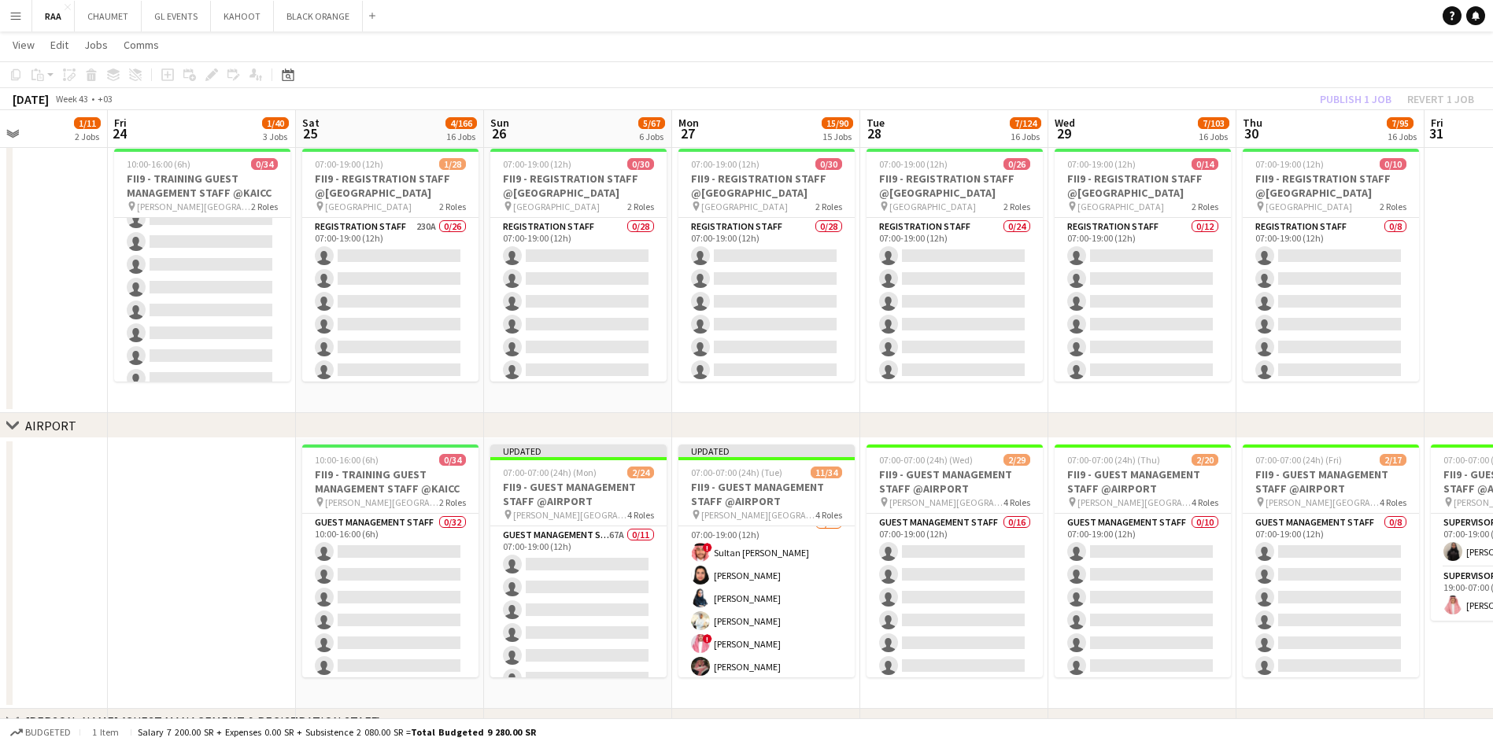
scroll to position [0, 0]
click at [121, 574] on app-date-cell at bounding box center [202, 573] width 188 height 271
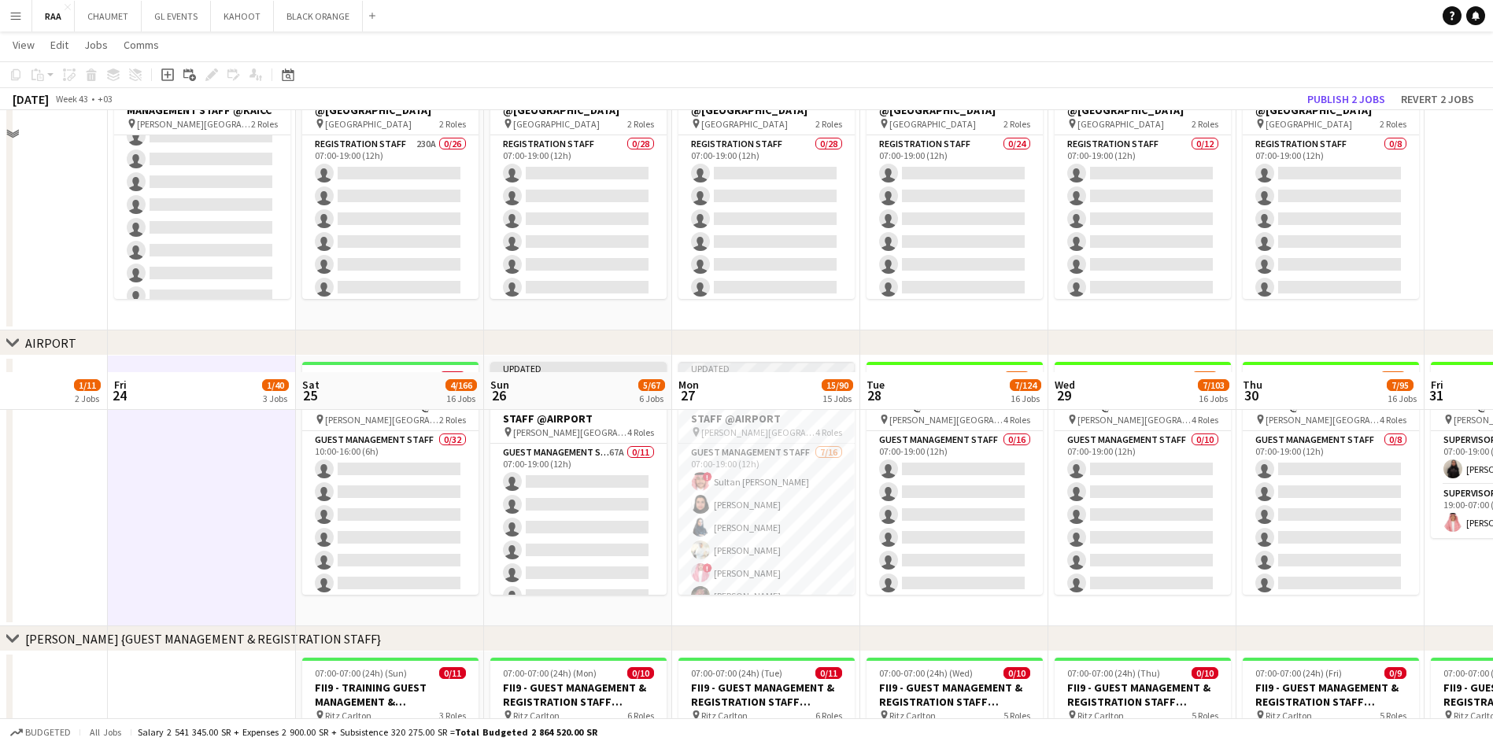
scroll to position [747, 0]
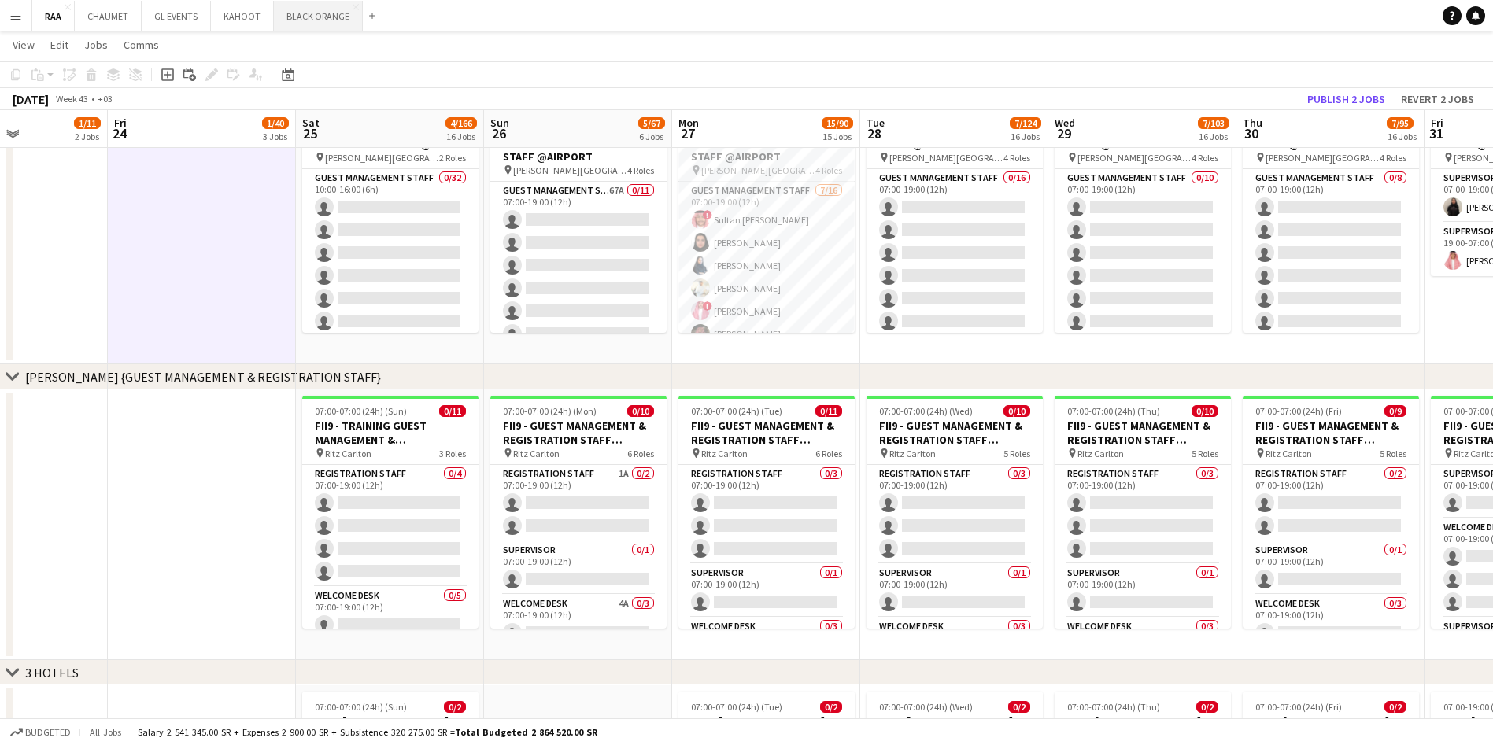
click at [317, 16] on button "BLACK ORANGE Close" at bounding box center [318, 16] width 89 height 31
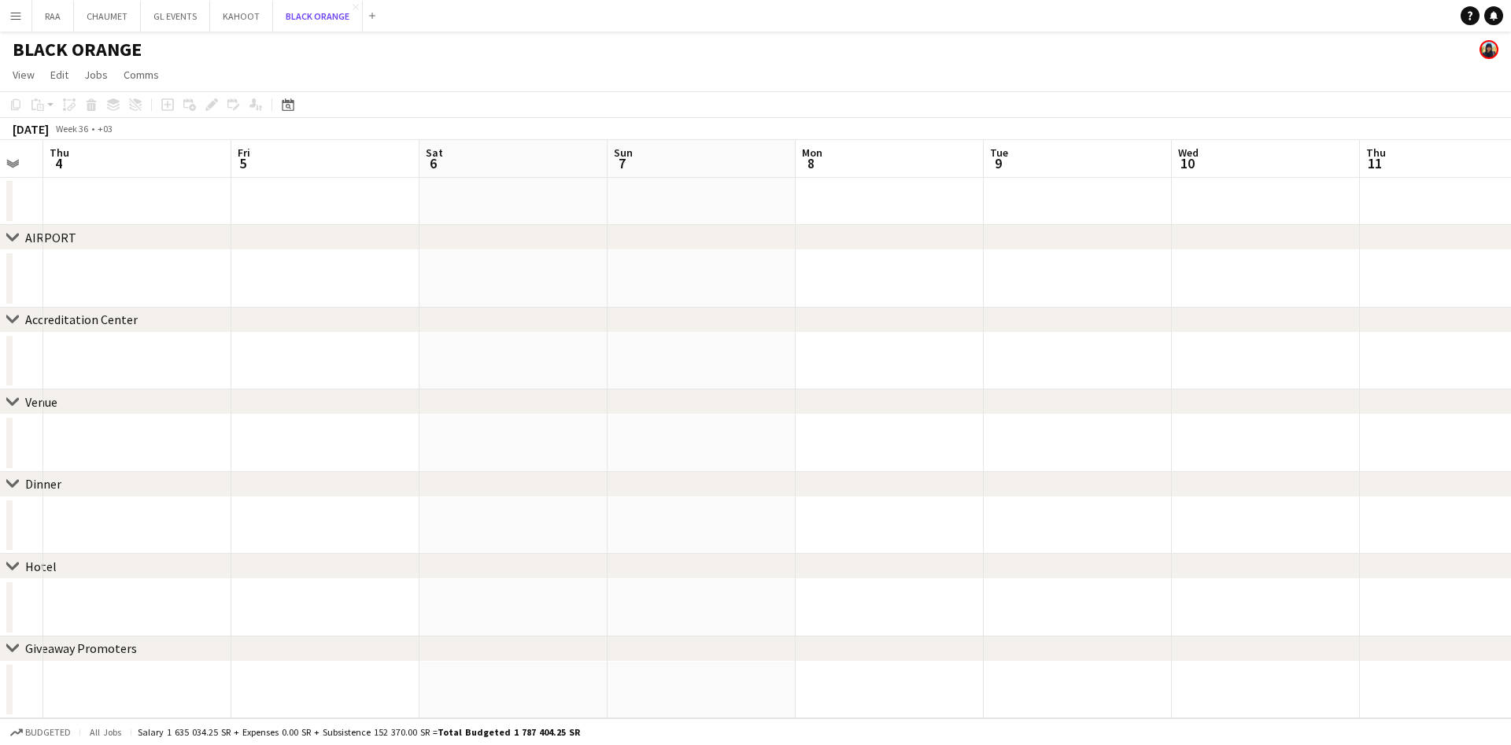
scroll to position [0, 524]
click at [353, 6] on app-icon "Close" at bounding box center [356, 7] width 6 height 6
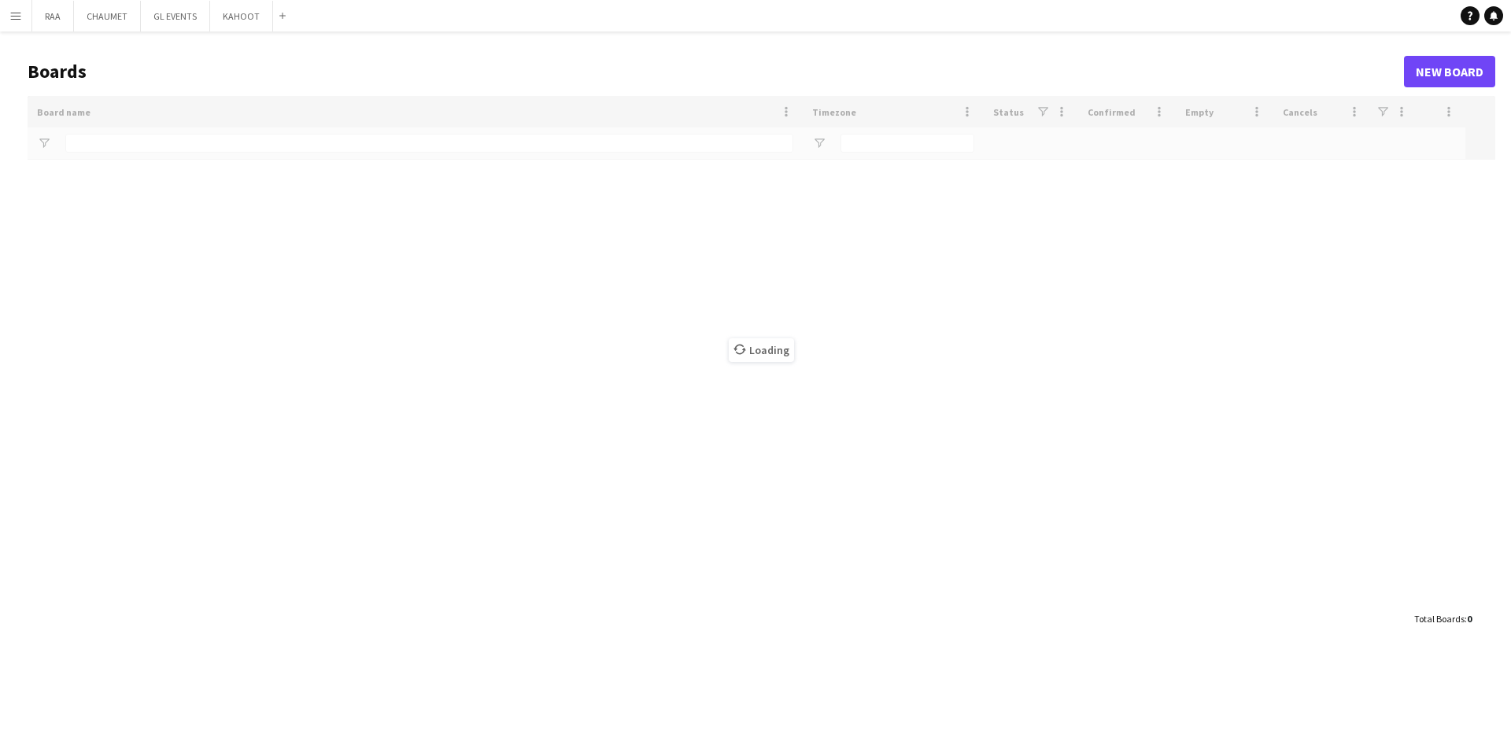
type input "*****"
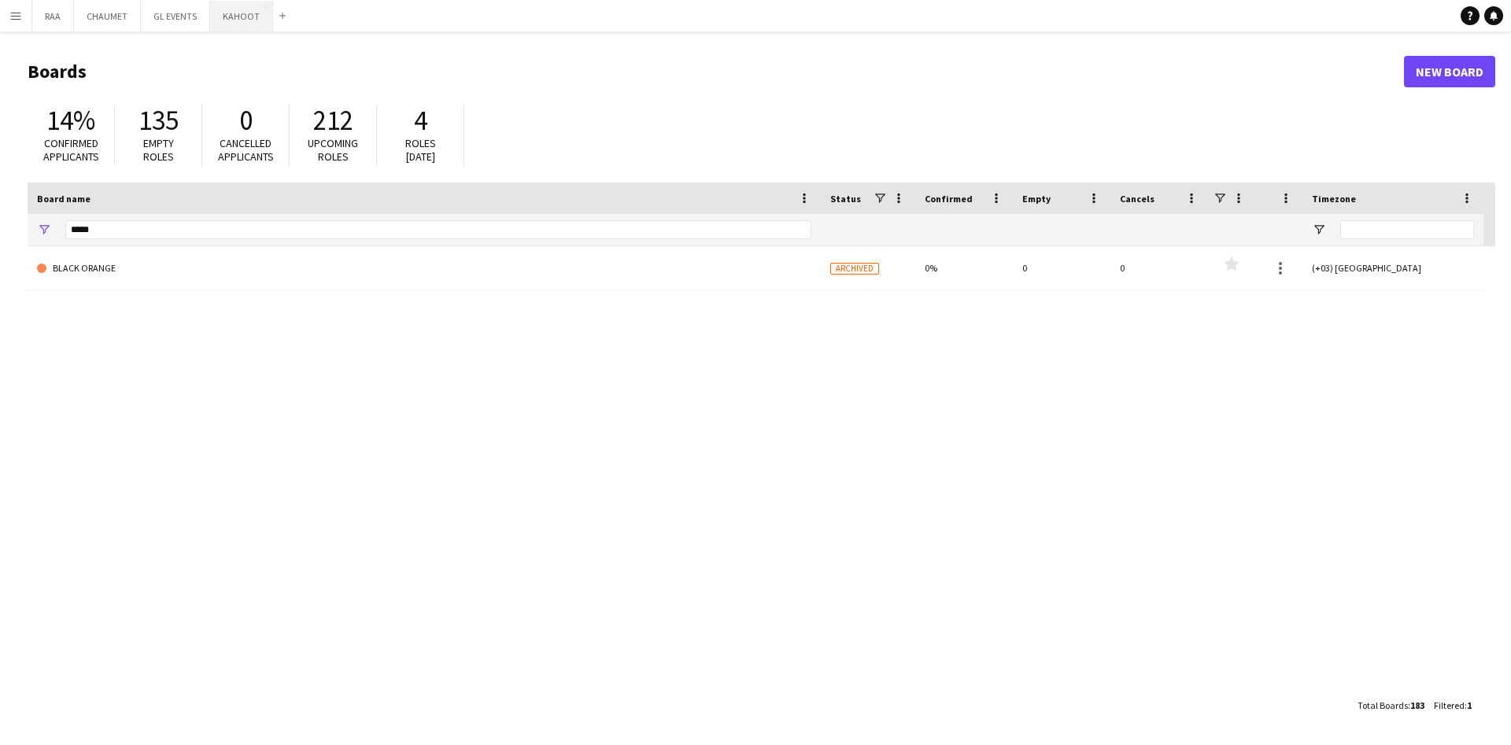
click at [232, 28] on button "KAHOOT Close" at bounding box center [241, 16] width 63 height 31
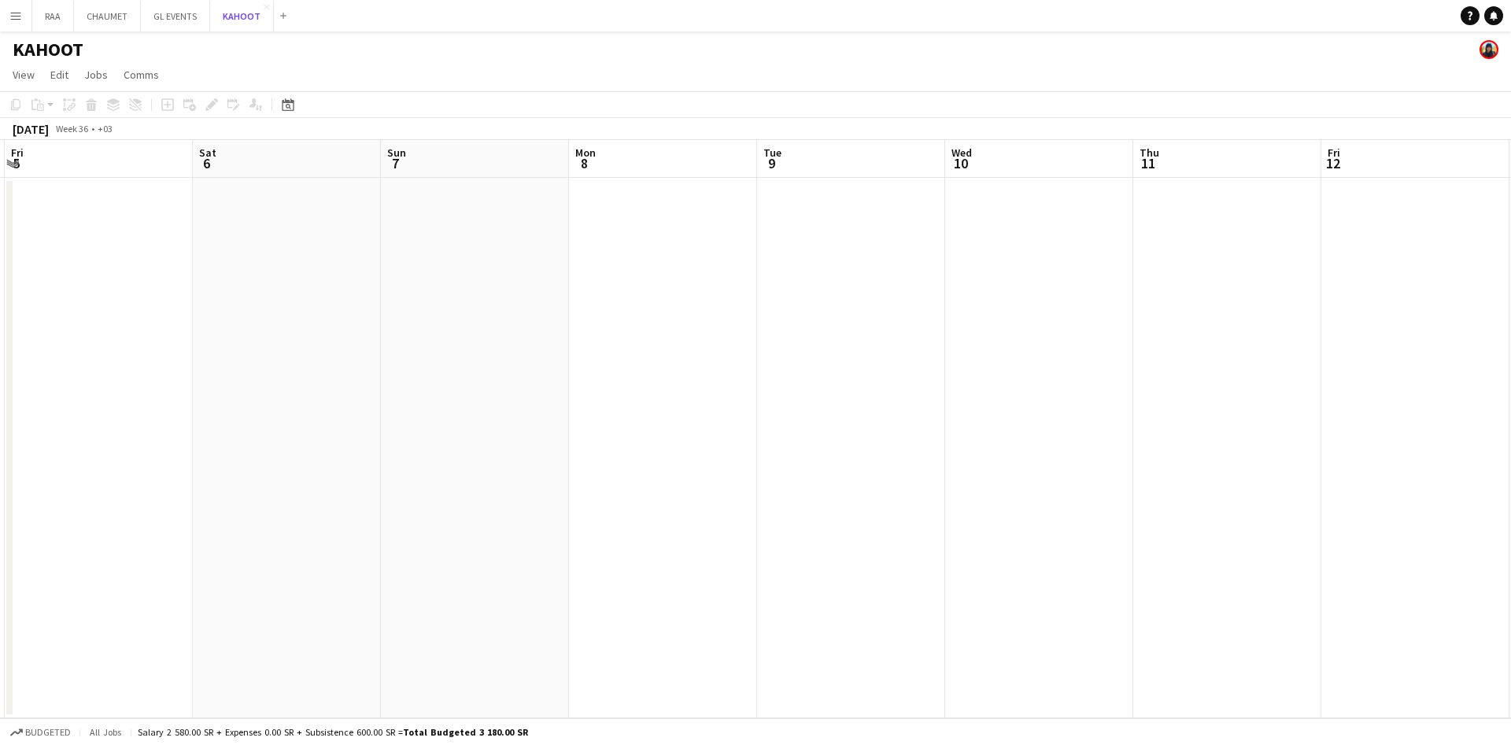
scroll to position [0, 562]
click at [52, 15] on button "RAA Close" at bounding box center [53, 16] width 42 height 31
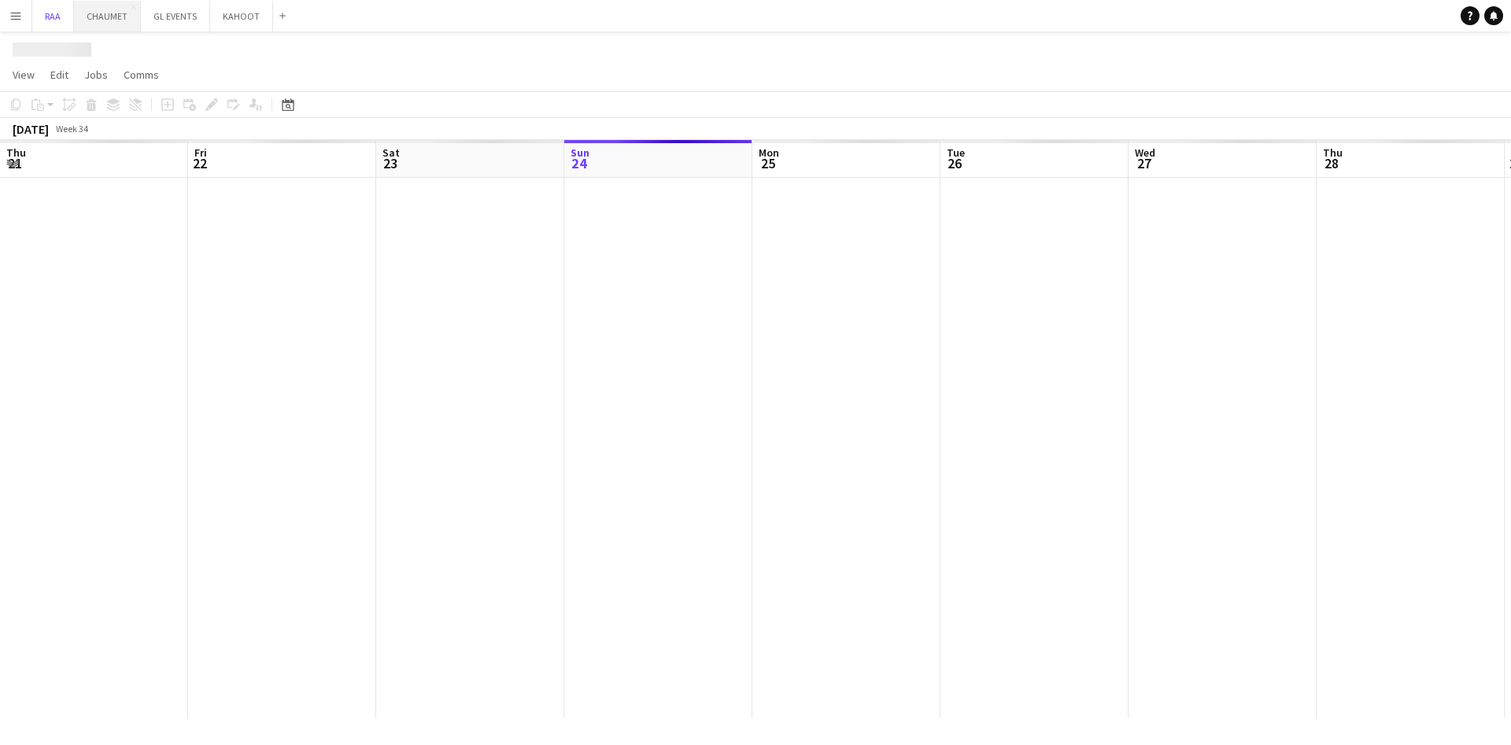
scroll to position [0, 376]
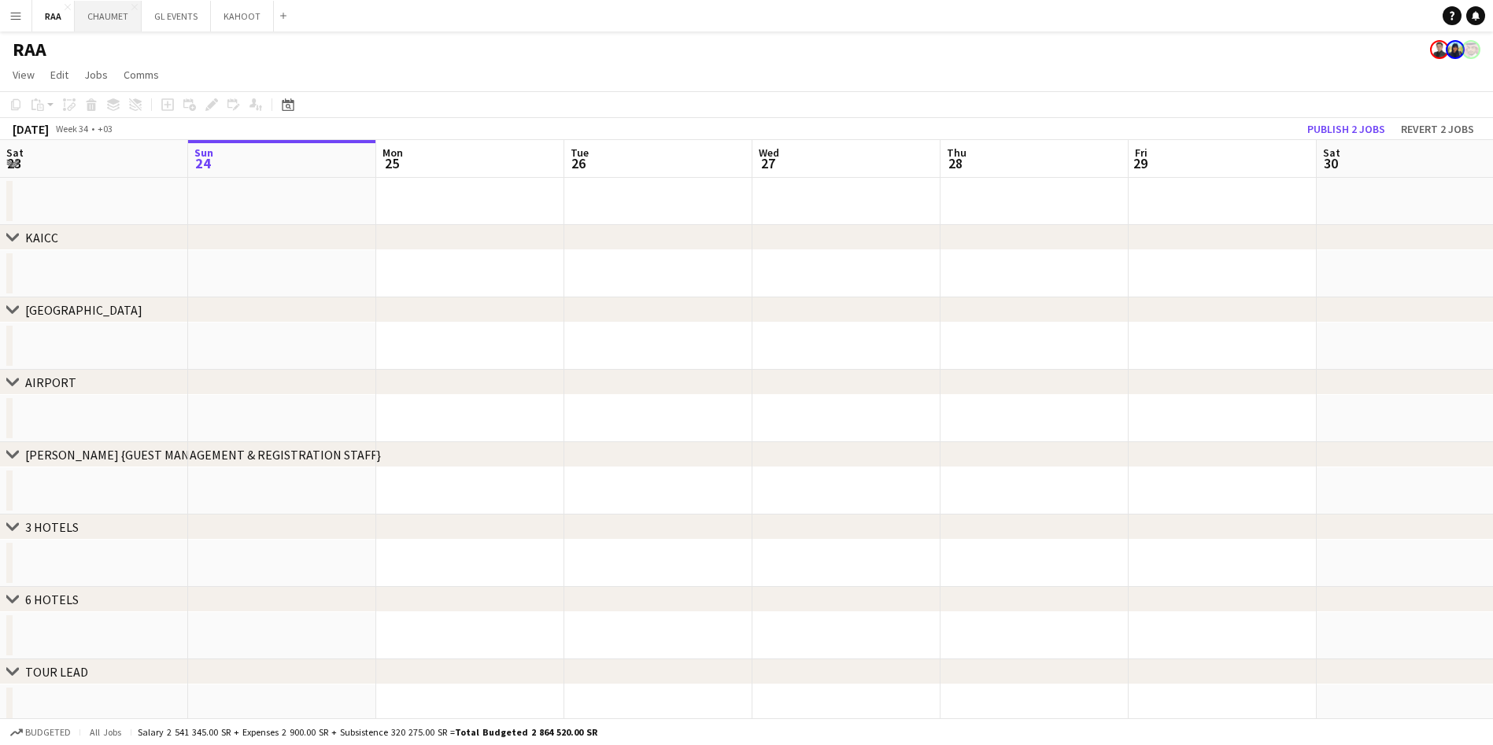
click at [100, 22] on button "CHAUMET Close" at bounding box center [108, 16] width 67 height 31
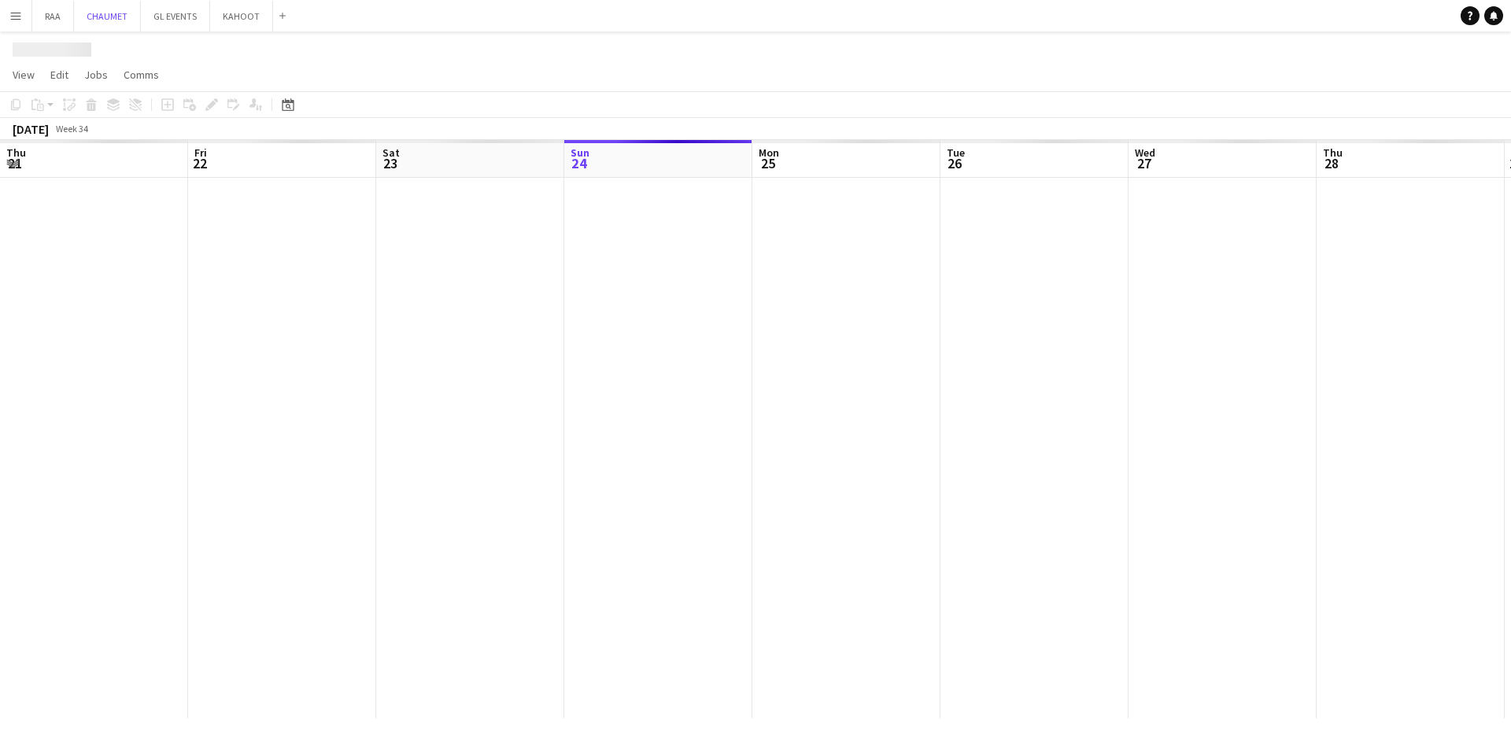
scroll to position [0, 376]
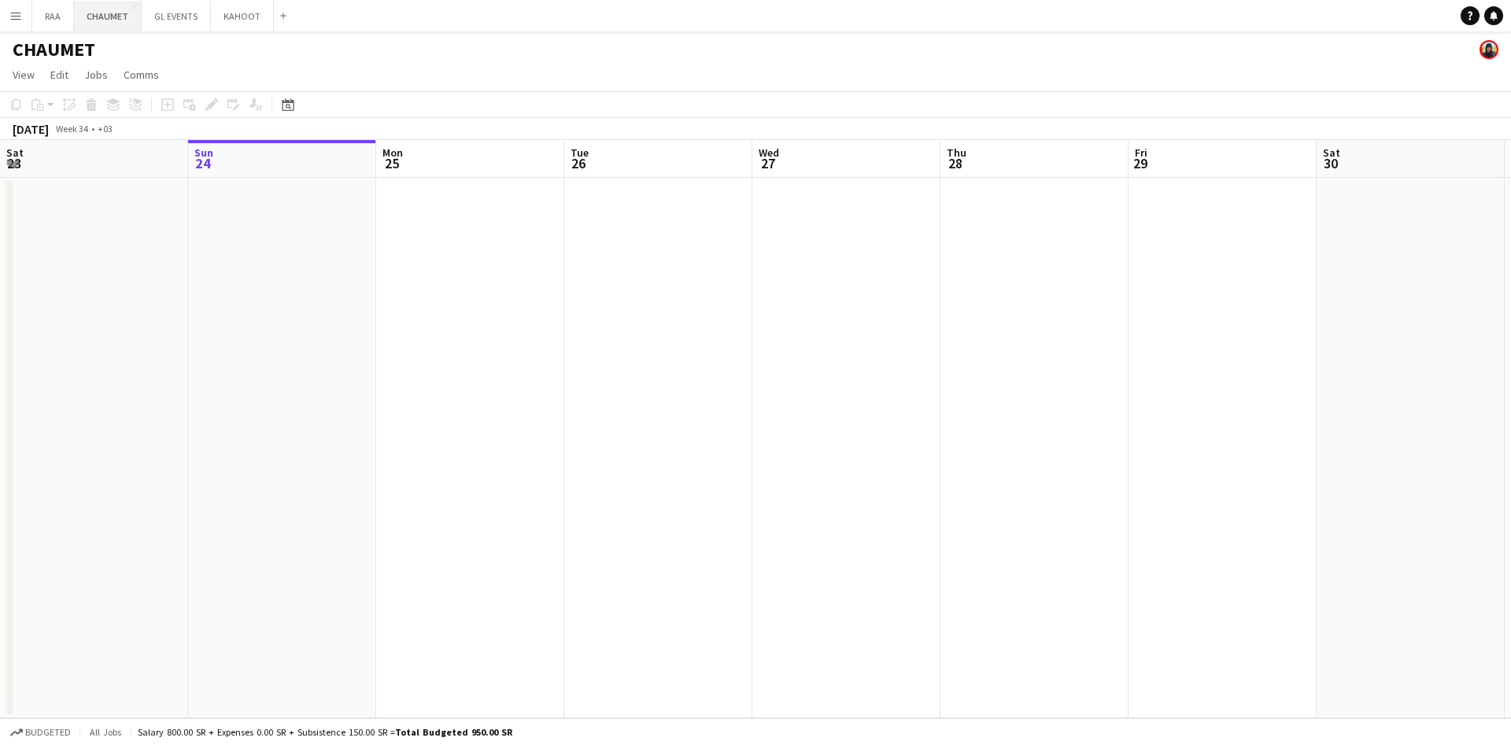
click at [130, 22] on button "CHAUMET Close" at bounding box center [108, 16] width 68 height 31
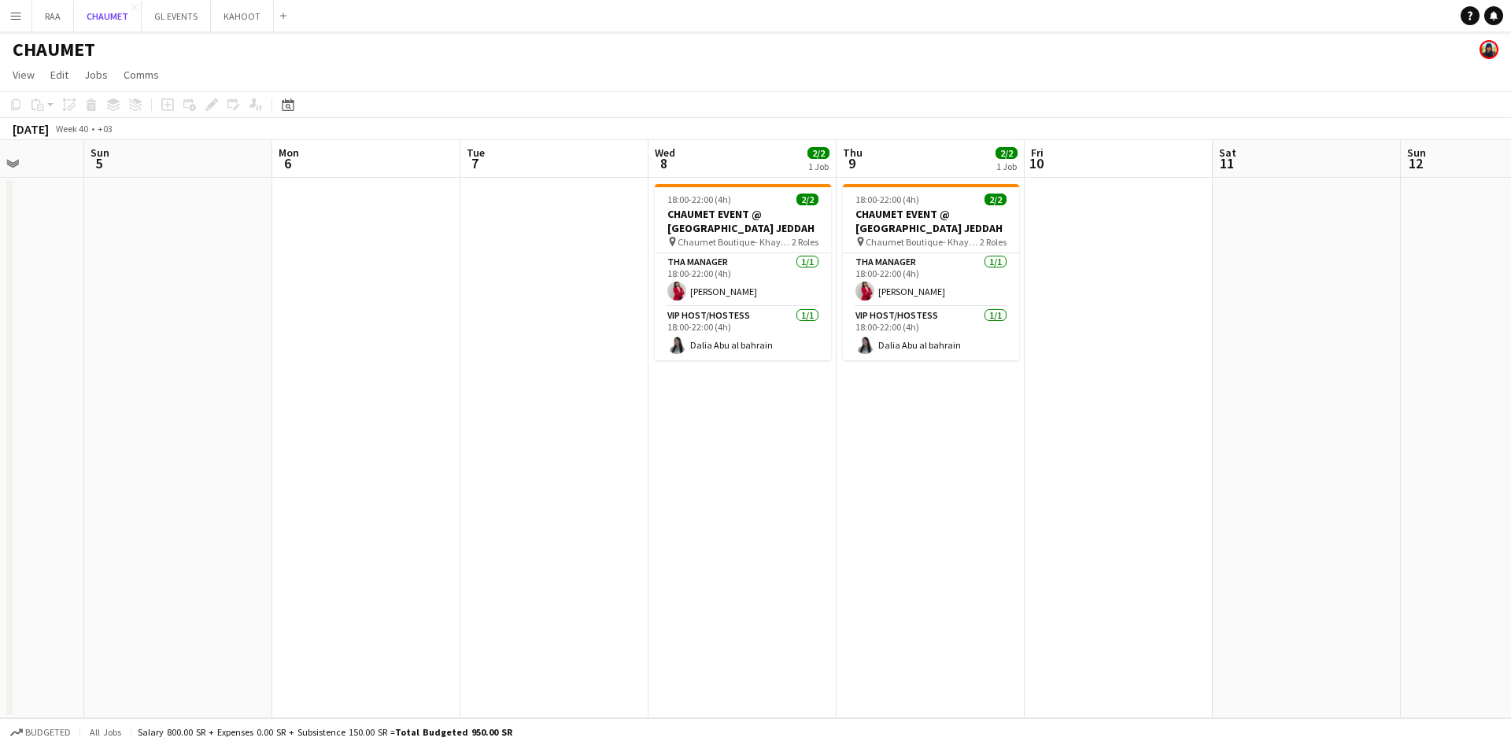
scroll to position [0, 482]
click at [280, 17] on app-icon "Add" at bounding box center [283, 16] width 6 height 6
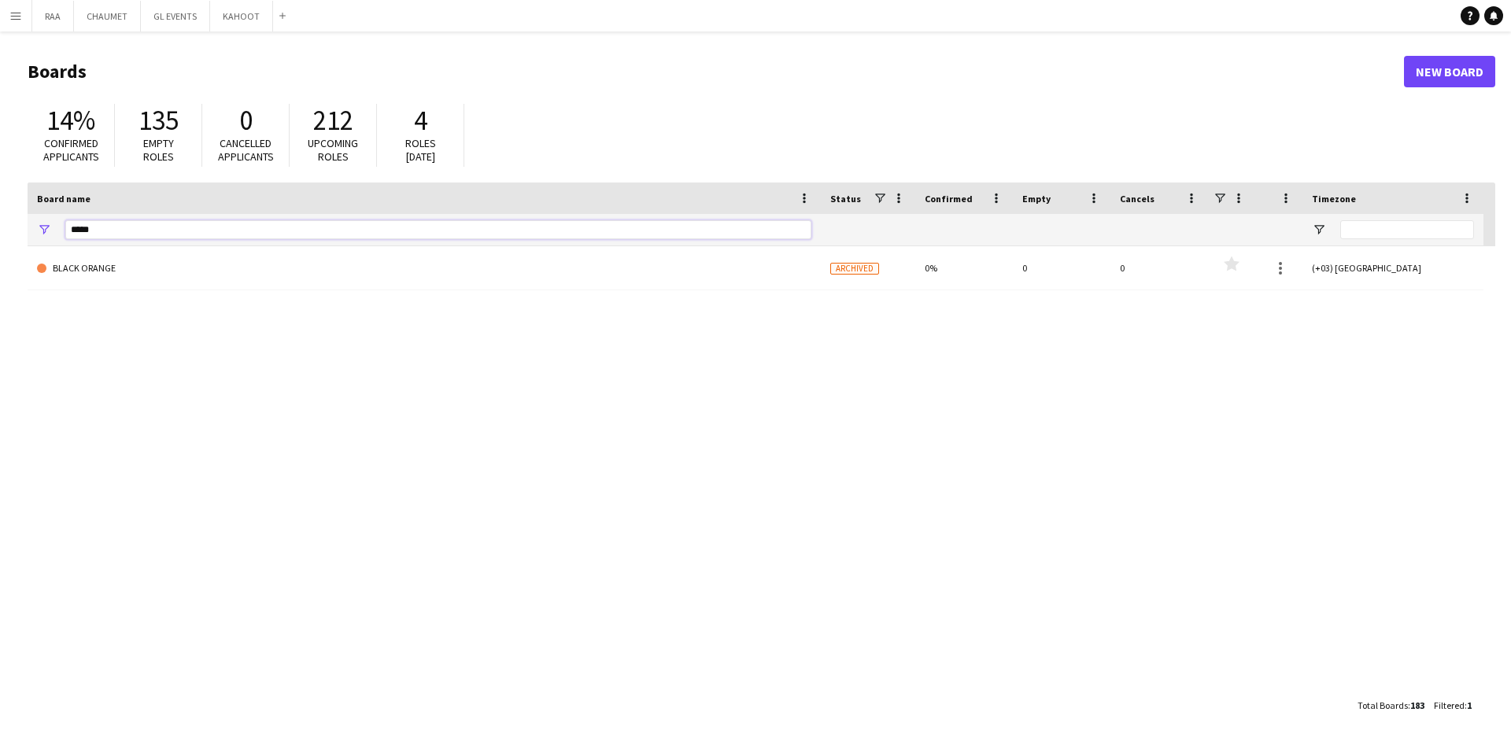
drag, startPoint x: 137, startPoint y: 235, endPoint x: 0, endPoint y: 227, distance: 137.2
click at [0, 227] on main "Boards New Board 14% Confirmed applicants 135 Empty roles 0 Cancelled applicant…" at bounding box center [755, 387] width 1511 height 713
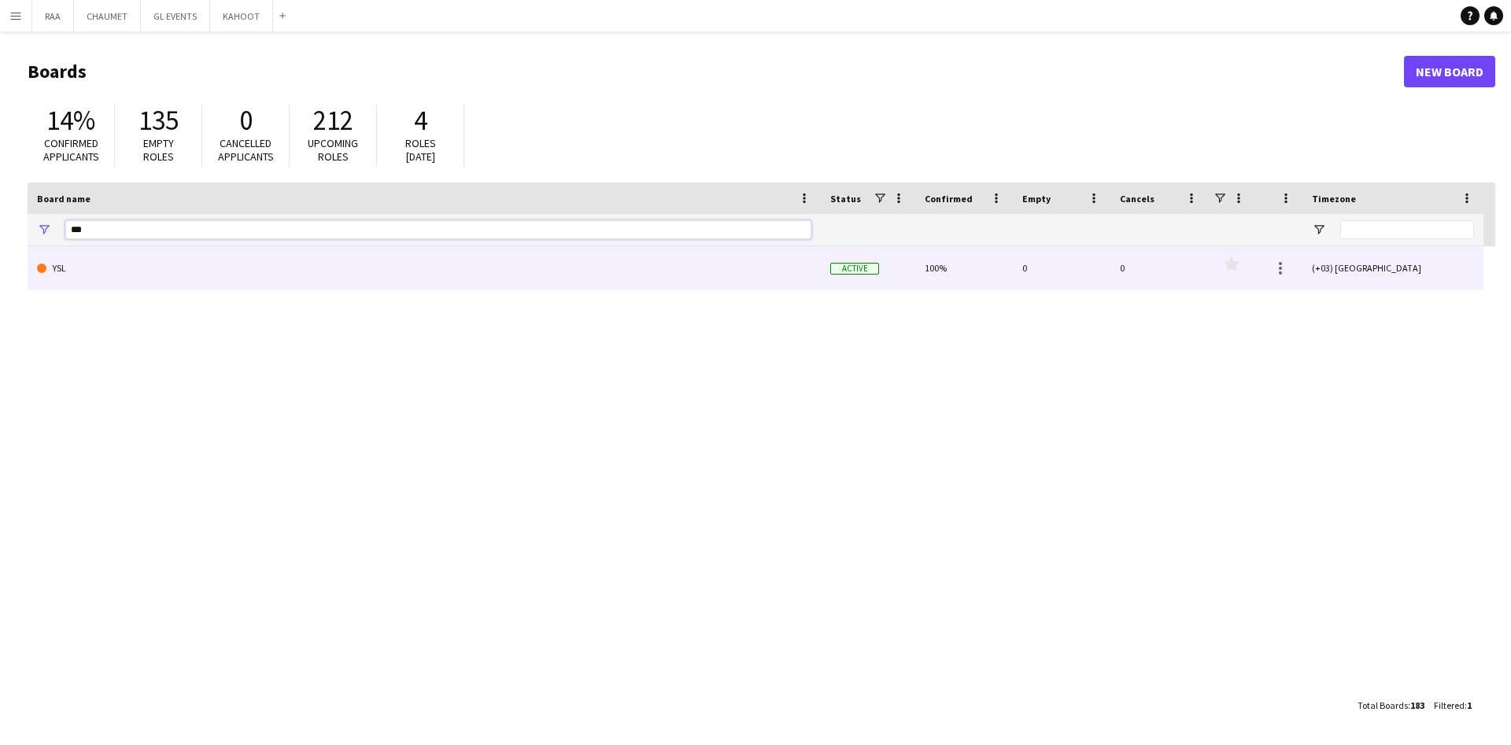
type input "***"
click at [113, 273] on link "YSL" at bounding box center [424, 268] width 774 height 44
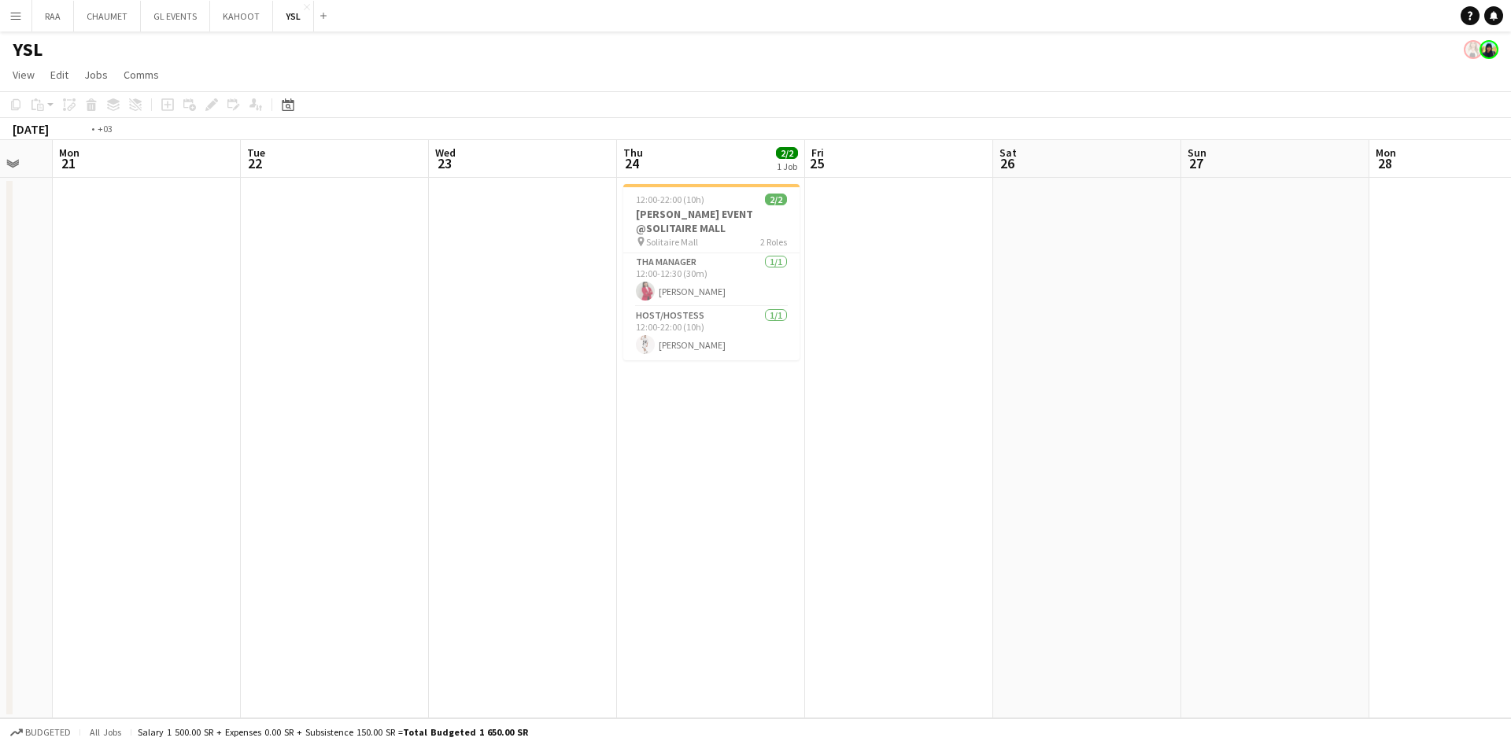
scroll to position [0, 570]
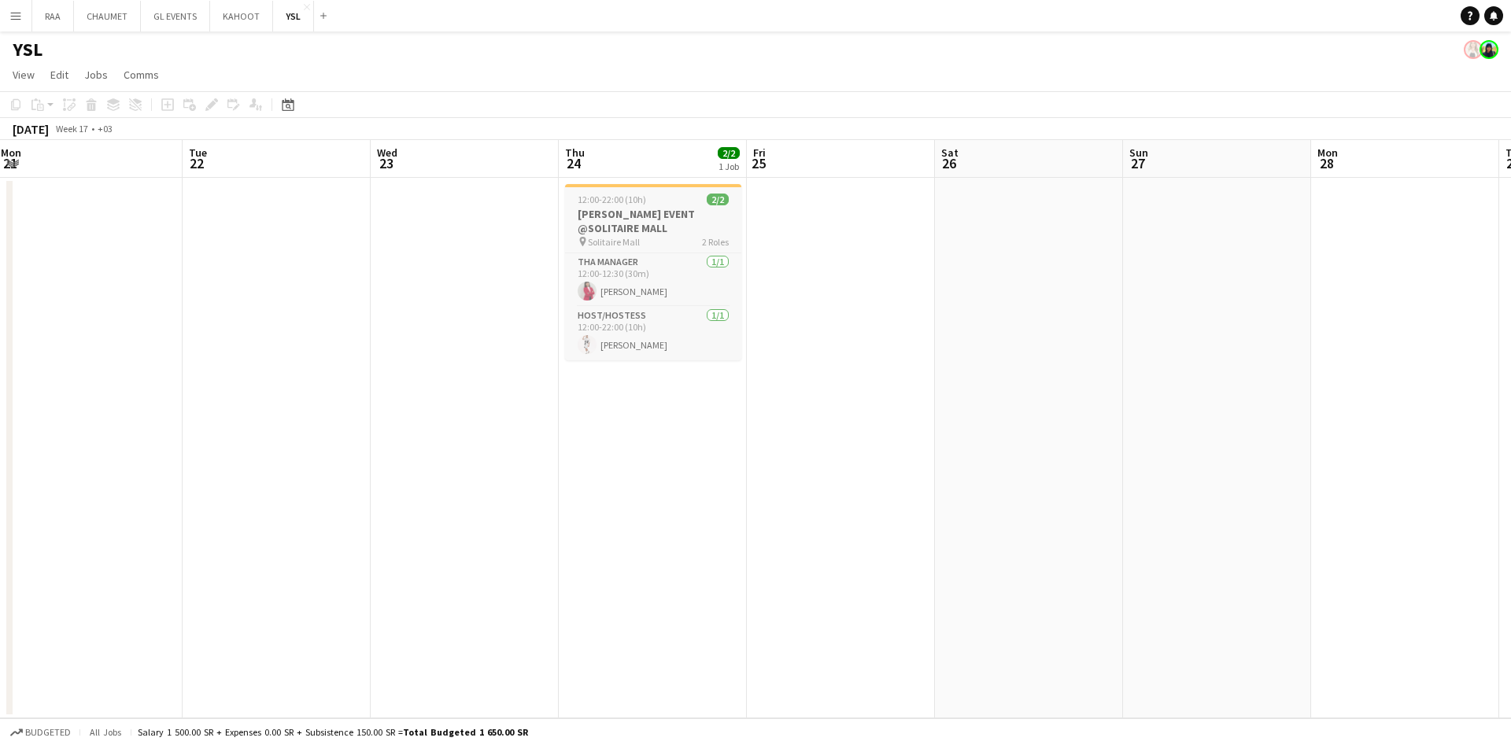
click at [608, 222] on h3 "[PERSON_NAME] EVENT @SOLITAIRE MALL" at bounding box center [653, 221] width 176 height 28
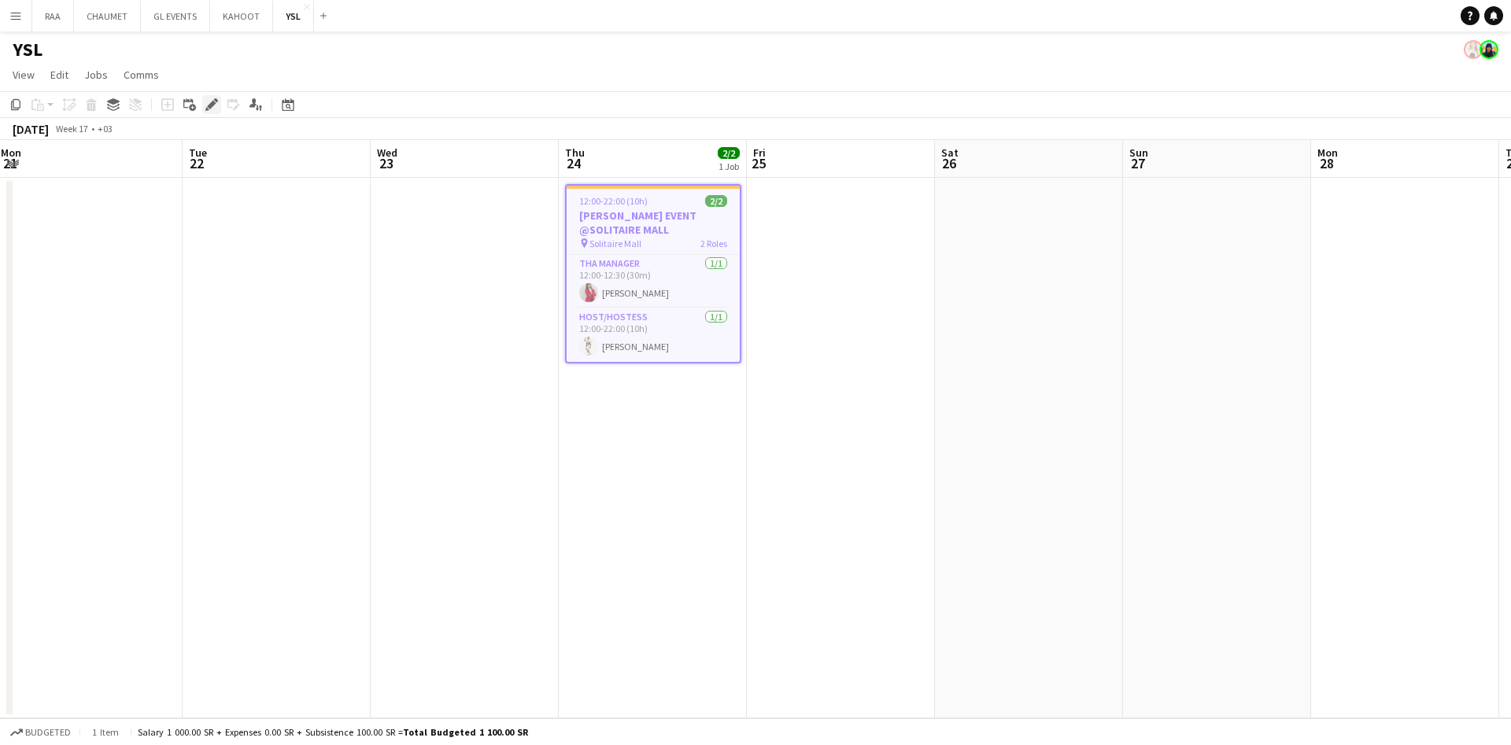
click at [211, 99] on icon "Edit" at bounding box center [211, 104] width 13 height 13
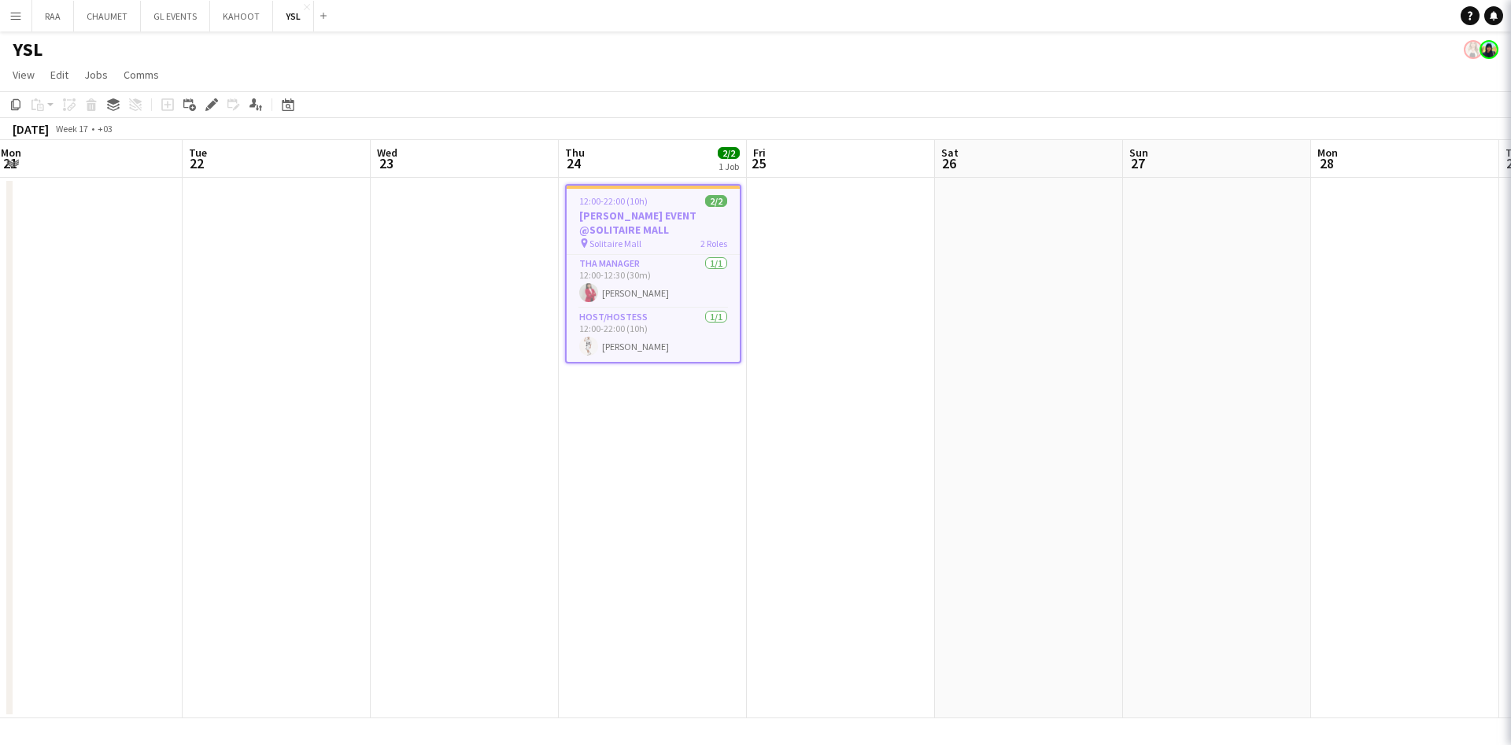
type input "**********"
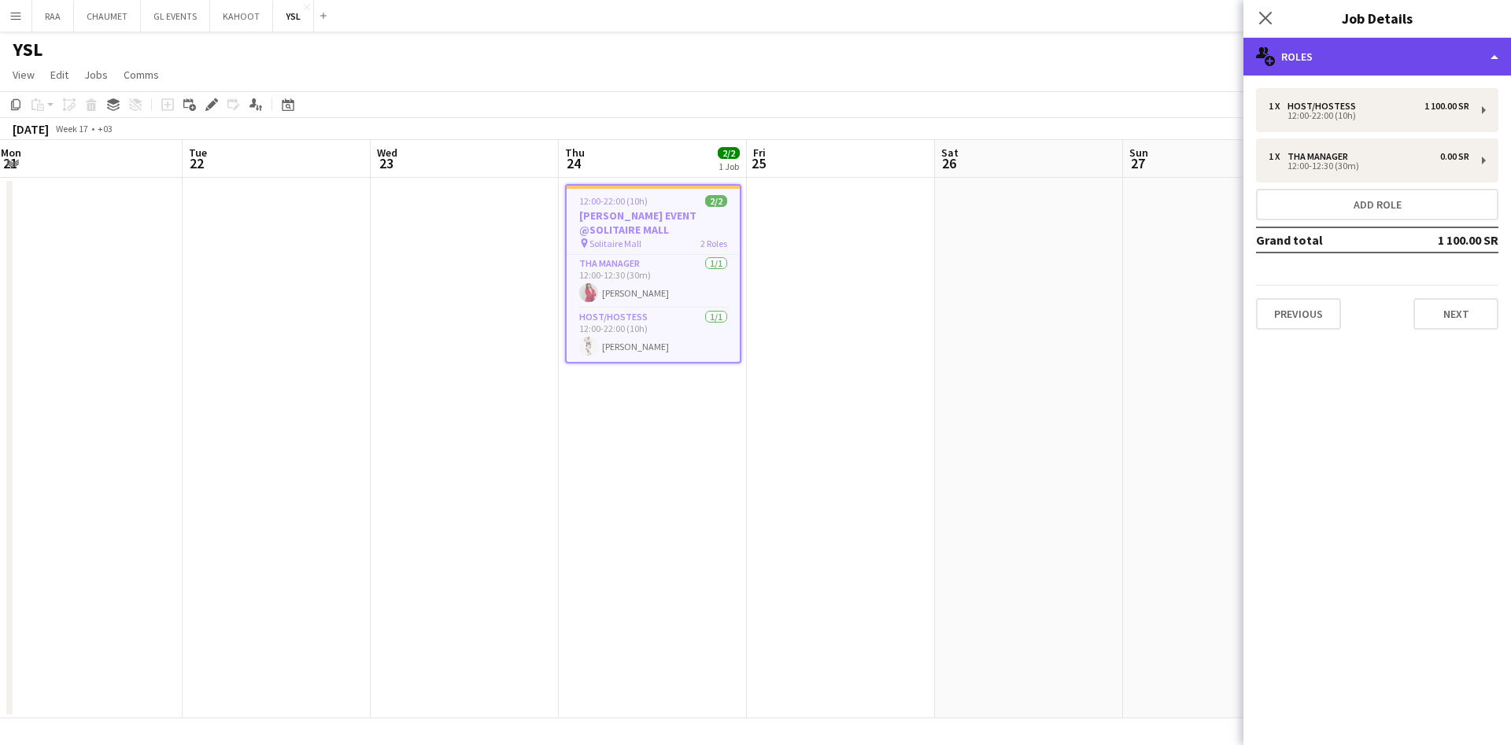
click at [1400, 54] on div "multiple-users-add Roles" at bounding box center [1377, 57] width 268 height 38
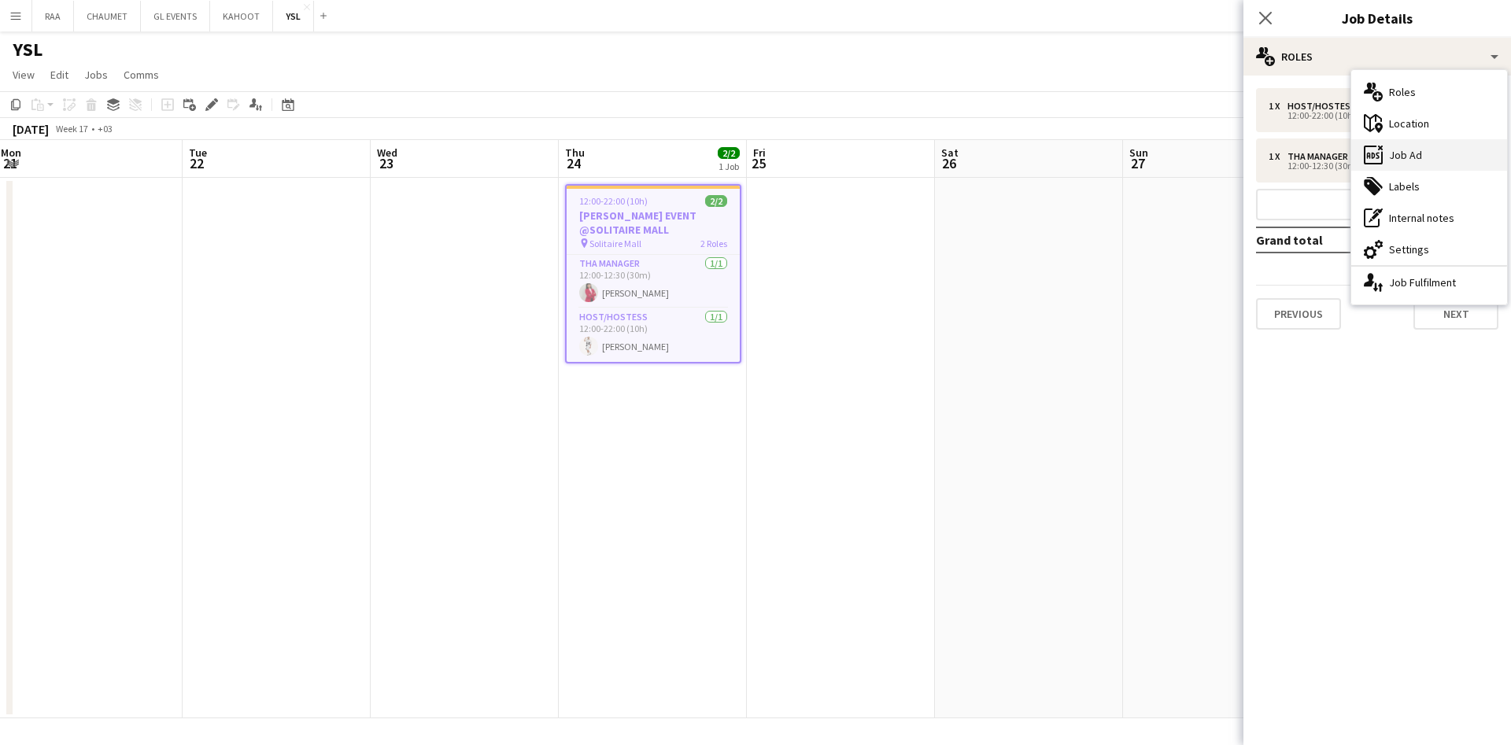
click at [1430, 152] on div "ads-window Job Ad" at bounding box center [1429, 154] width 156 height 31
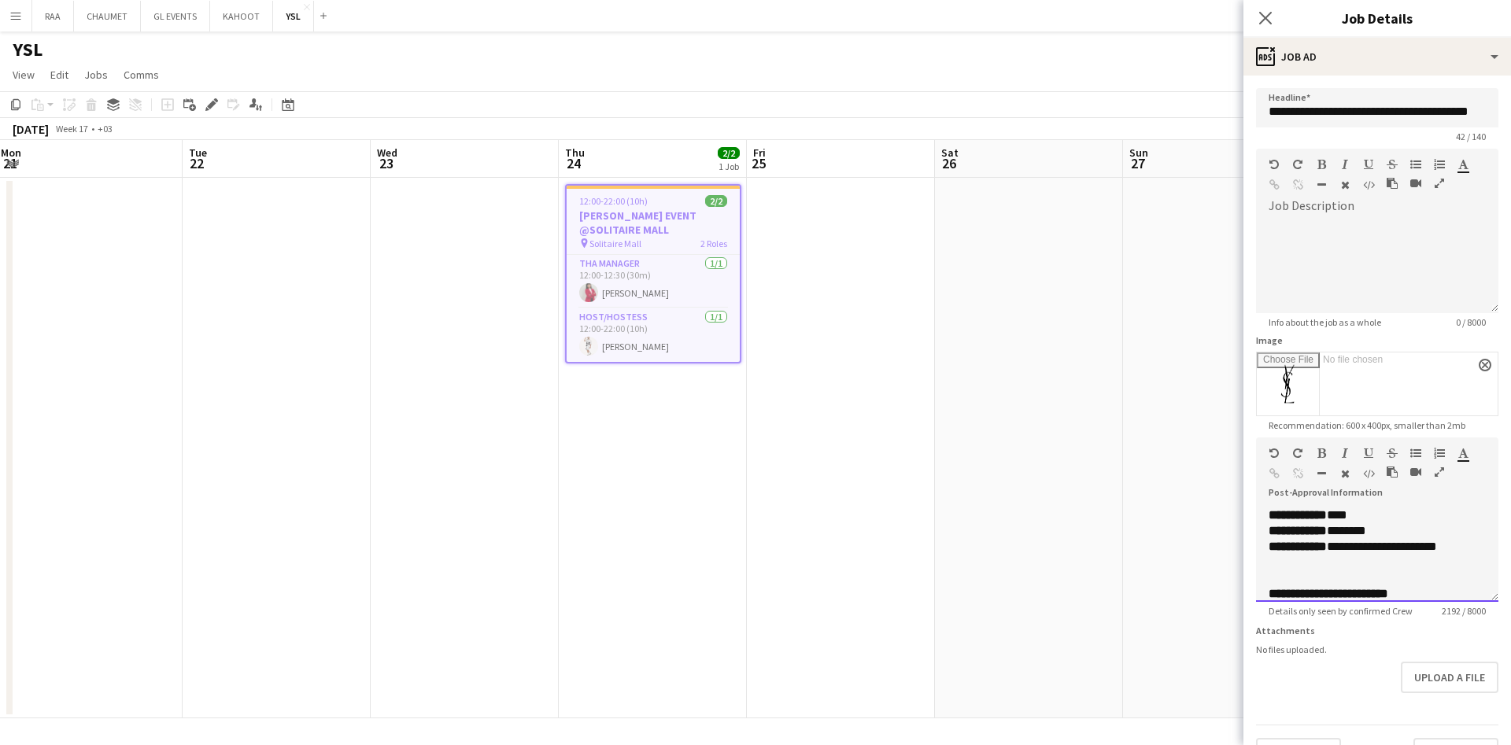
click at [1300, 521] on span "**********" at bounding box center [1298, 515] width 58 height 12
copy div "**********"
click at [1046, 579] on app-date-cell at bounding box center [1029, 448] width 188 height 541
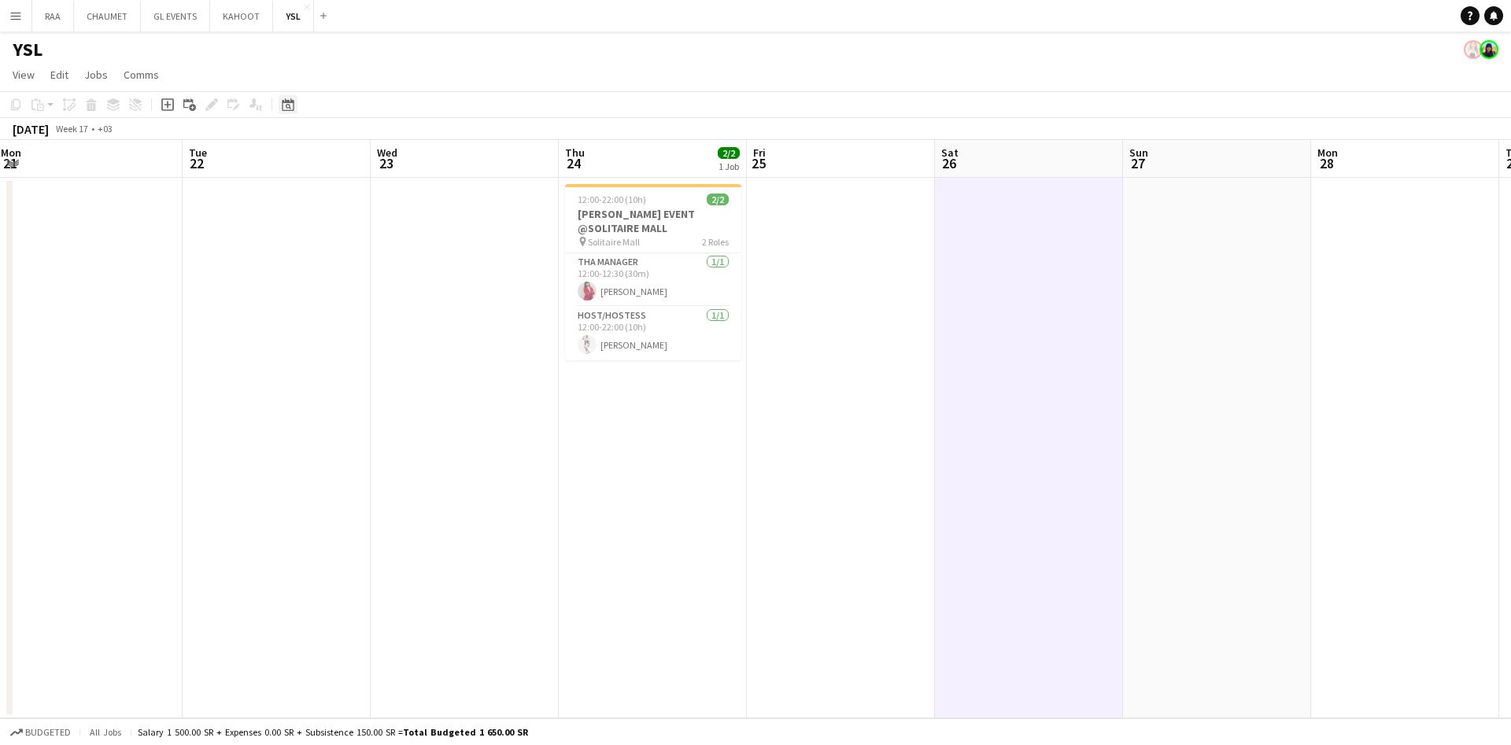
click at [285, 102] on icon at bounding box center [288, 104] width 12 height 13
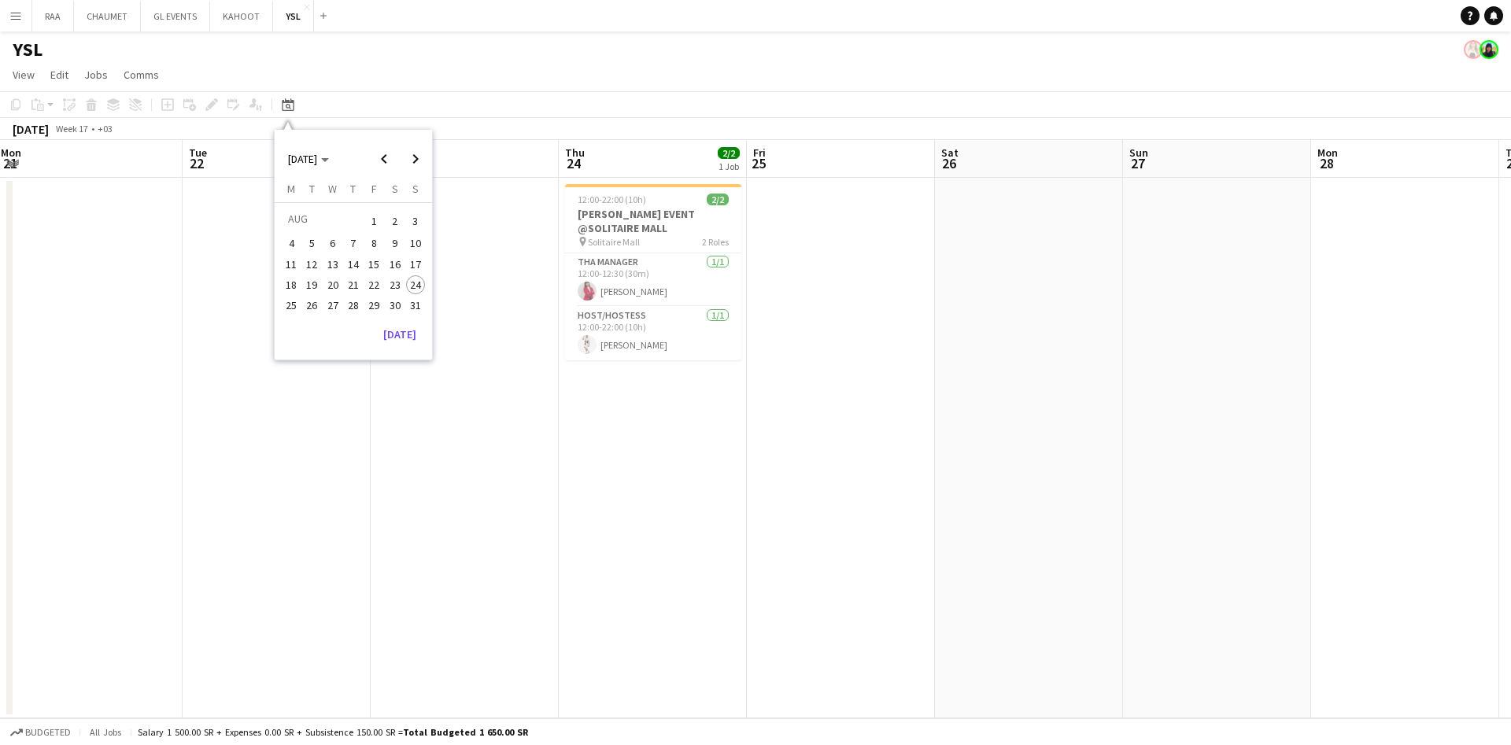
click at [410, 282] on span "24" at bounding box center [415, 284] width 19 height 19
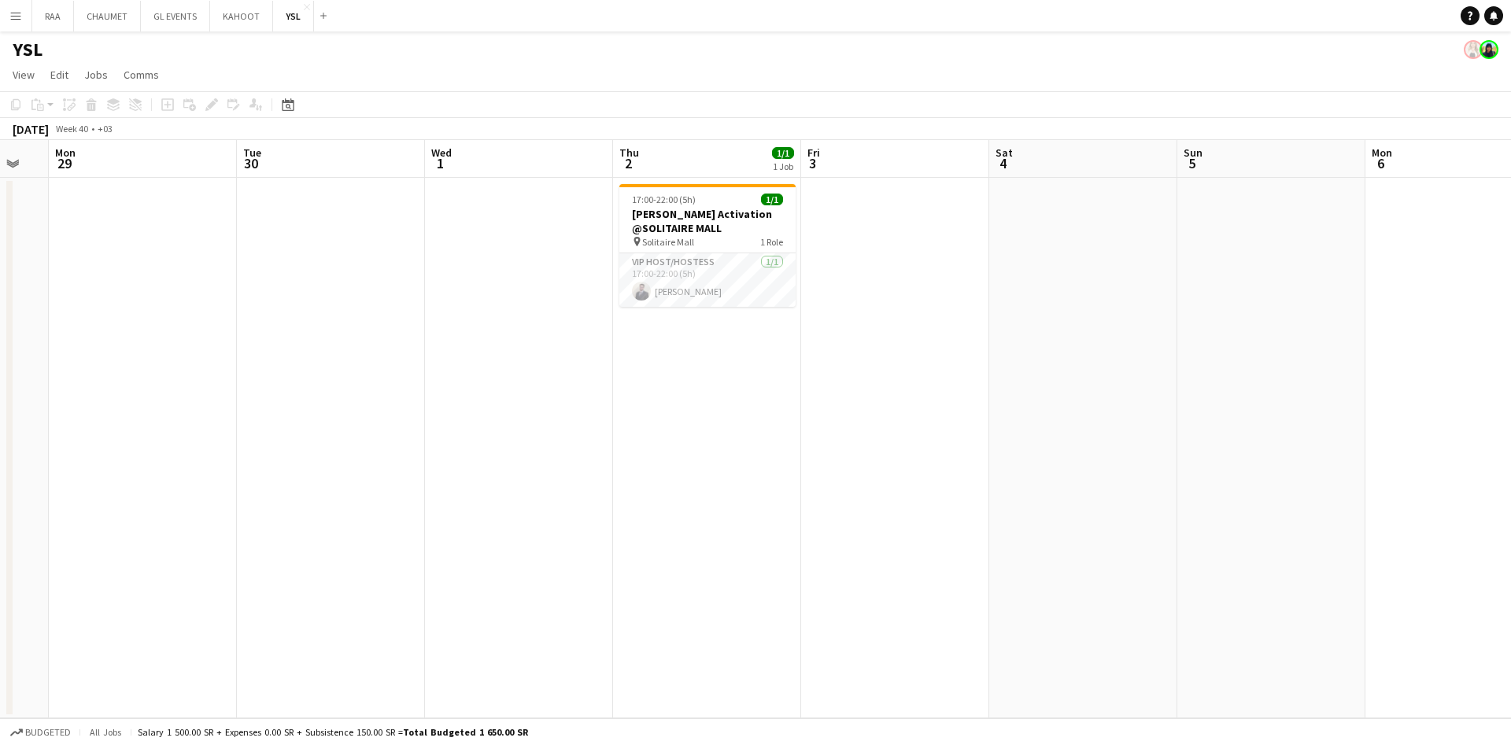
scroll to position [0, 499]
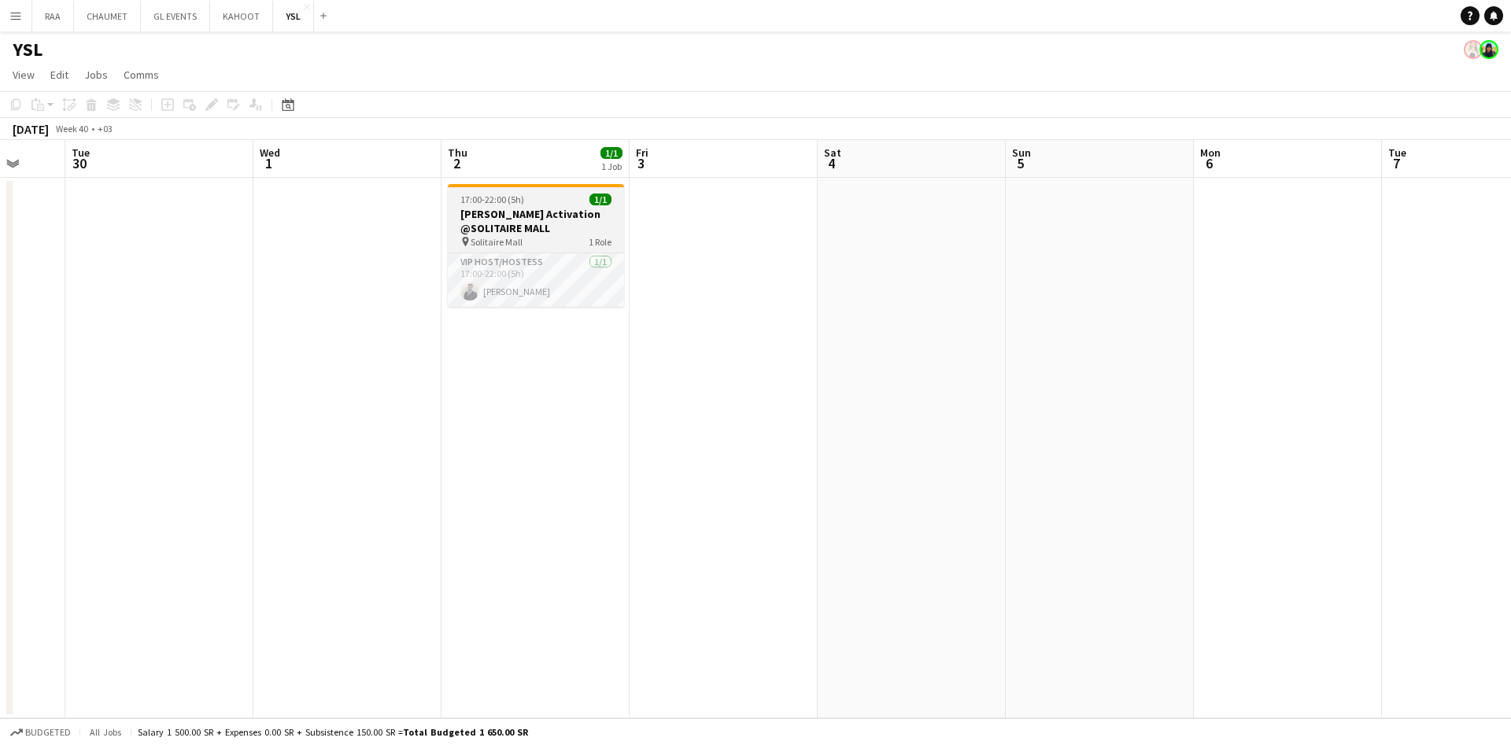
click at [529, 227] on h3 "[PERSON_NAME] Activation @SOLITAIRE MALL" at bounding box center [536, 221] width 176 height 28
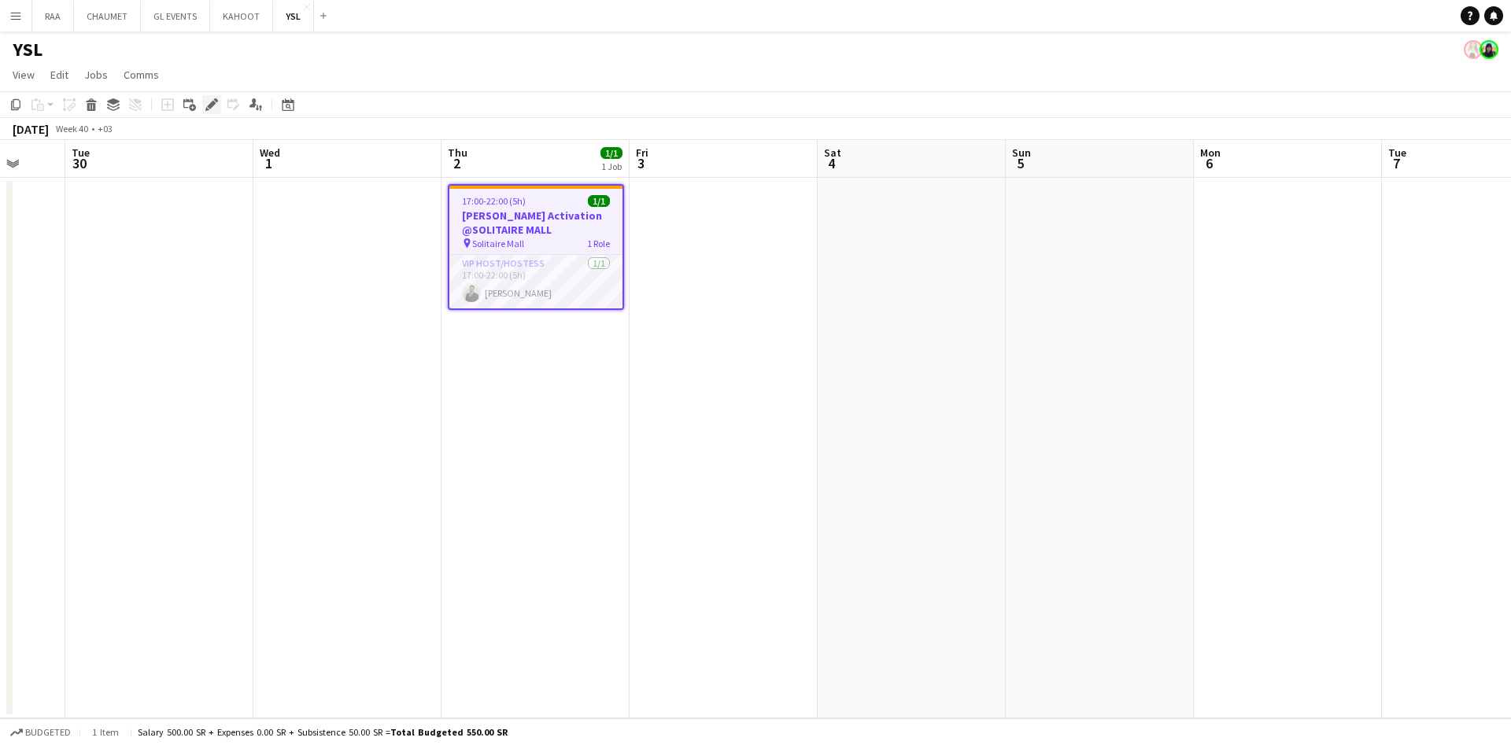
click at [212, 103] on icon at bounding box center [211, 105] width 9 height 9
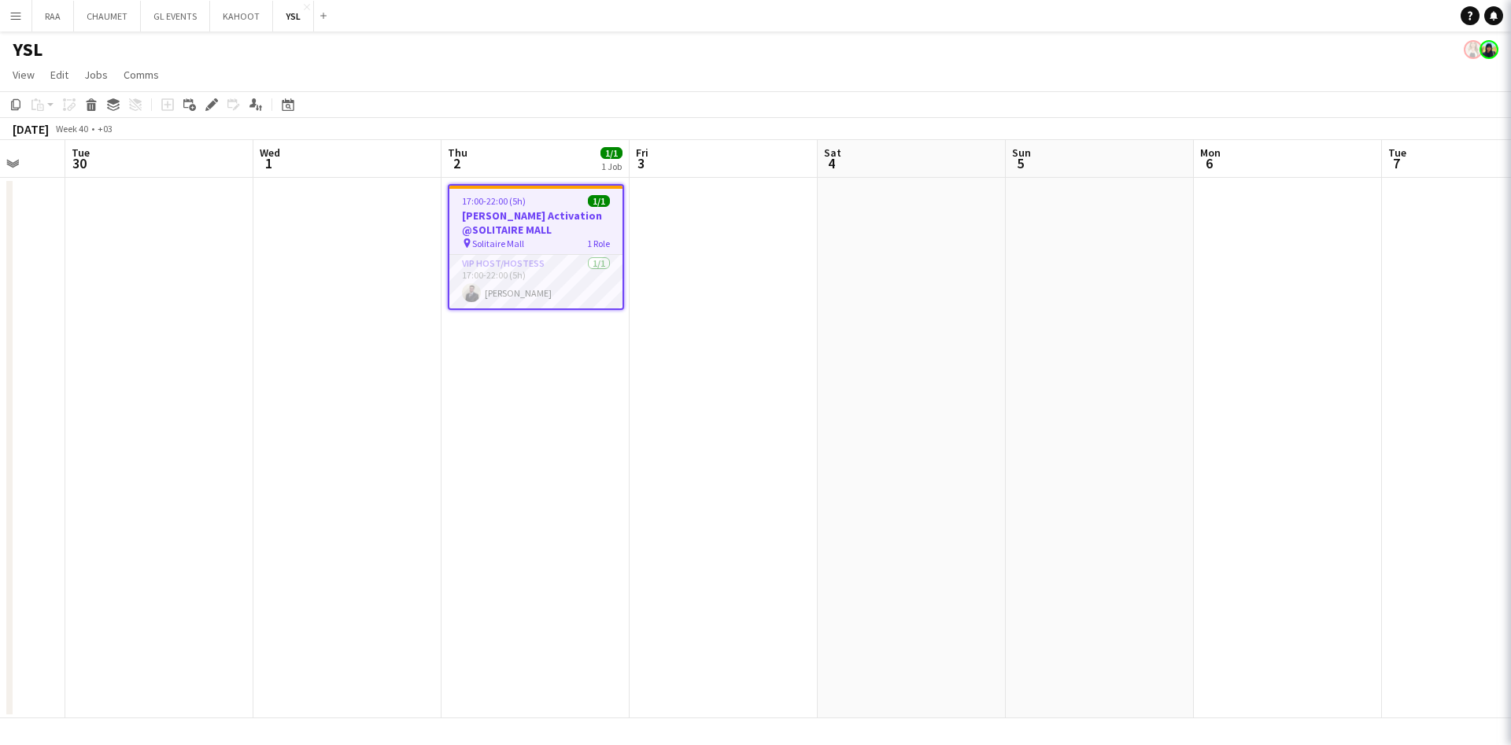
type input "**********"
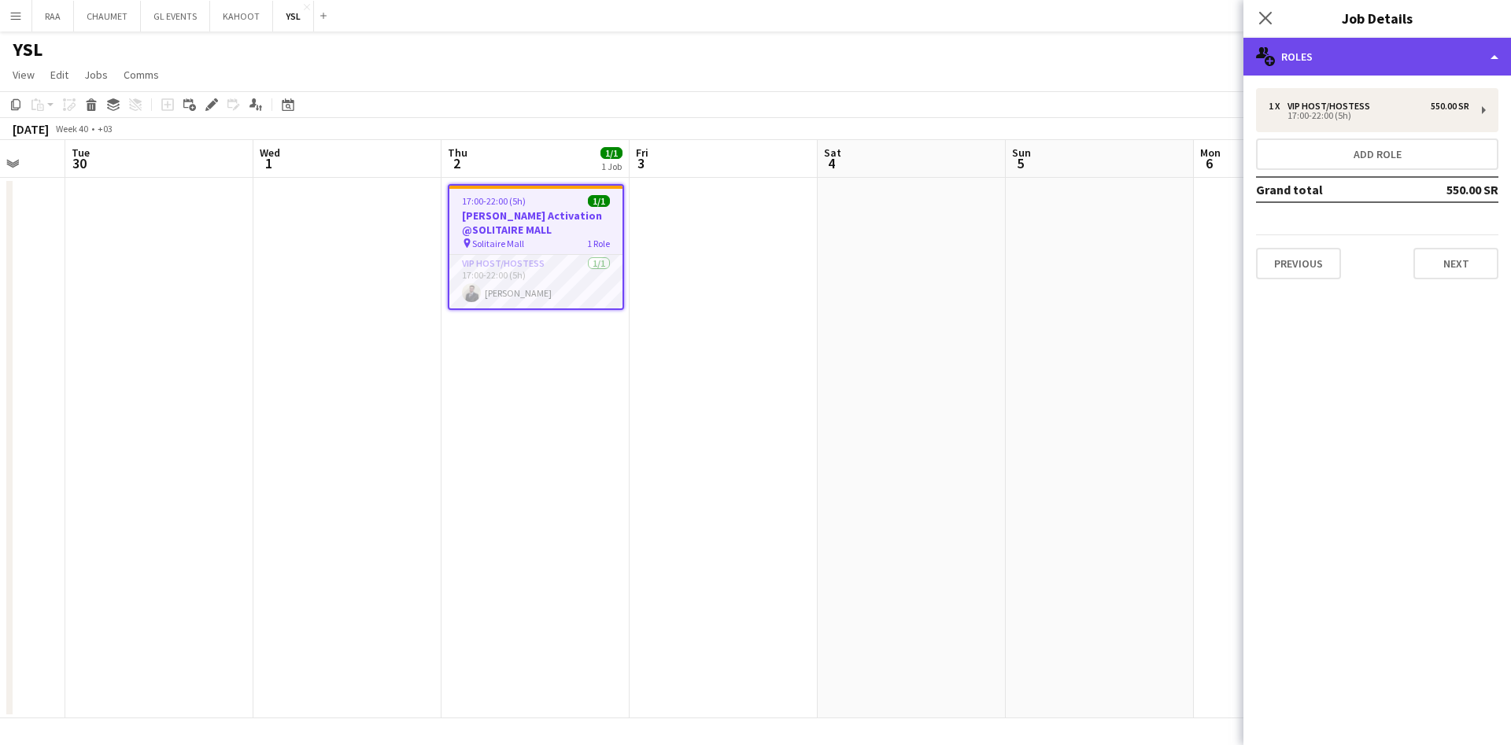
click at [1417, 52] on div "multiple-users-add Roles" at bounding box center [1377, 57] width 268 height 38
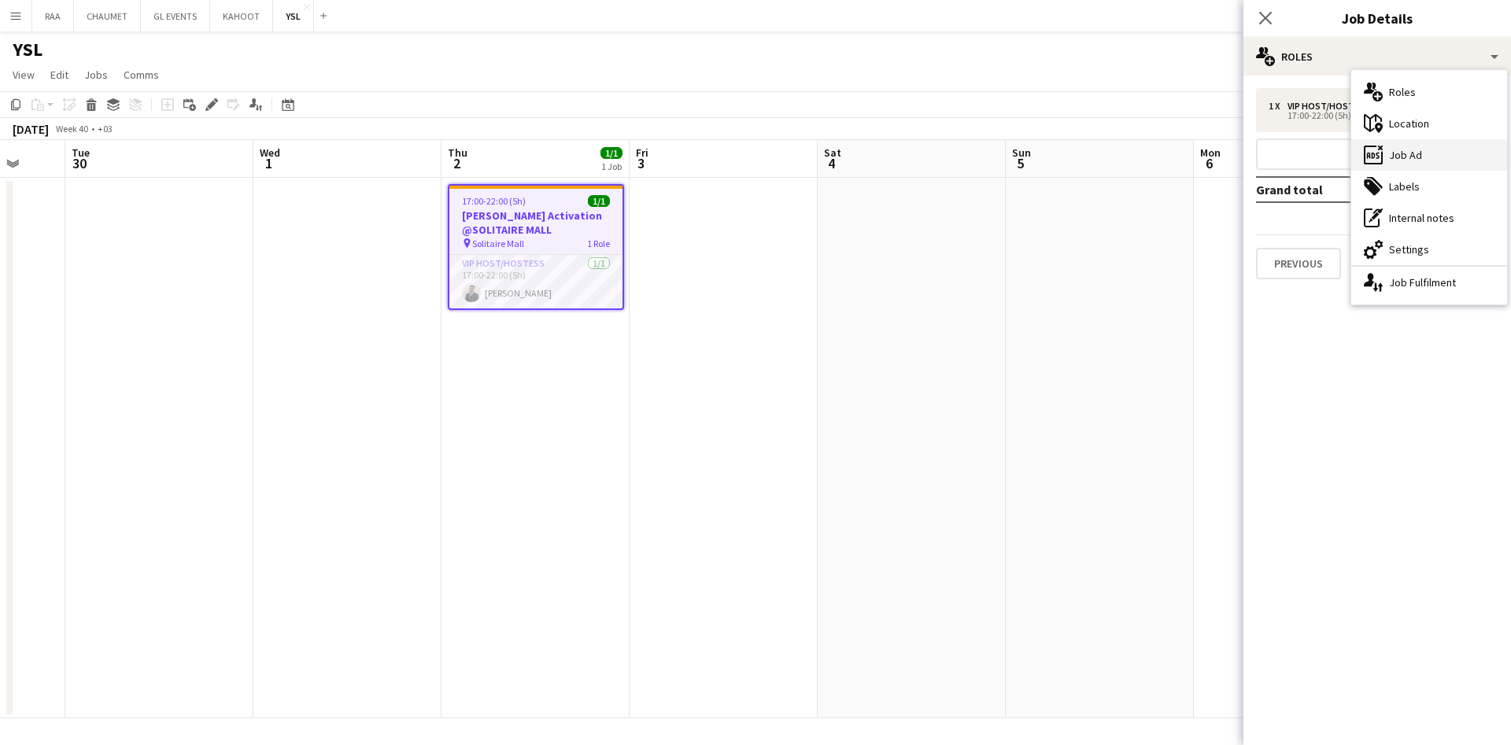
click at [1434, 161] on div "ads-window Job Ad" at bounding box center [1429, 154] width 156 height 31
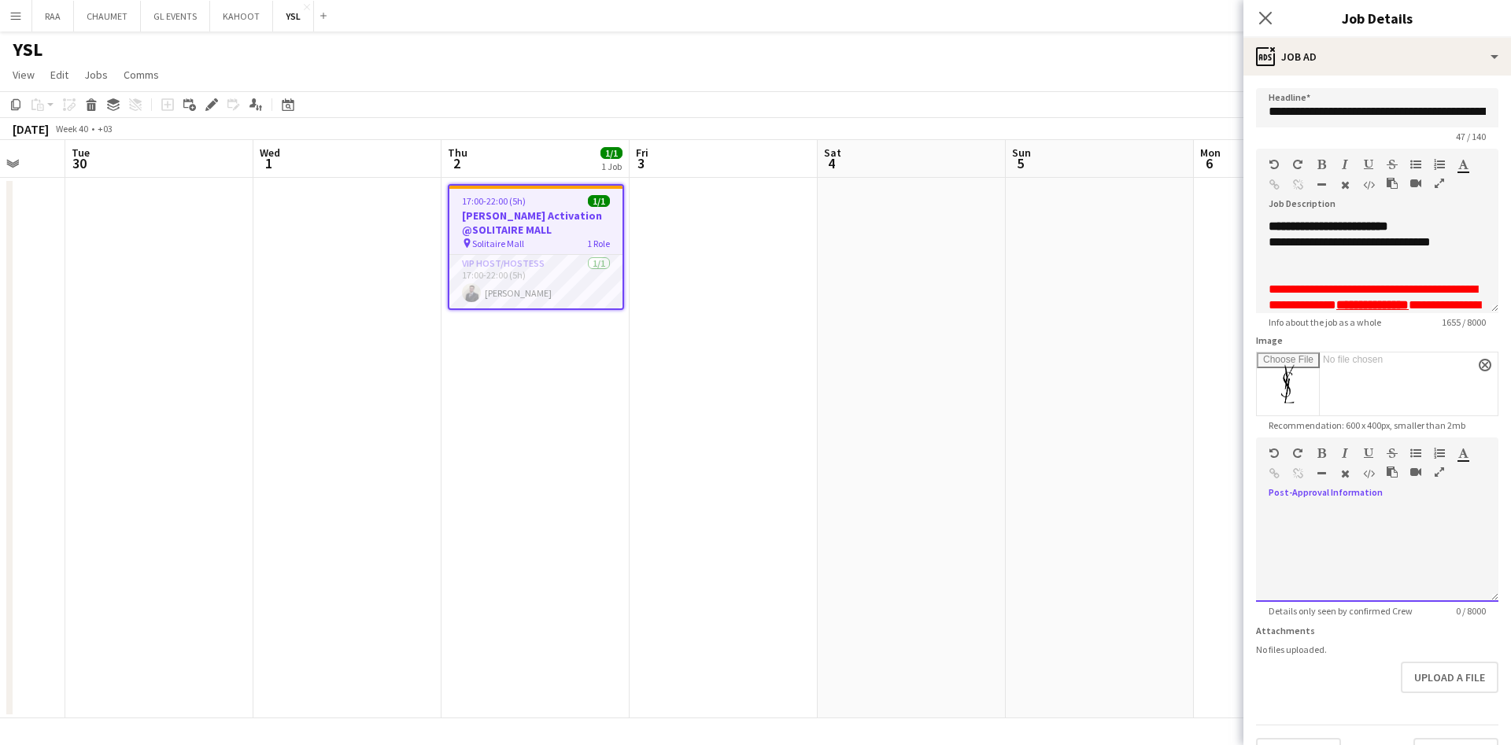
click at [1357, 580] on div at bounding box center [1377, 555] width 242 height 94
paste div
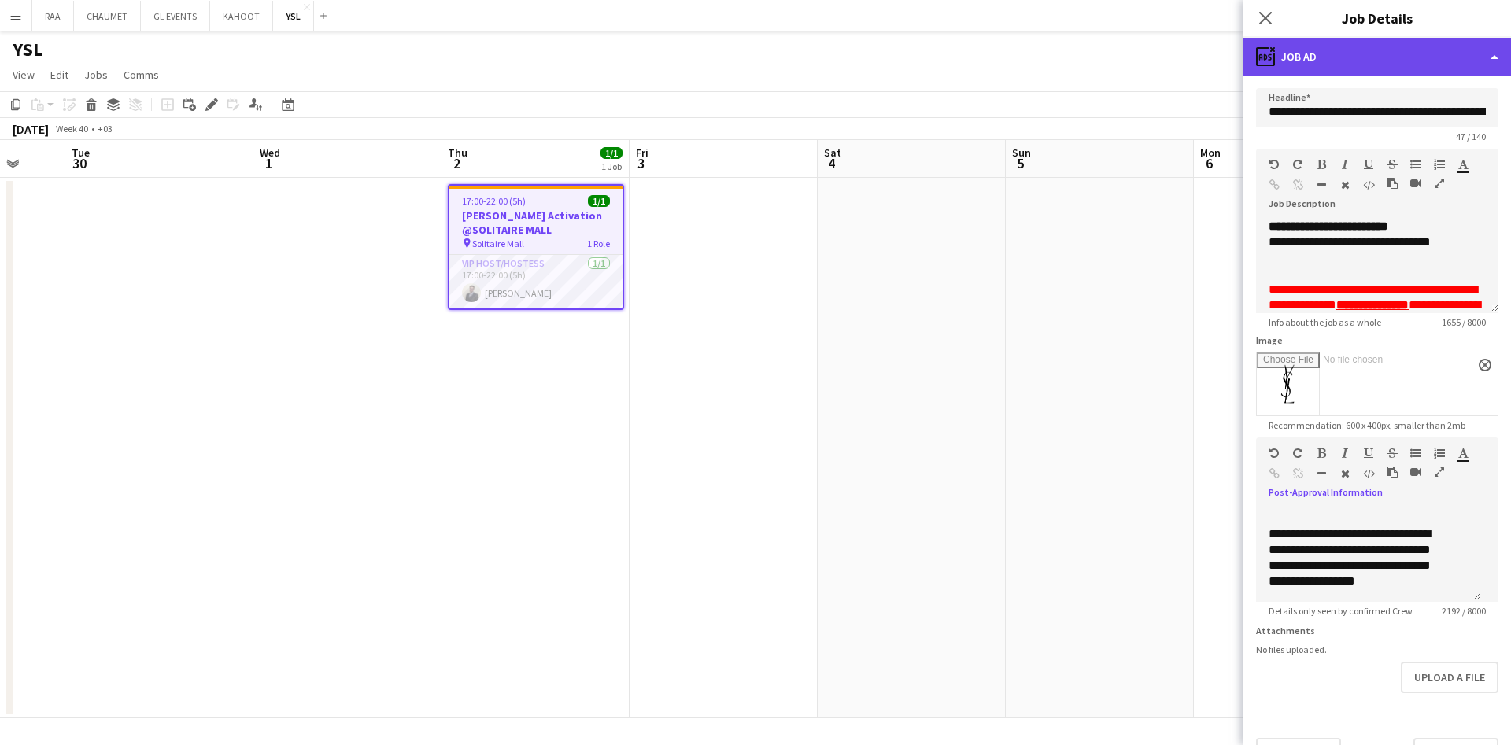
click at [1385, 44] on div "ads-window Job Ad" at bounding box center [1377, 57] width 268 height 38
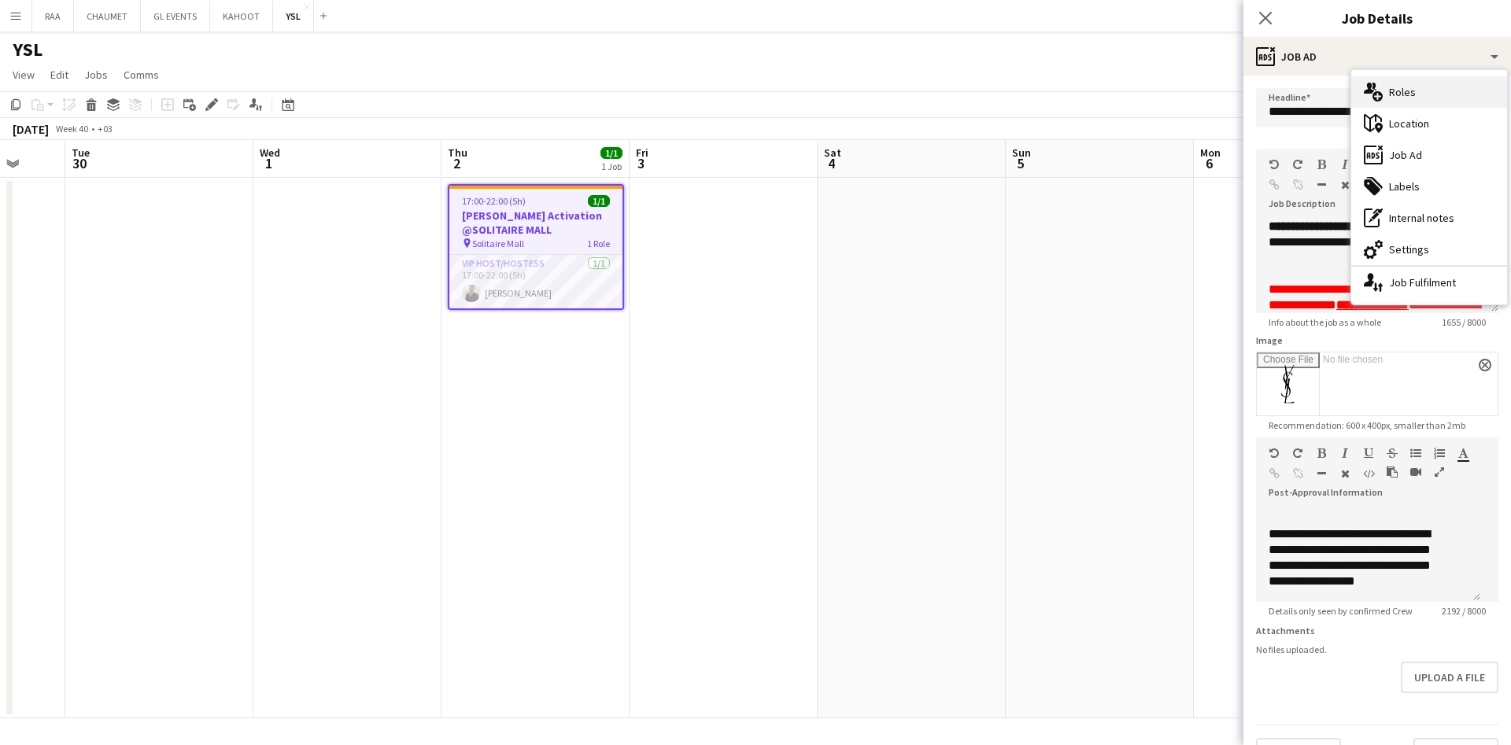
click at [1437, 85] on div "multiple-users-add Roles" at bounding box center [1429, 91] width 156 height 31
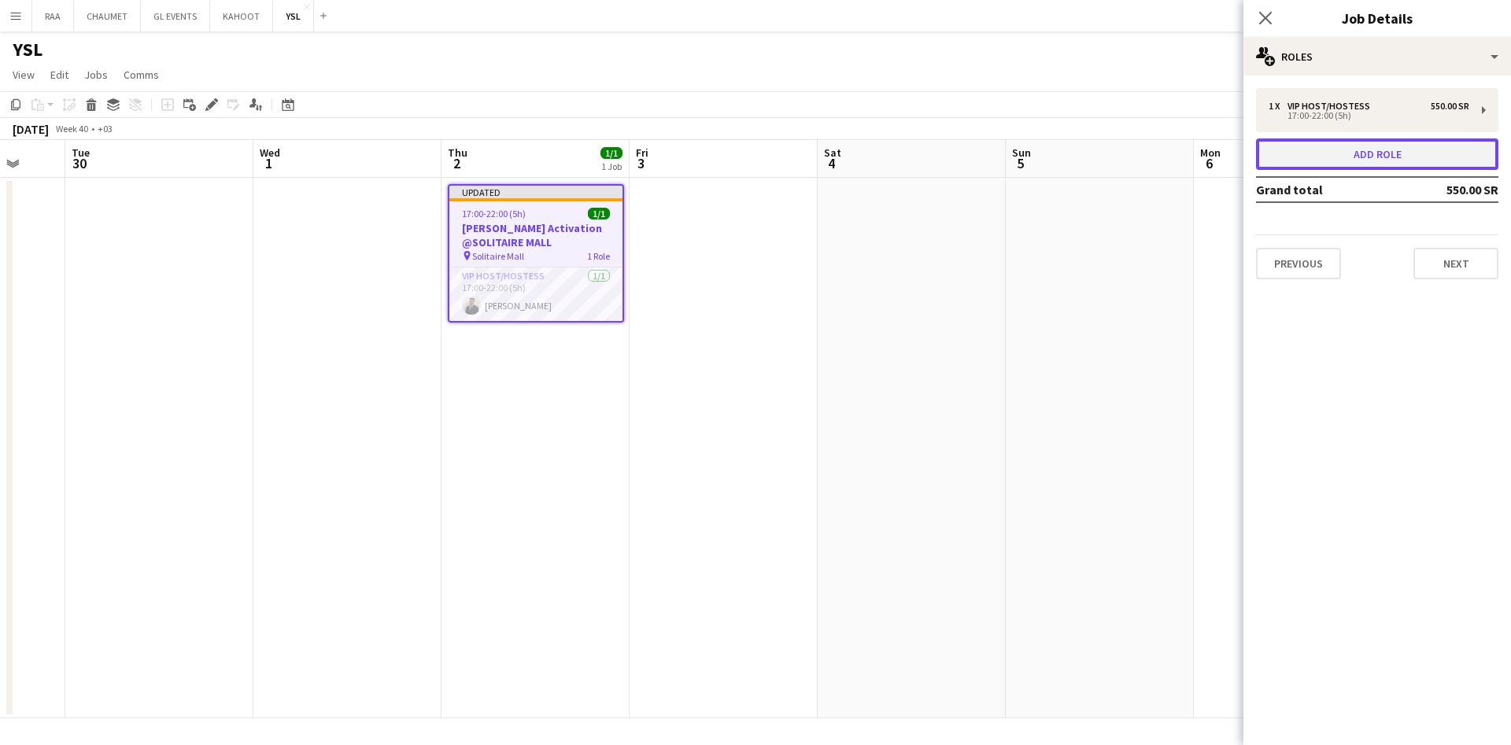
click at [1377, 152] on button "Add role" at bounding box center [1377, 153] width 242 height 31
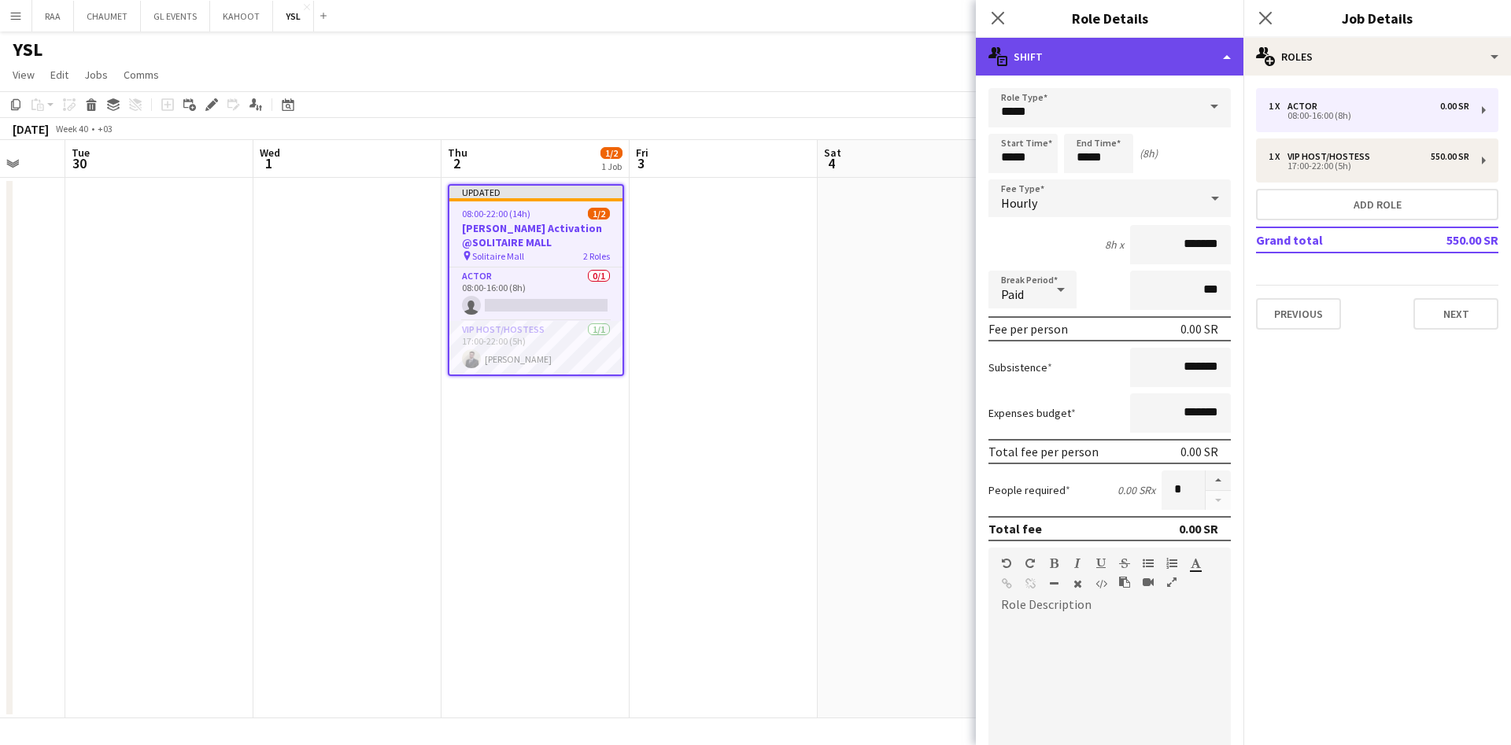
click at [1129, 58] on div "multiple-actions-text Shift" at bounding box center [1110, 57] width 268 height 38
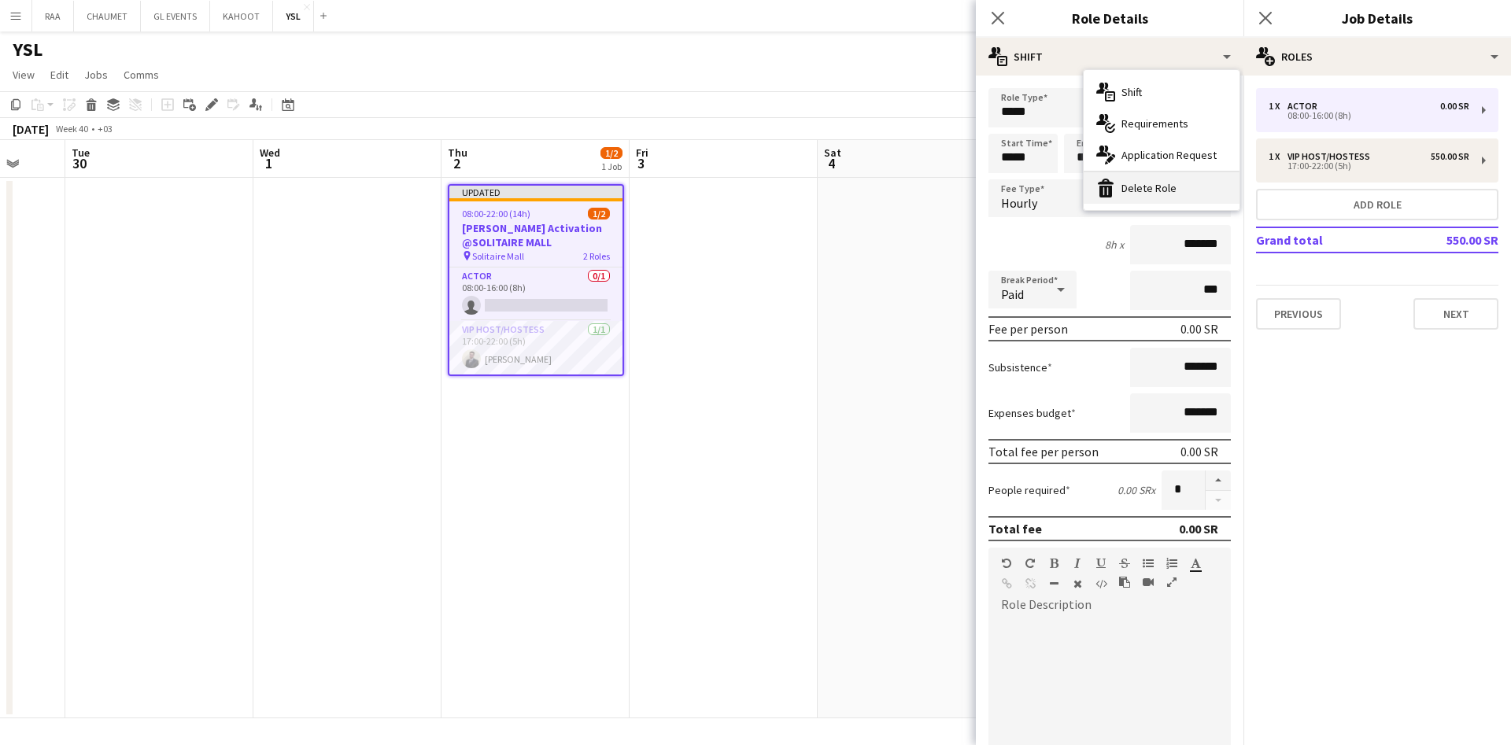
click at [1158, 184] on div "bin-2 Delete Role" at bounding box center [1162, 187] width 156 height 31
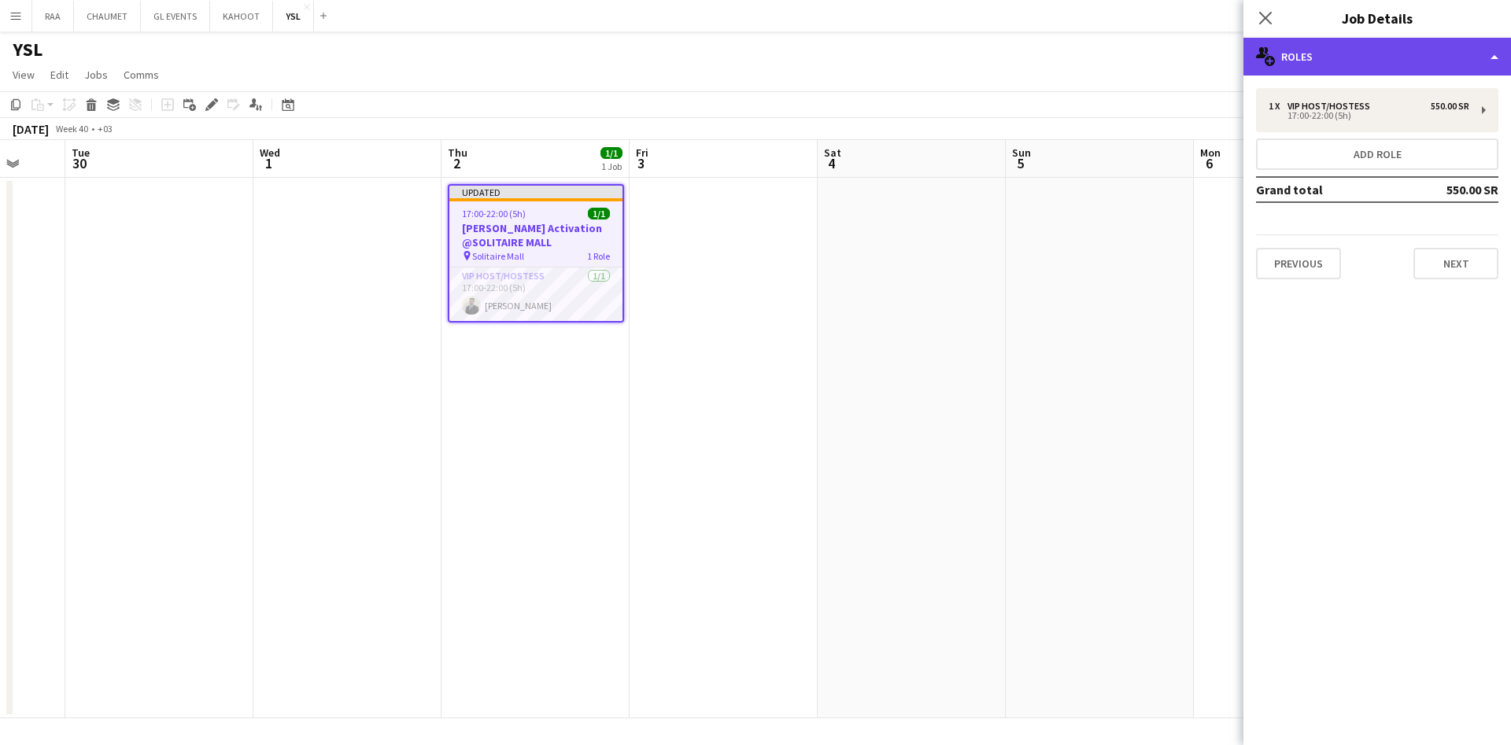
click at [1446, 55] on div "multiple-users-add Roles" at bounding box center [1377, 57] width 268 height 38
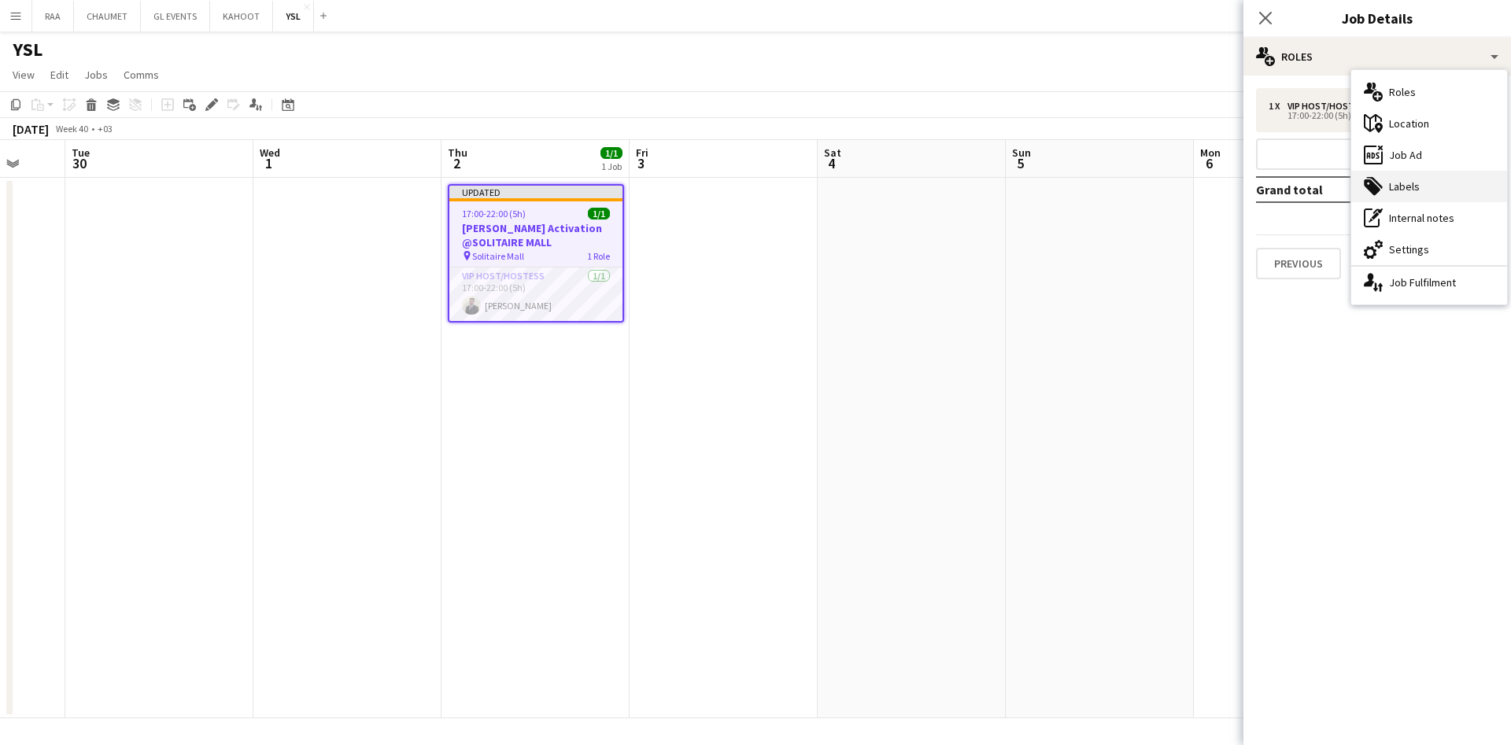
click at [1426, 171] on div "tags-double Labels" at bounding box center [1429, 186] width 156 height 31
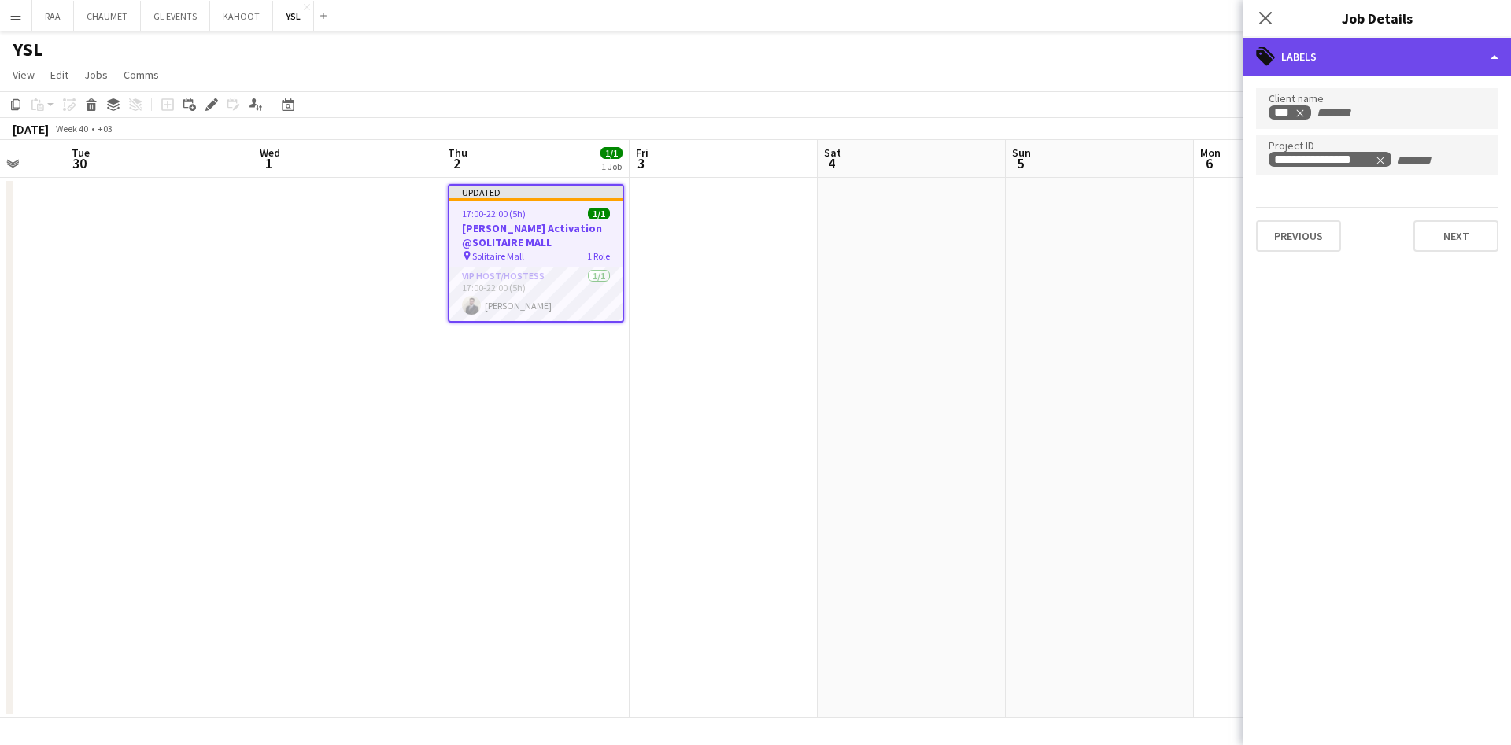
click at [1383, 50] on div "tags-double Labels" at bounding box center [1377, 57] width 268 height 38
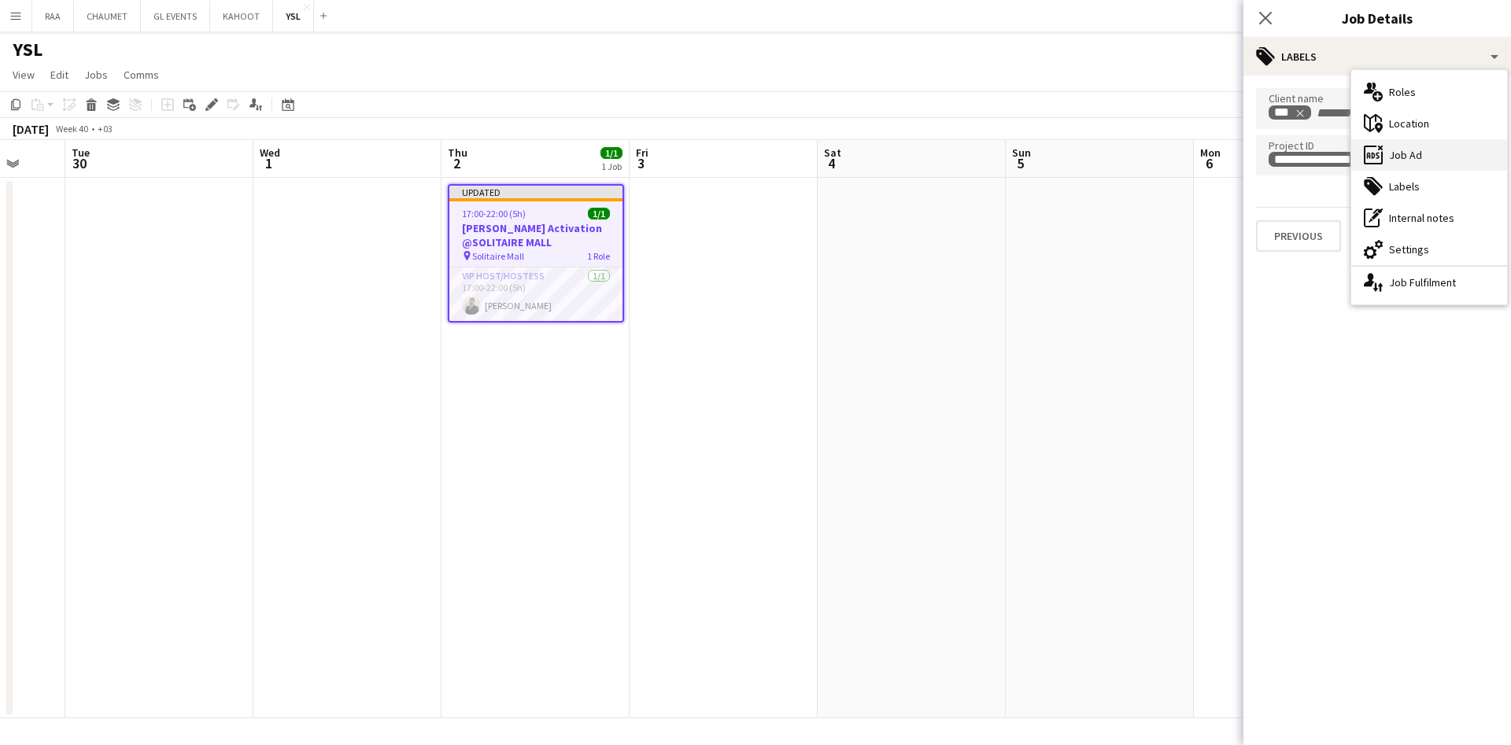
click at [1409, 146] on div "ads-window Job Ad" at bounding box center [1429, 154] width 156 height 31
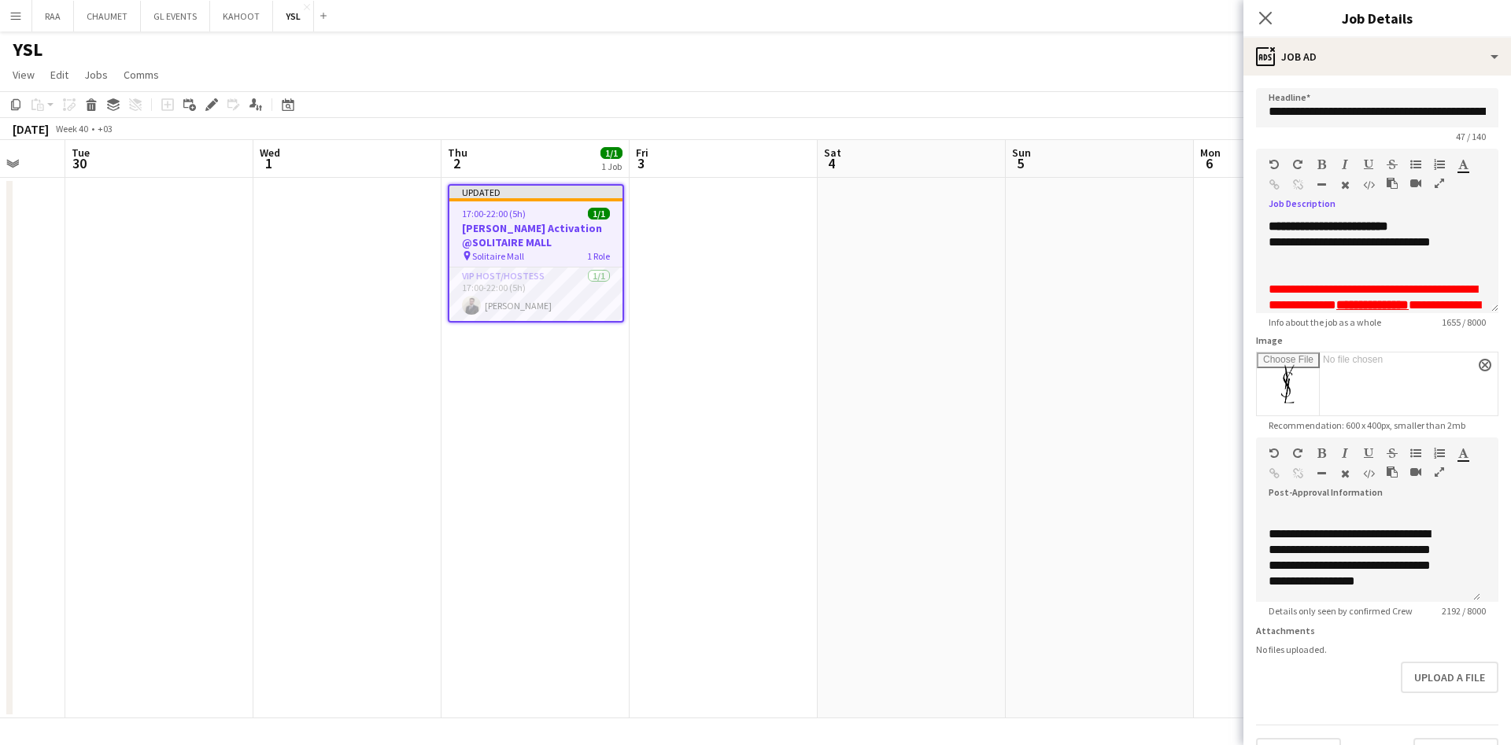
click at [1435, 189] on icon "button" at bounding box center [1439, 183] width 9 height 11
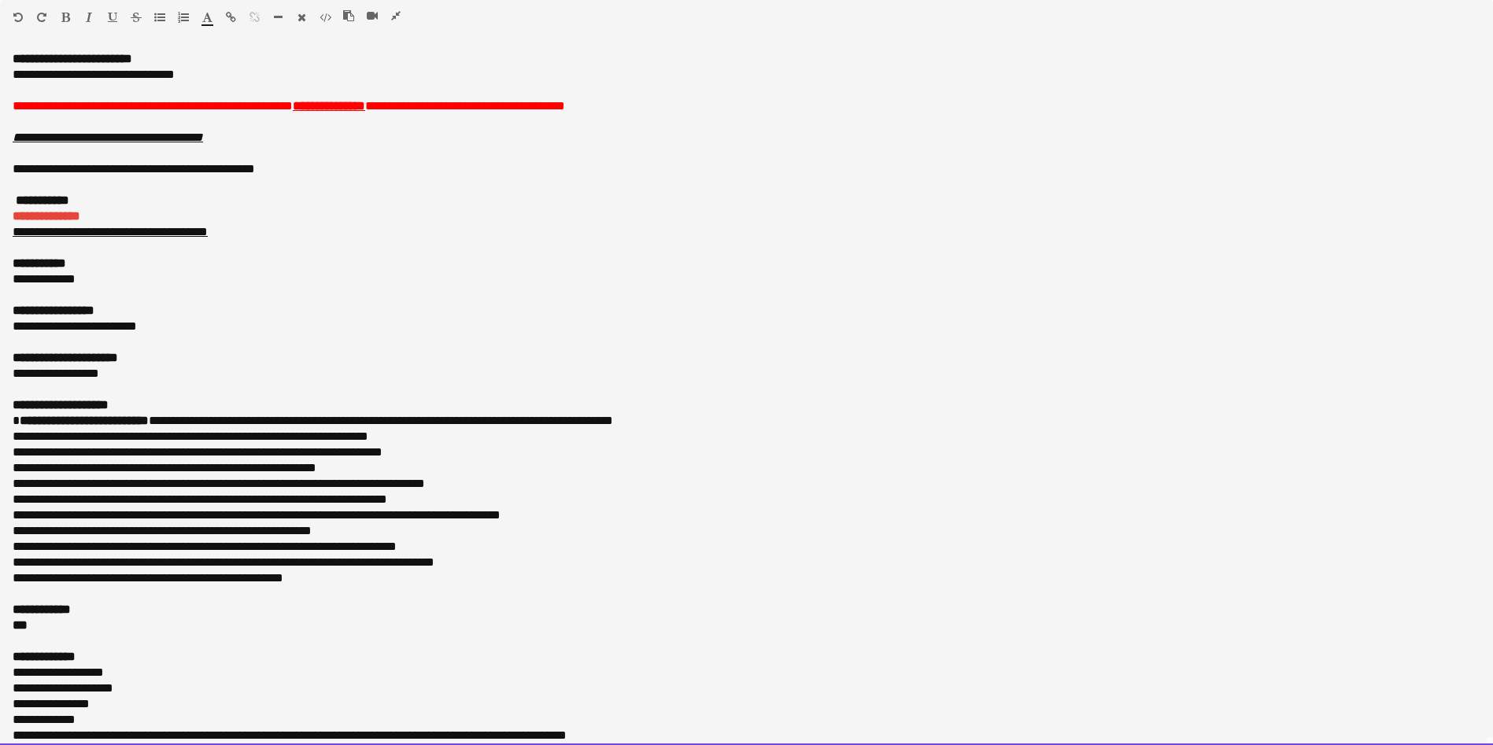
drag, startPoint x: 236, startPoint y: 72, endPoint x: 0, endPoint y: 77, distance: 236.1
click at [0, 77] on div "**********" at bounding box center [746, 398] width 1493 height 694
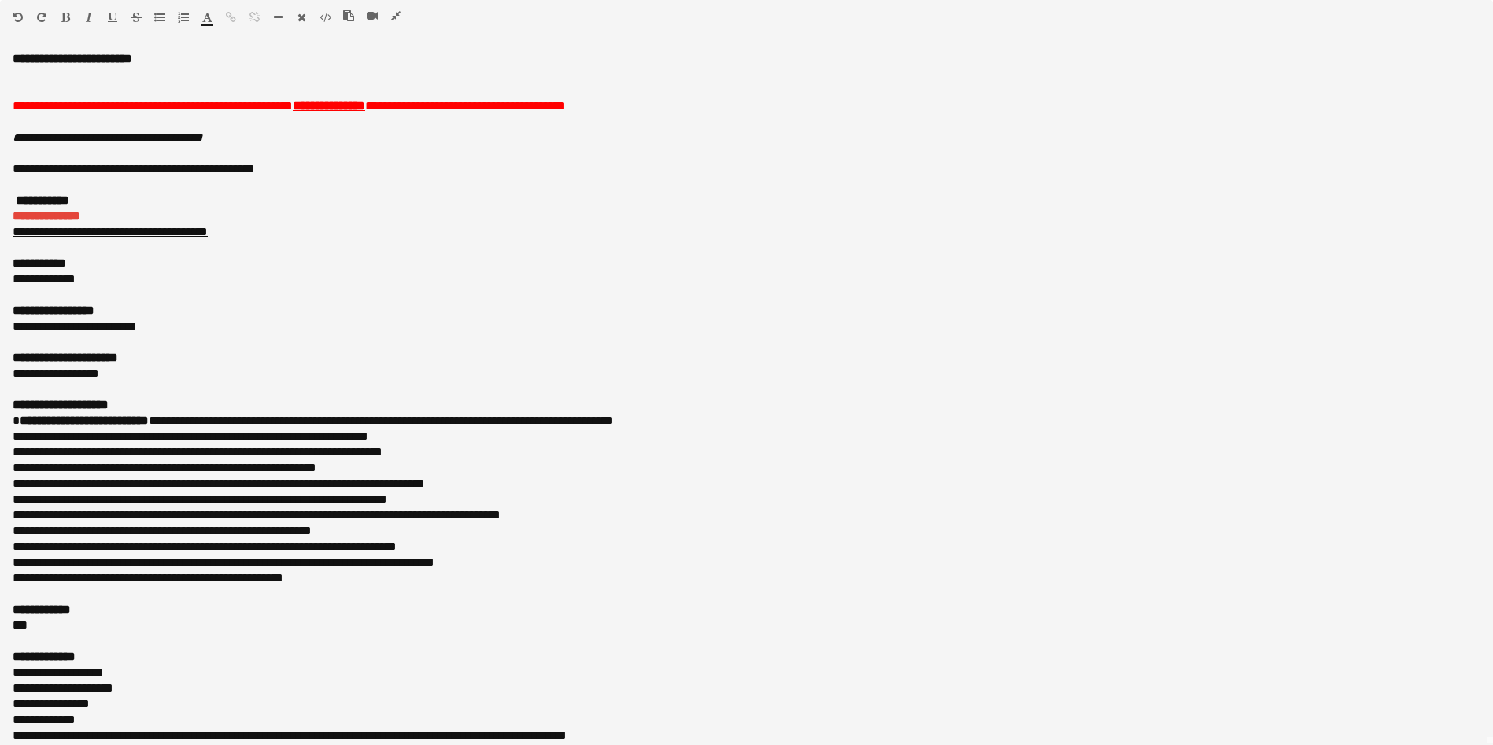
click at [393, 12] on icon "button" at bounding box center [395, 15] width 9 height 11
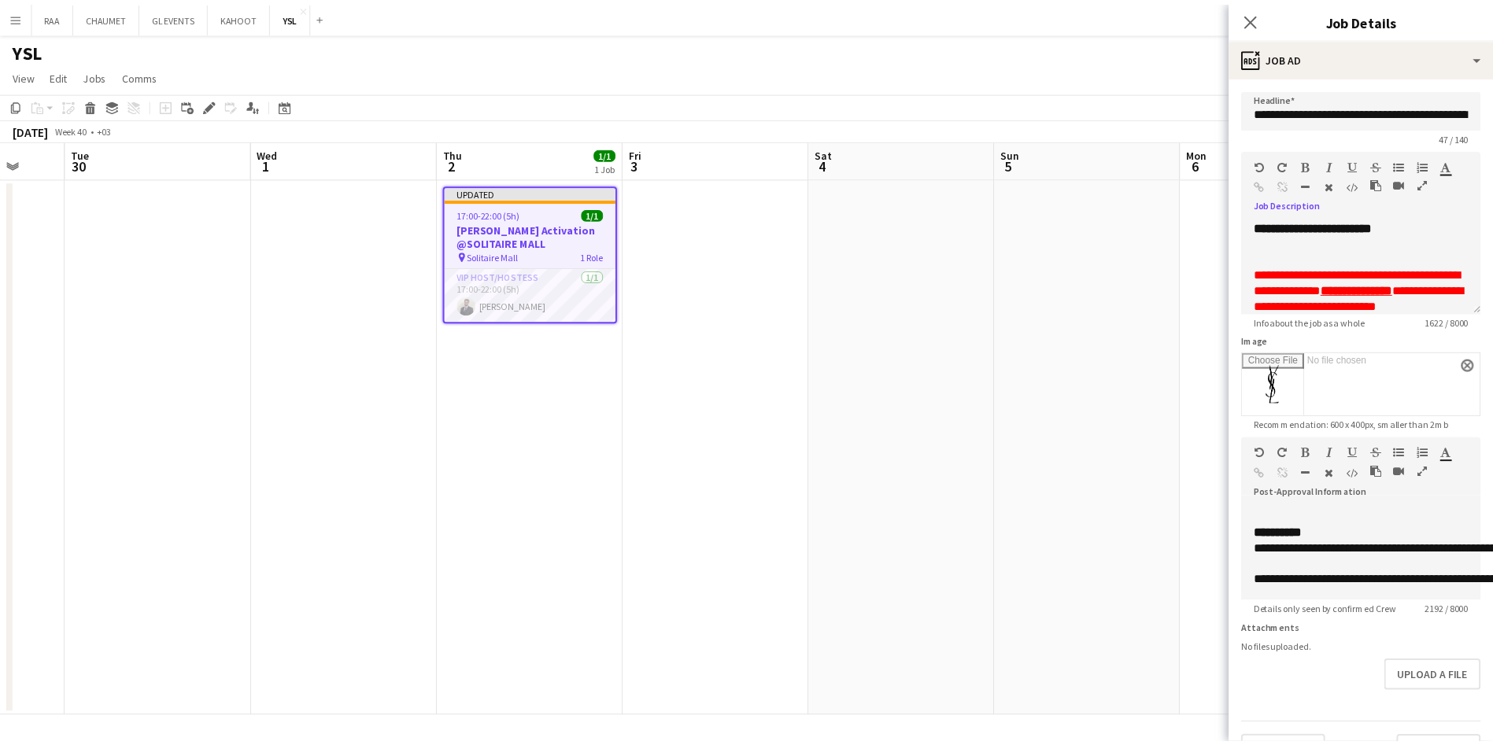
scroll to position [894, 0]
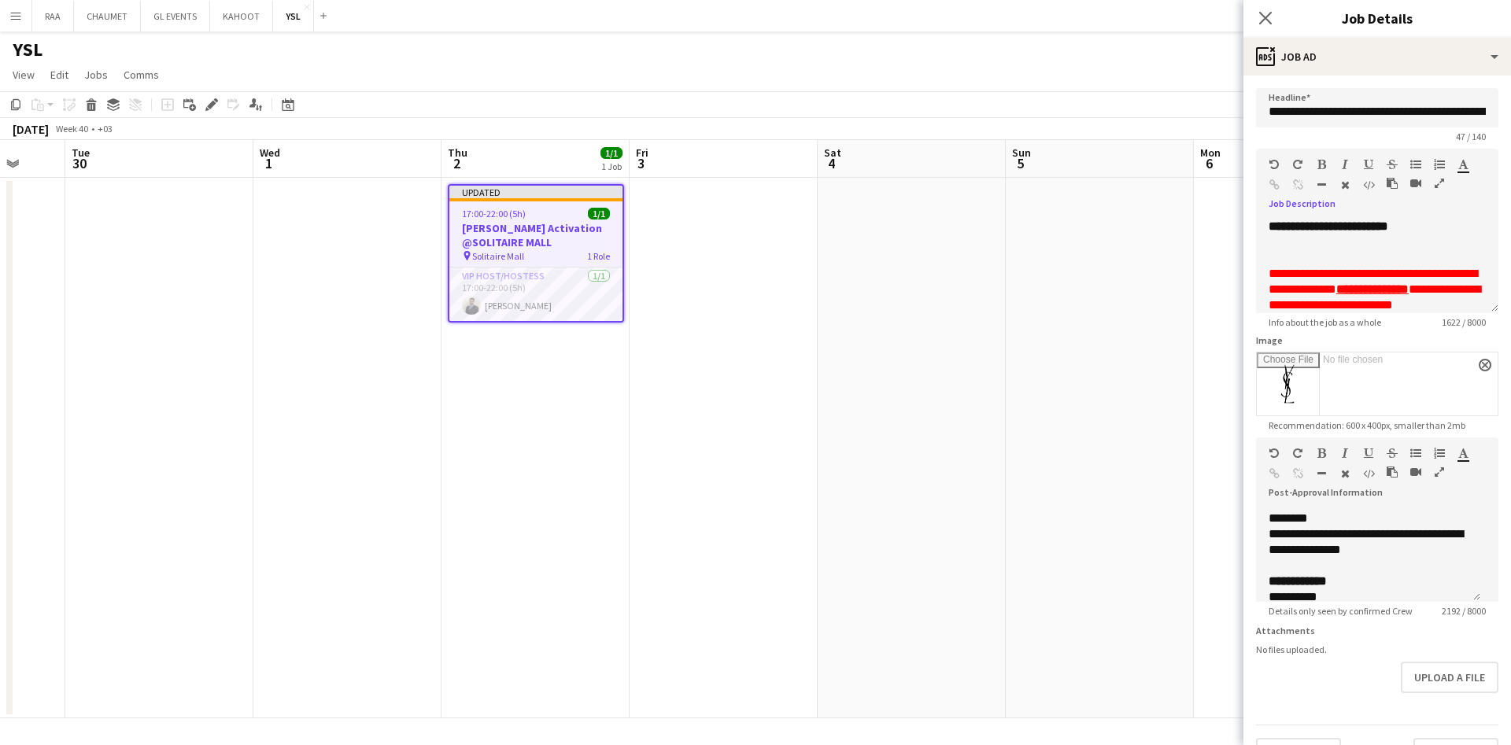
click at [1435, 478] on icon "button" at bounding box center [1439, 472] width 9 height 11
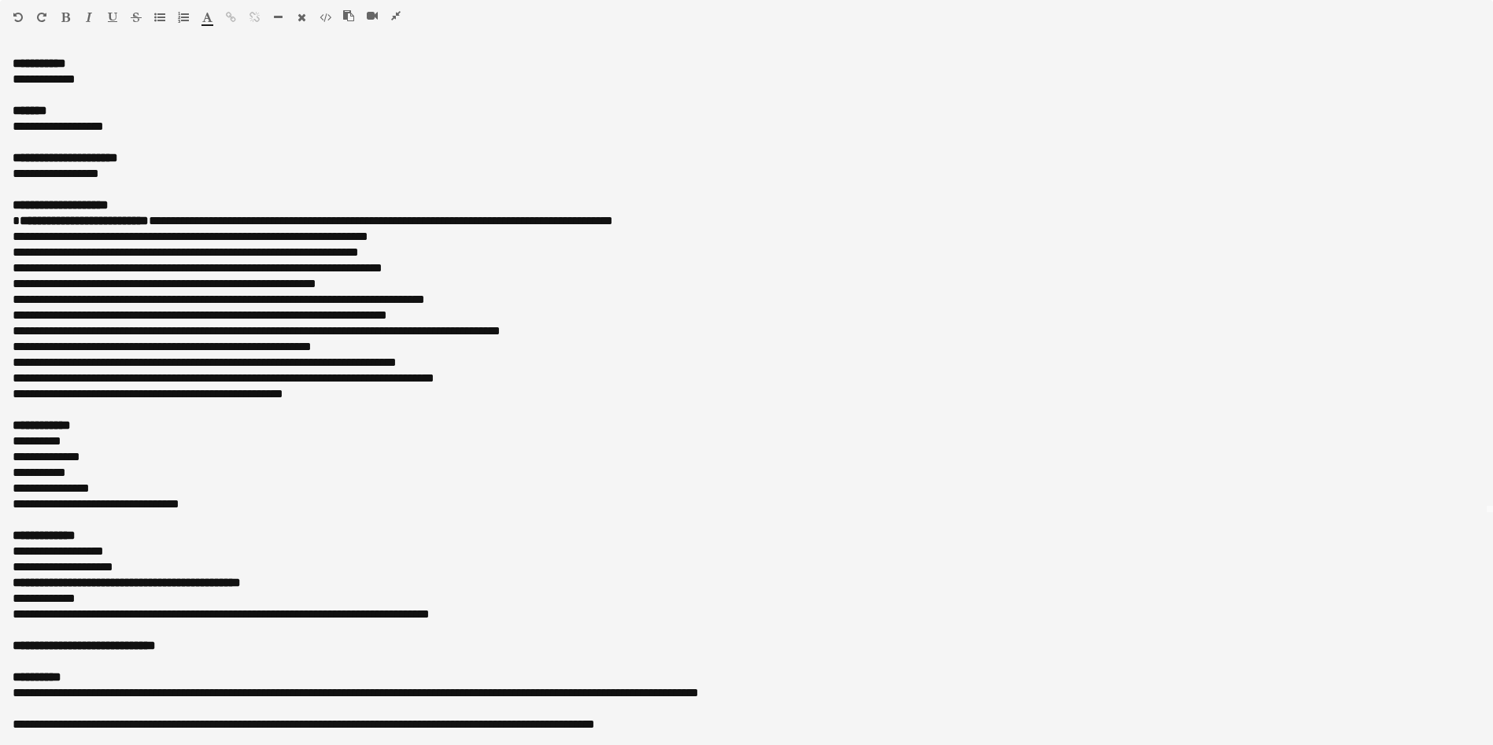
scroll to position [0, 0]
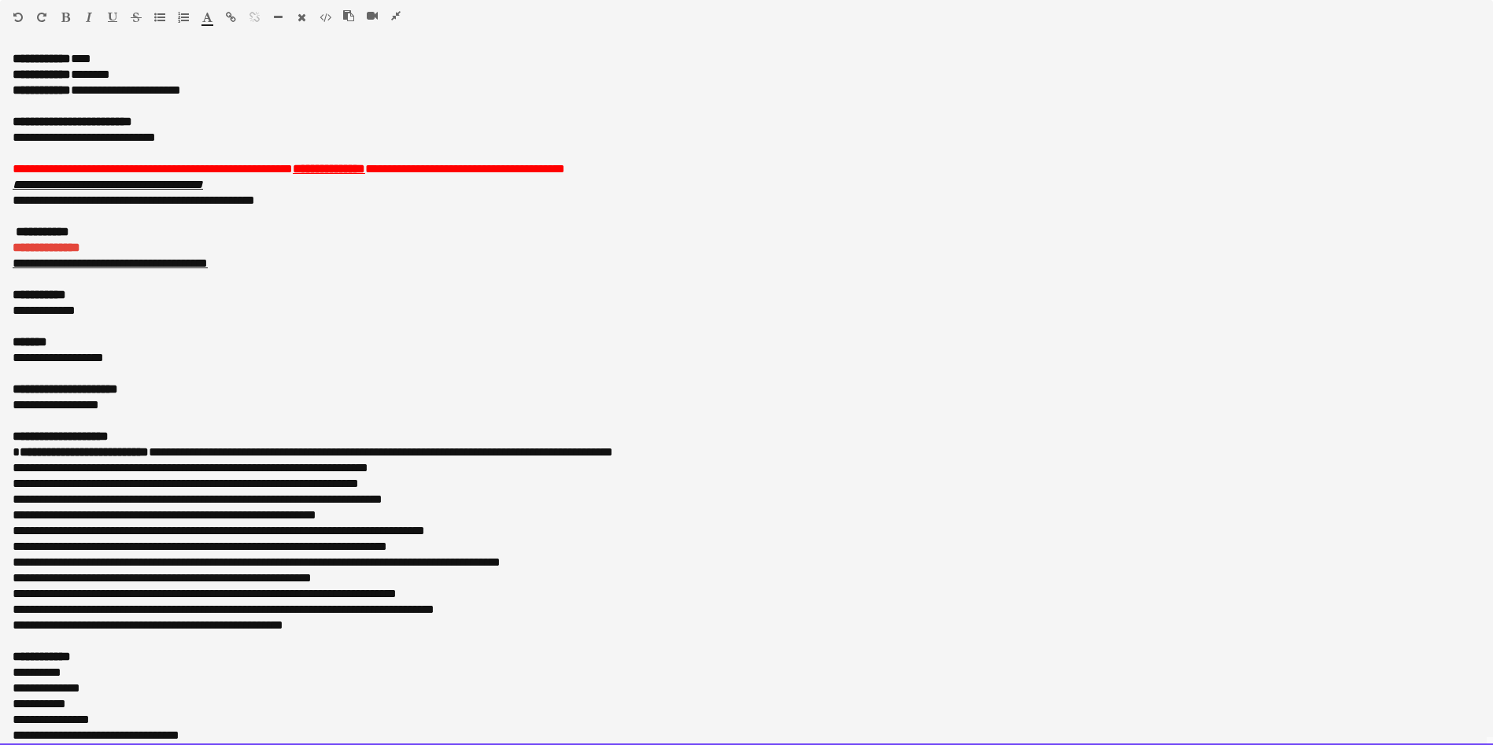
drag, startPoint x: 201, startPoint y: 142, endPoint x: 0, endPoint y: 140, distance: 201.5
click at [0, 140] on div "**********" at bounding box center [746, 398] width 1493 height 694
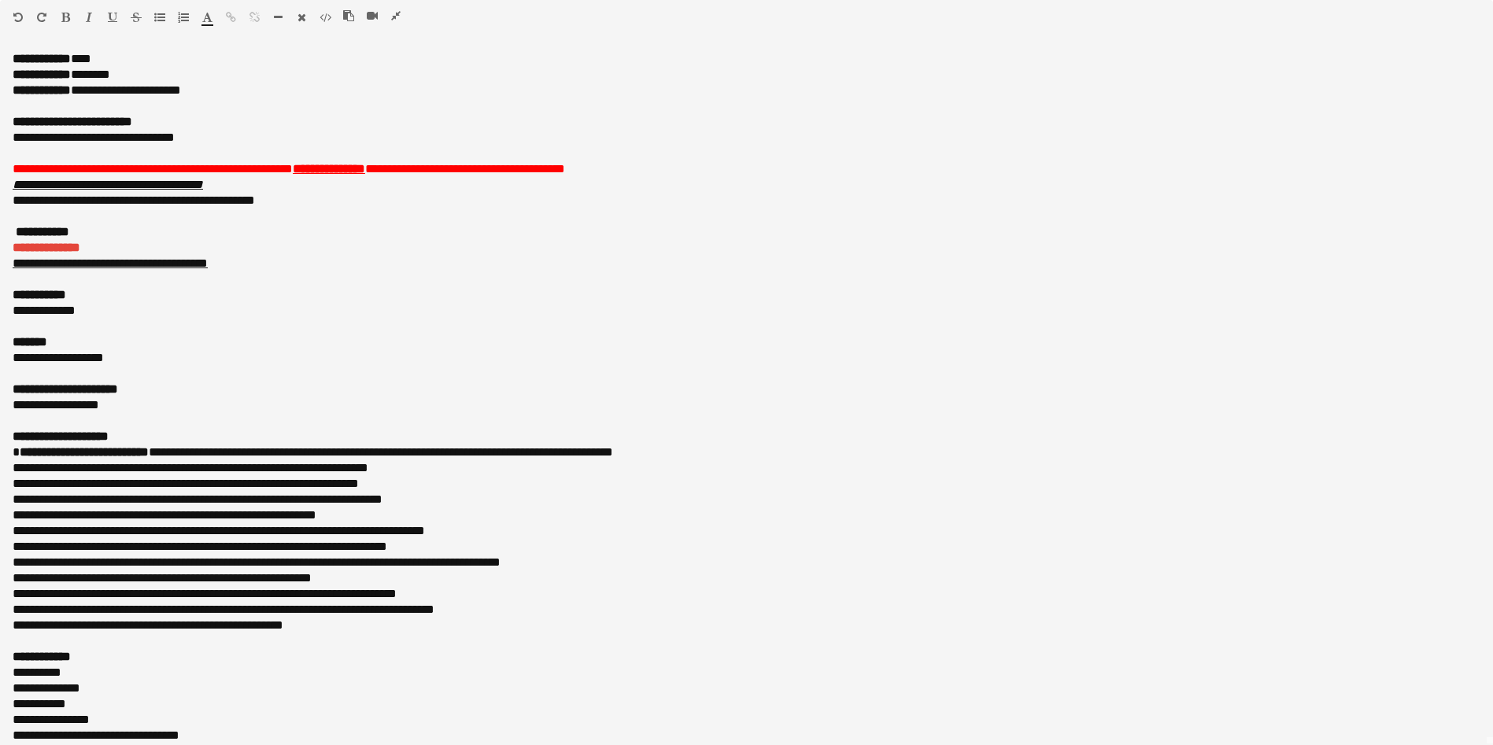
click at [398, 15] on icon "button" at bounding box center [395, 15] width 9 height 11
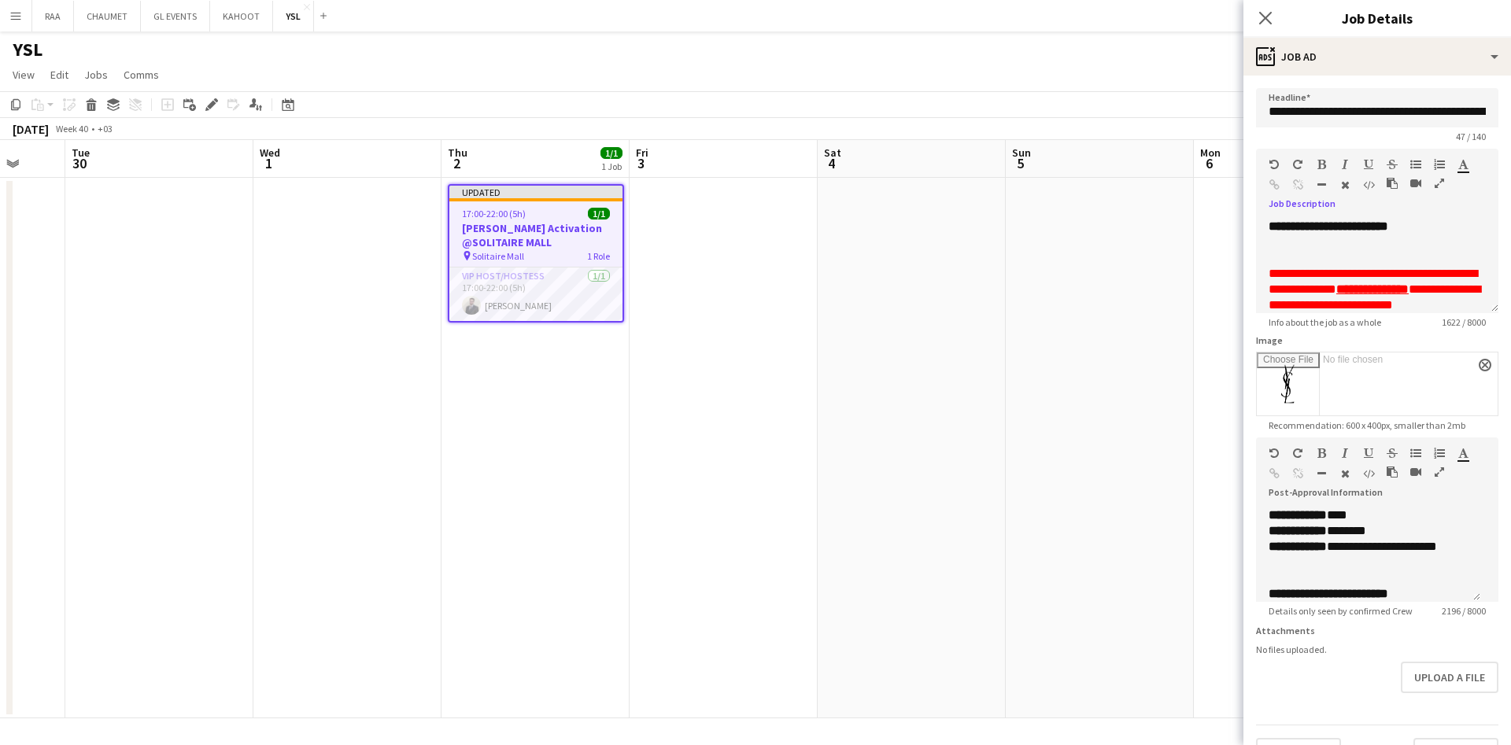
click at [1435, 189] on icon "button" at bounding box center [1439, 183] width 9 height 11
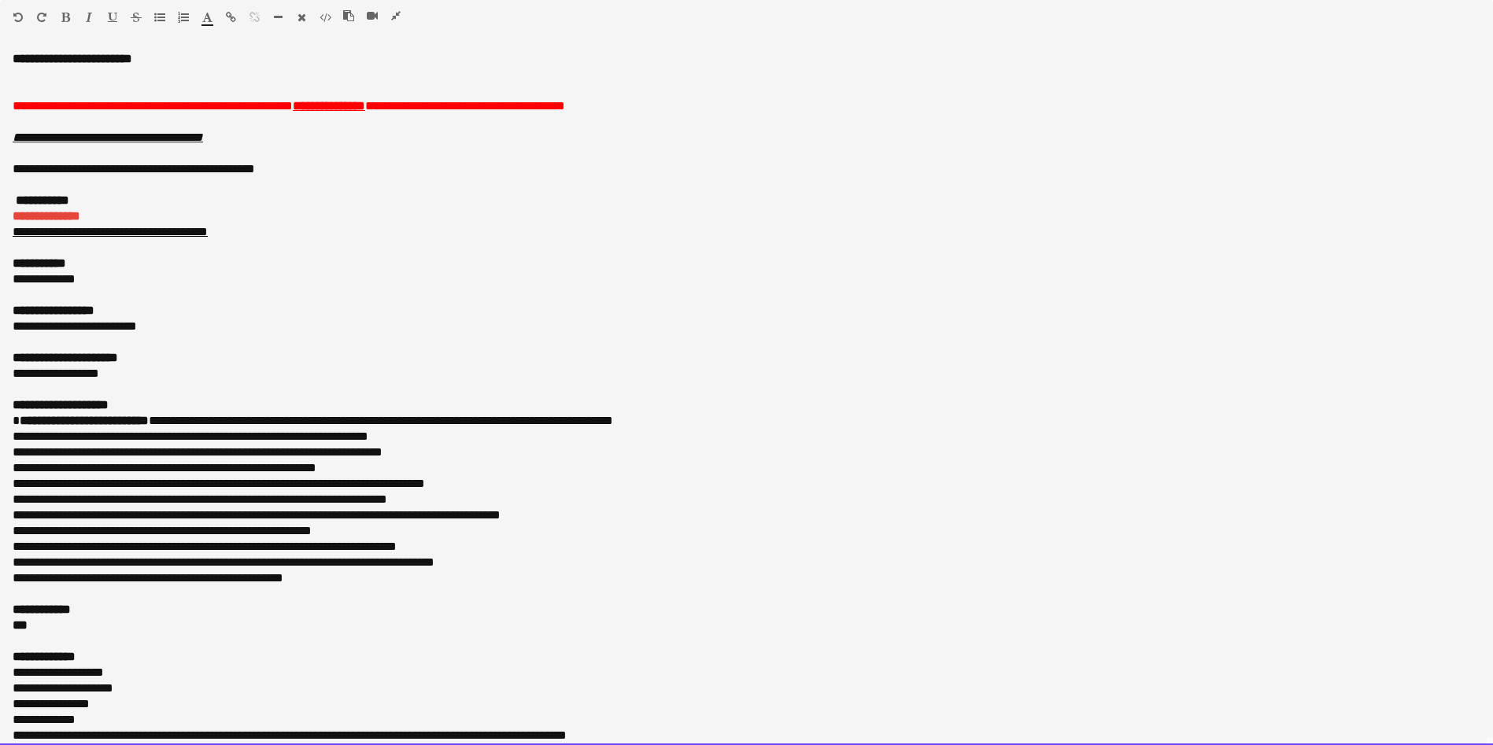
drag, startPoint x: 357, startPoint y: 57, endPoint x: 0, endPoint y: 28, distance: 358.4
click at [0, 28] on div "**********" at bounding box center [746, 372] width 1493 height 745
drag, startPoint x: 628, startPoint y: 101, endPoint x: 79, endPoint y: 75, distance: 549.9
click at [79, 75] on div "**********" at bounding box center [746, 398] width 1493 height 694
drag, startPoint x: 214, startPoint y: 179, endPoint x: 0, endPoint y: 87, distance: 233.0
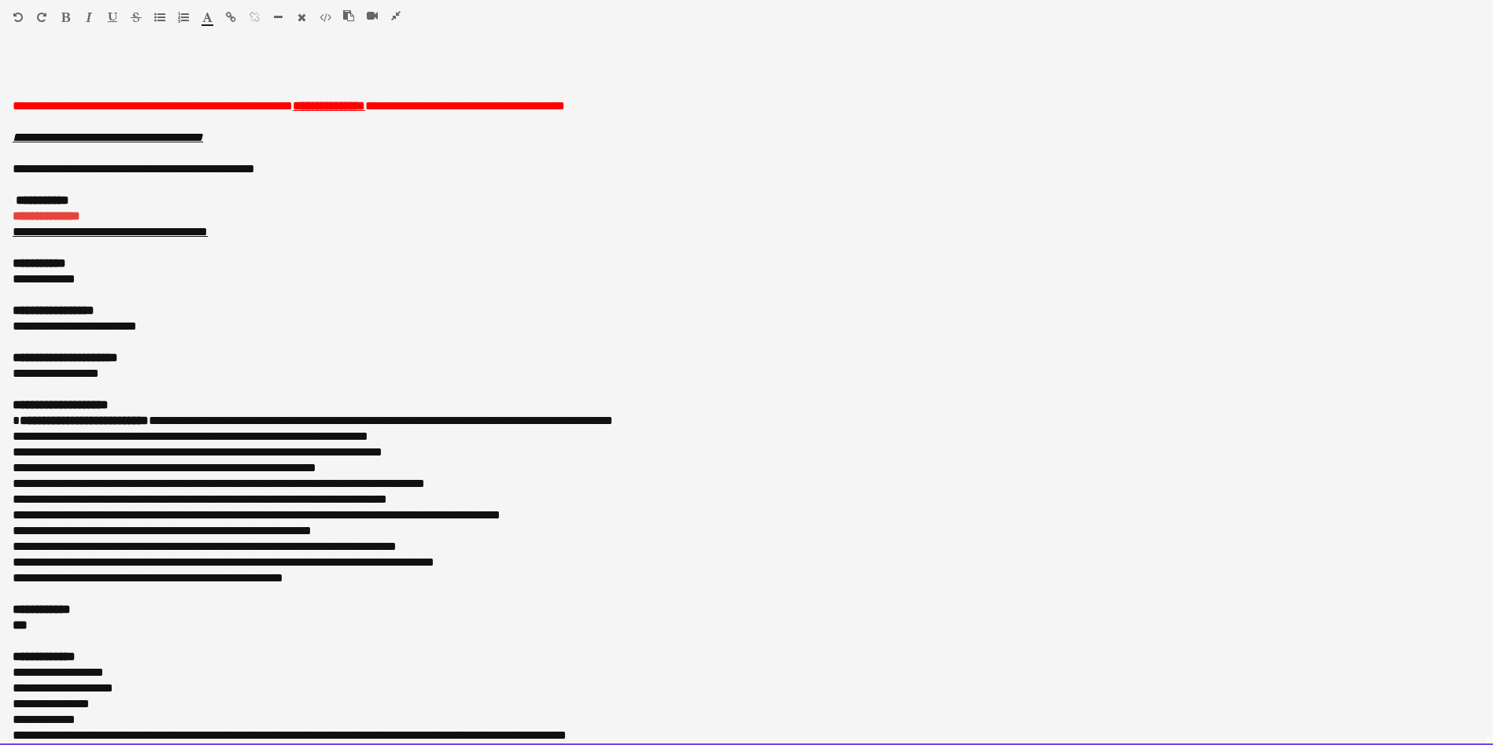
click at [0, 87] on div "**********" at bounding box center [746, 398] width 1493 height 694
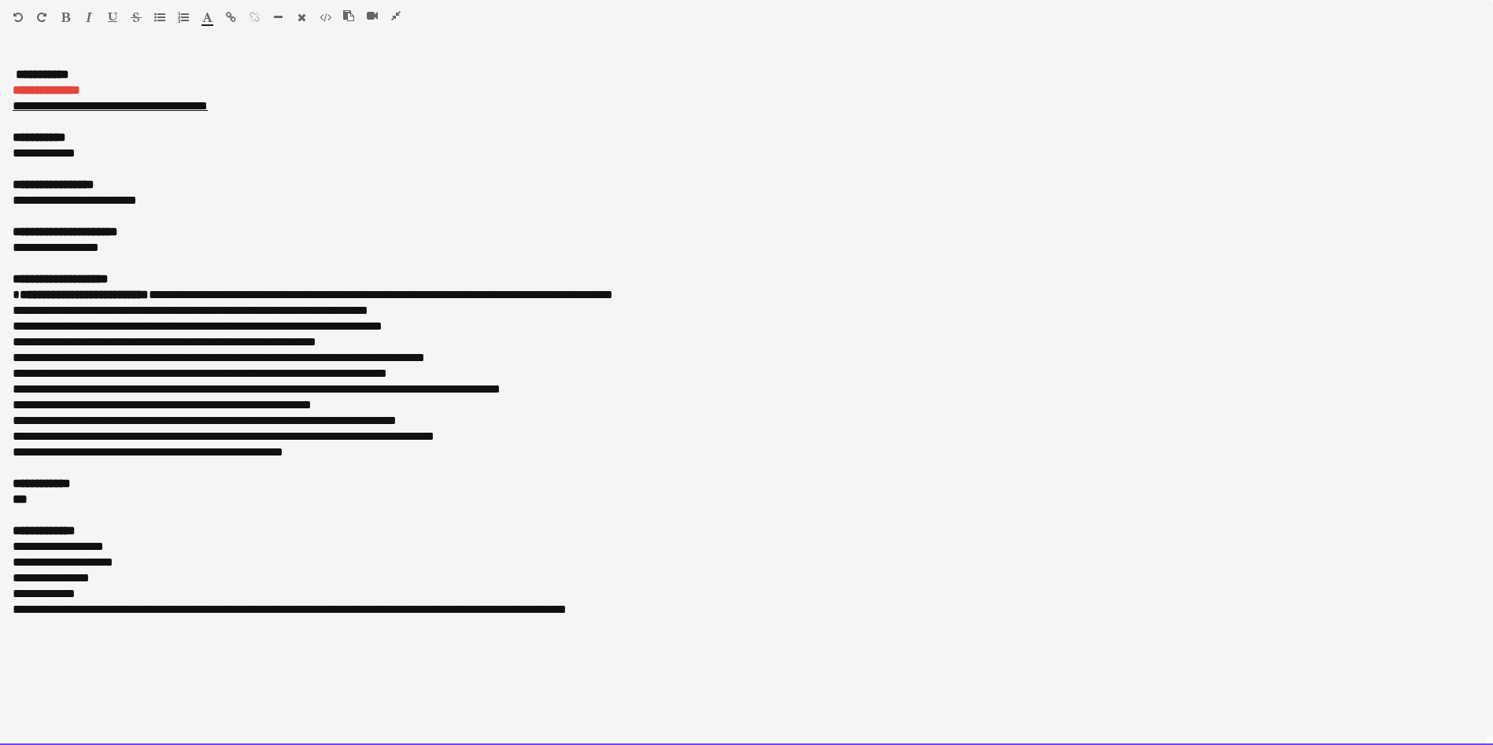
drag, startPoint x: 328, startPoint y: 106, endPoint x: 0, endPoint y: 91, distance: 328.5
click at [0, 91] on div "**********" at bounding box center [746, 398] width 1493 height 694
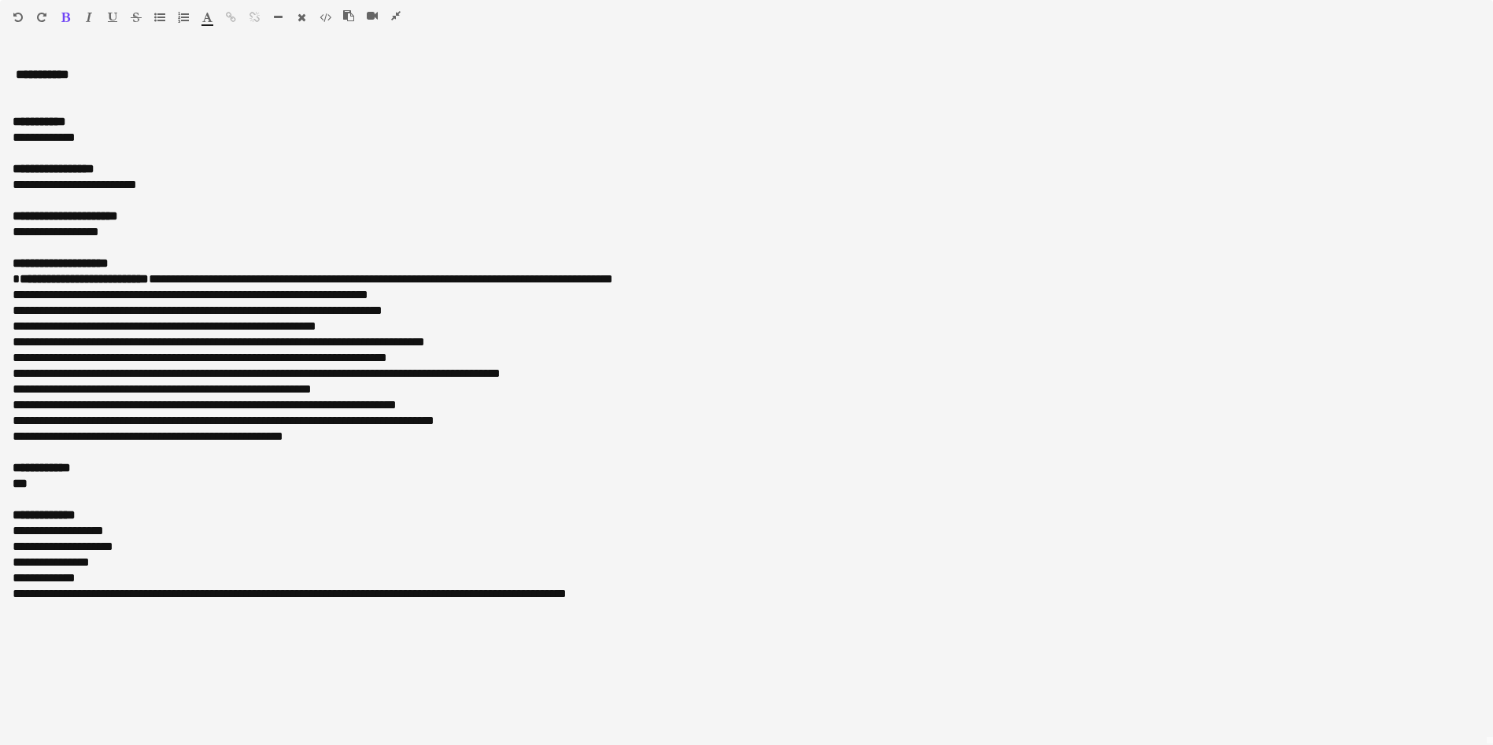
click at [397, 13] on icon "button" at bounding box center [395, 15] width 9 height 11
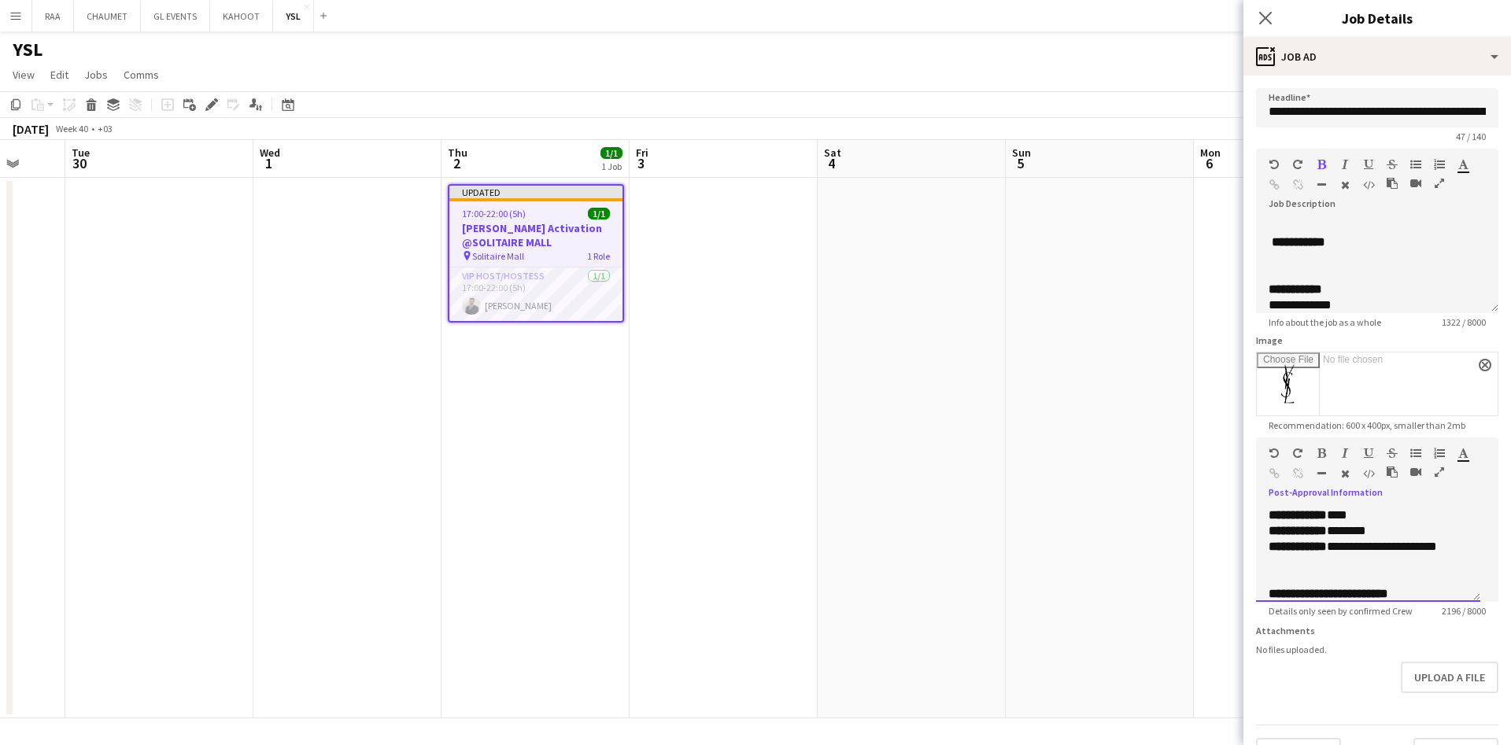
click at [1326, 486] on div at bounding box center [1304, 476] width 71 height 19
click at [1435, 478] on icon "button" at bounding box center [1439, 472] width 9 height 11
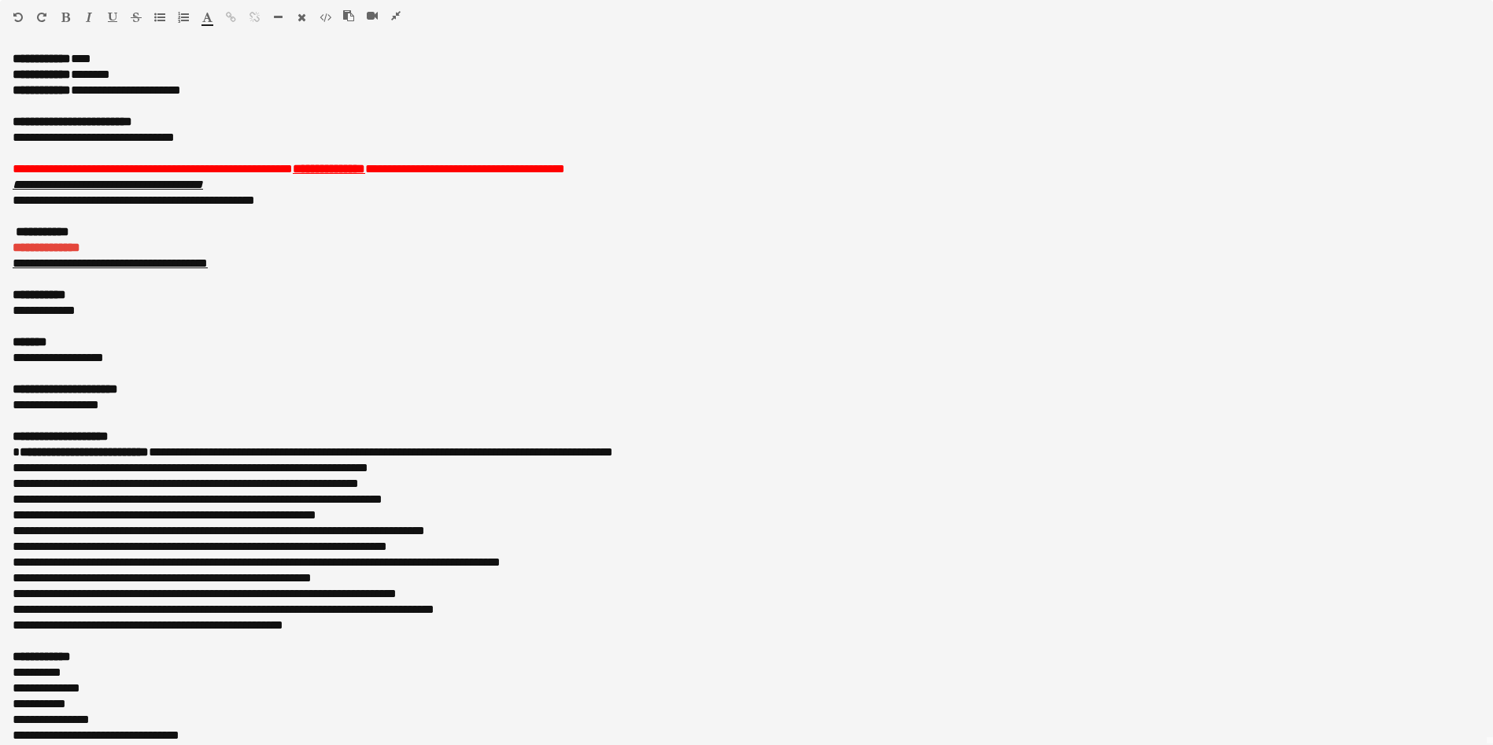
click at [392, 11] on icon "button" at bounding box center [395, 15] width 9 height 11
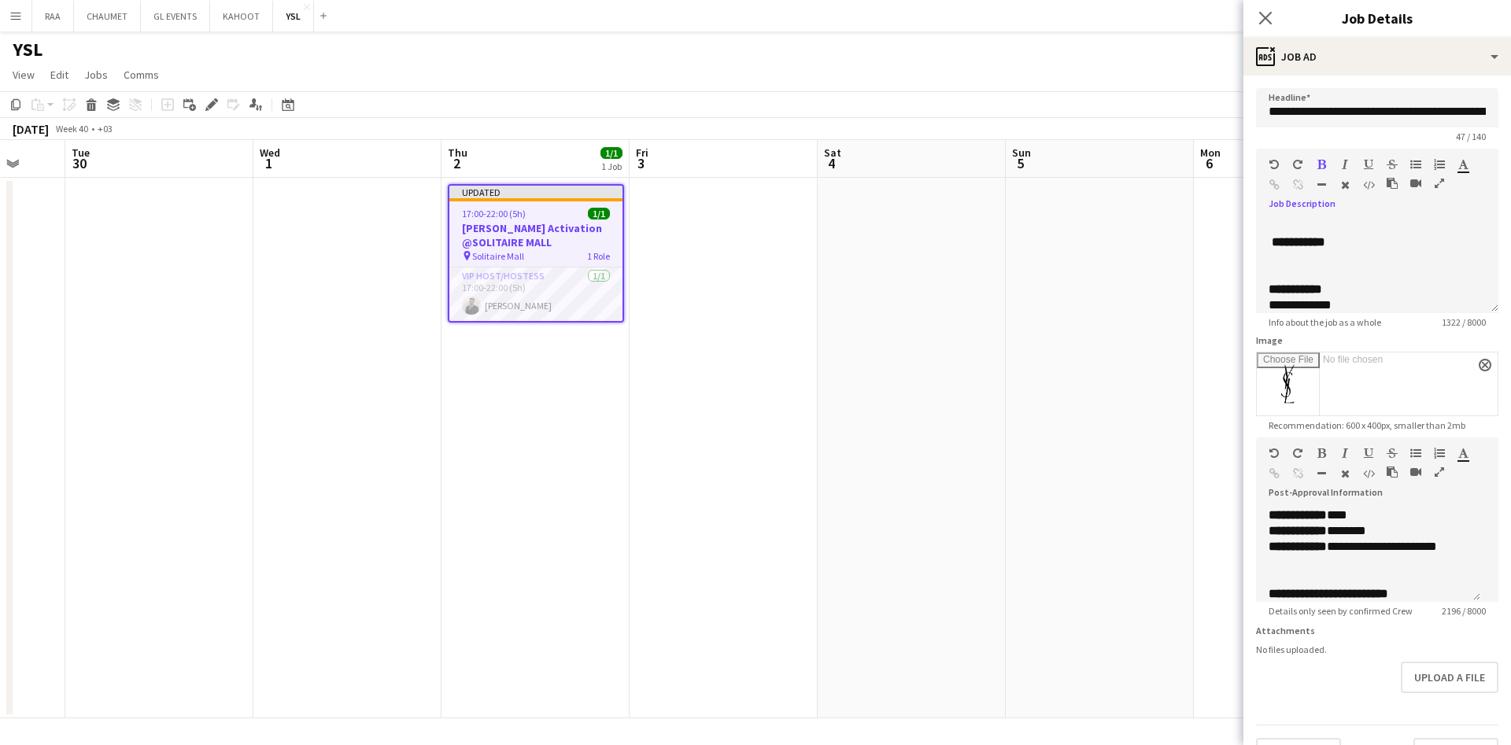
click at [1435, 189] on icon "button" at bounding box center [1439, 183] width 9 height 11
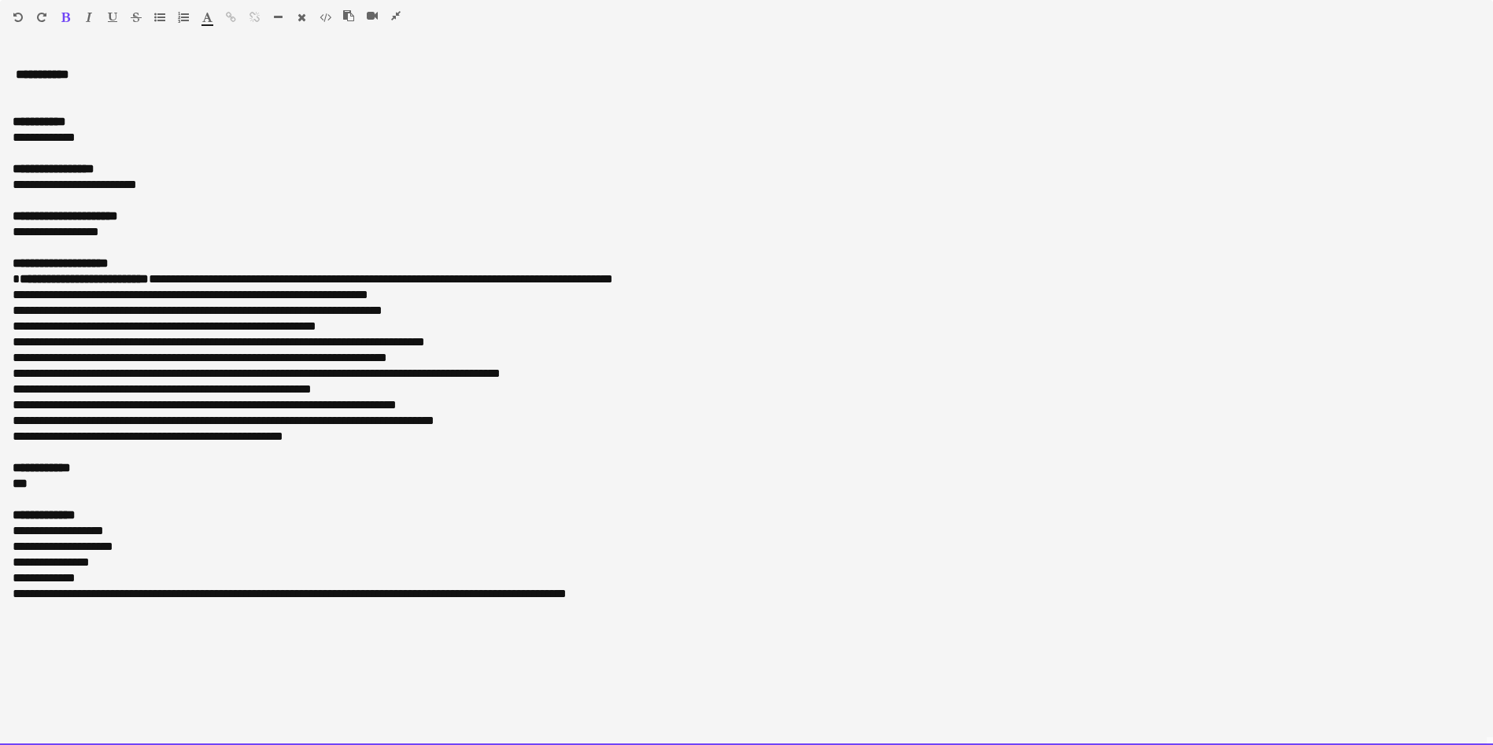
drag, startPoint x: 221, startPoint y: 136, endPoint x: 203, endPoint y: 135, distance: 18.1
click at [203, 135] on div "**********" at bounding box center [747, 138] width 1468 height 16
drag, startPoint x: 203, startPoint y: 135, endPoint x: 0, endPoint y: 48, distance: 221.0
click at [0, 48] on div "**********" at bounding box center [746, 392] width 1493 height 705
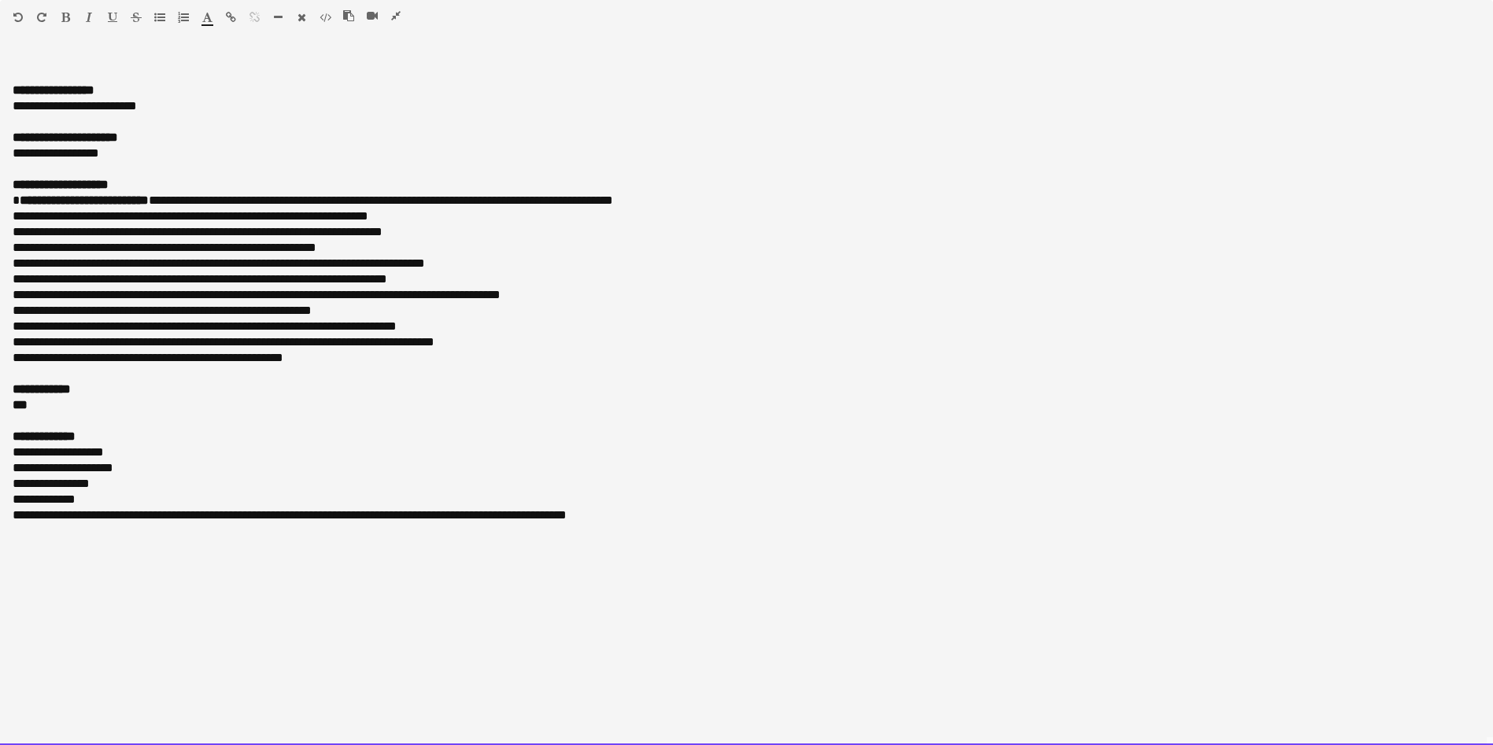
drag, startPoint x: 198, startPoint y: 157, endPoint x: 0, endPoint y: -8, distance: 257.6
click at [0, 0] on html "Menu Boards Boards Boards All jobs Status Workforce Workforce My Workforce Recr…" at bounding box center [746, 670] width 1493 height 1341
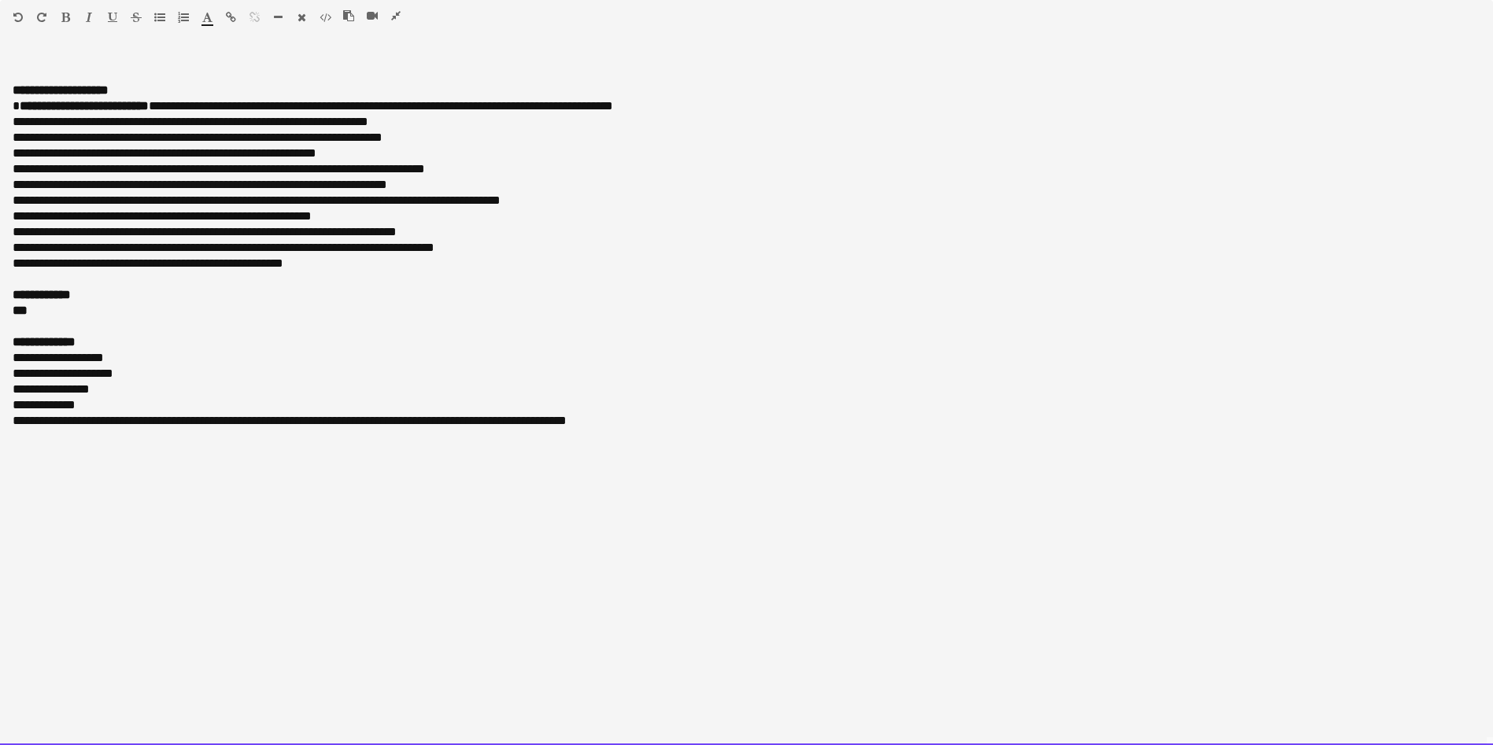
drag, startPoint x: 365, startPoint y: 265, endPoint x: 5, endPoint y: 112, distance: 391.7
click at [5, 112] on div "**********" at bounding box center [746, 398] width 1493 height 694
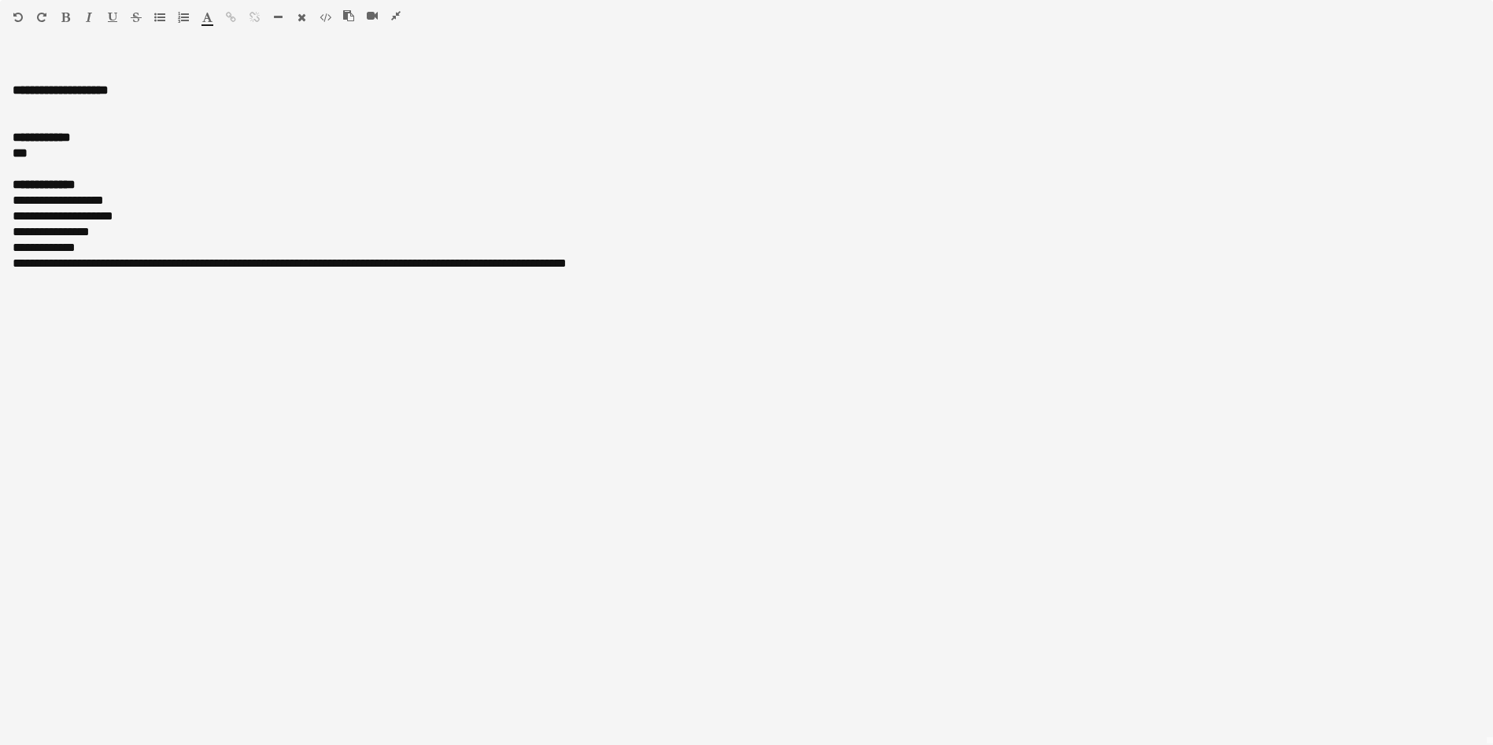
click at [393, 13] on icon "button" at bounding box center [395, 15] width 9 height 11
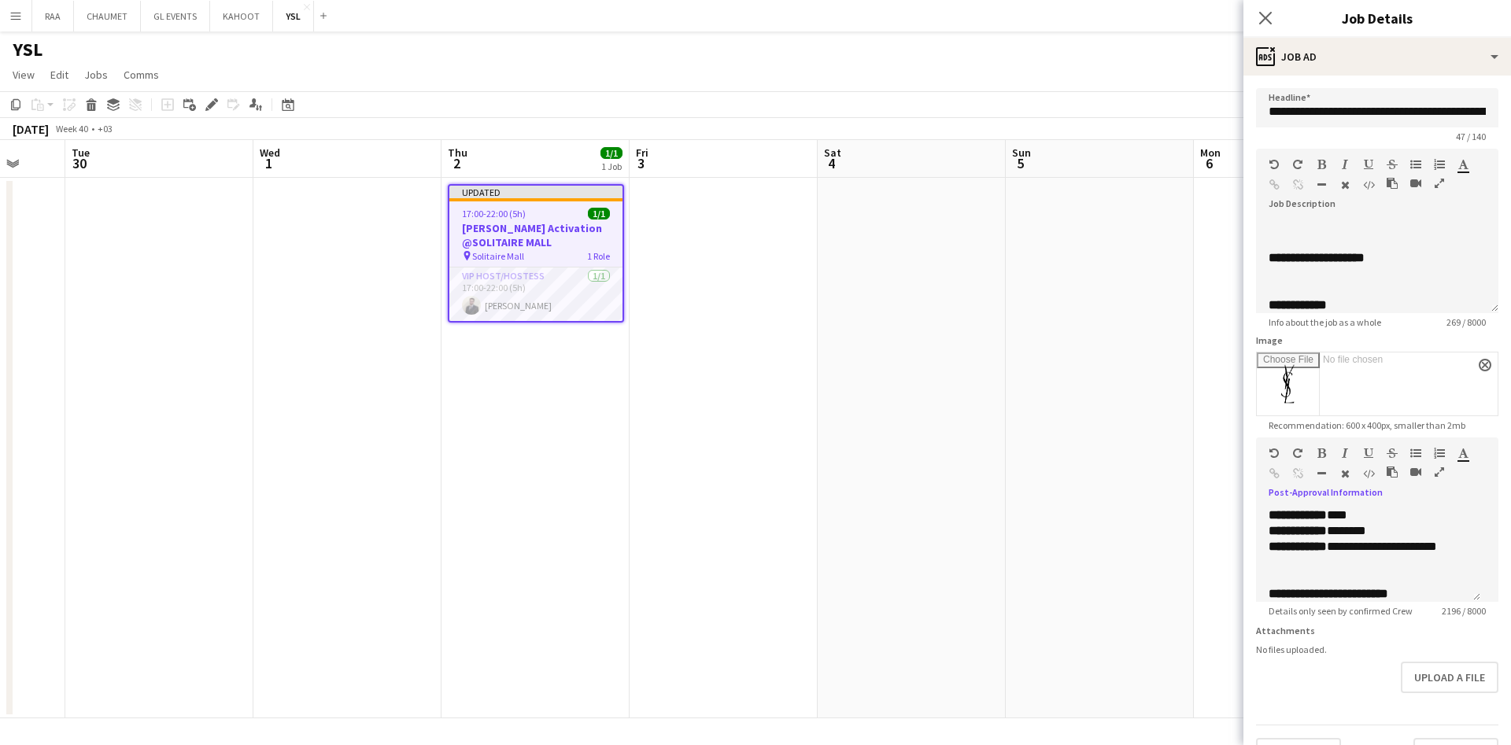
click at [1434, 478] on button "button" at bounding box center [1439, 472] width 11 height 13
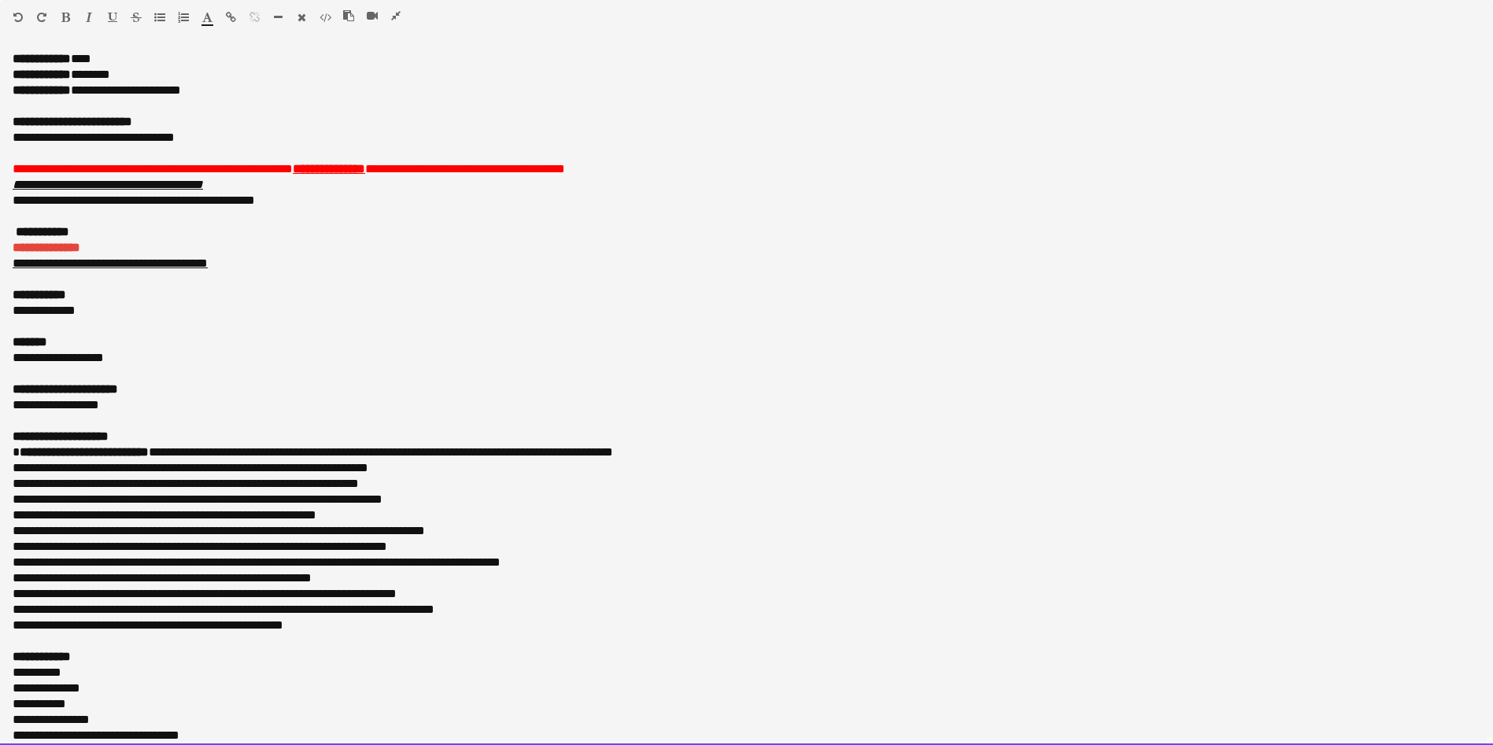
drag, startPoint x: 341, startPoint y: 607, endPoint x: 0, endPoint y: 455, distance: 373.1
click at [0, 455] on div "**********" at bounding box center [746, 398] width 1493 height 694
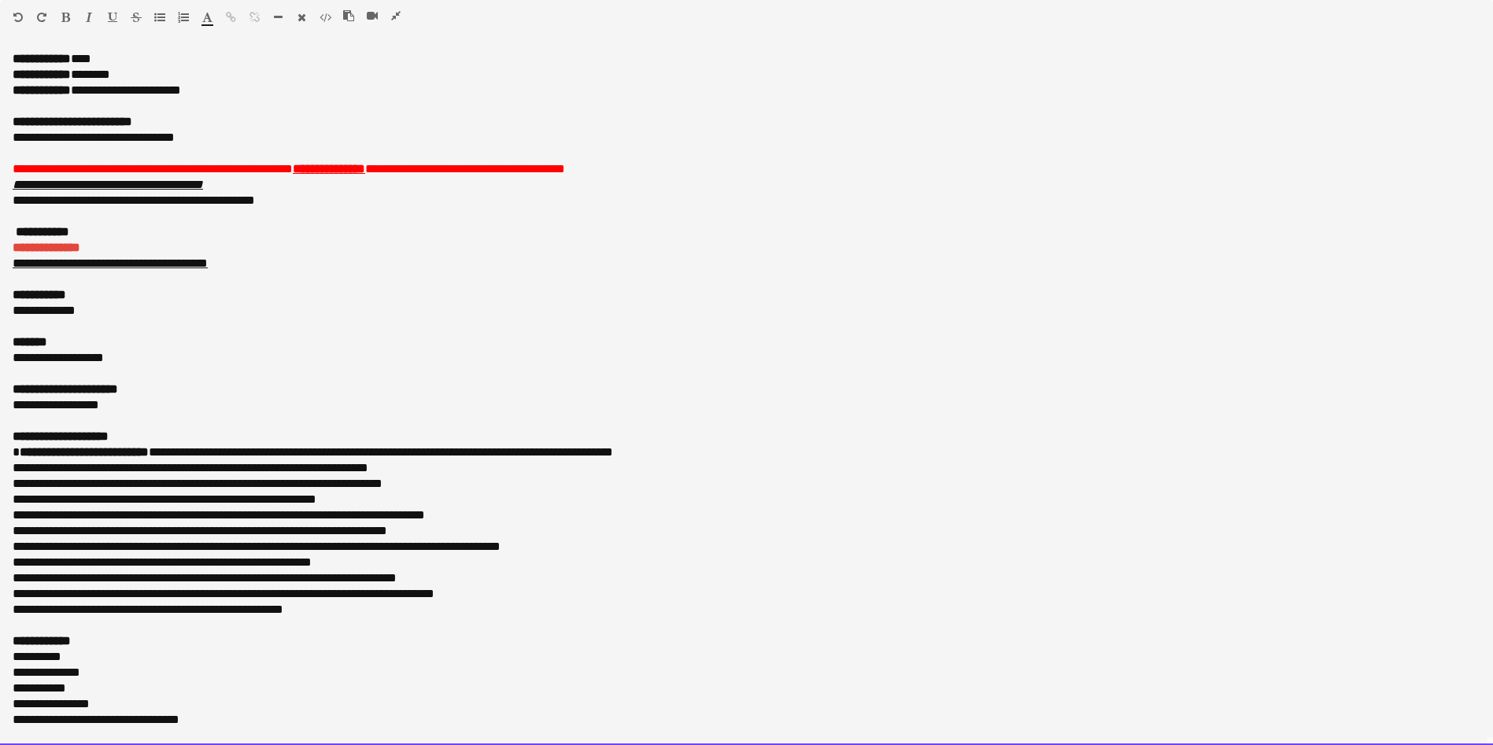
click at [395, 23] on div at bounding box center [378, 18] width 71 height 19
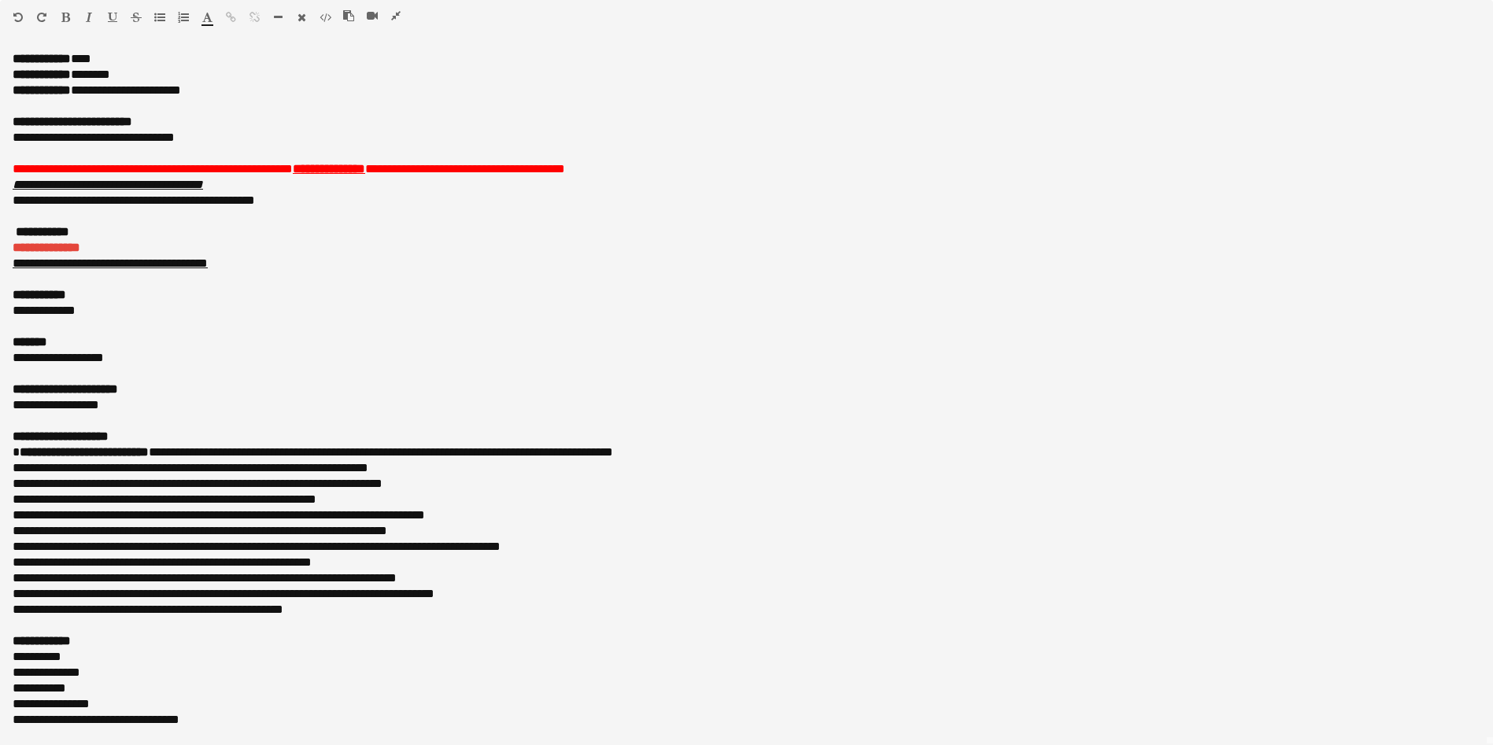
click at [396, 12] on icon "button" at bounding box center [395, 15] width 9 height 11
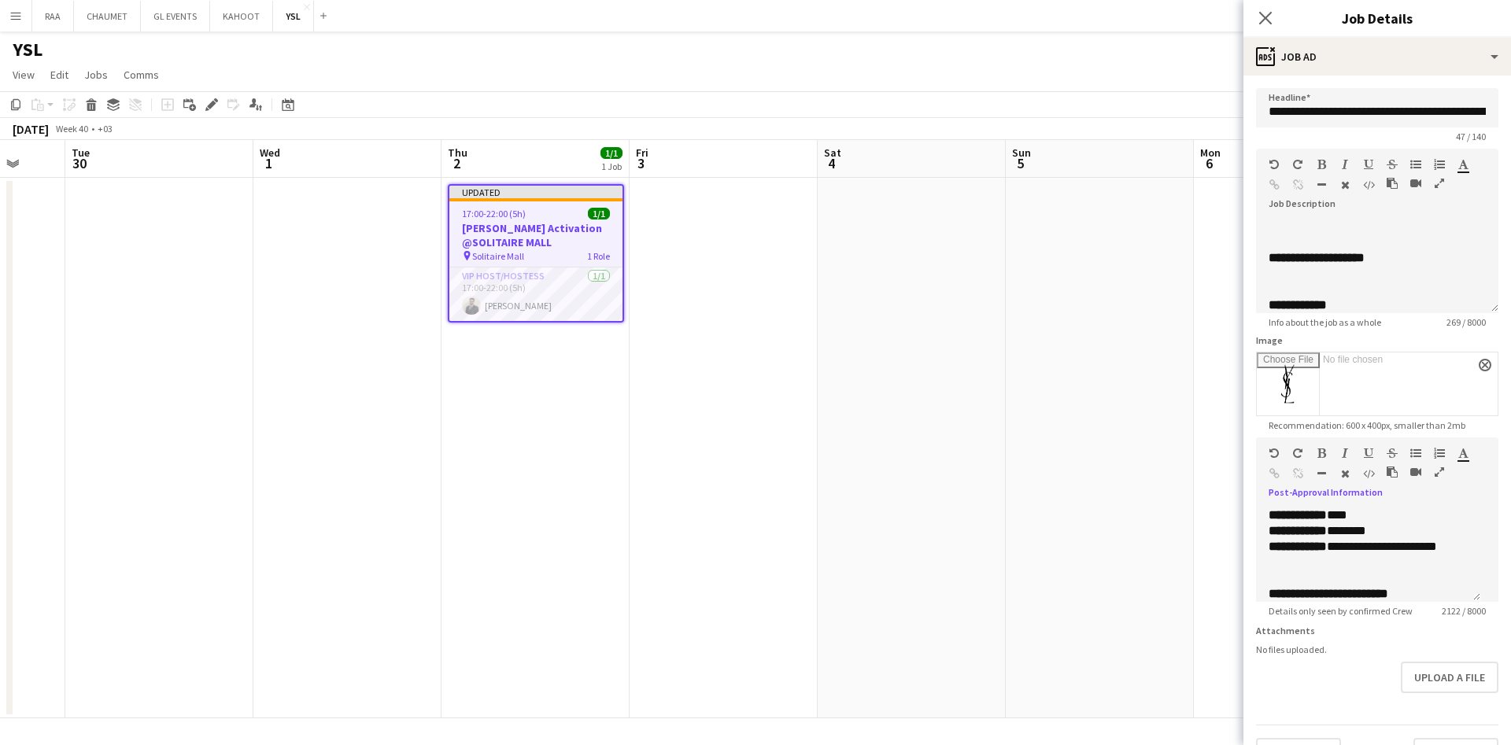
click at [1435, 189] on icon "button" at bounding box center [1439, 183] width 9 height 11
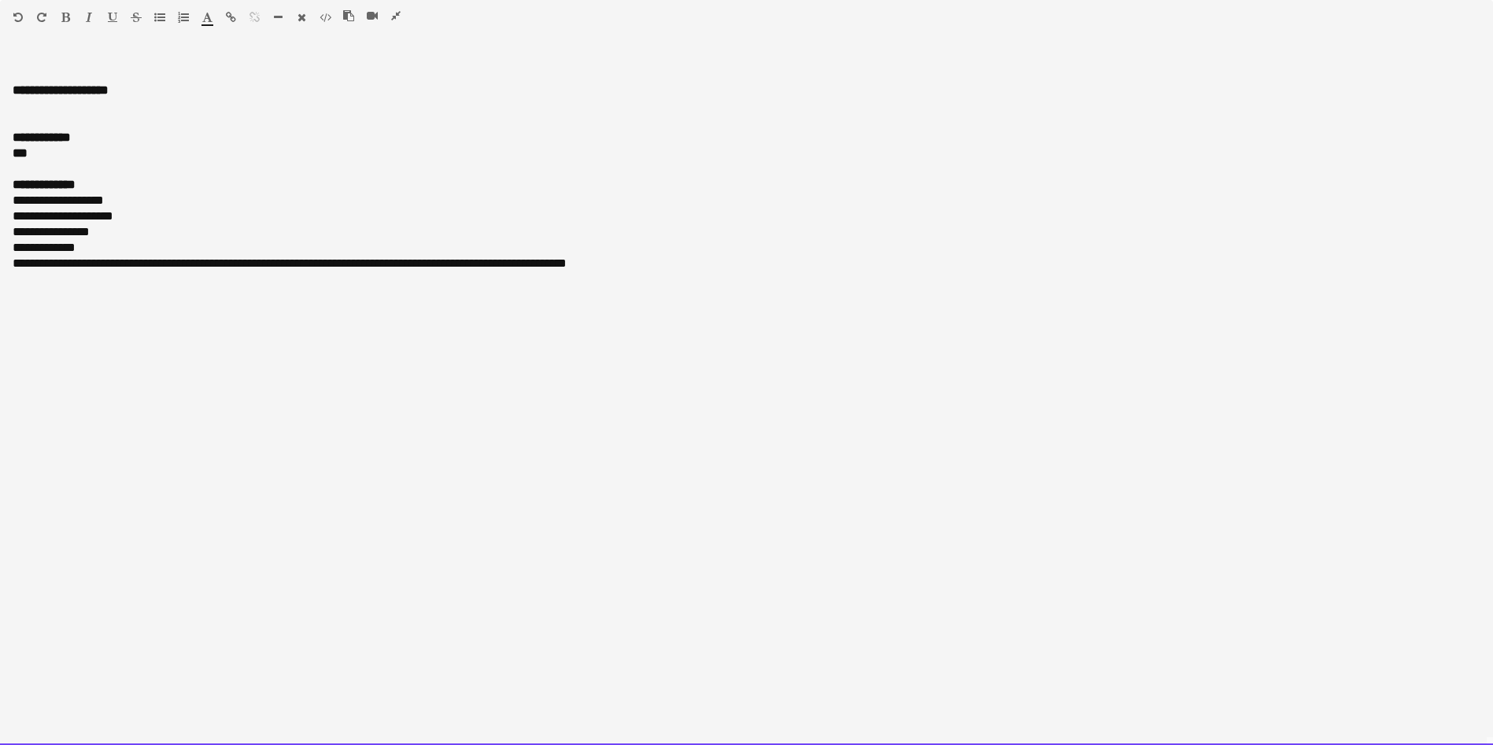
drag, startPoint x: 889, startPoint y: 357, endPoint x: 0, endPoint y: 205, distance: 902.2
click at [0, 205] on div "**********" at bounding box center [746, 398] width 1493 height 694
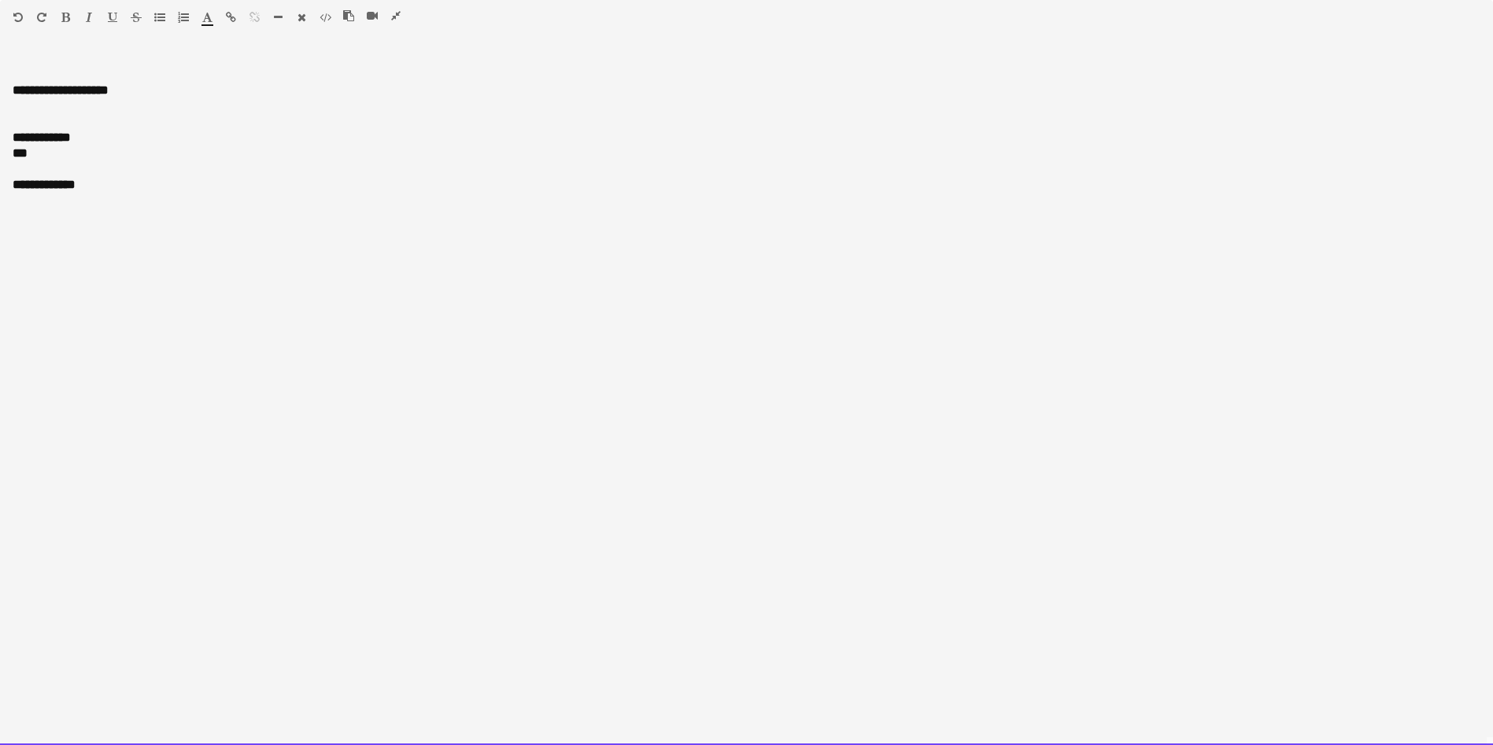
drag, startPoint x: 215, startPoint y: 261, endPoint x: 0, endPoint y: 73, distance: 285.5
click at [0, 73] on div "**********" at bounding box center [746, 398] width 1493 height 694
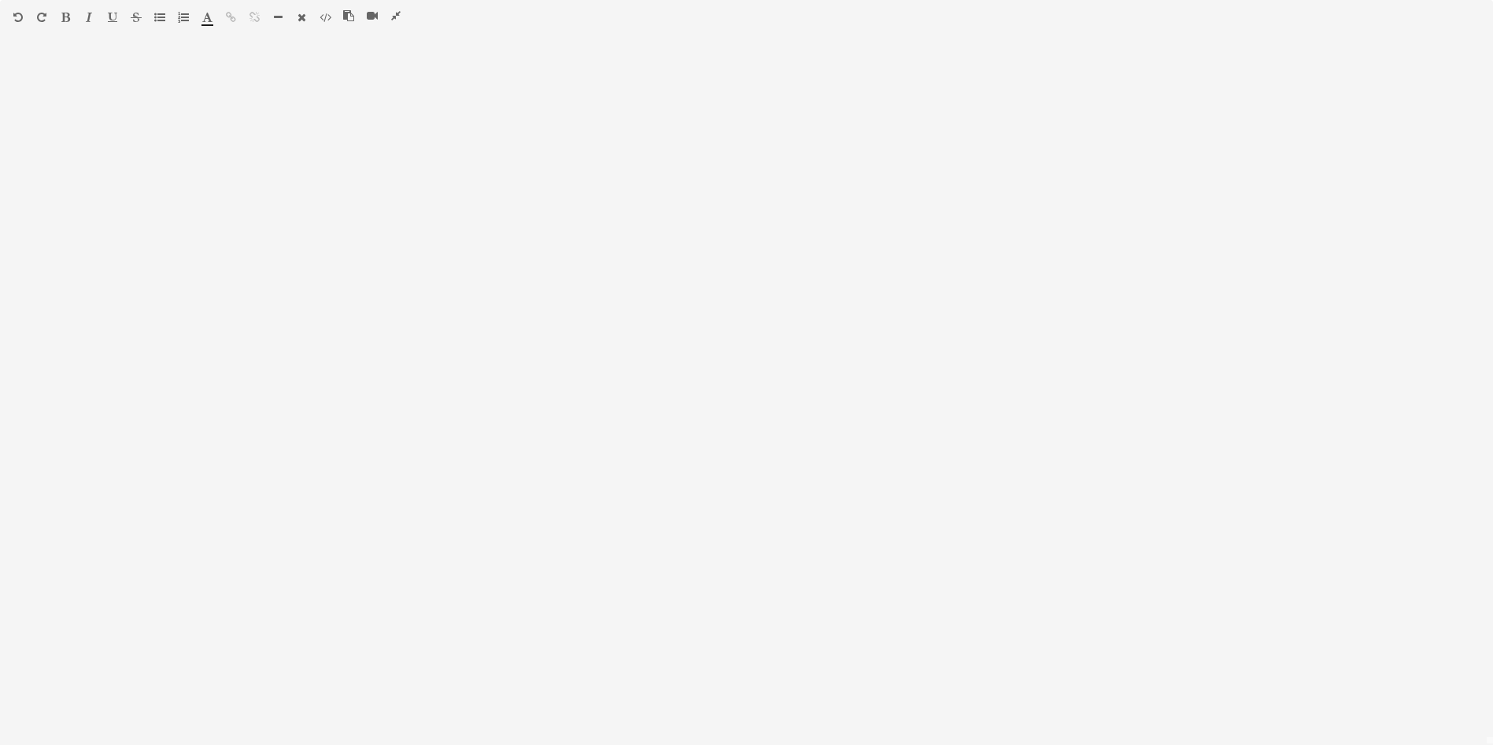
click at [393, 15] on icon "button" at bounding box center [395, 15] width 9 height 11
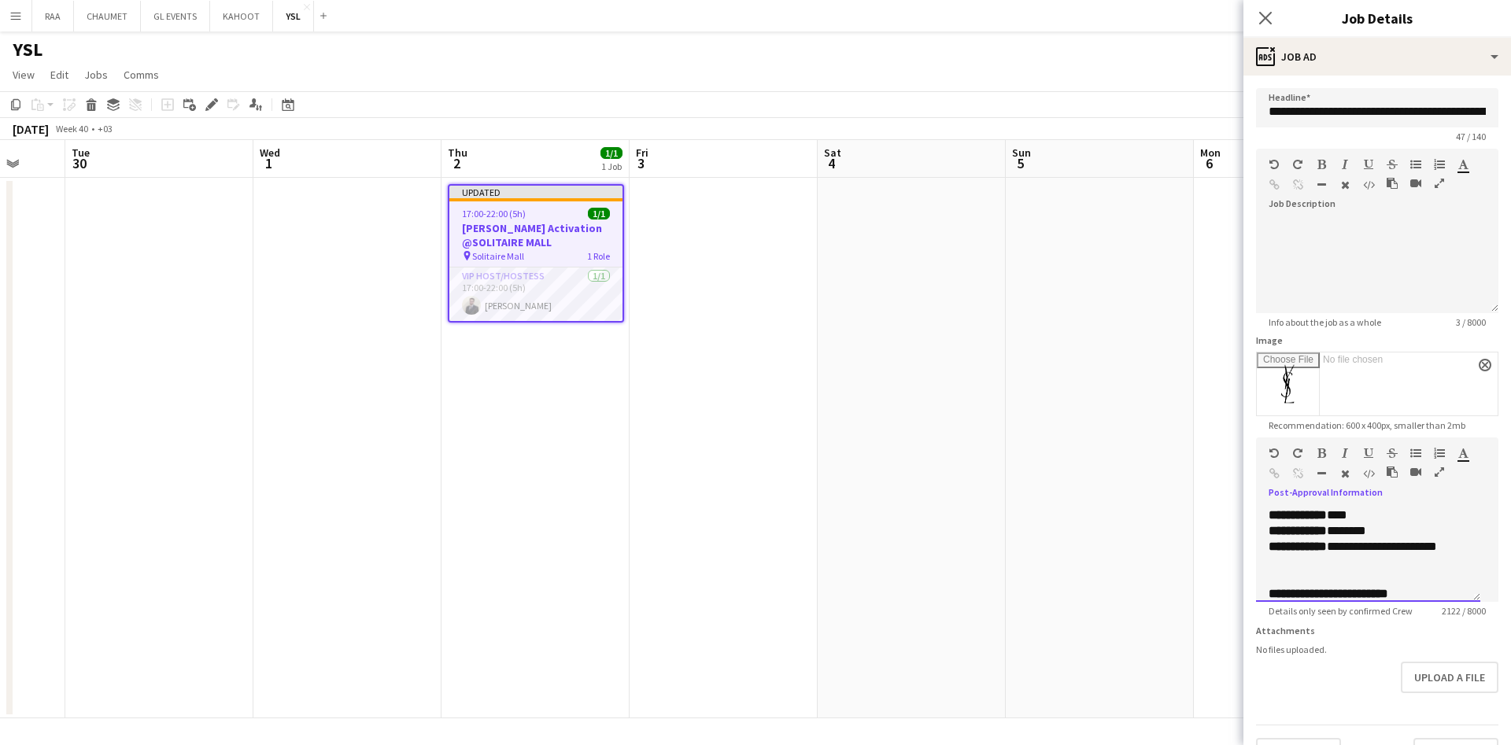
click at [1387, 485] on div at bounding box center [1422, 475] width 71 height 19
click at [1435, 478] on icon "button" at bounding box center [1439, 472] width 9 height 11
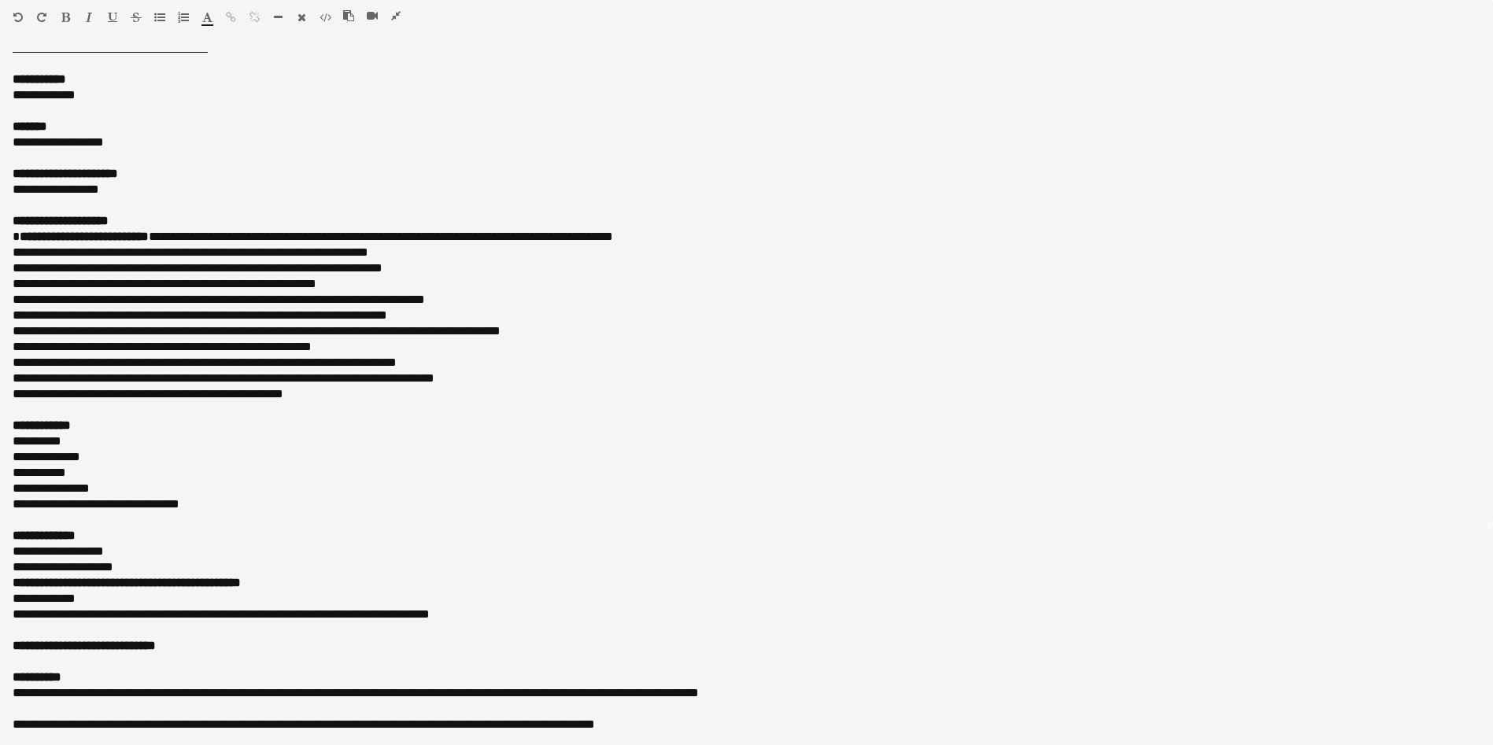
scroll to position [596, 0]
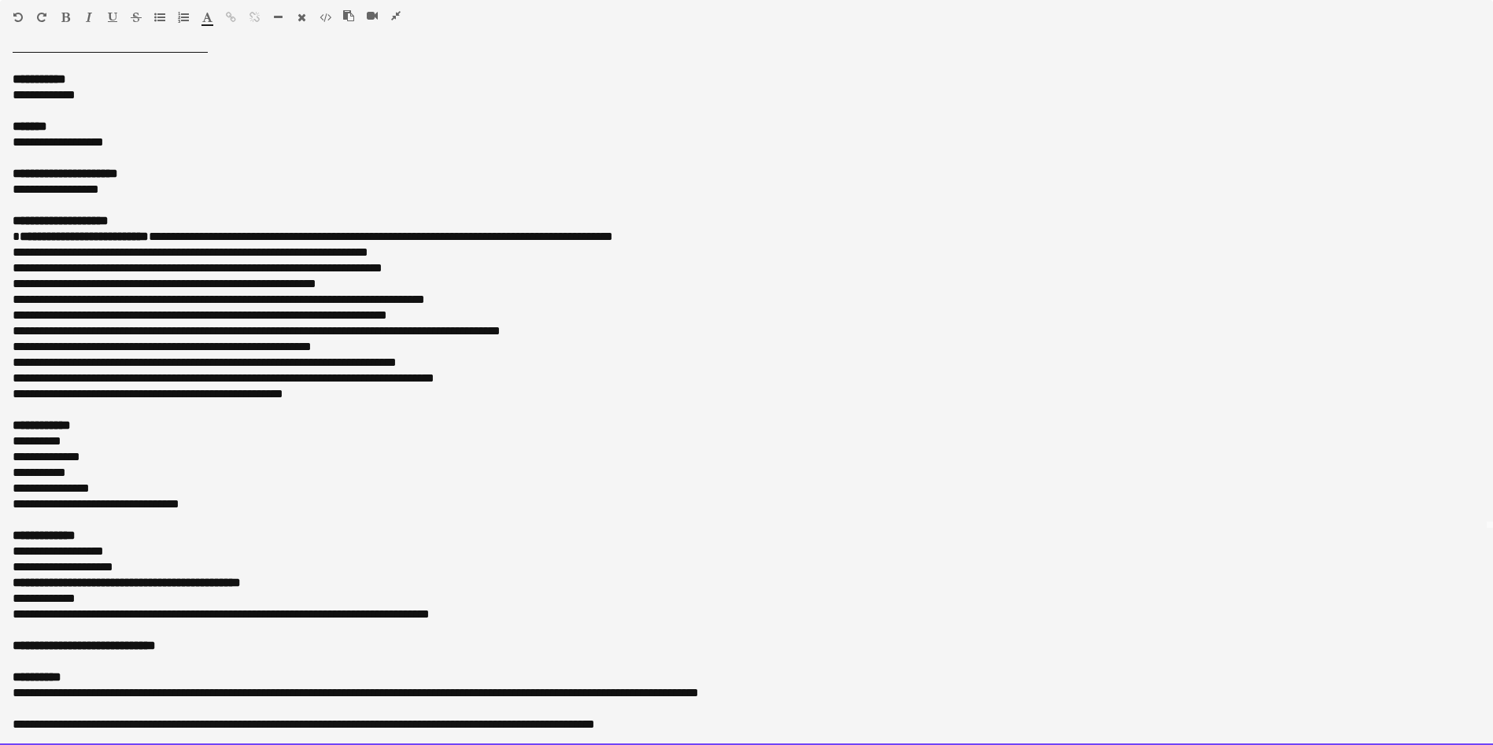
click at [422, 619] on span "**********" at bounding box center [341, 614] width 175 height 12
click at [566, 542] on p "**** *********" at bounding box center [747, 536] width 1468 height 16
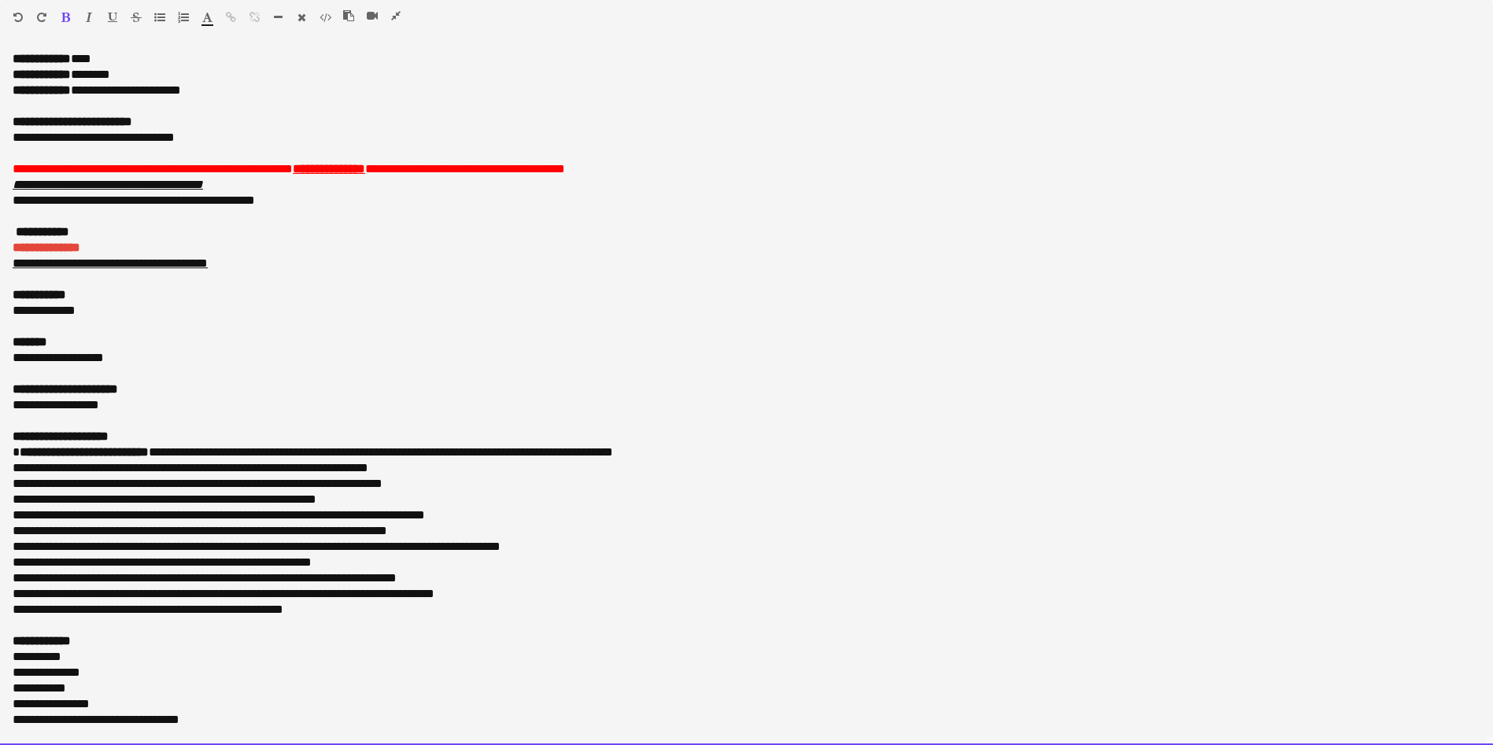
scroll to position [0, 0]
click at [136, 77] on div "**********" at bounding box center [738, 75] width 1450 height 16
click at [393, 8] on div "Standard Heading 1 Heading 2 Heading 3 Heading 4 Heading 5 Heading 6 Heading 7 …" at bounding box center [746, 20] width 1493 height 40
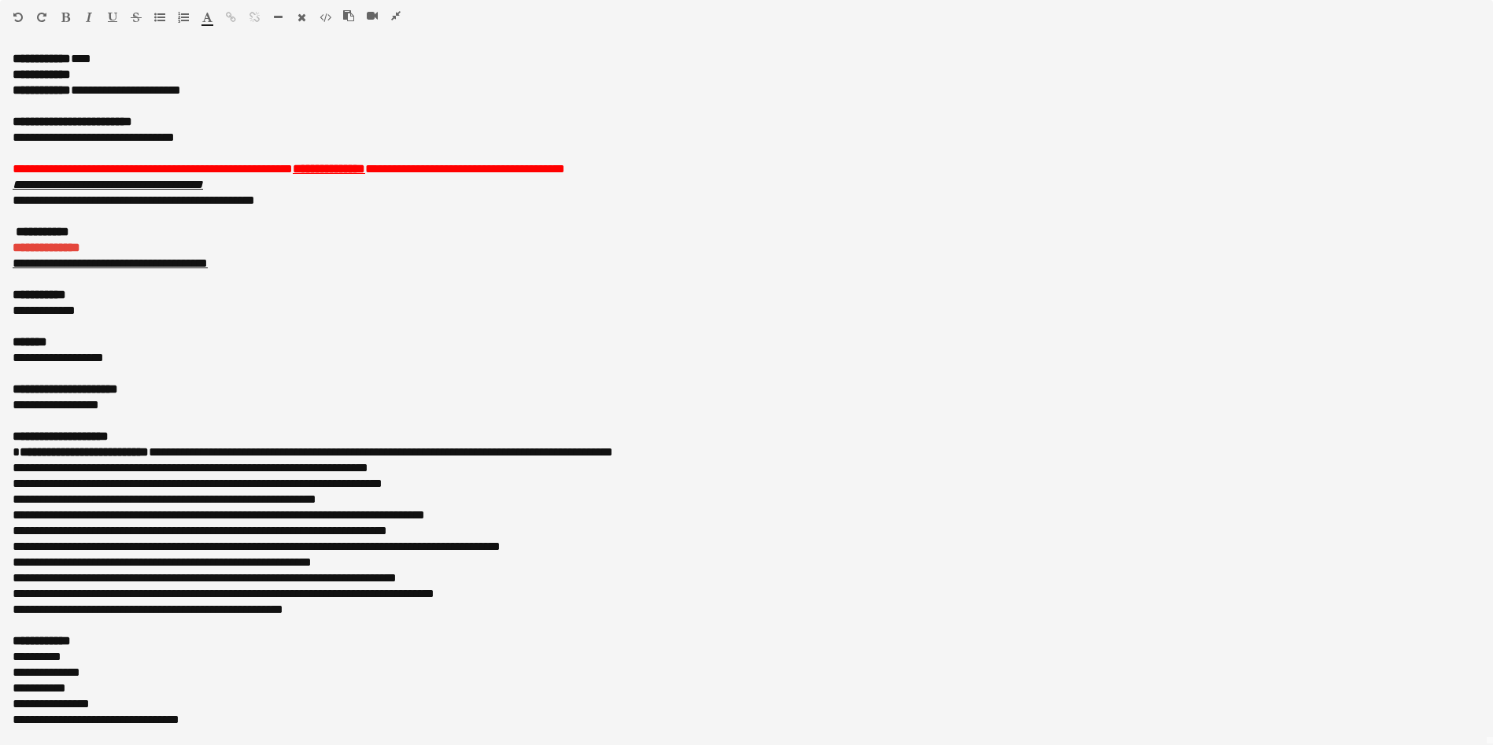
click at [391, 11] on icon "button" at bounding box center [395, 15] width 9 height 11
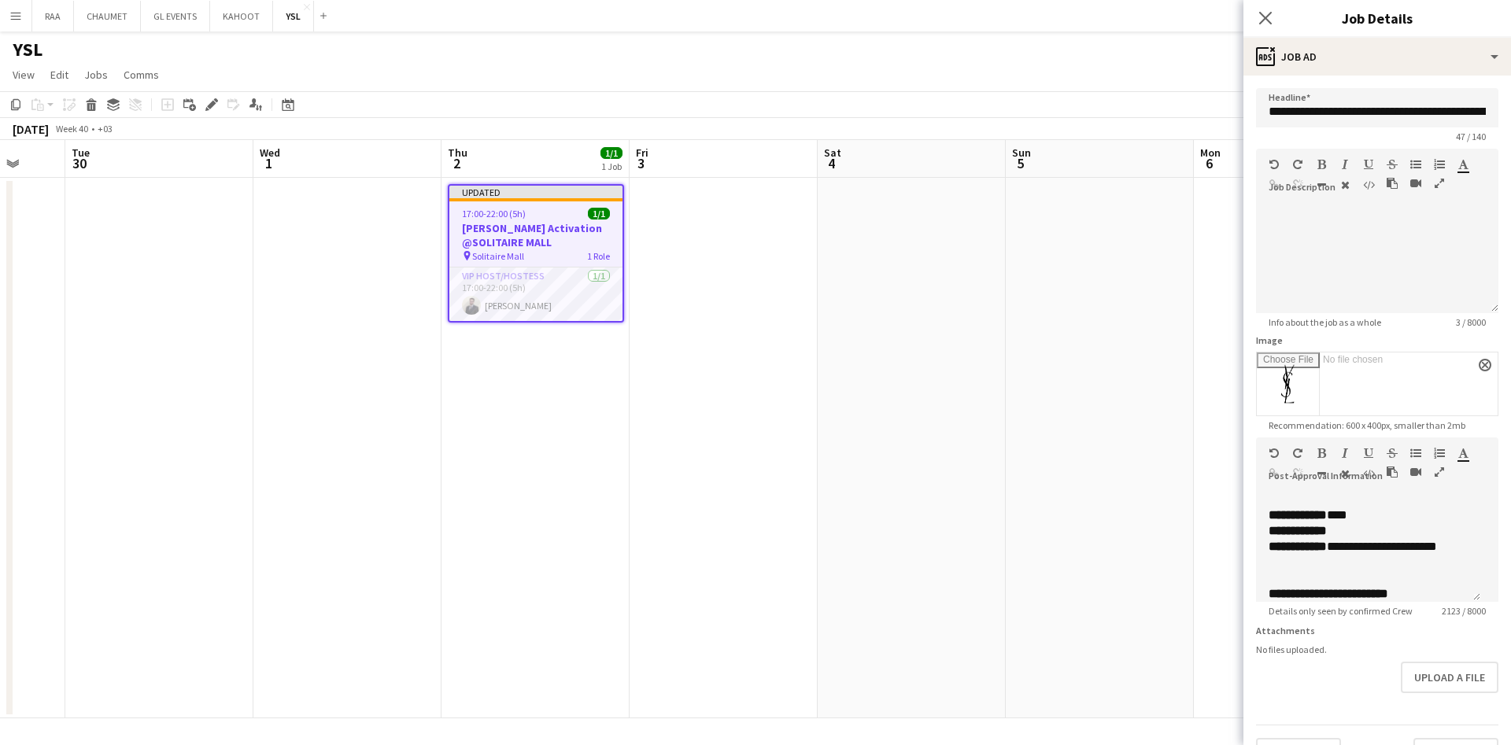
click at [749, 301] on app-date-cell at bounding box center [724, 448] width 188 height 541
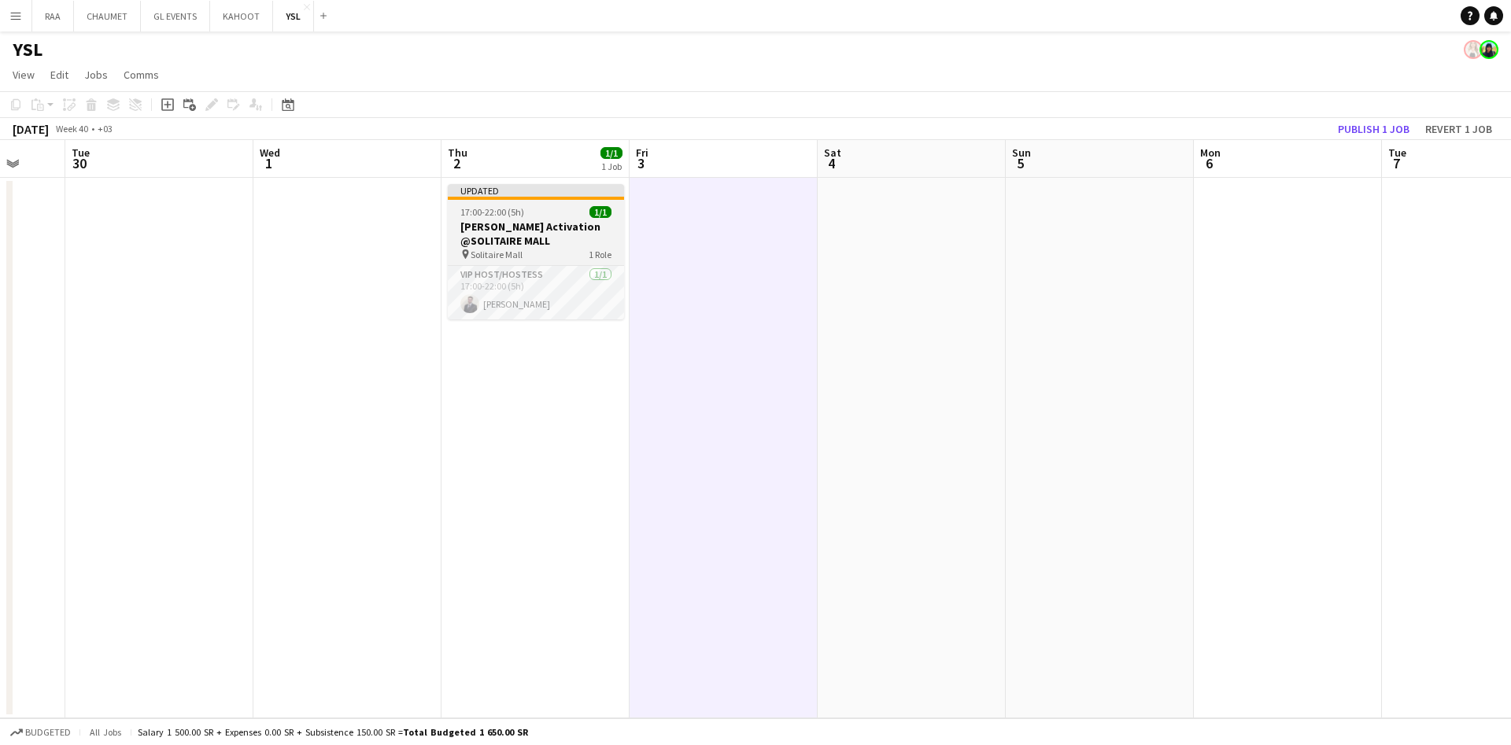
click at [541, 200] on app-job-card "Updated 17:00-22:00 (5h) 1/1 [PERSON_NAME] Activation @SOLITAIRE MALL pin Solit…" at bounding box center [536, 251] width 176 height 135
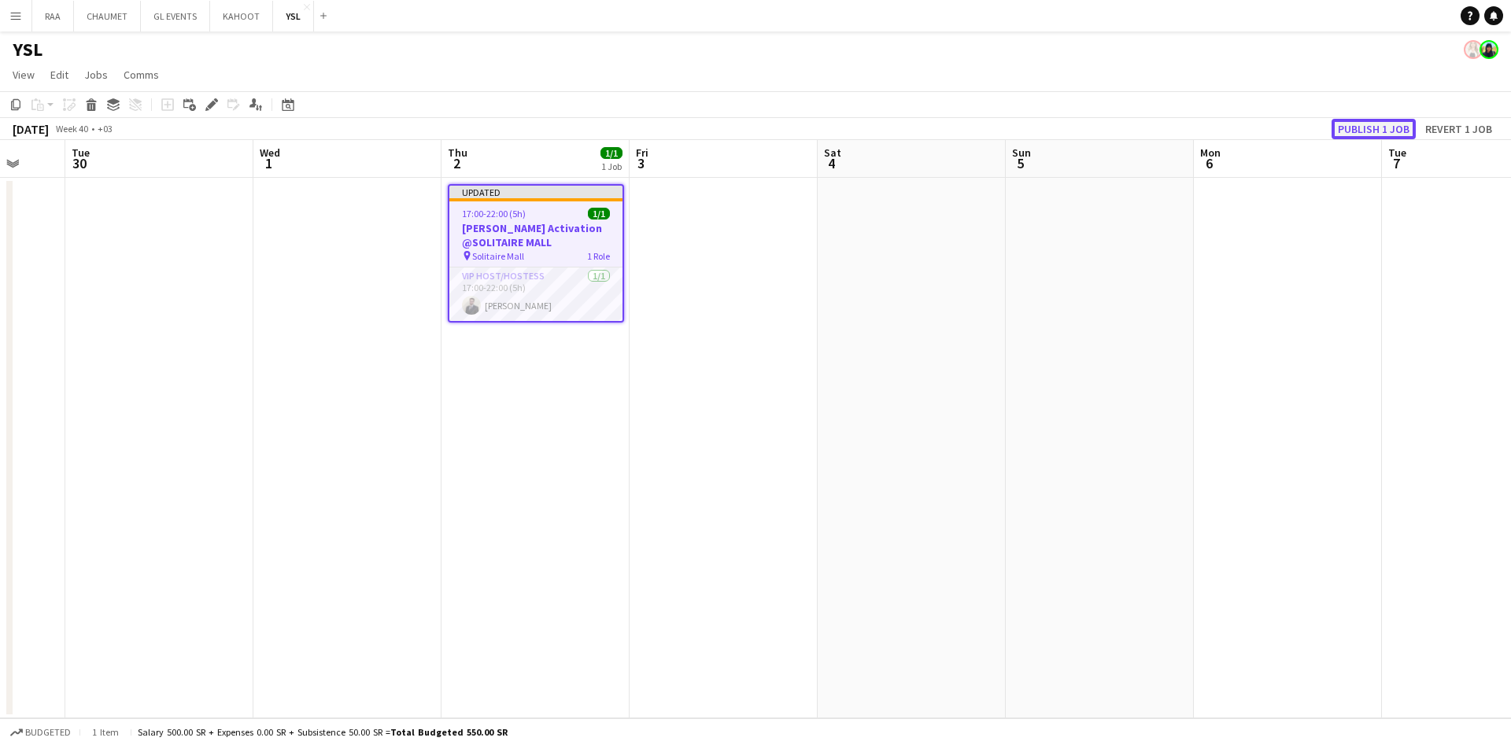
click at [1375, 122] on button "Publish 1 job" at bounding box center [1373, 129] width 84 height 20
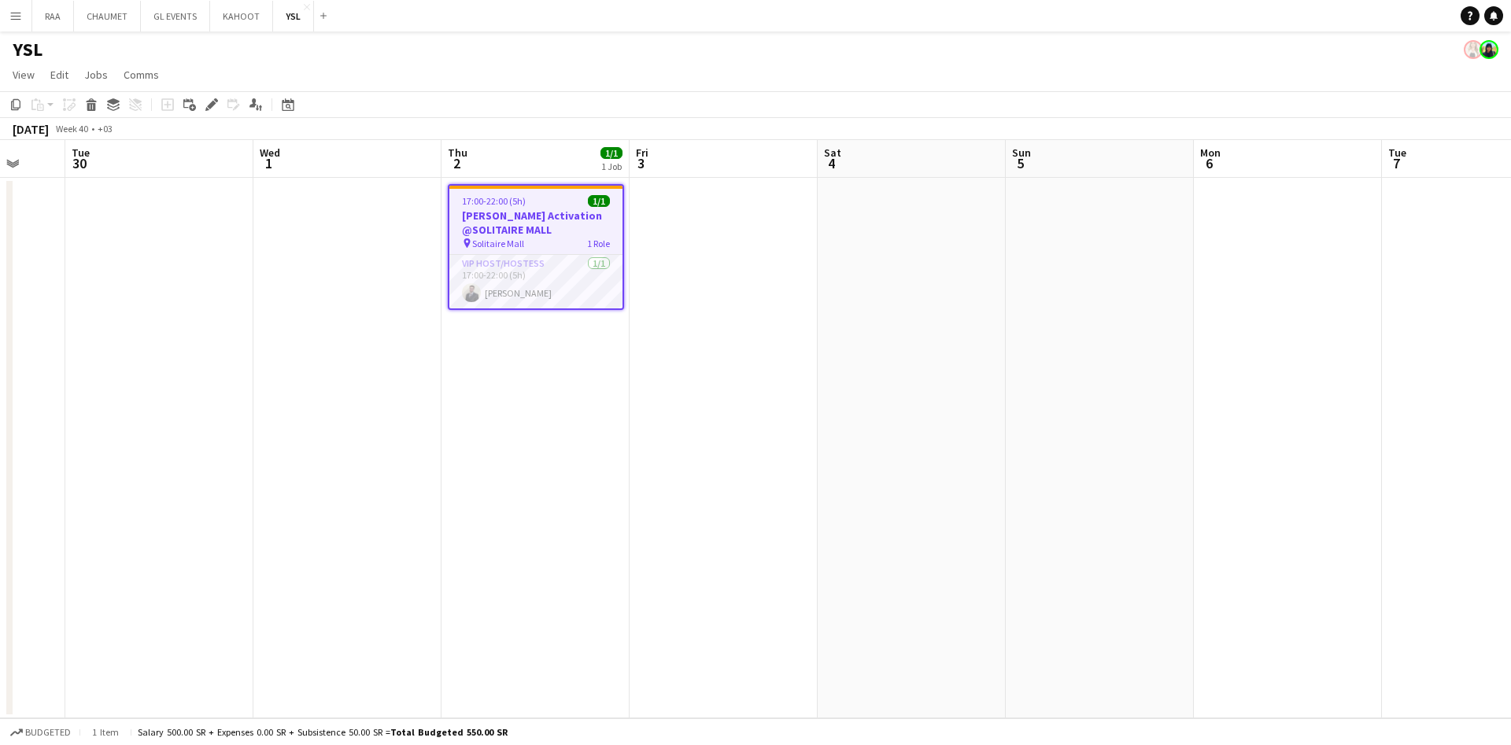
click at [5, 6] on button "Menu" at bounding box center [15, 15] width 31 height 31
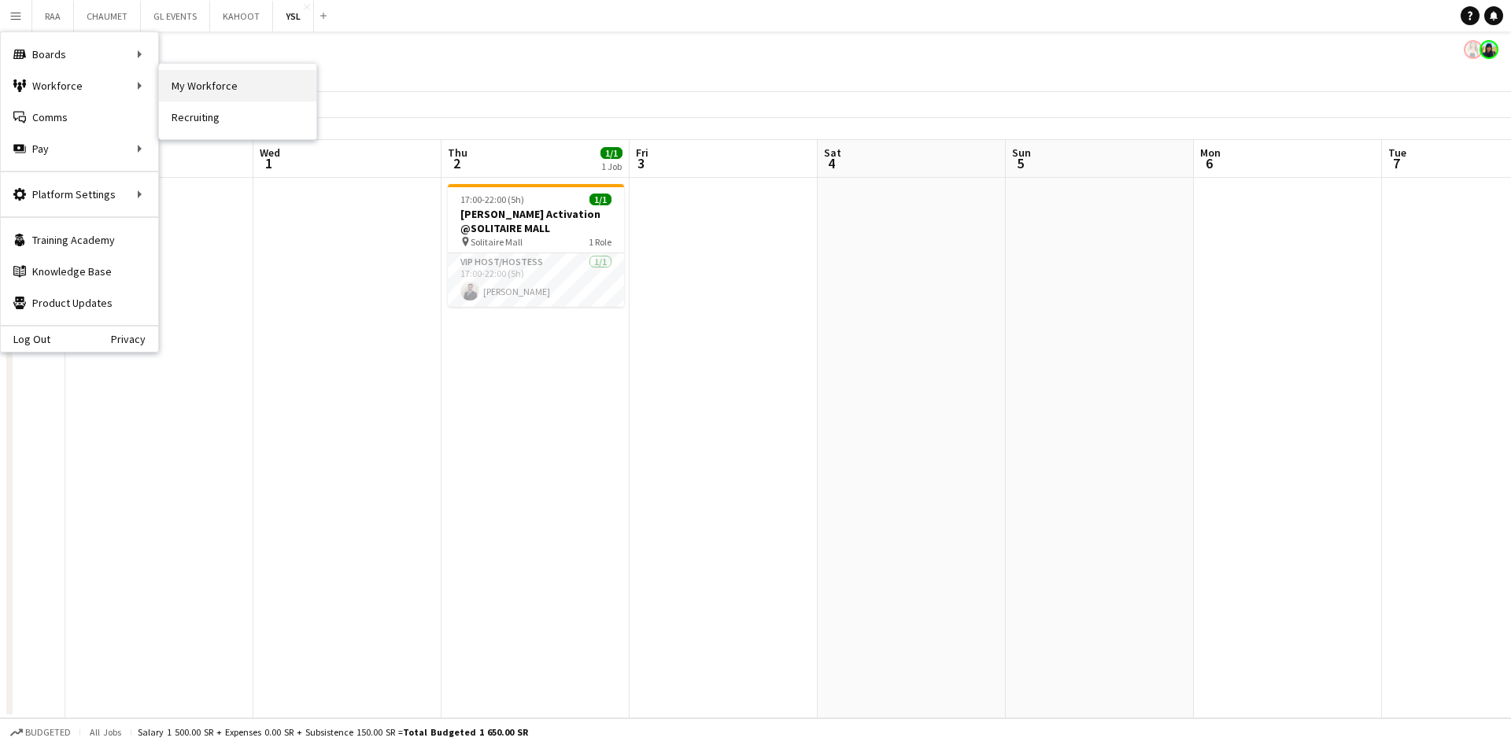
click at [209, 86] on link "My Workforce" at bounding box center [237, 85] width 157 height 31
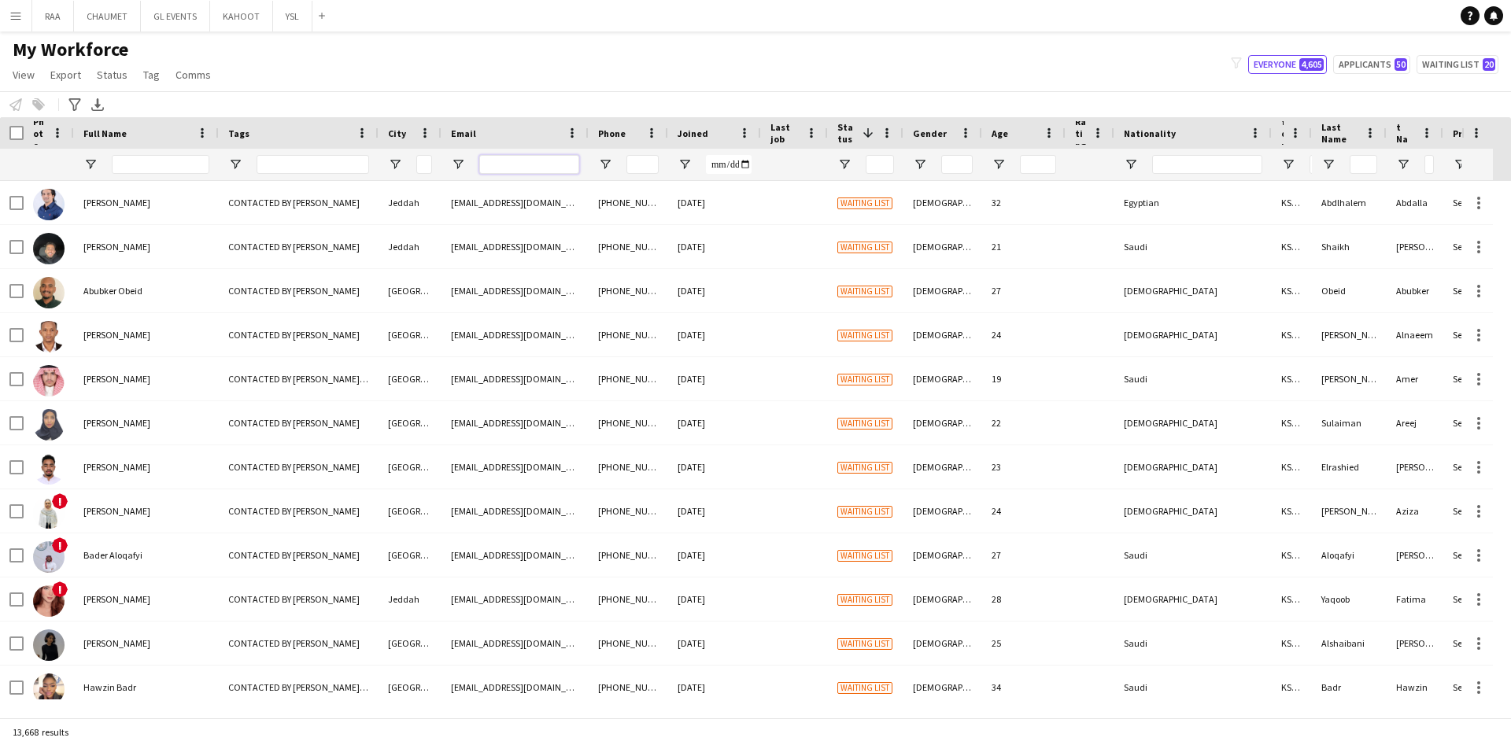
click at [504, 166] on input "Email Filter Input" at bounding box center [529, 164] width 100 height 19
paste input "**********"
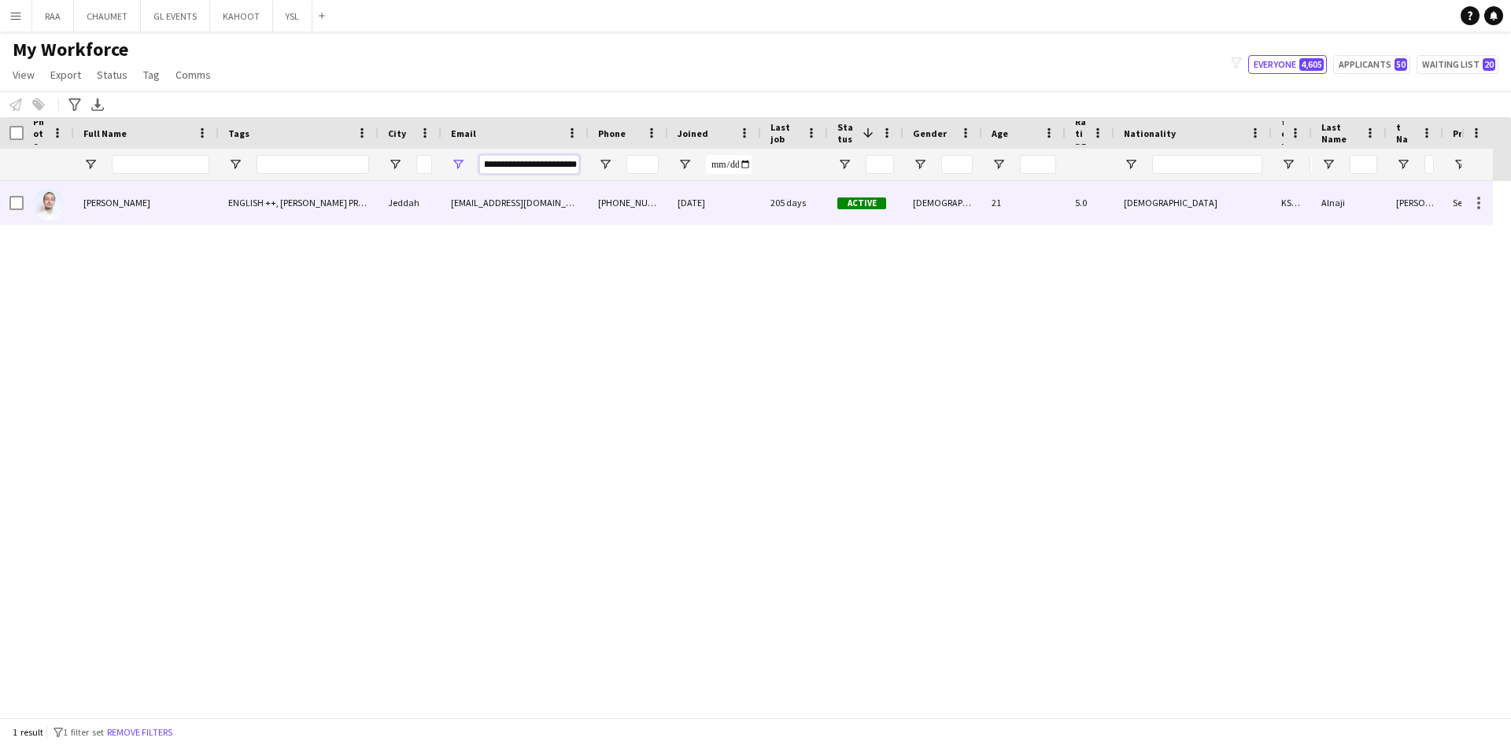
type input "**********"
click at [187, 205] on div "[PERSON_NAME]" at bounding box center [146, 202] width 145 height 43
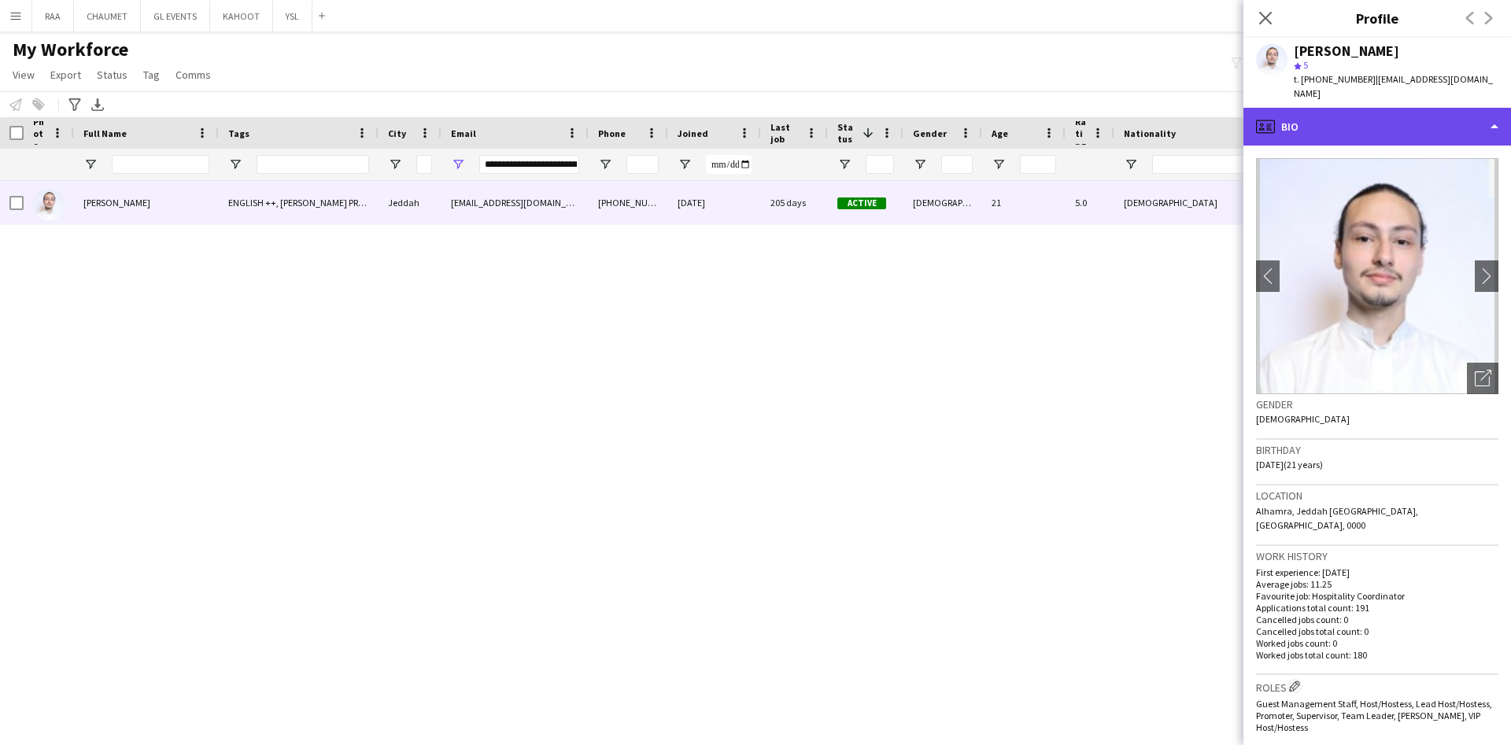
click at [1359, 108] on div "profile Bio" at bounding box center [1377, 127] width 268 height 38
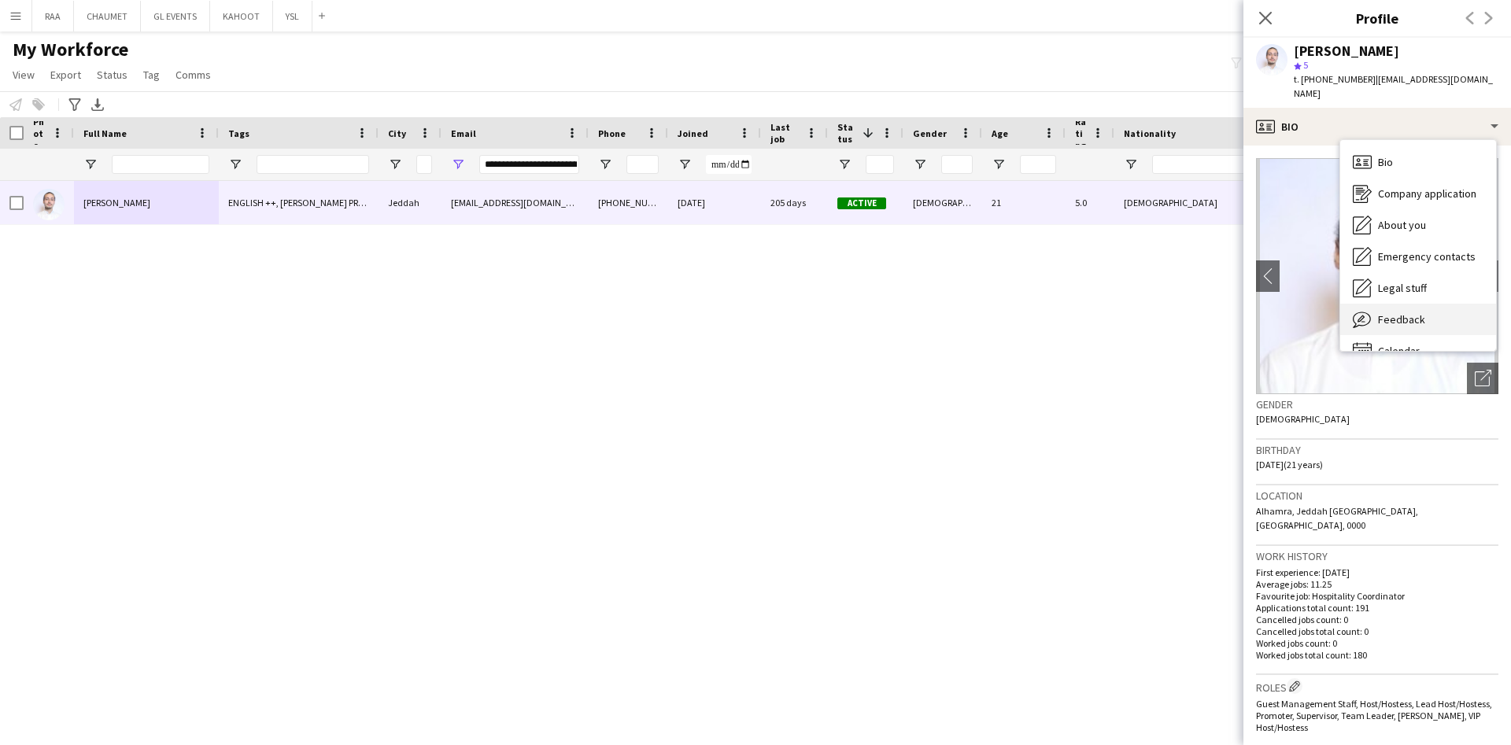
click at [1381, 312] on div "Feedback Feedback" at bounding box center [1418, 319] width 156 height 31
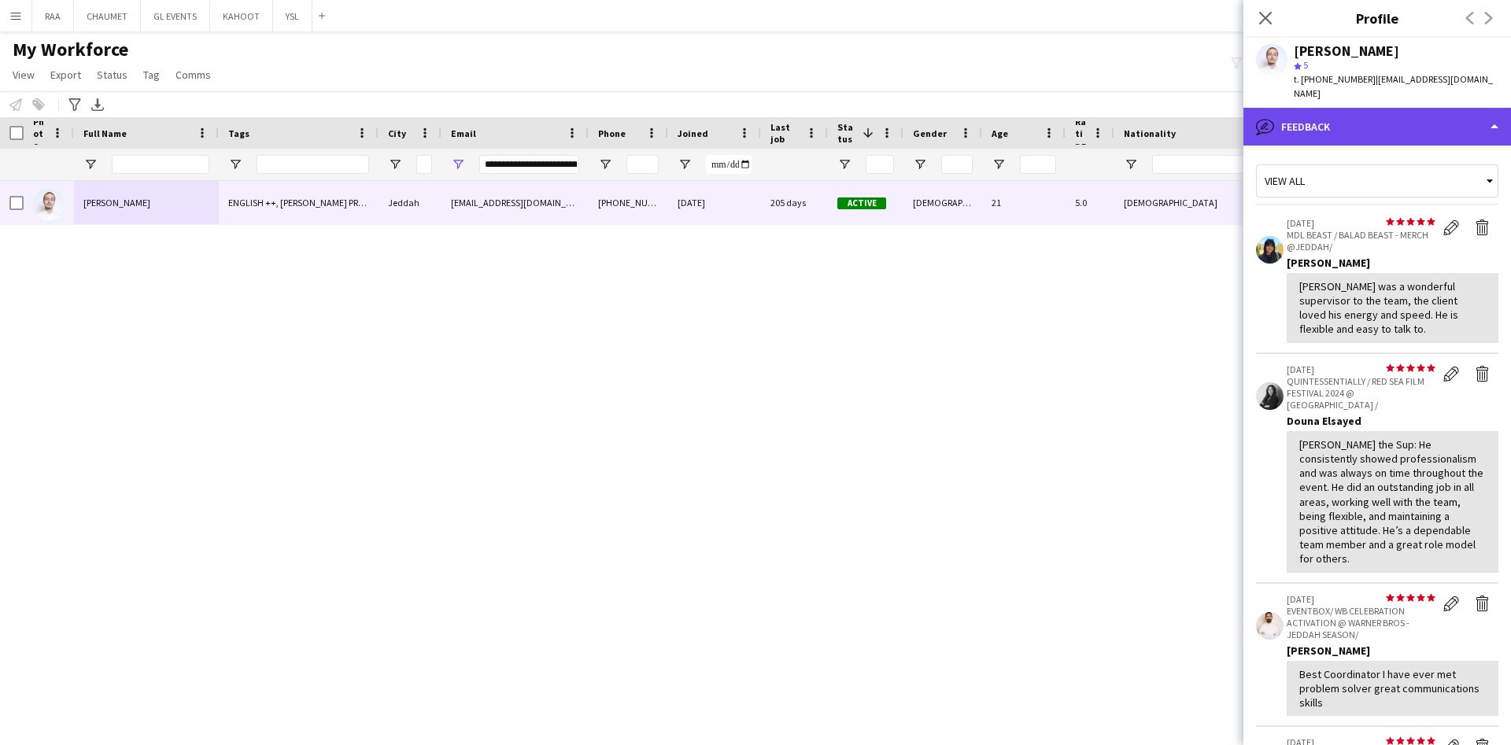
click at [1357, 119] on div "bubble-pencil Feedback" at bounding box center [1377, 127] width 268 height 38
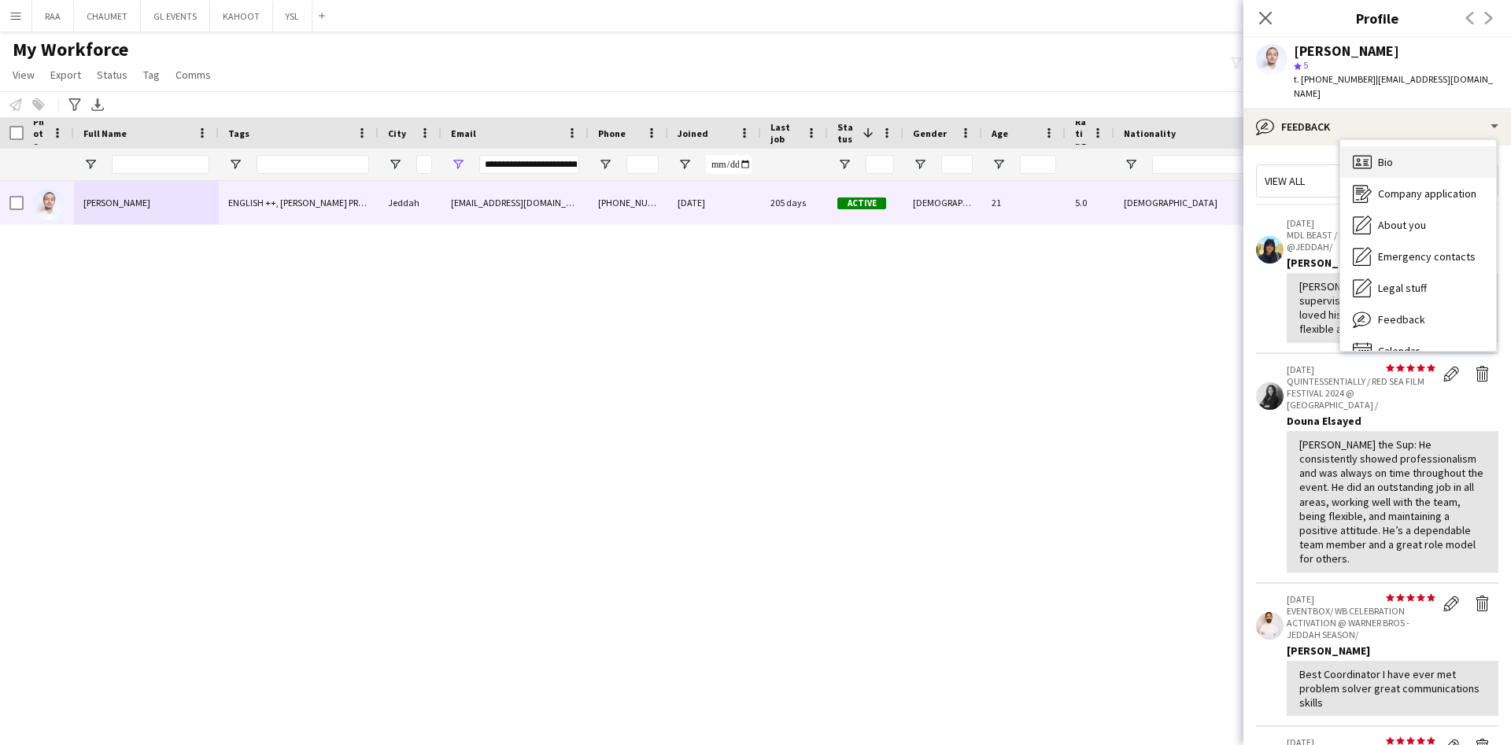
click at [1373, 146] on div "Bio Bio" at bounding box center [1418, 161] width 156 height 31
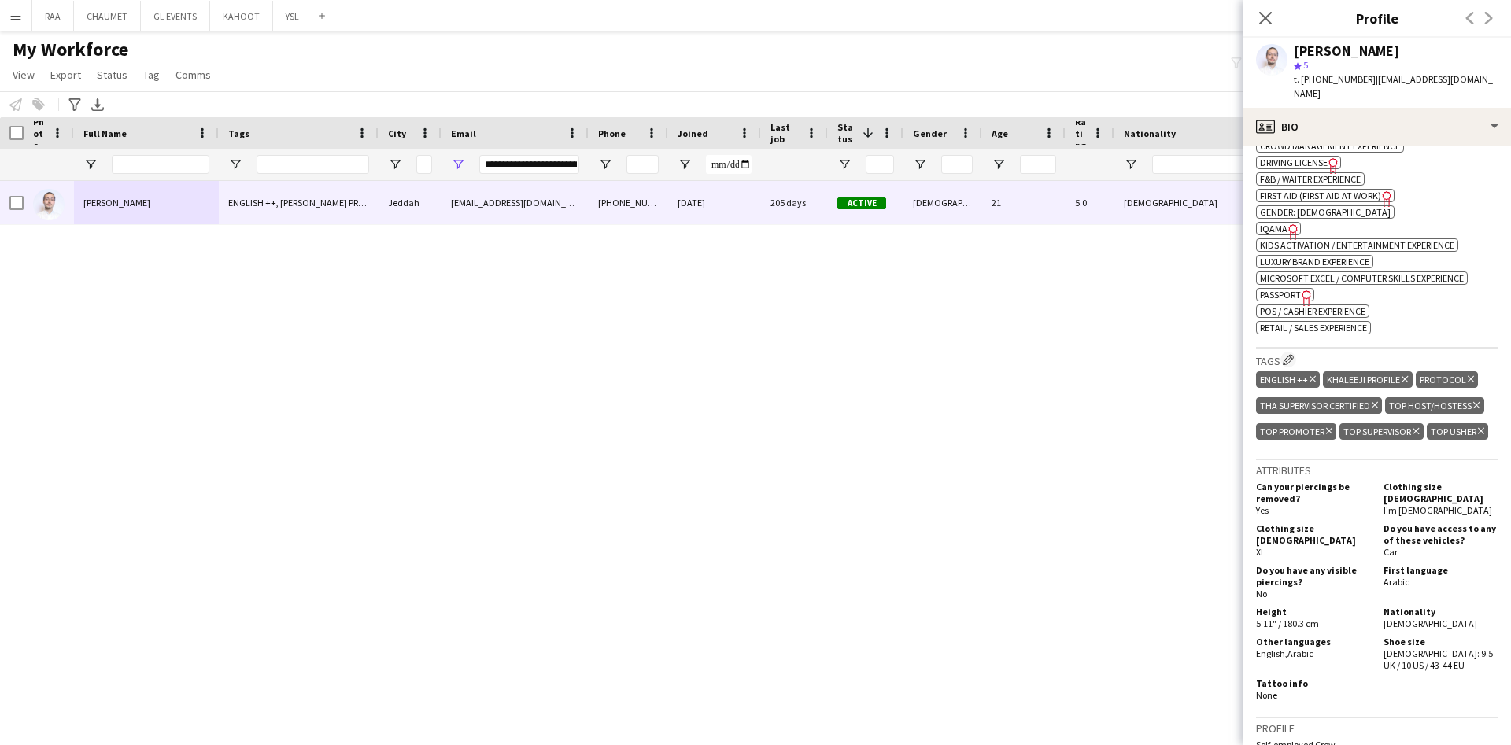
scroll to position [649, 0]
click at [50, 23] on button "RAA Close" at bounding box center [53, 16] width 42 height 31
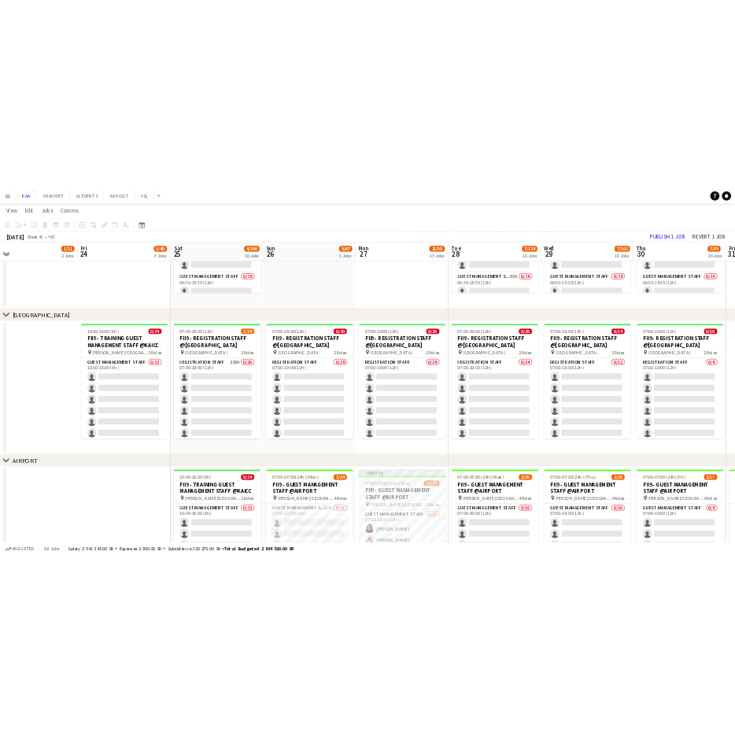
scroll to position [274, 0]
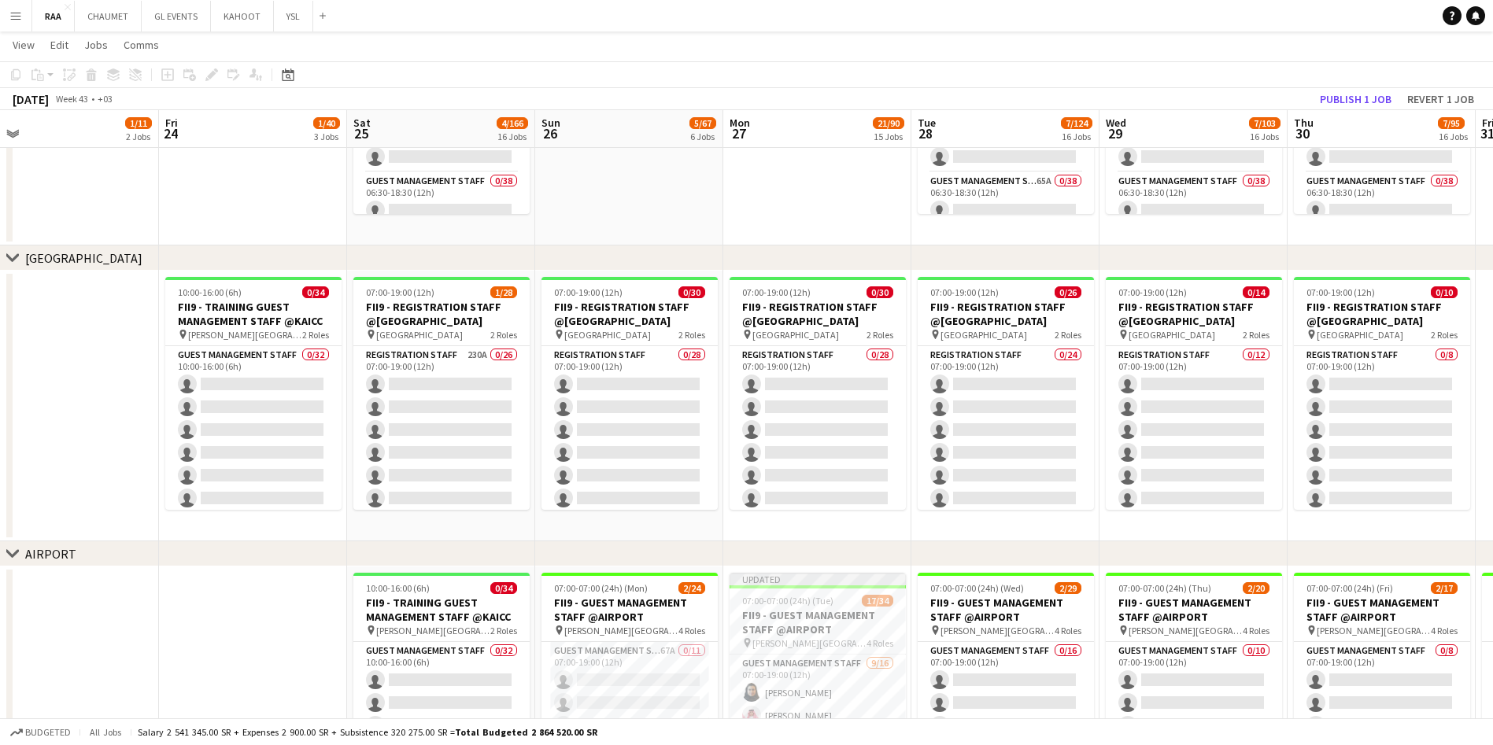
click at [697, 183] on app-date-cell at bounding box center [629, 110] width 188 height 271
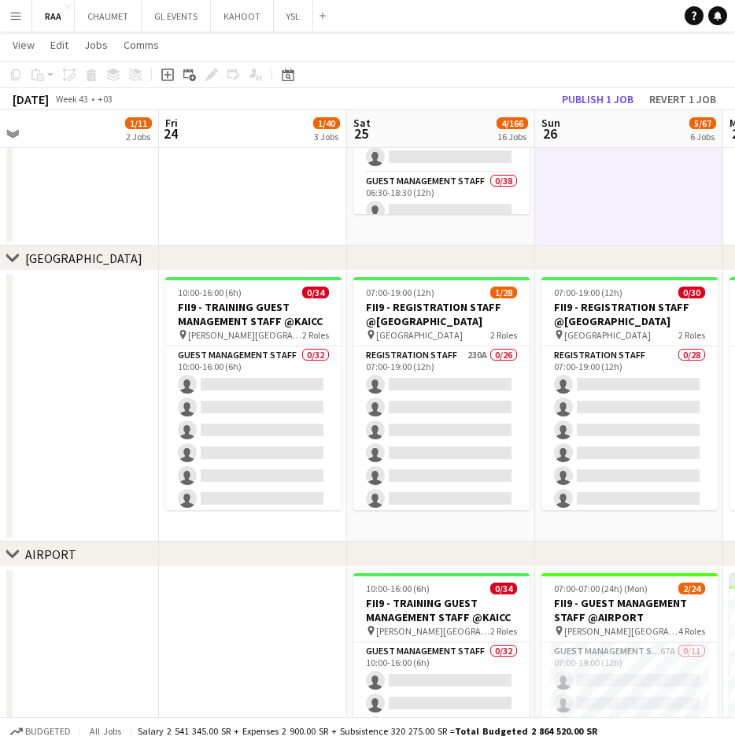
click at [696, 183] on app-date-cell at bounding box center [629, 110] width 188 height 271
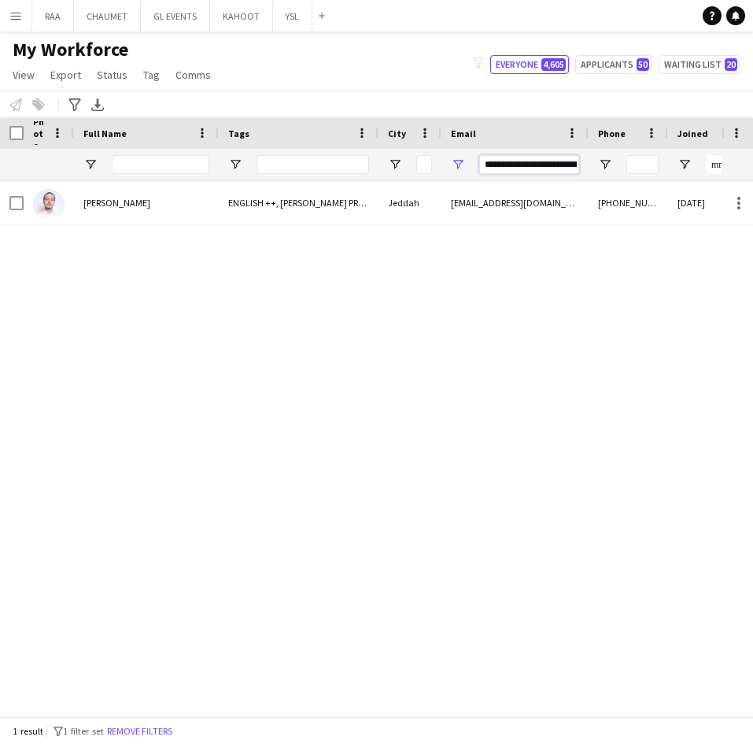
click at [546, 165] on input "**********" at bounding box center [529, 164] width 100 height 19
paste input "Email Filter Input"
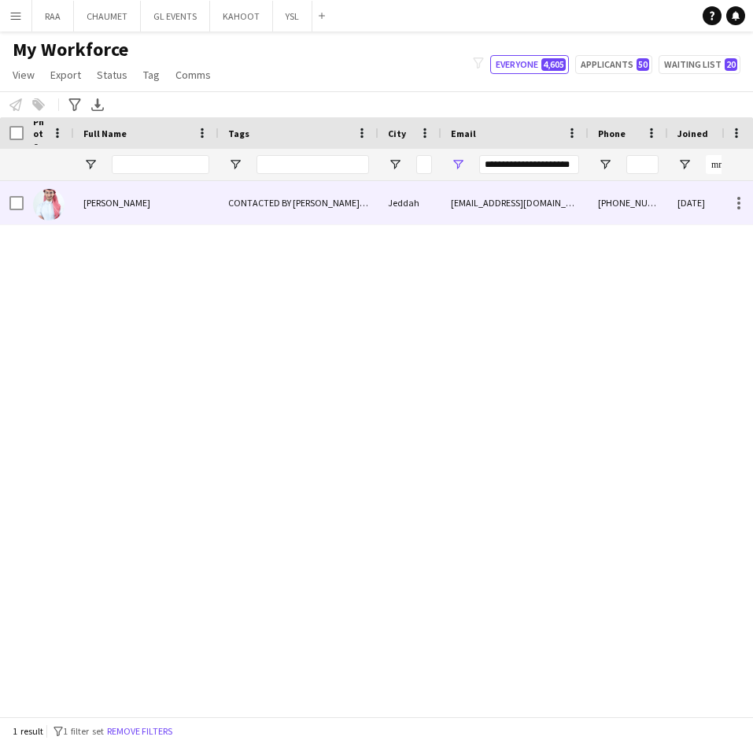
click at [220, 191] on div "CONTACTED BY [PERSON_NAME], ENGLISH ++, FOLLOW UP , [PERSON_NAME] PROFILE, PROT…" at bounding box center [299, 202] width 160 height 43
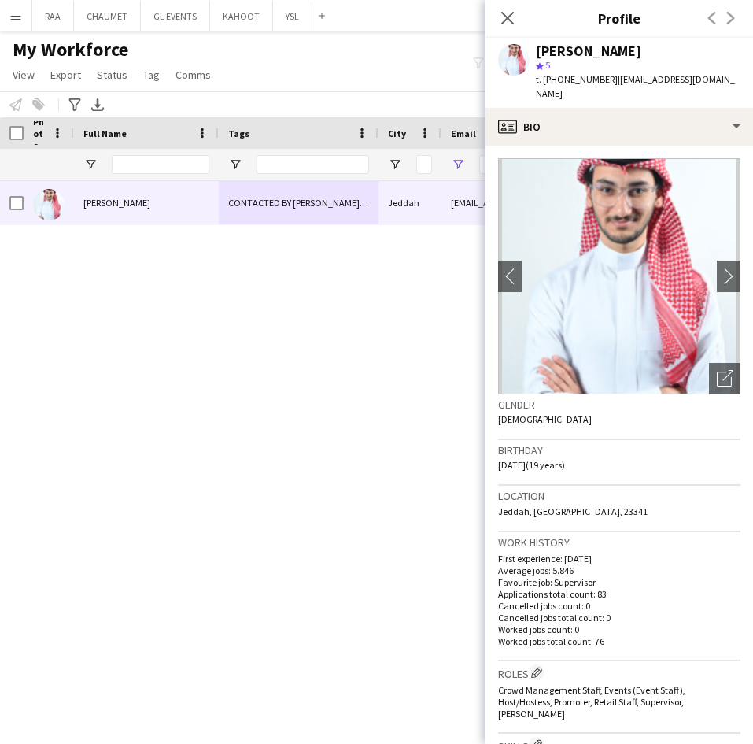
click at [338, 384] on div "[PERSON_NAME] CONTACTED BY [PERSON_NAME], ENGLISH ++, FOLLOW UP , [PERSON_NAME]…" at bounding box center [361, 439] width 722 height 517
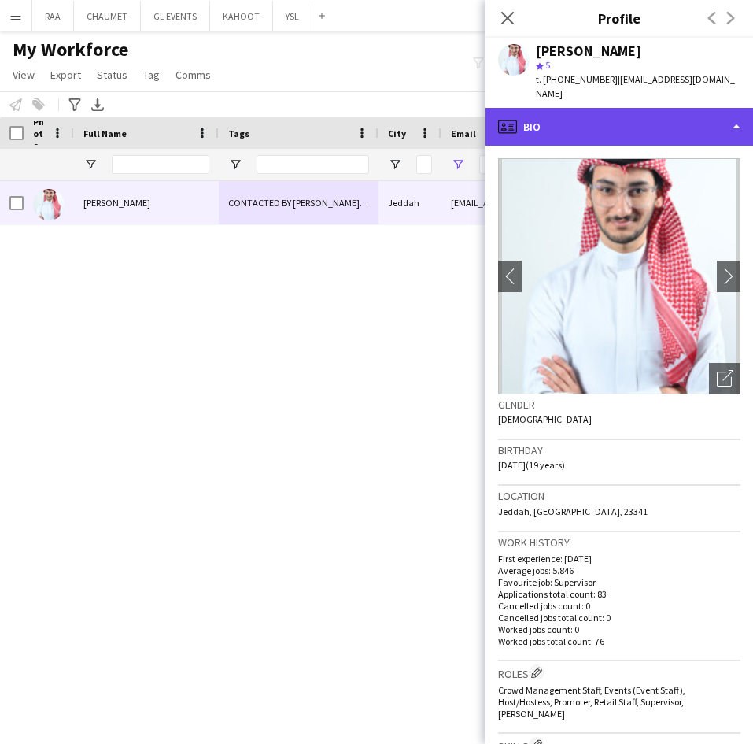
click at [609, 118] on div "profile Bio" at bounding box center [620, 127] width 268 height 38
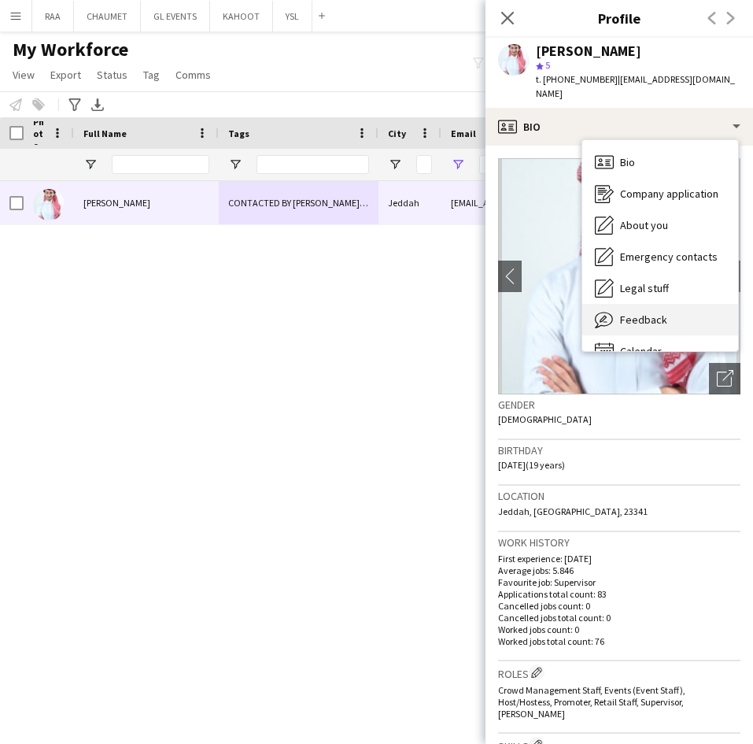
click at [684, 304] on div "Feedback Feedback" at bounding box center [660, 319] width 156 height 31
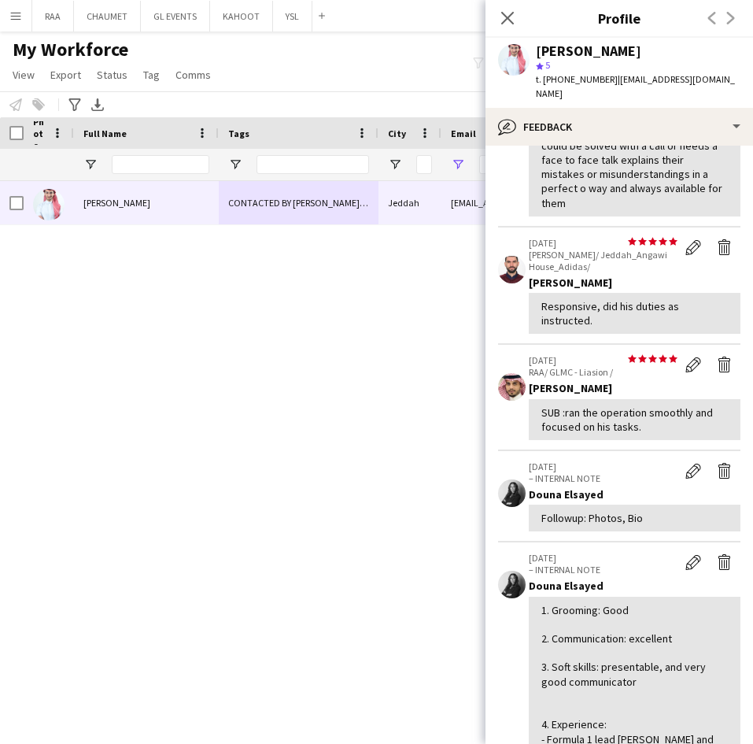
scroll to position [226, 0]
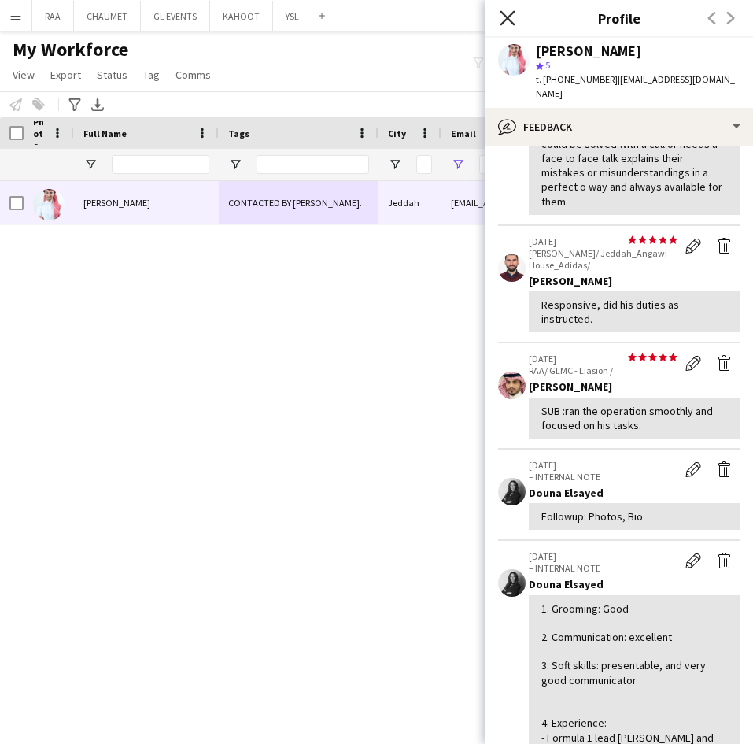
click at [508, 13] on icon "Close pop-in" at bounding box center [507, 17] width 15 height 15
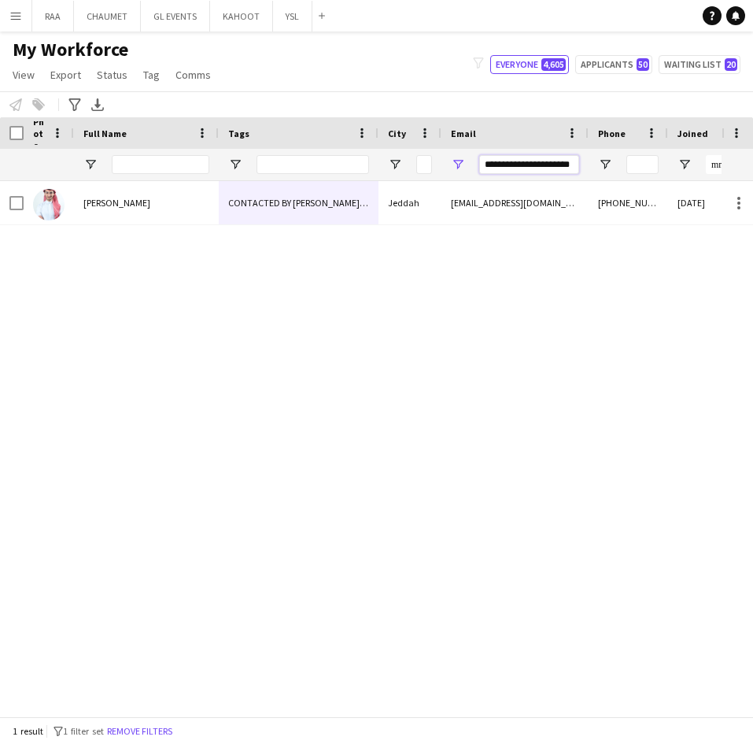
click at [537, 157] on input "**********" at bounding box center [529, 164] width 100 height 19
paste input "********"
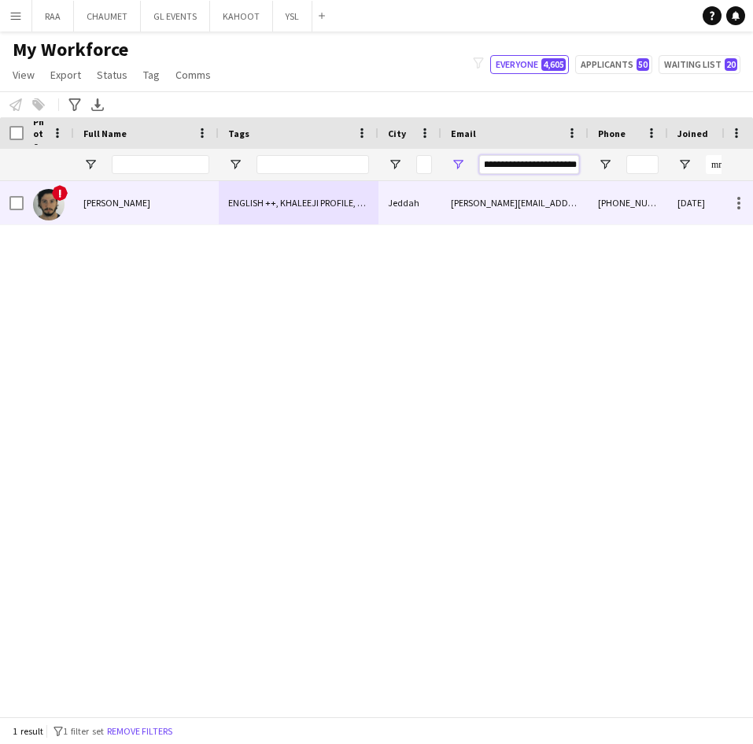
type input "**********"
click at [391, 220] on div "Jeddah" at bounding box center [410, 202] width 63 height 43
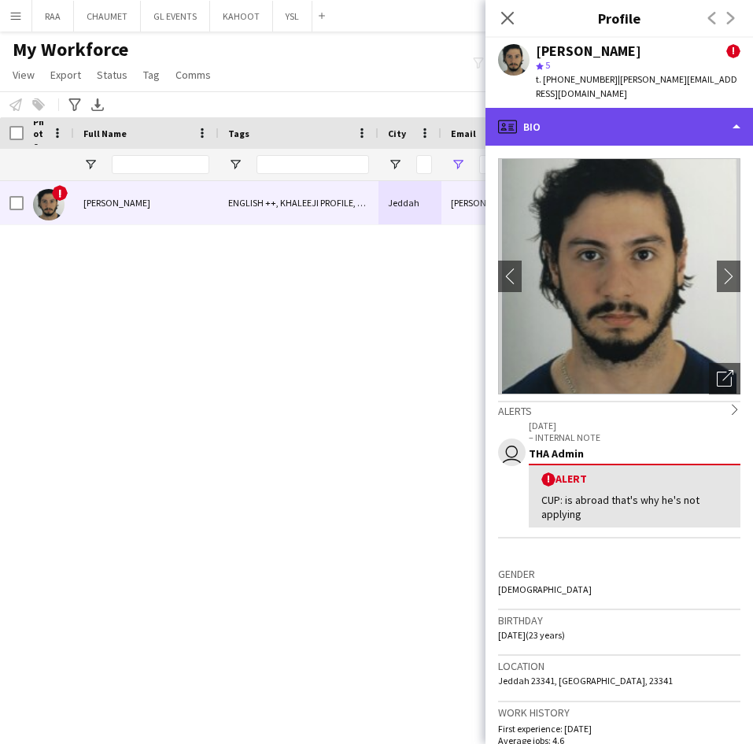
click at [625, 134] on div "profile Bio" at bounding box center [620, 127] width 268 height 38
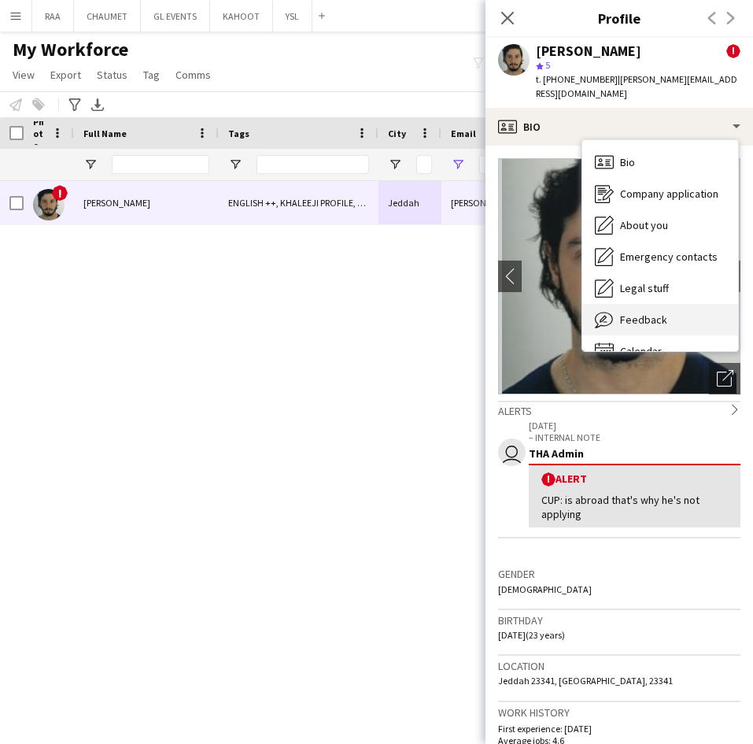
click at [703, 315] on div "Feedback Feedback" at bounding box center [660, 319] width 156 height 31
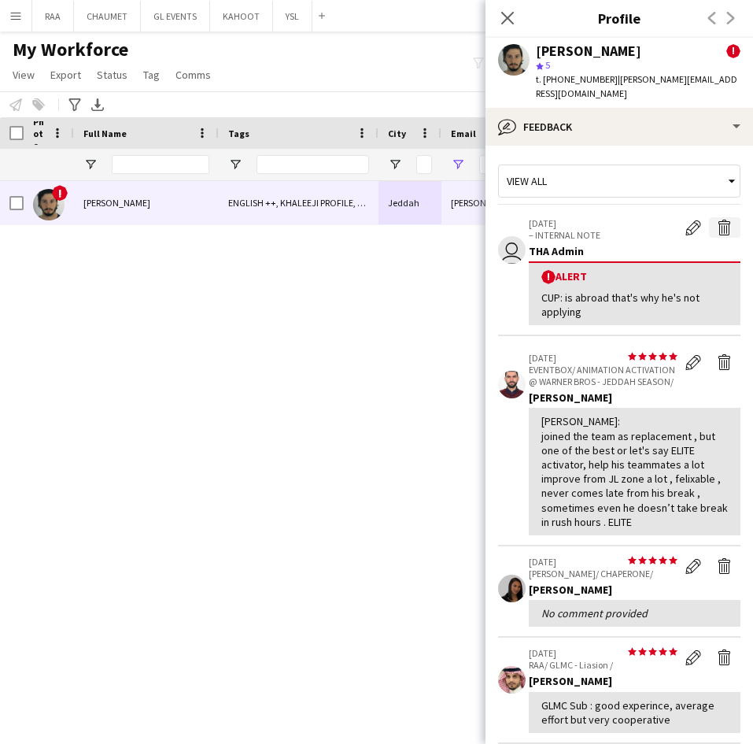
click at [717, 229] on app-icon "Delete alert" at bounding box center [725, 228] width 16 height 16
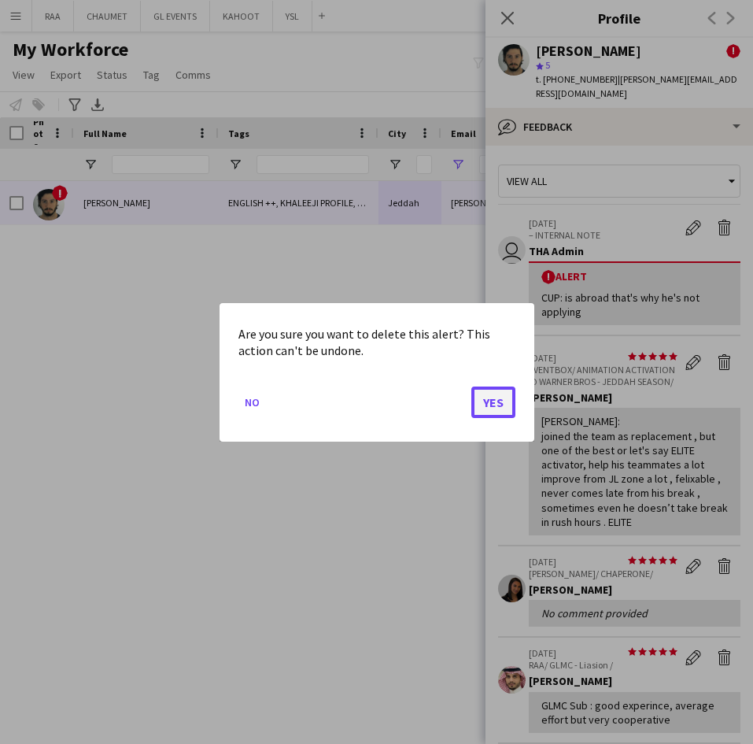
click at [482, 404] on button "Yes" at bounding box center [493, 401] width 44 height 31
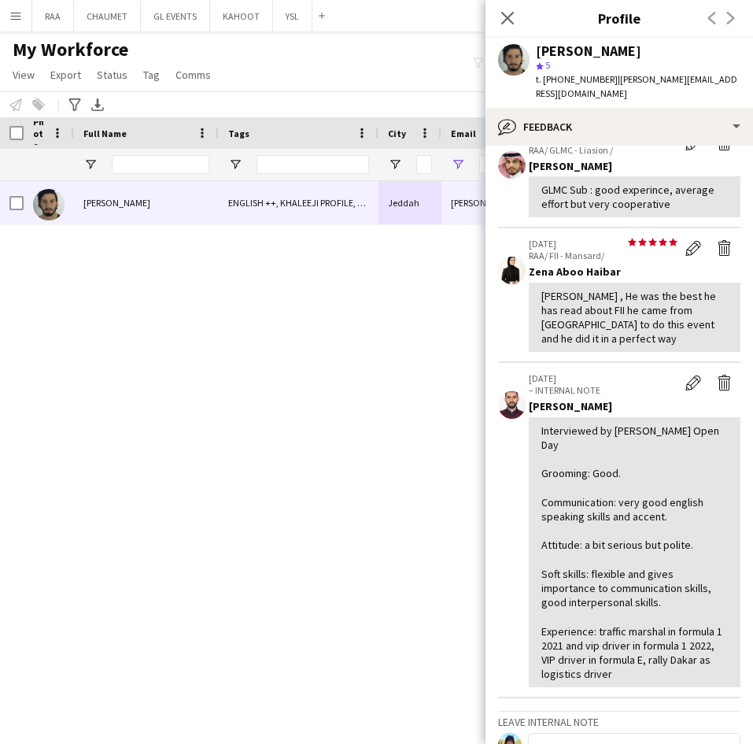
scroll to position [382, 0]
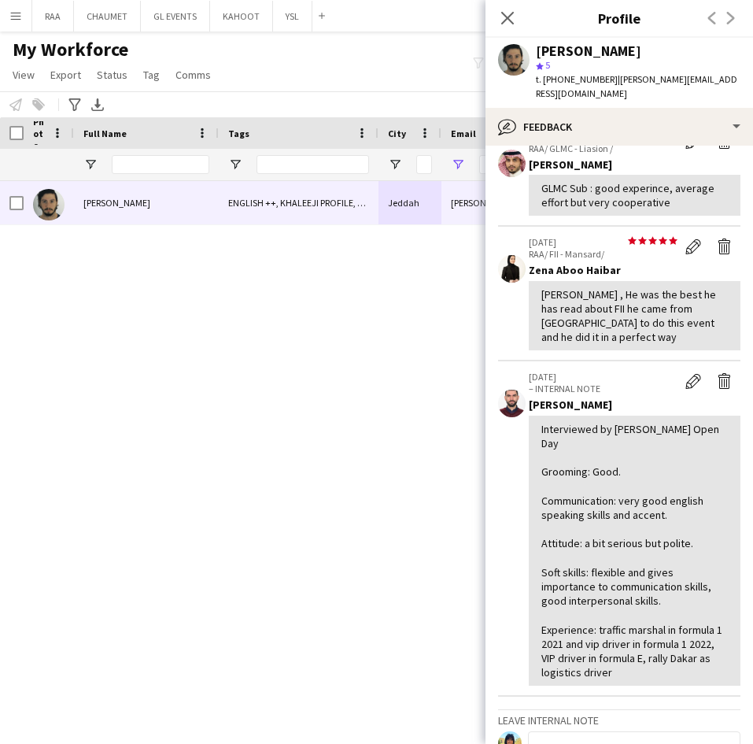
click at [14, 18] on app-icon "Menu" at bounding box center [15, 15] width 13 height 13
